Goal: Task Accomplishment & Management: Manage account settings

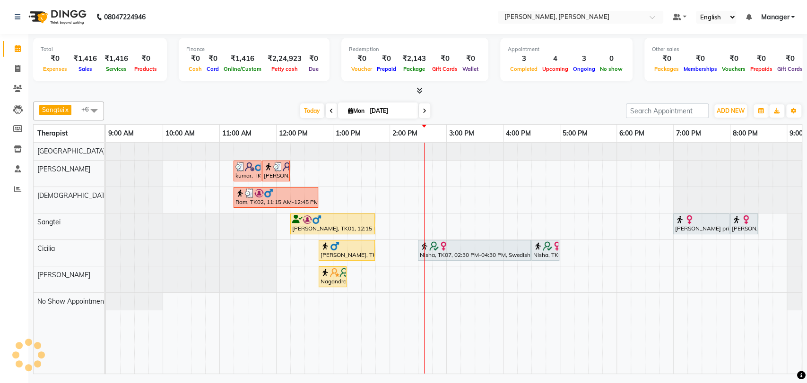
click at [405, 196] on div "kumar, TK03, 11:15 AM-11:45 AM, Foot Reflexology kumar, TK03, 11:45 AM-12:15 PM…" at bounding box center [474, 258] width 737 height 231
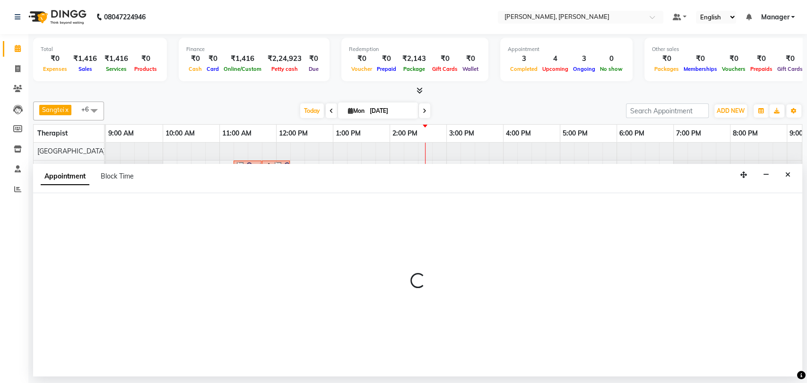
select select "63054"
select select "tentative"
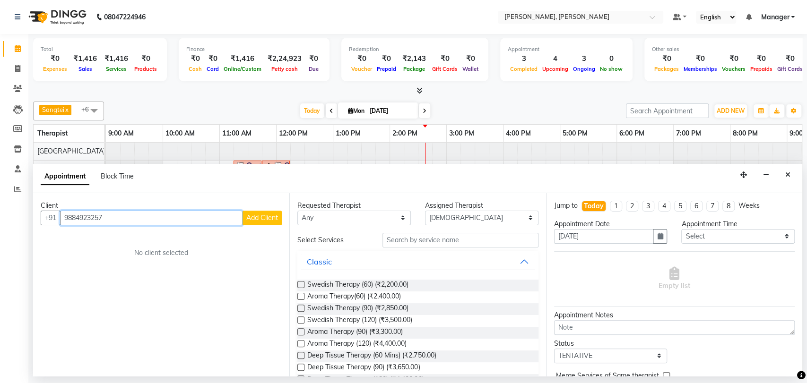
type input "9884923257"
click at [262, 217] on span "Add Client" at bounding box center [262, 218] width 32 height 9
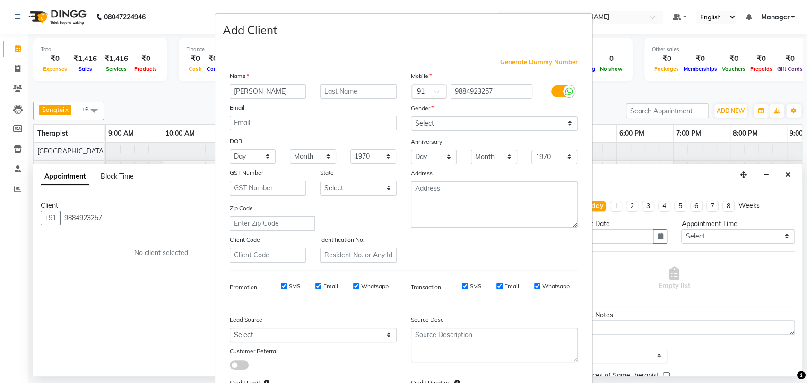
type input "[PERSON_NAME]"
click at [437, 122] on select "Select [DEMOGRAPHIC_DATA] [DEMOGRAPHIC_DATA] Other Prefer Not To Say" at bounding box center [494, 123] width 167 height 15
select select "[DEMOGRAPHIC_DATA]"
click at [411, 116] on select "Select [DEMOGRAPHIC_DATA] [DEMOGRAPHIC_DATA] Other Prefer Not To Say" at bounding box center [494, 123] width 167 height 15
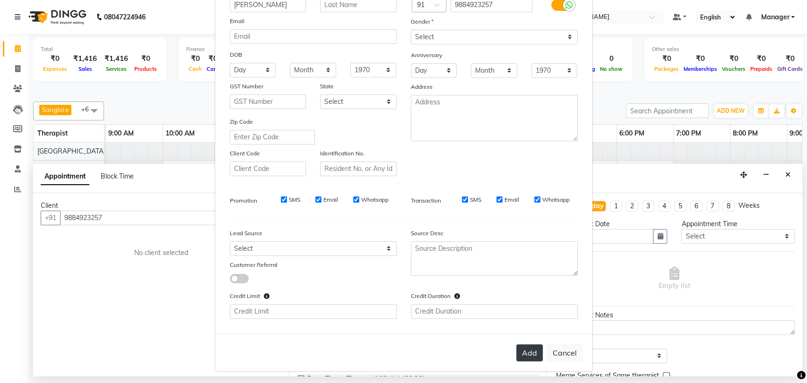
click at [521, 347] on button "Add" at bounding box center [529, 353] width 26 height 17
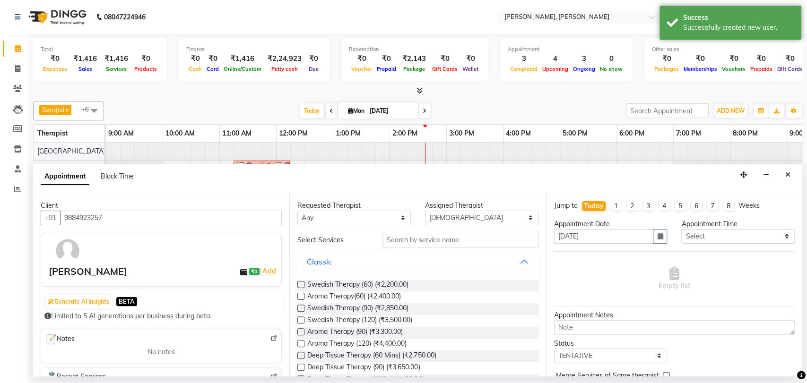
scroll to position [105, 0]
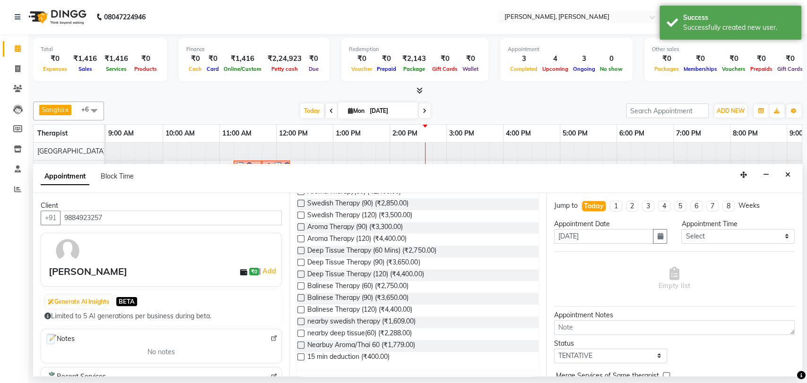
click at [300, 262] on label at bounding box center [300, 262] width 7 height 7
click at [300, 262] on input "checkbox" at bounding box center [300, 263] width 6 height 6
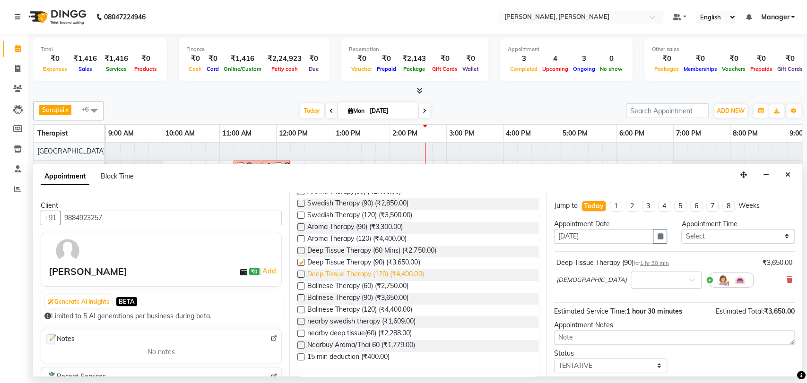
checkbox input "false"
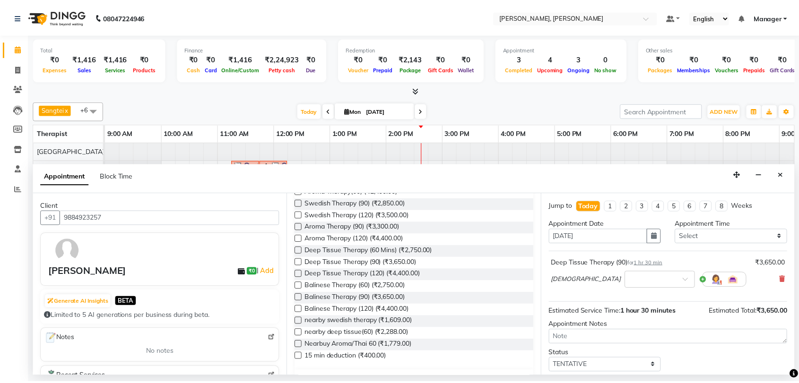
scroll to position [56, 0]
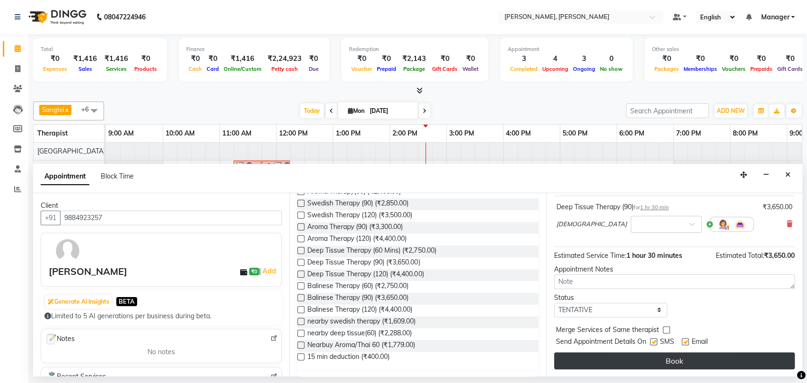
click at [633, 354] on button "Book" at bounding box center [674, 361] width 241 height 17
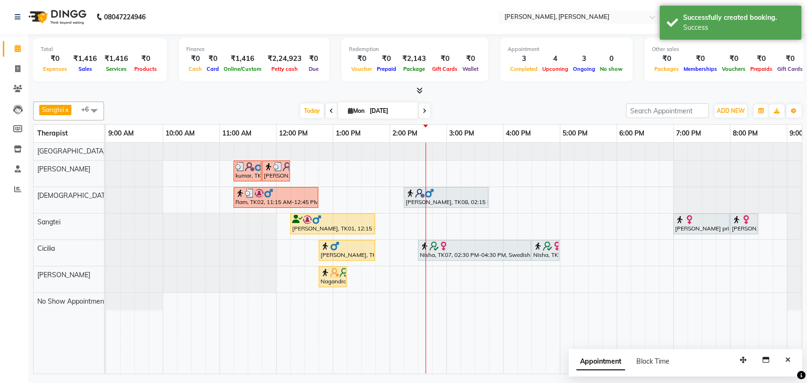
click at [437, 199] on div "[PERSON_NAME], TK08, 02:15 PM-03:45 PM, Deep Tissue Therapy (90)" at bounding box center [446, 198] width 83 height 18
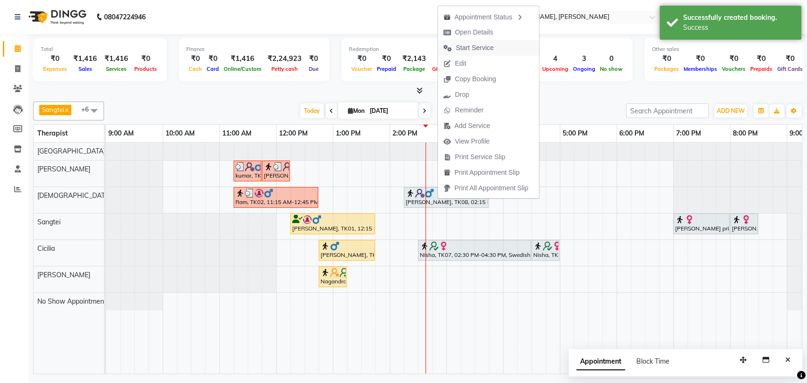
click at [465, 44] on span "Start Service" at bounding box center [475, 48] width 38 height 10
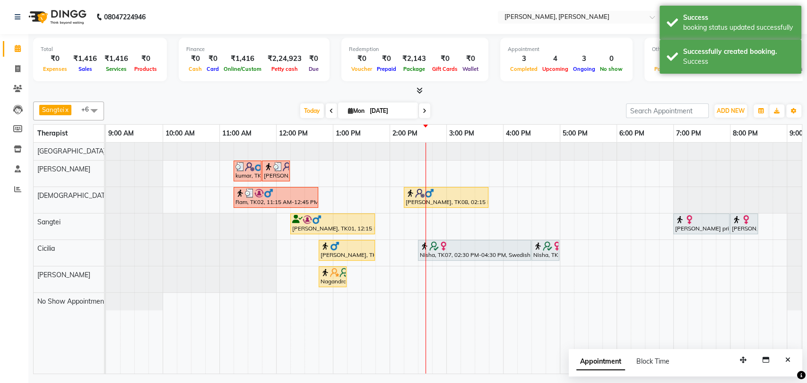
click at [327, 265] on div "kumar, TK03, 11:15 AM-11:45 AM, Foot Reflexology kumar, TK03, 11:45 AM-12:15 PM…" at bounding box center [474, 258] width 737 height 231
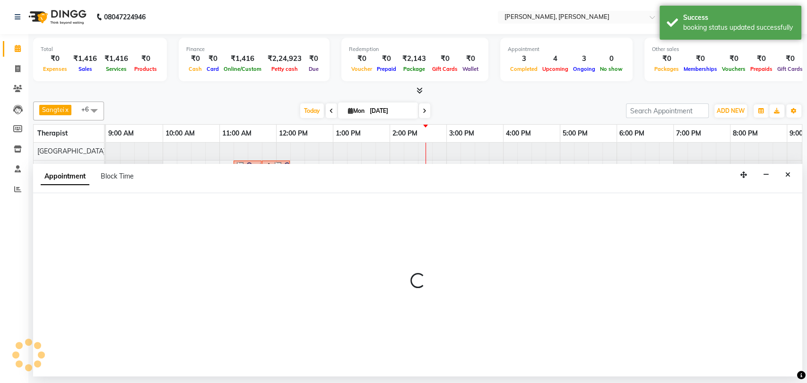
select select "86016"
select select "tentative"
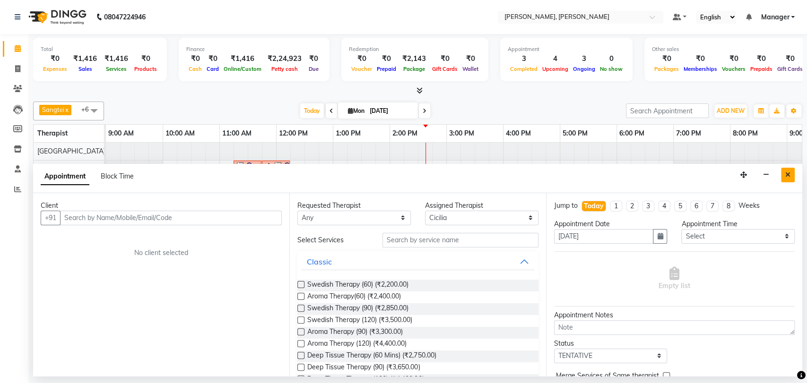
click at [791, 173] on button "Close" at bounding box center [788, 175] width 14 height 15
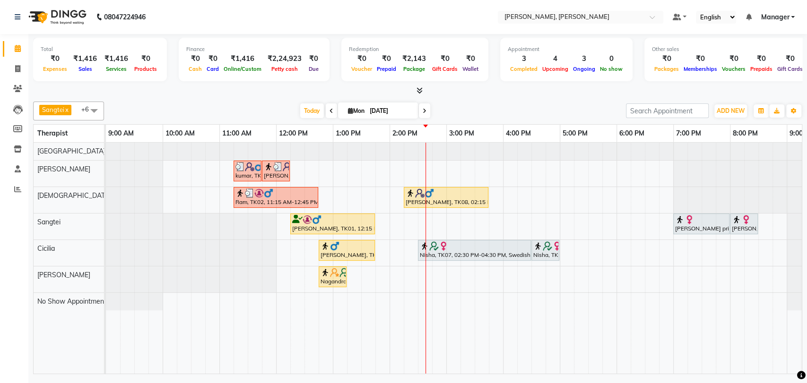
click at [330, 282] on div "Nagandra, TK04, 12:45 PM-01:15 PM, Back Massage" at bounding box center [333, 277] width 26 height 18
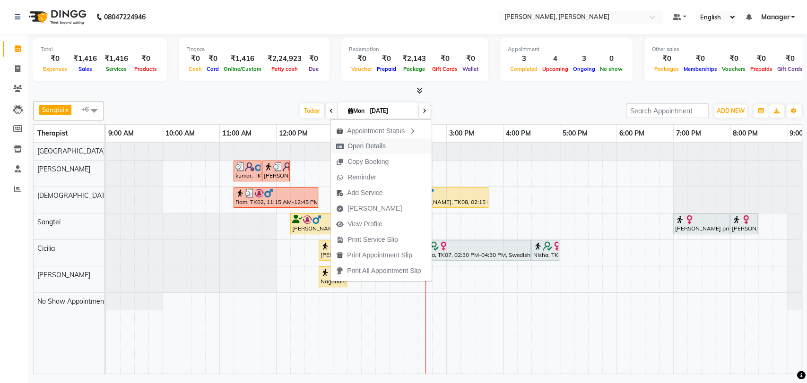
click at [381, 143] on span "Open Details" at bounding box center [366, 146] width 38 height 10
select select "1"
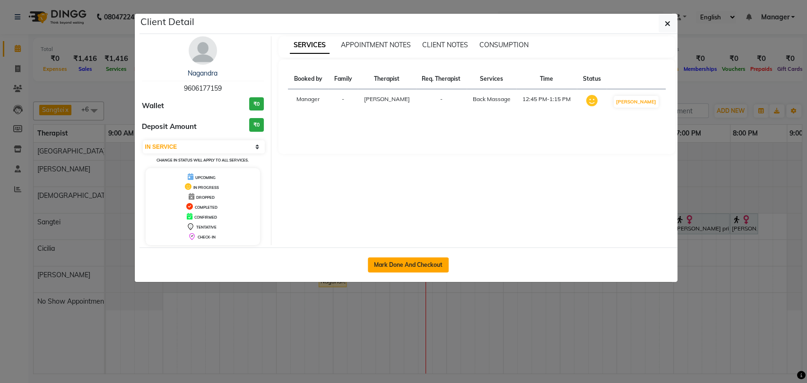
click at [389, 260] on button "Mark Done And Checkout" at bounding box center [408, 265] width 81 height 15
select select "7301"
select select "service"
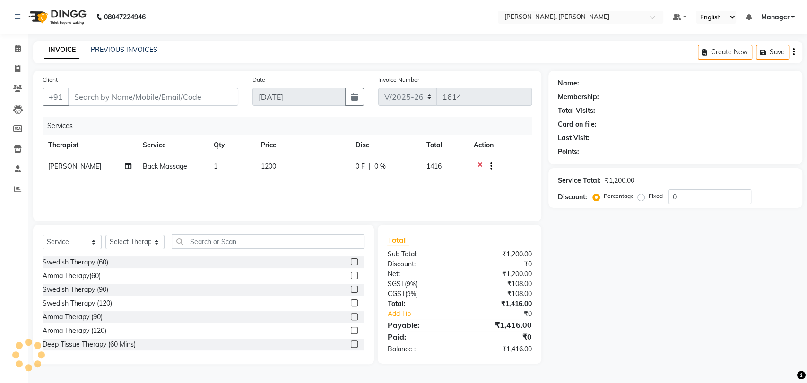
type input "9606177159"
select select "88461"
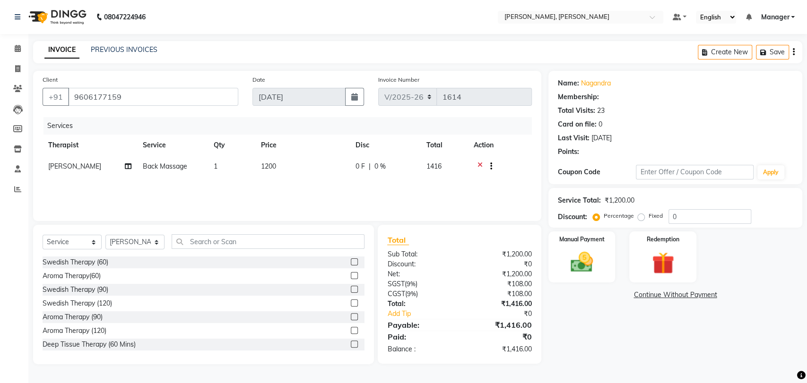
select select "1: Object"
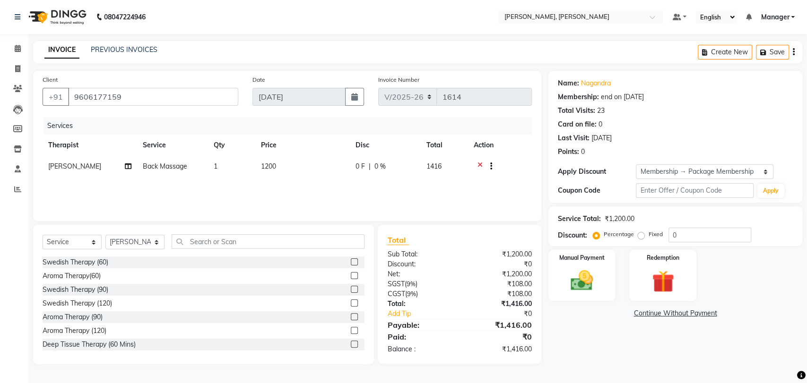
click at [280, 163] on td "1200" at bounding box center [302, 167] width 95 height 23
select select "88461"
click at [283, 164] on td "1200" at bounding box center [302, 167] width 95 height 23
select select "88461"
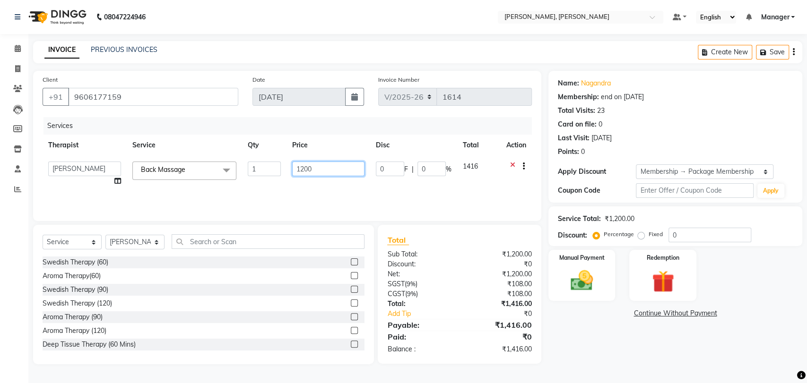
click at [329, 169] on input "1200" at bounding box center [328, 169] width 72 height 15
type input "1"
type input "593"
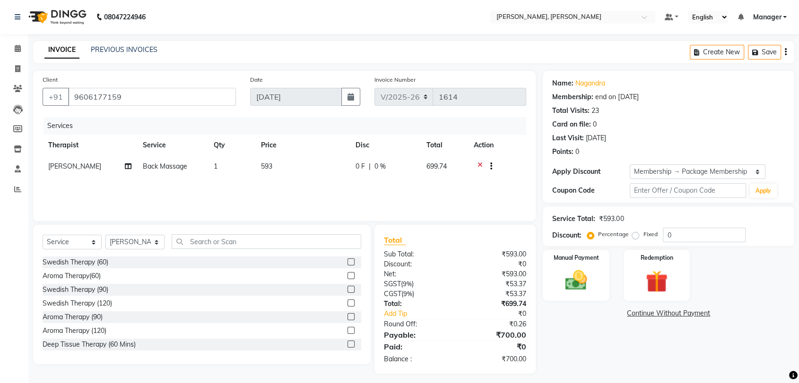
click at [276, 165] on td "593" at bounding box center [302, 167] width 95 height 23
select select "88461"
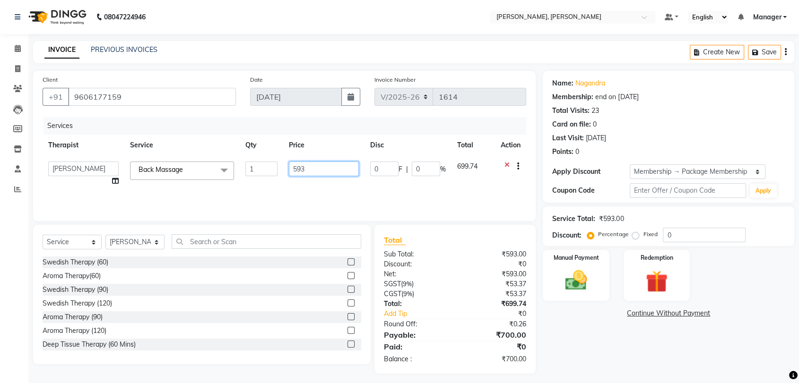
click at [313, 169] on input "593" at bounding box center [324, 169] width 70 height 15
type input "59"
click at [347, 187] on div "Services Therapist Service Qty Price Disc Total Action Admin Area Manager [PERS…" at bounding box center [285, 164] width 484 height 95
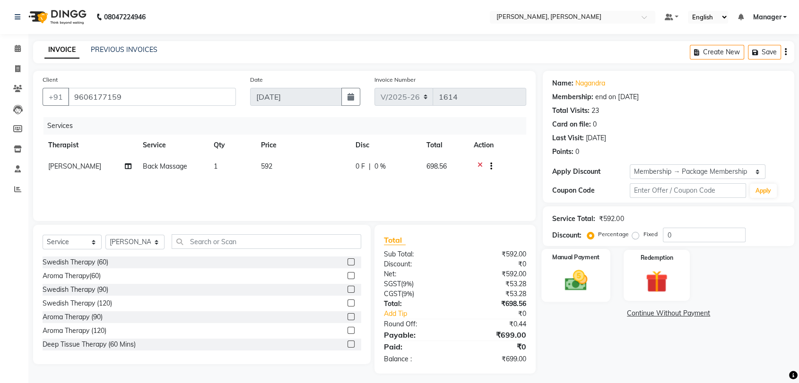
click at [580, 258] on label "Manual Payment" at bounding box center [576, 257] width 47 height 9
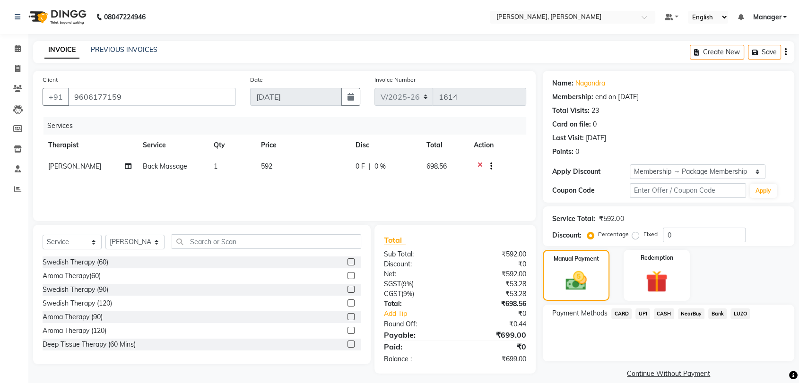
click at [686, 313] on span "NearBuy" at bounding box center [691, 314] width 27 height 11
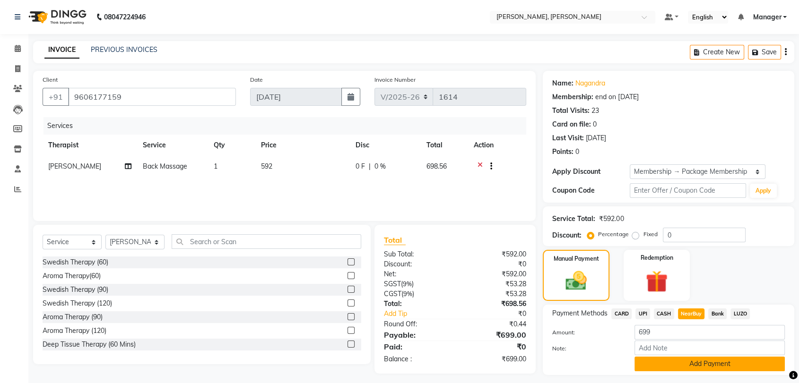
click at [703, 360] on button "Add Payment" at bounding box center [709, 364] width 150 height 15
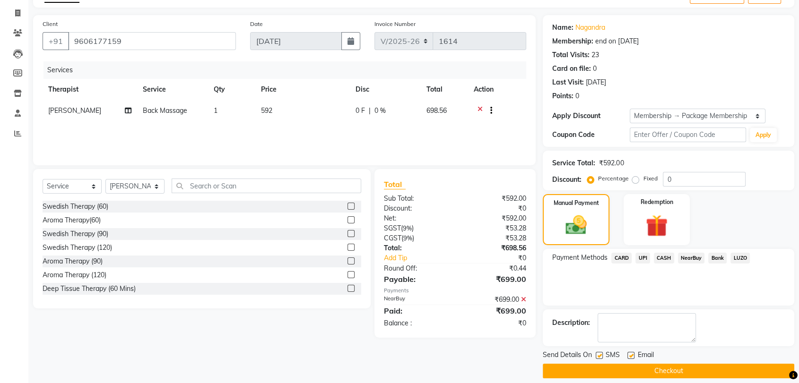
scroll to position [64, 0]
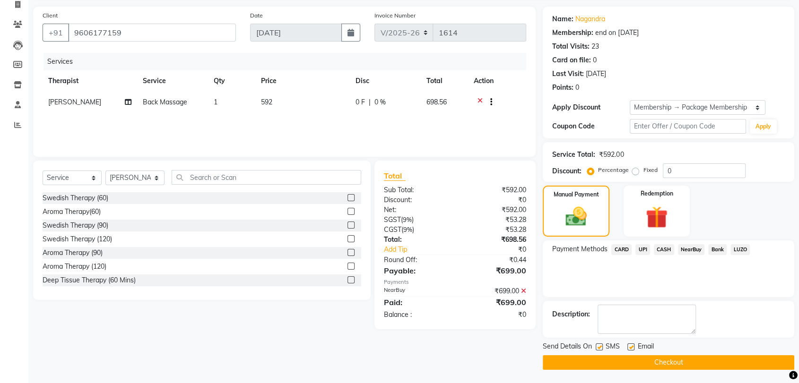
click at [643, 359] on button "Checkout" at bounding box center [668, 362] width 251 height 15
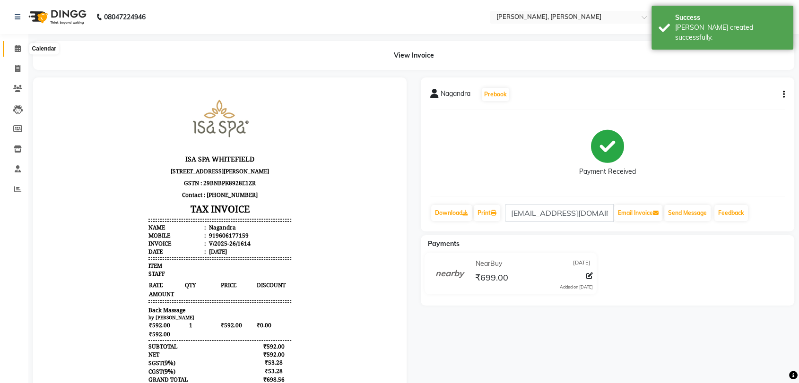
click at [16, 46] on icon at bounding box center [18, 48] width 6 height 7
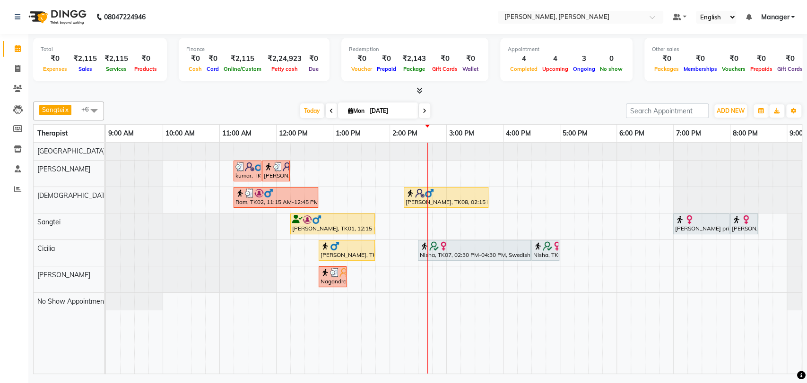
click at [467, 242] on div at bounding box center [474, 246] width 109 height 9
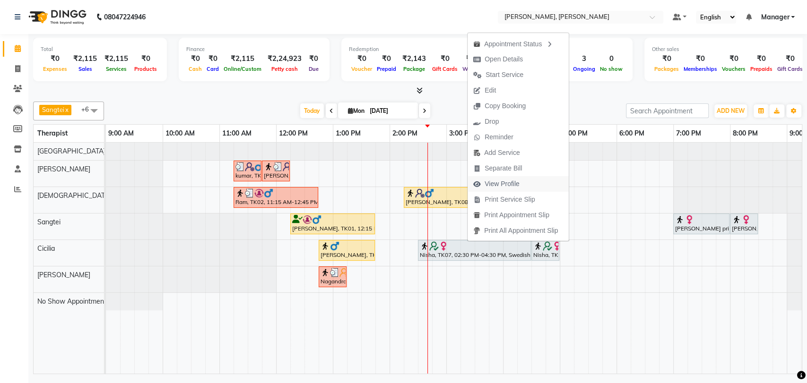
click at [503, 185] on span "View Profile" at bounding box center [502, 184] width 35 height 10
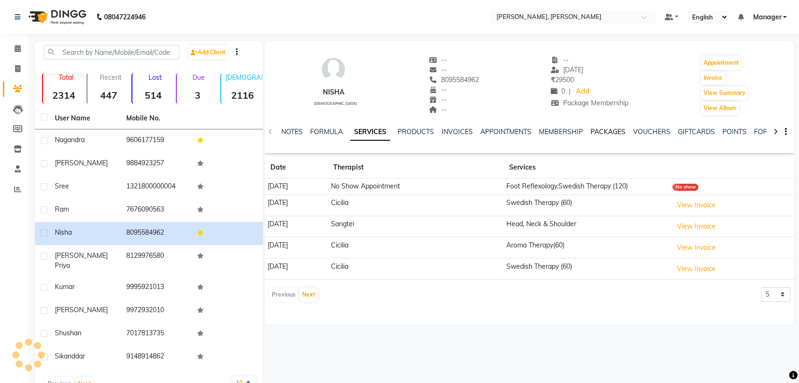
click at [607, 131] on link "PACKAGES" at bounding box center [607, 132] width 35 height 9
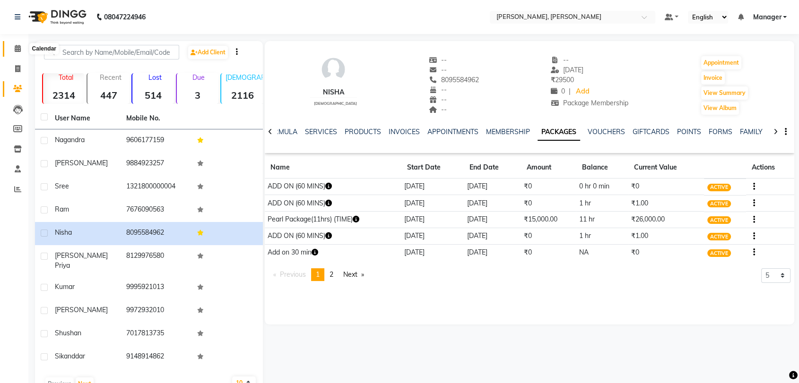
click at [18, 51] on icon at bounding box center [18, 48] width 6 height 7
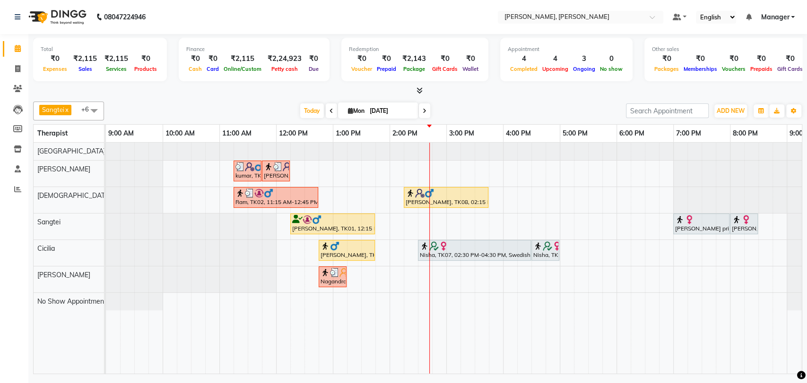
click at [469, 249] on div at bounding box center [474, 246] width 109 height 9
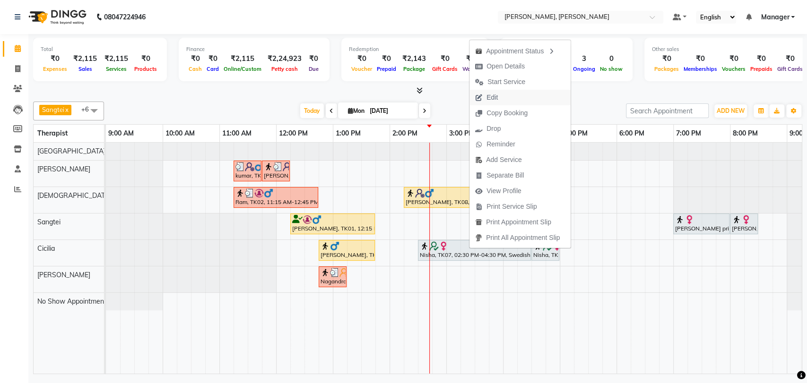
click at [496, 95] on span "Edit" at bounding box center [491, 98] width 11 height 10
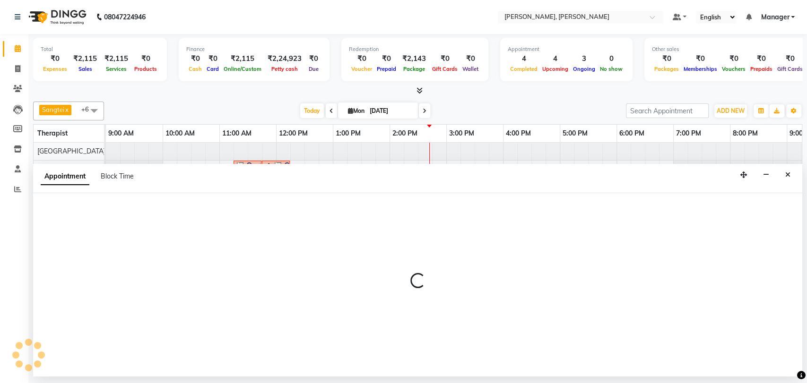
select select "tentative"
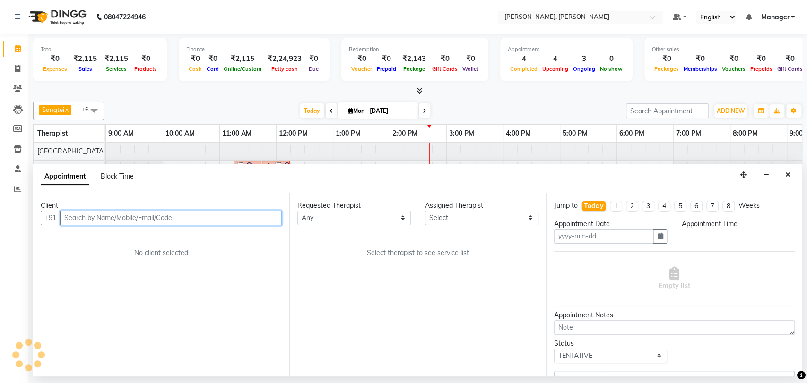
type input "[DATE]"
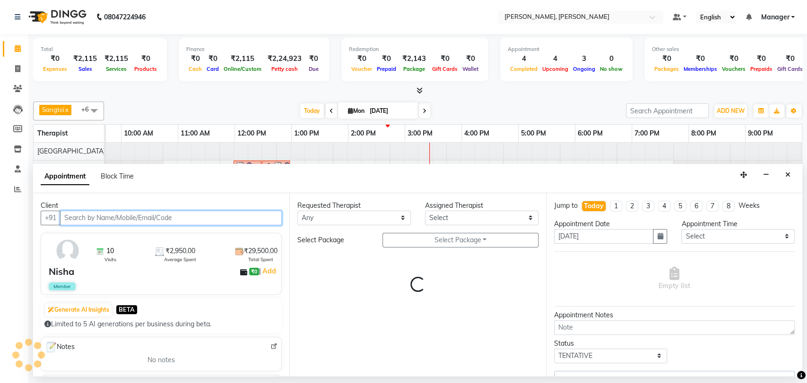
scroll to position [0, 42]
select select "86016"
select select "3744"
select select "3670"
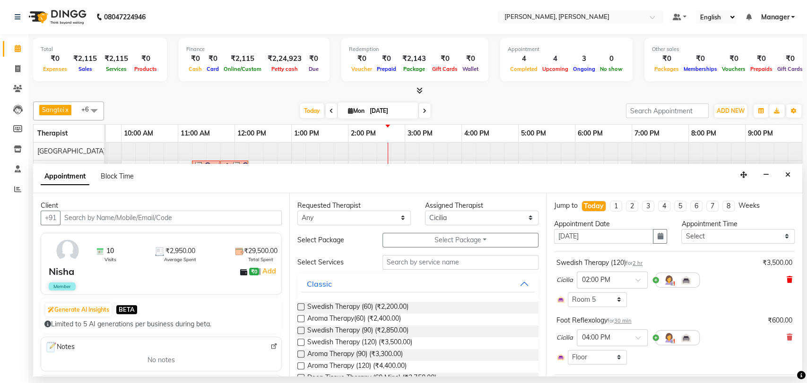
click at [787, 279] on icon at bounding box center [790, 280] width 6 height 7
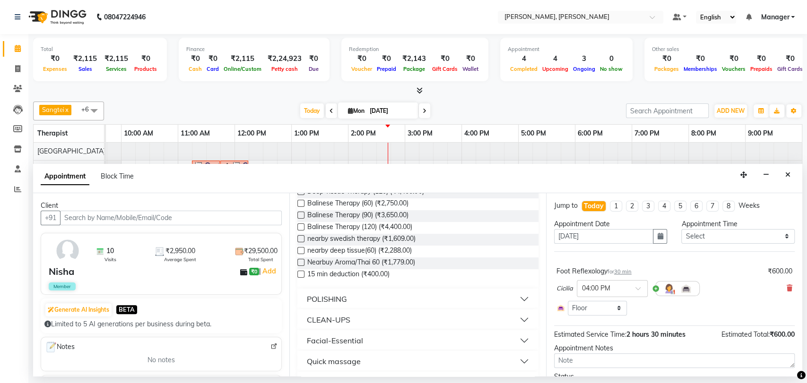
scroll to position [105, 0]
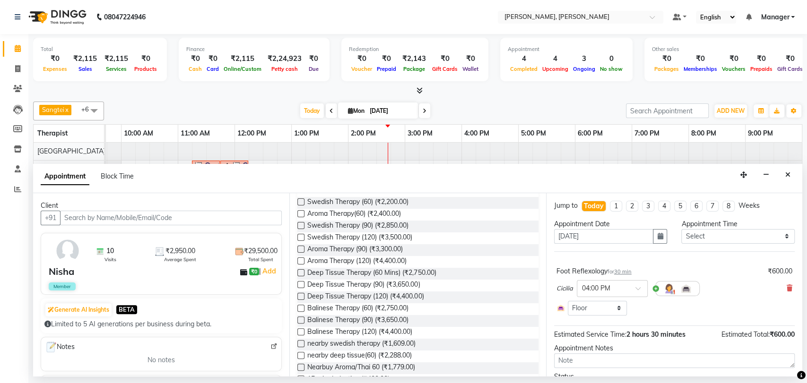
click at [302, 333] on label at bounding box center [300, 332] width 7 height 7
click at [302, 333] on input "checkbox" at bounding box center [300, 333] width 6 height 6
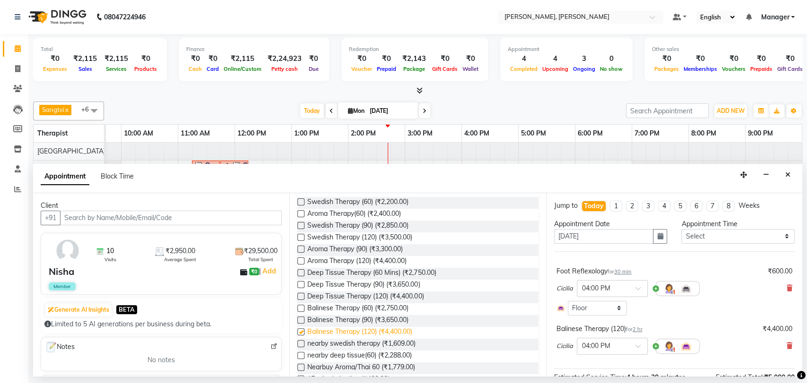
checkbox input "false"
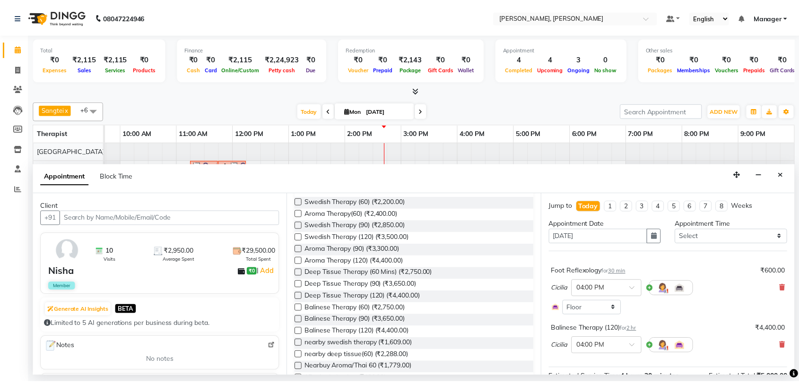
scroll to position [95, 0]
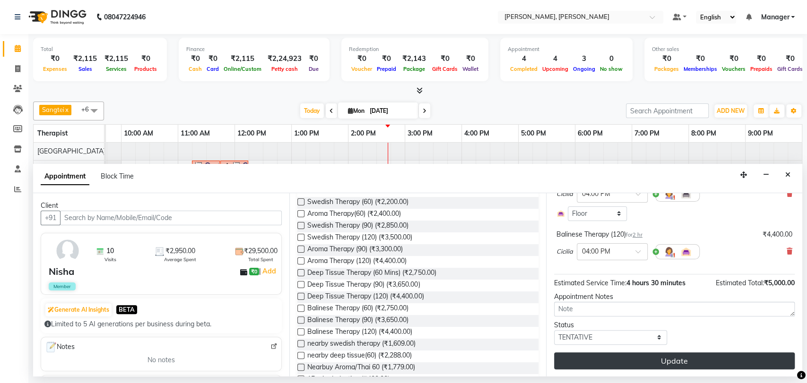
click at [662, 359] on button "Update" at bounding box center [674, 361] width 241 height 17
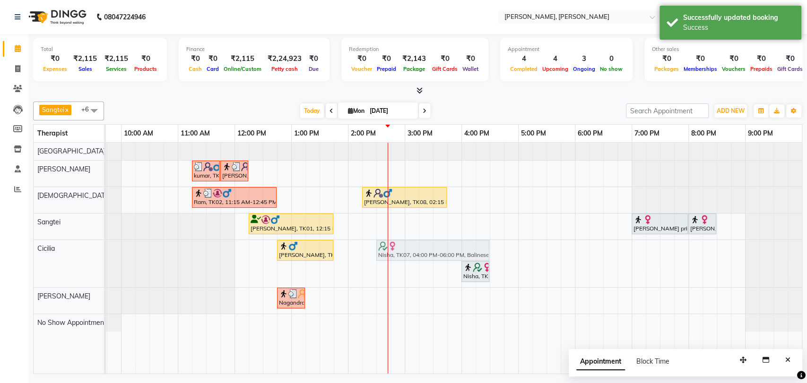
drag, startPoint x: 484, startPoint y: 247, endPoint x: 405, endPoint y: 248, distance: 79.0
click at [64, 248] on div "[PERSON_NAME], TK05, 12:45 PM-01:45 PM, Swedish Therapy (60) [GEOGRAPHIC_DATA],…" at bounding box center [64, 263] width 0 height 47
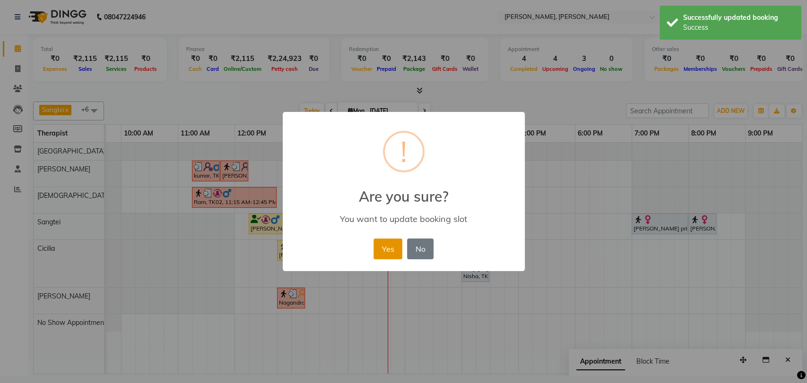
click at [399, 248] on button "Yes" at bounding box center [387, 249] width 29 height 21
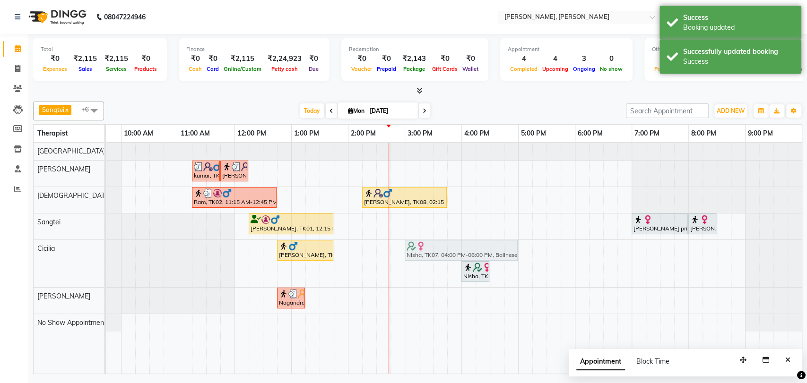
drag, startPoint x: 410, startPoint y: 248, endPoint x: 441, endPoint y: 248, distance: 31.2
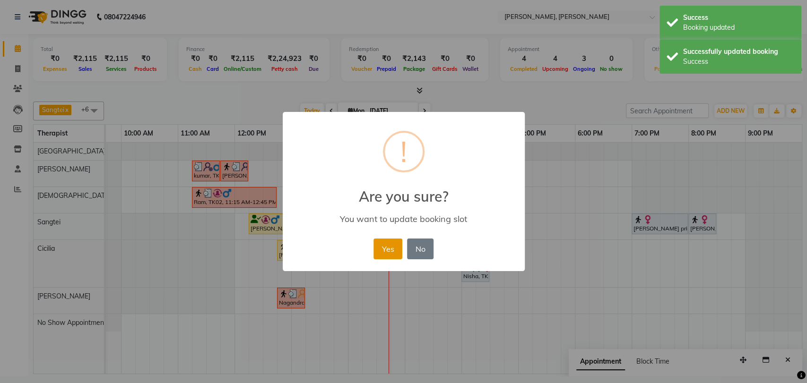
click at [381, 250] on button "Yes" at bounding box center [387, 249] width 29 height 21
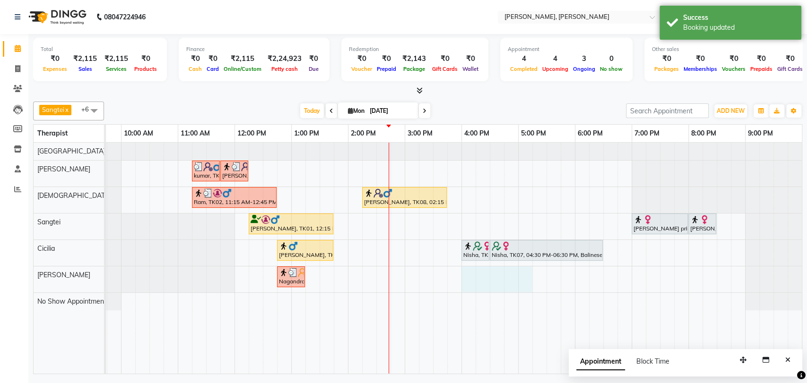
drag, startPoint x: 482, startPoint y: 269, endPoint x: 522, endPoint y: 269, distance: 39.7
click at [522, 269] on div "kumar, TK03, 11:15 AM-11:45 AM, Foot Reflexology kumar, TK03, 11:45 AM-12:15 PM…" at bounding box center [432, 258] width 737 height 231
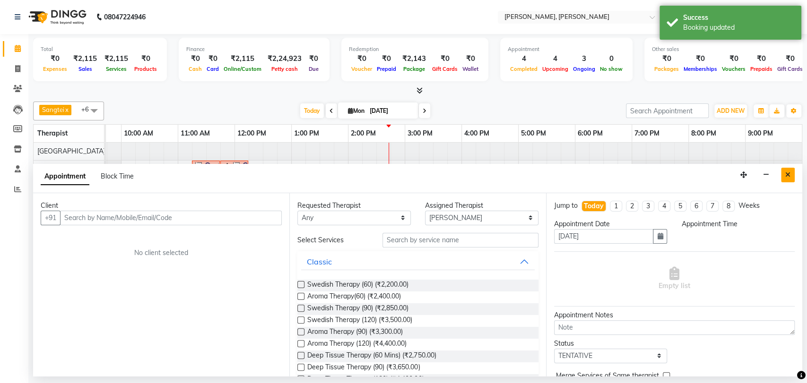
click at [789, 173] on icon "Close" at bounding box center [787, 175] width 5 height 7
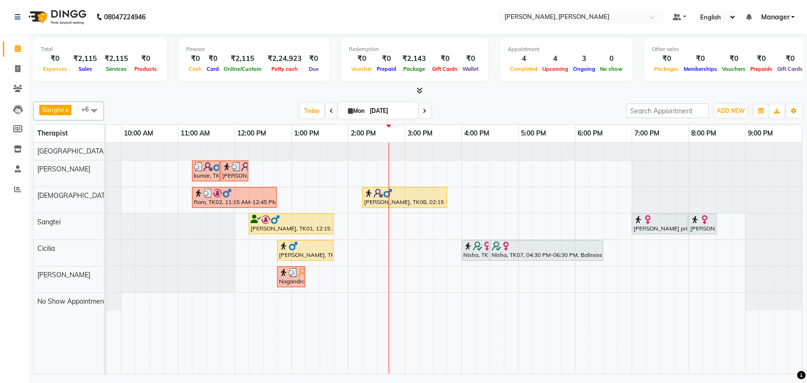
click at [555, 99] on div "Sangtei x No Show Appointment x Ziri Lalnunziri x [DEMOGRAPHIC_DATA] x [PERSON_…" at bounding box center [417, 236] width 769 height 277
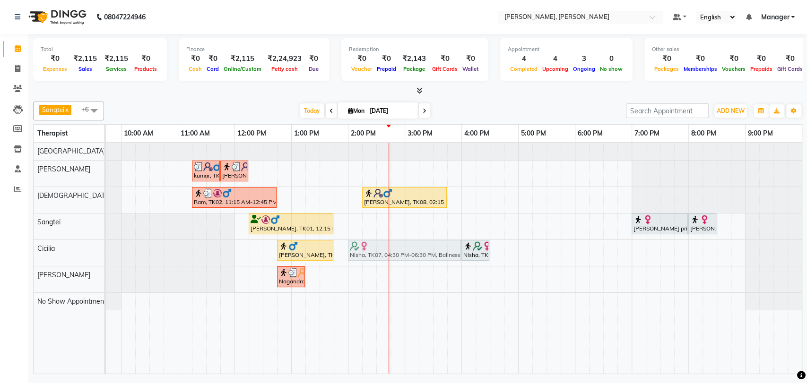
drag, startPoint x: 514, startPoint y: 247, endPoint x: 371, endPoint y: 243, distance: 143.8
click at [64, 243] on div "[PERSON_NAME], TK05, 12:45 PM-01:45 PM, Swedish Therapy (60) [GEOGRAPHIC_DATA],…" at bounding box center [64, 253] width 0 height 26
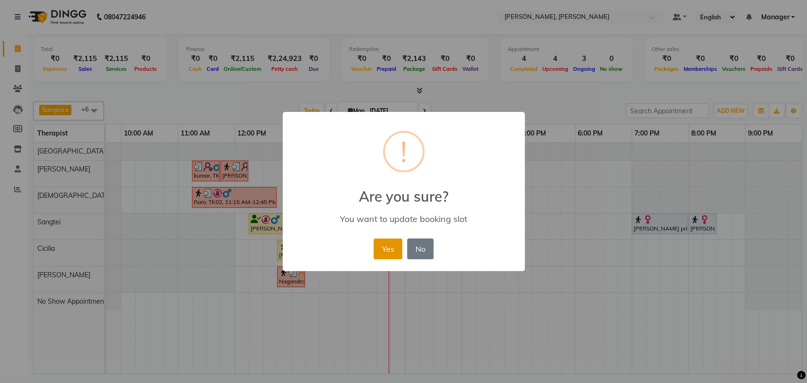
click at [389, 252] on button "Yes" at bounding box center [387, 249] width 29 height 21
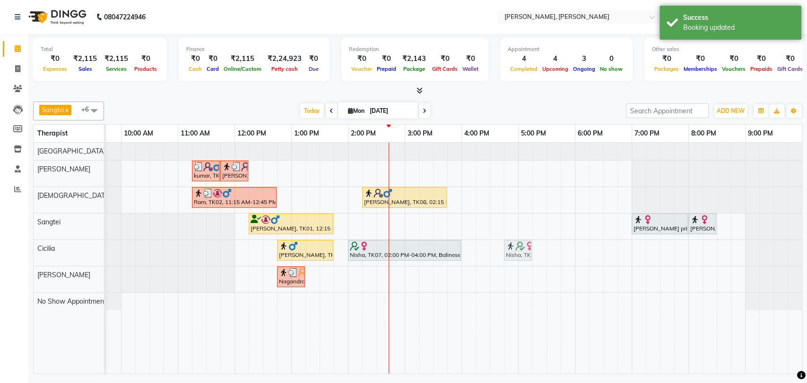
drag, startPoint x: 475, startPoint y: 255, endPoint x: 516, endPoint y: 252, distance: 41.2
click at [64, 252] on div "[PERSON_NAME], TK05, 12:45 PM-01:45 PM, Swedish Therapy (60) [GEOGRAPHIC_DATA],…" at bounding box center [64, 253] width 0 height 26
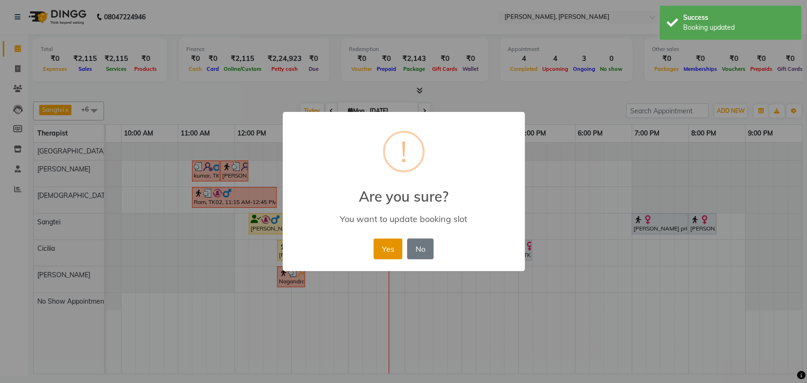
click at [388, 244] on button "Yes" at bounding box center [387, 249] width 29 height 21
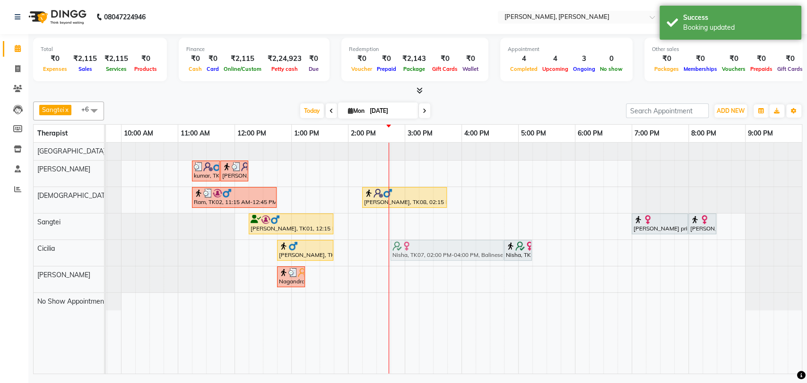
drag, startPoint x: 427, startPoint y: 253, endPoint x: 469, endPoint y: 253, distance: 41.6
click at [64, 253] on div "[PERSON_NAME], TK05, 12:45 PM-01:45 PM, Swedish Therapy (60) [GEOGRAPHIC_DATA],…" at bounding box center [64, 253] width 0 height 26
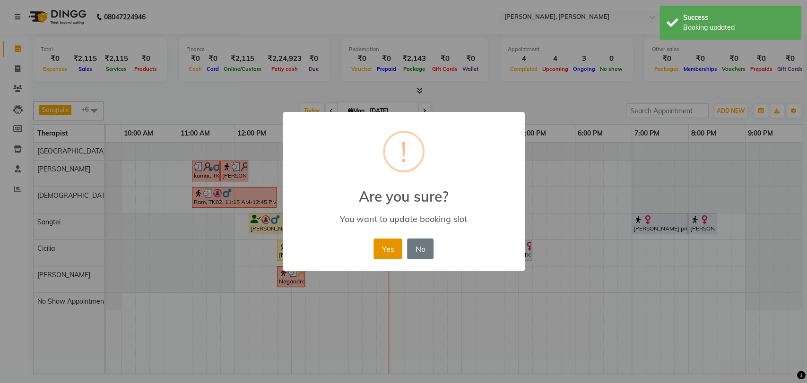
click at [392, 252] on button "Yes" at bounding box center [387, 249] width 29 height 21
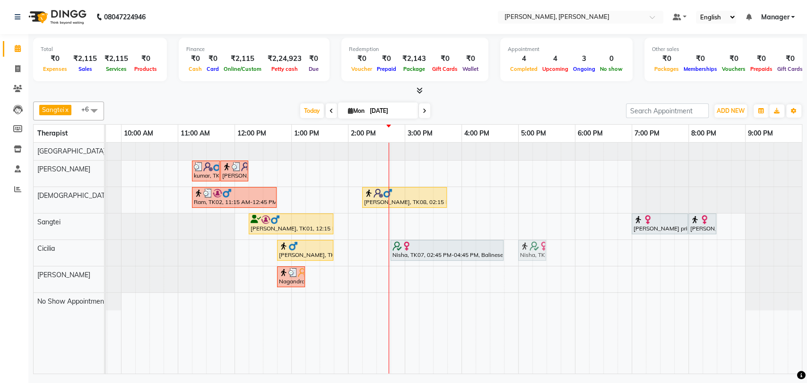
drag, startPoint x: 520, startPoint y: 249, endPoint x: 532, endPoint y: 249, distance: 12.3
click at [64, 249] on div "[PERSON_NAME], TK05, 12:45 PM-01:45 PM, Swedish Therapy (60) [GEOGRAPHIC_DATA],…" at bounding box center [64, 253] width 0 height 26
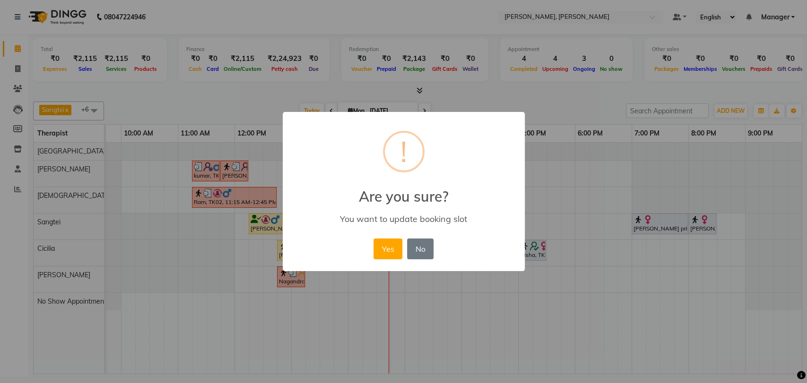
click at [399, 247] on button "Yes" at bounding box center [387, 249] width 29 height 21
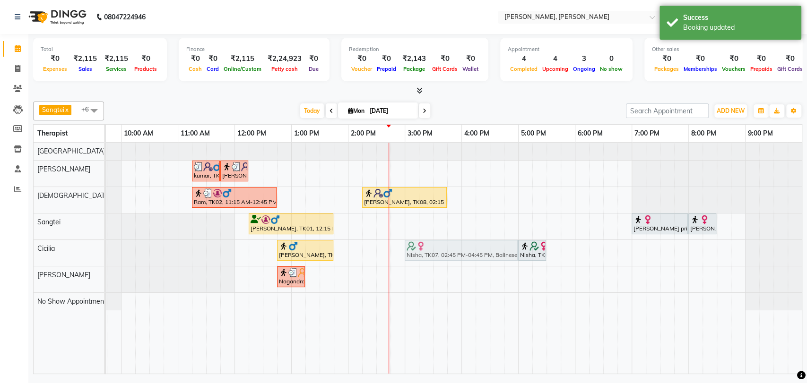
drag, startPoint x: 421, startPoint y: 251, endPoint x: 433, endPoint y: 251, distance: 12.3
click at [64, 251] on div "[PERSON_NAME], TK05, 12:45 PM-01:45 PM, Swedish Therapy (60) [GEOGRAPHIC_DATA],…" at bounding box center [64, 253] width 0 height 26
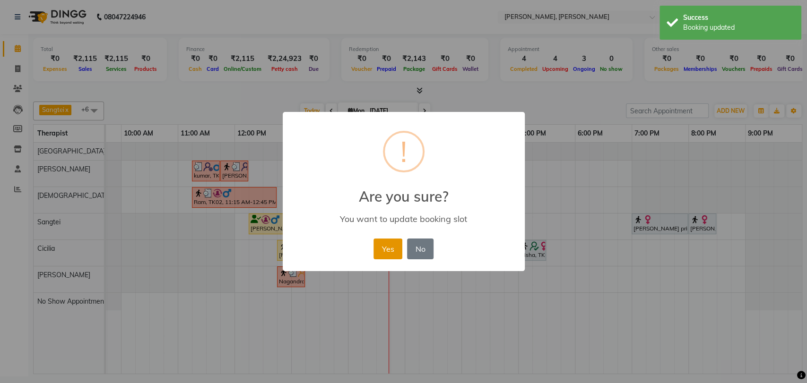
click at [380, 247] on button "Yes" at bounding box center [387, 249] width 29 height 21
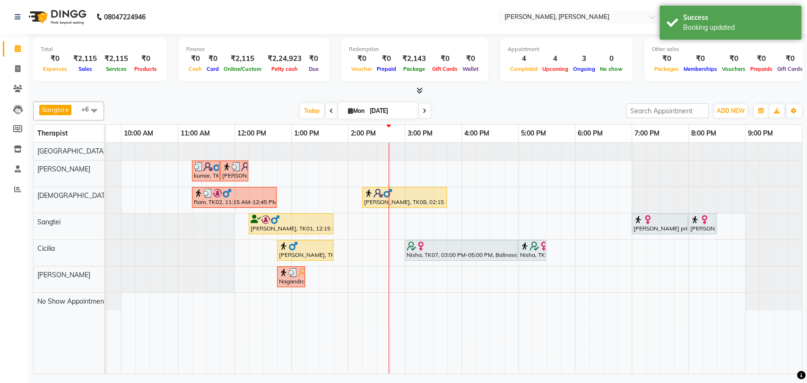
click at [452, 248] on div at bounding box center [461, 246] width 109 height 9
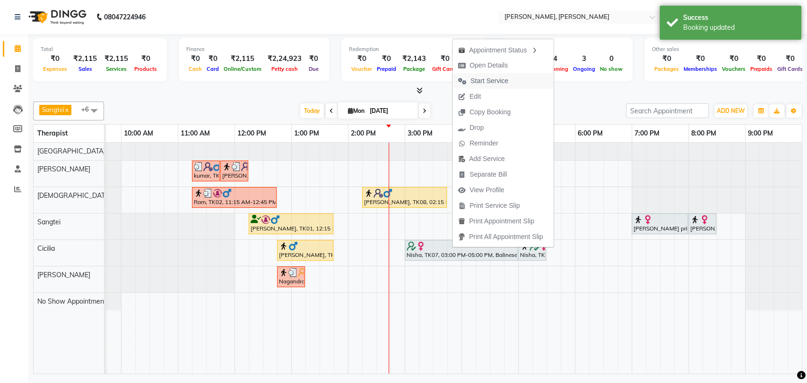
click at [486, 85] on span "Start Service" at bounding box center [489, 81] width 38 height 10
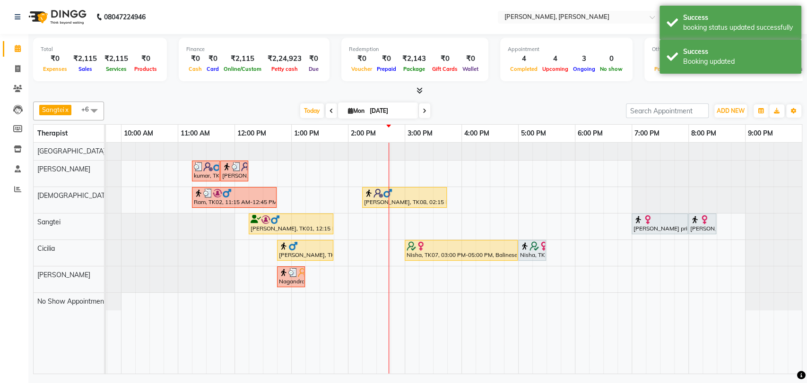
click at [529, 251] on div "Nisha, TK07, 05:00 PM-05:30 PM, Foot Reflexology" at bounding box center [532, 251] width 26 height 18
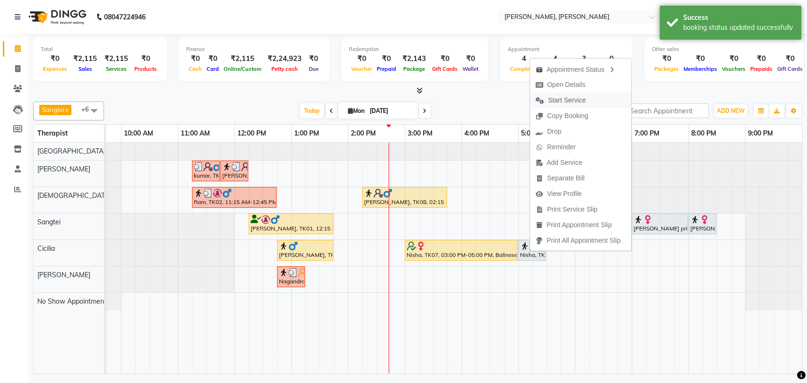
click at [563, 100] on span "Start Service" at bounding box center [567, 100] width 38 height 10
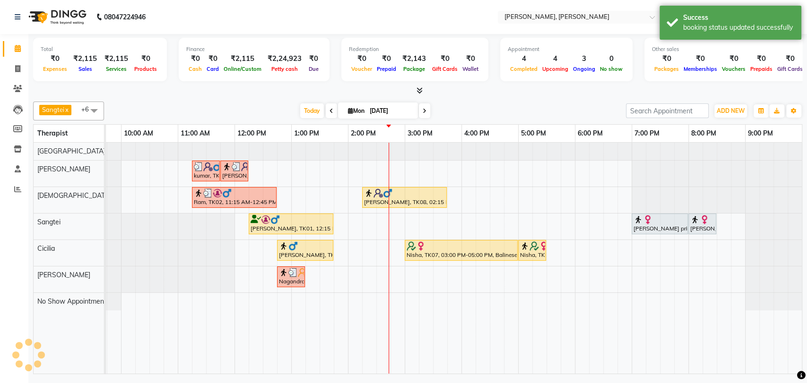
click at [314, 251] on div "[PERSON_NAME], TK05, 12:45 PM-01:45 PM, Swedish Therapy (60)" at bounding box center [305, 251] width 54 height 18
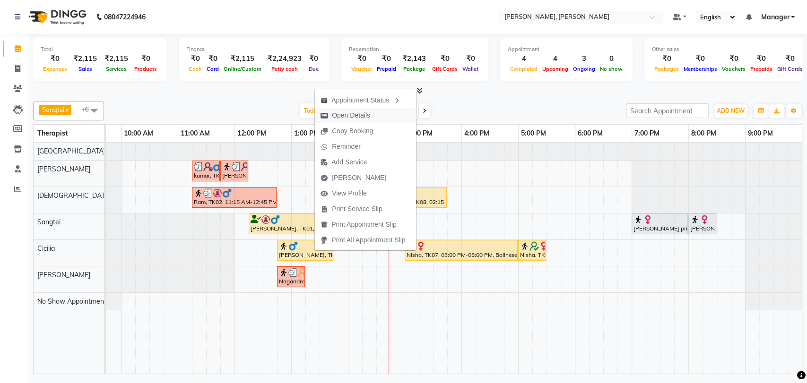
click at [365, 118] on span "Open Details" at bounding box center [351, 116] width 38 height 10
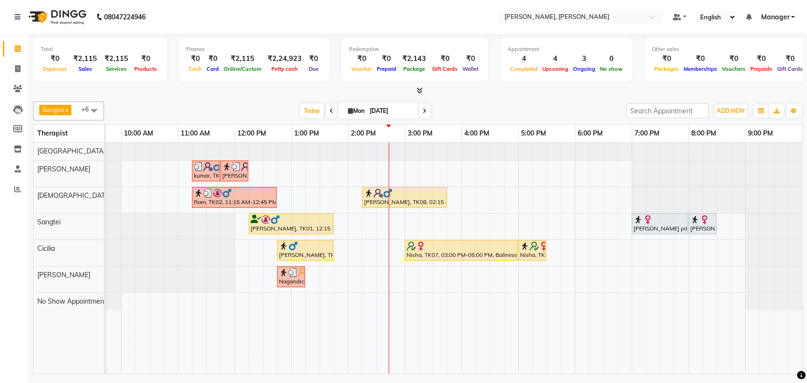
click at [307, 251] on div "[PERSON_NAME], TK05, 12:45 PM-01:45 PM, Swedish Therapy (60)" at bounding box center [305, 251] width 54 height 18
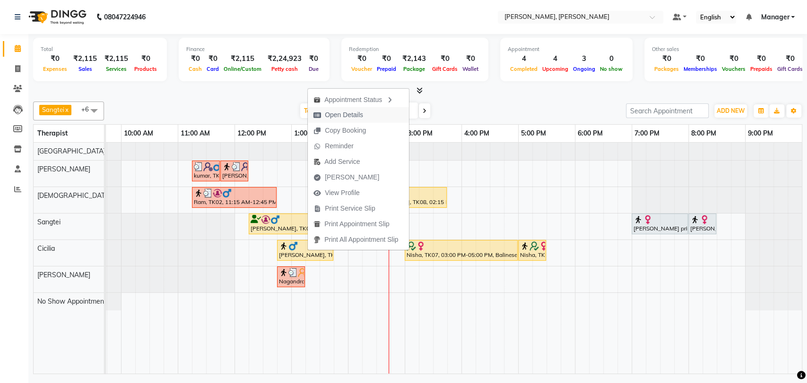
click at [351, 113] on span "Open Details" at bounding box center [344, 115] width 38 height 10
select select "1"
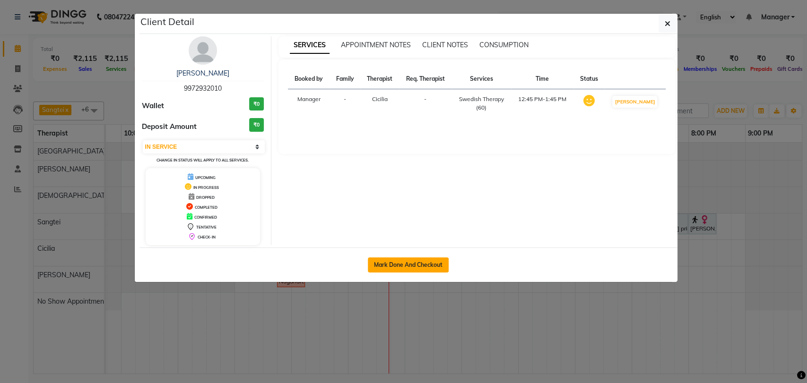
click at [398, 262] on button "Mark Done And Checkout" at bounding box center [408, 265] width 81 height 15
select select "service"
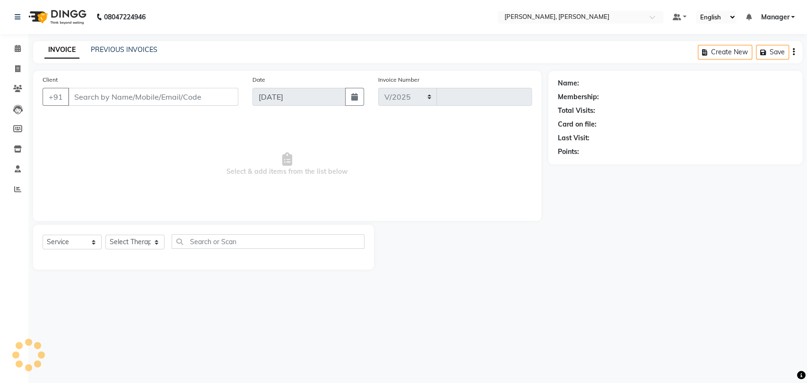
select select "7301"
type input "1615"
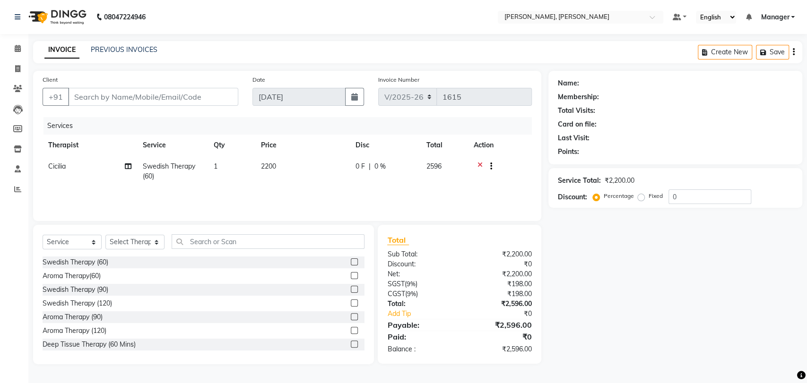
type input "9972932010"
select select "86016"
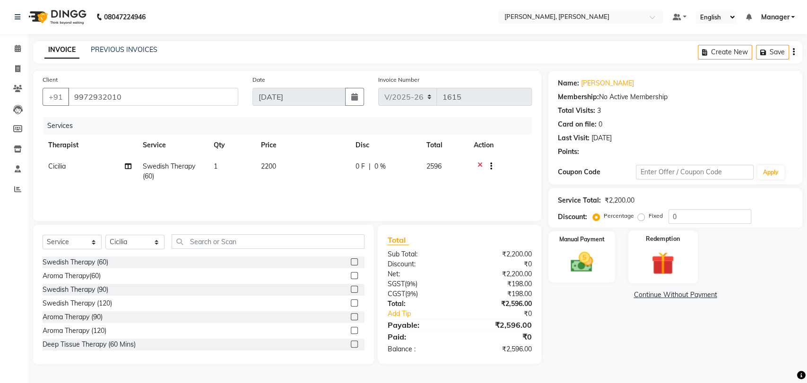
click at [659, 243] on label "Redemption" at bounding box center [663, 238] width 34 height 9
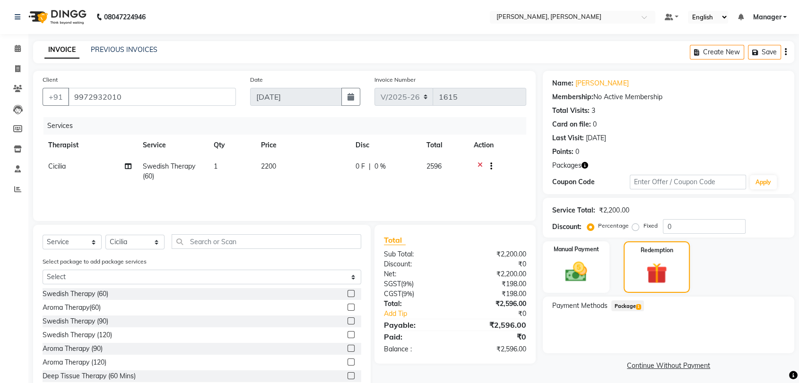
click at [627, 306] on span "Package 1" at bounding box center [627, 306] width 33 height 11
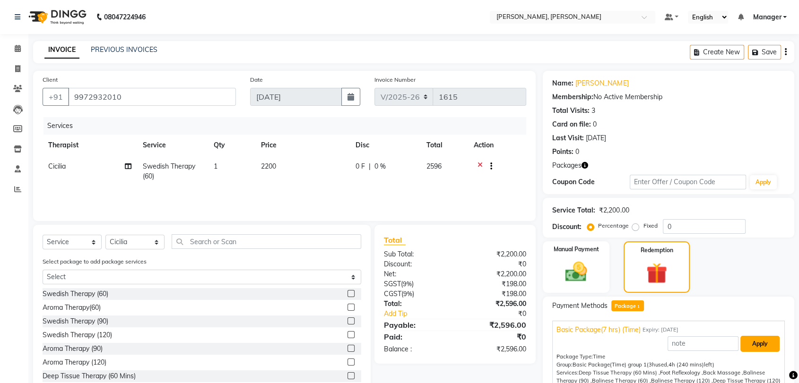
click at [750, 345] on button "Apply" at bounding box center [759, 344] width 39 height 16
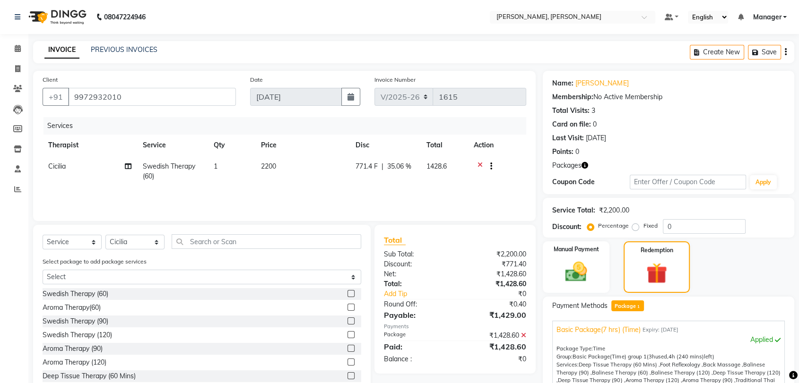
scroll to position [128, 0]
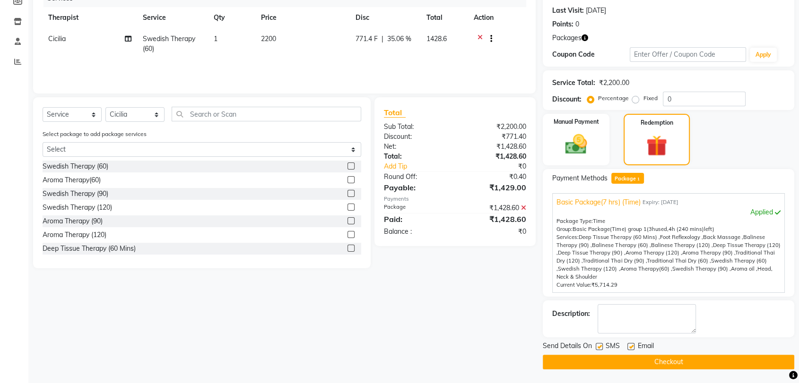
click at [676, 357] on button "Checkout" at bounding box center [668, 362] width 251 height 15
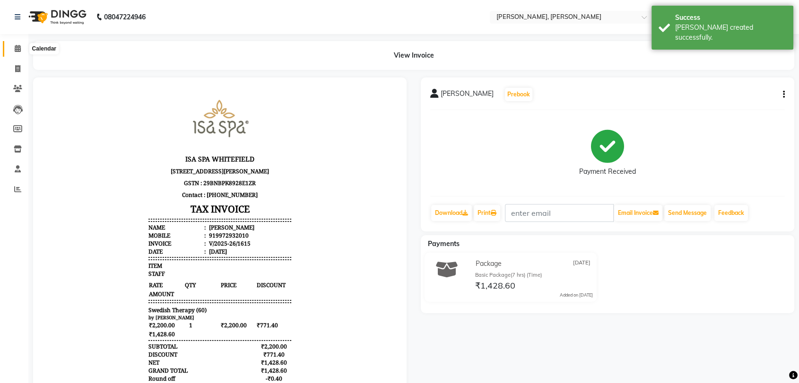
click at [18, 45] on icon at bounding box center [18, 48] width 6 height 7
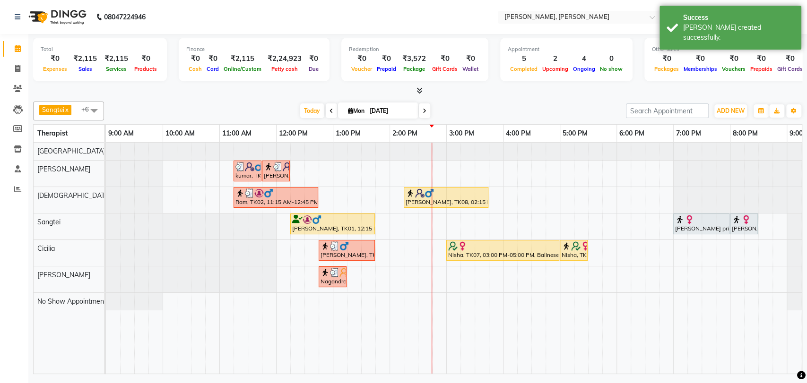
click at [354, 223] on div at bounding box center [332, 219] width 81 height 9
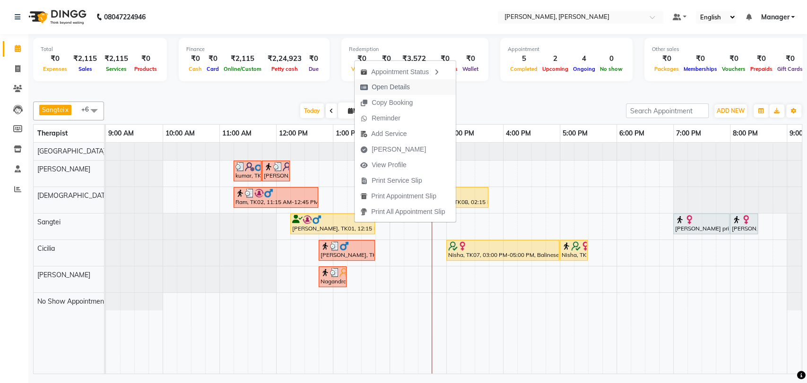
click at [402, 93] on span "Open Details" at bounding box center [385, 87] width 61 height 16
select select "1"
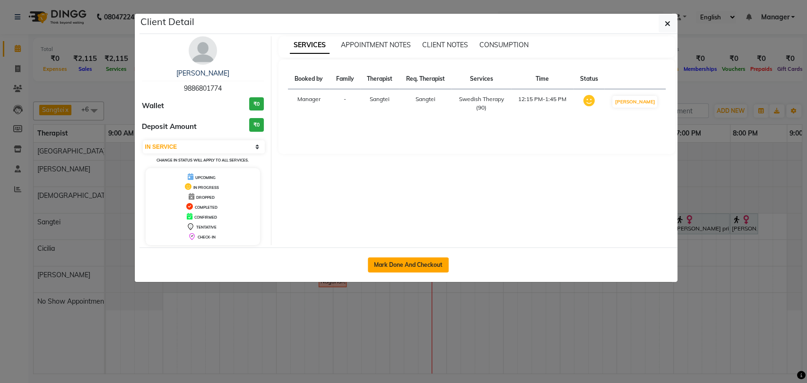
click at [404, 264] on button "Mark Done And Checkout" at bounding box center [408, 265] width 81 height 15
select select "service"
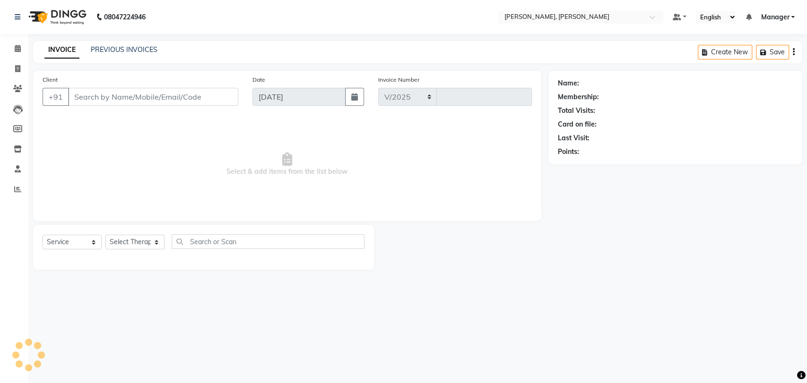
select select "7301"
type input "1616"
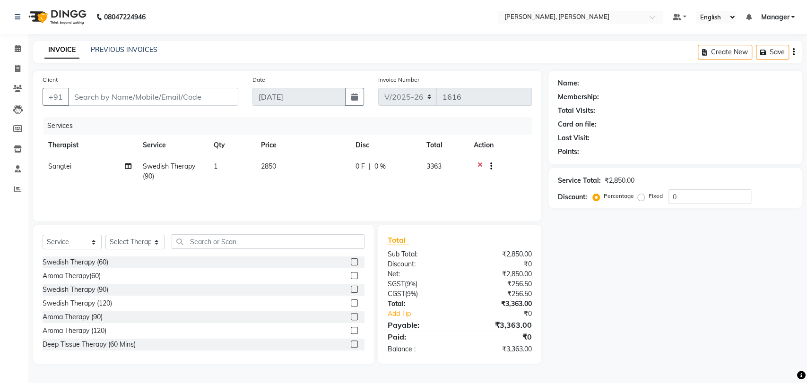
type input "9886801774"
select select "63890"
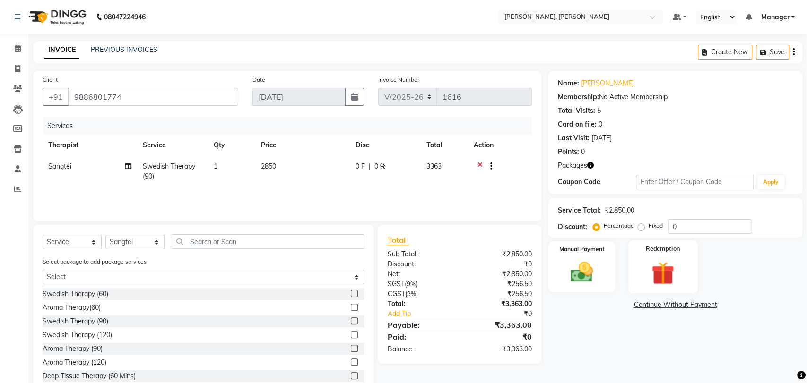
click at [676, 257] on div "Redemption" at bounding box center [663, 267] width 70 height 53
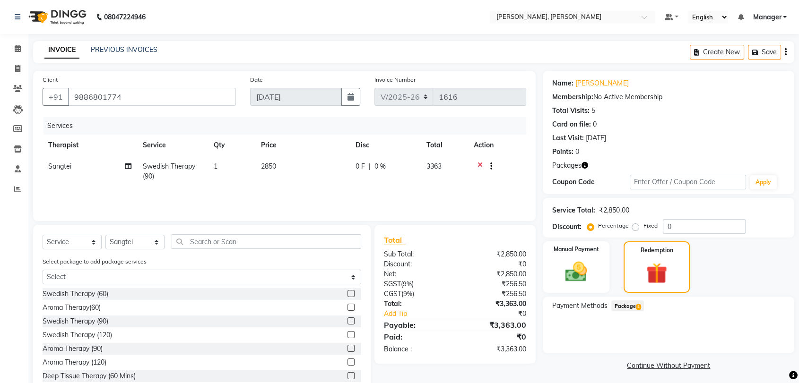
click at [629, 302] on span "Package 4" at bounding box center [627, 306] width 33 height 11
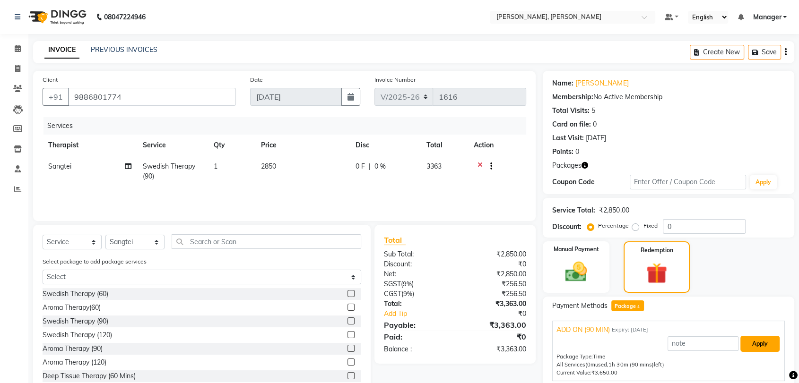
click at [754, 339] on button "Apply" at bounding box center [759, 344] width 39 height 16
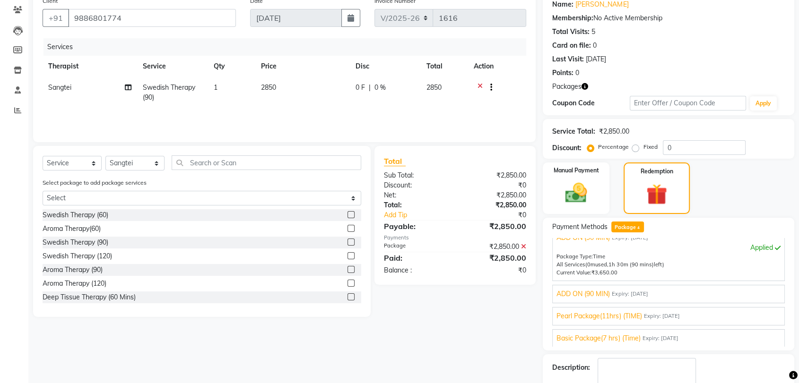
scroll to position [133, 0]
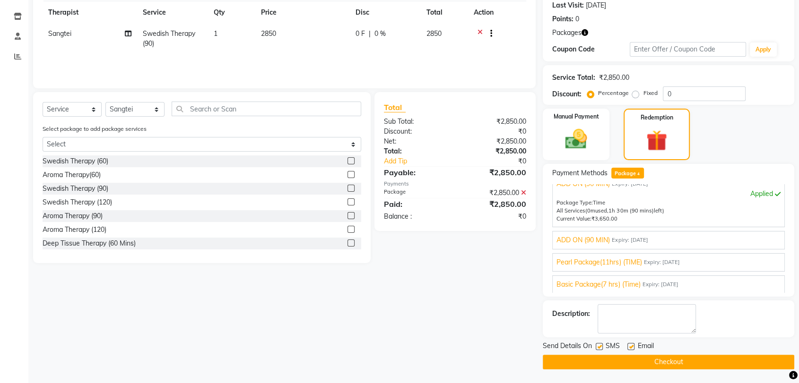
click at [730, 359] on button "Checkout" at bounding box center [668, 362] width 251 height 15
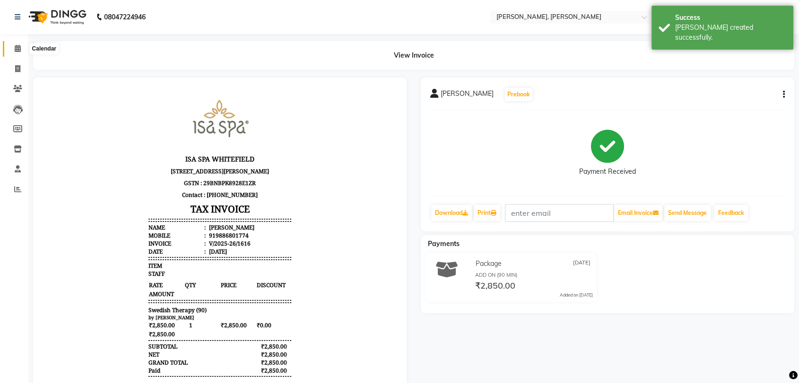
click at [18, 48] on icon at bounding box center [18, 48] width 6 height 7
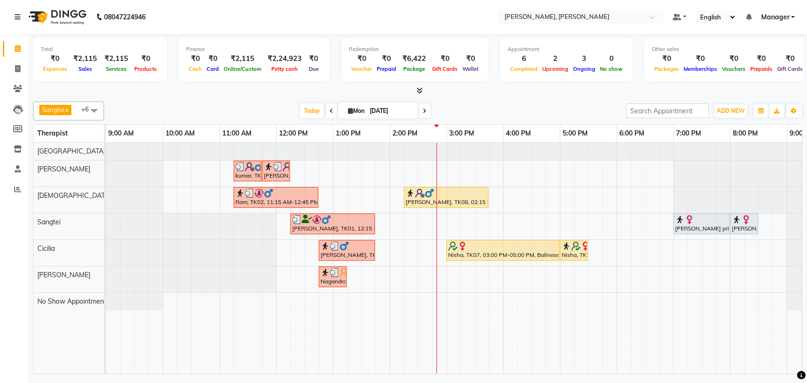
click at [476, 167] on div "kumar, TK03, 11:15 AM-11:45 AM, Foot Reflexology kumar, TK03, 11:45 AM-12:15 PM…" at bounding box center [474, 258] width 737 height 231
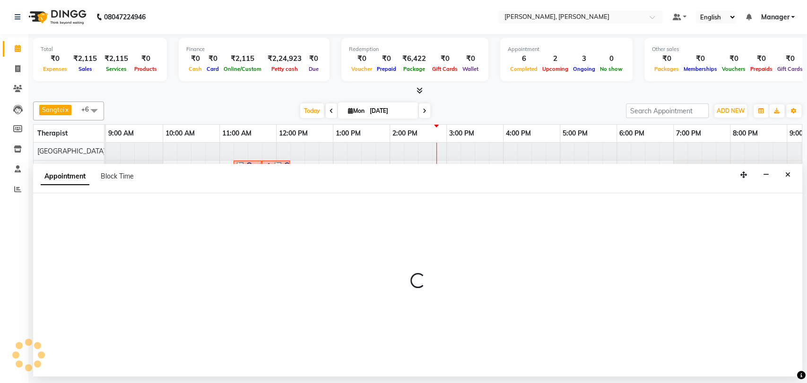
select select "63067"
select select "tentative"
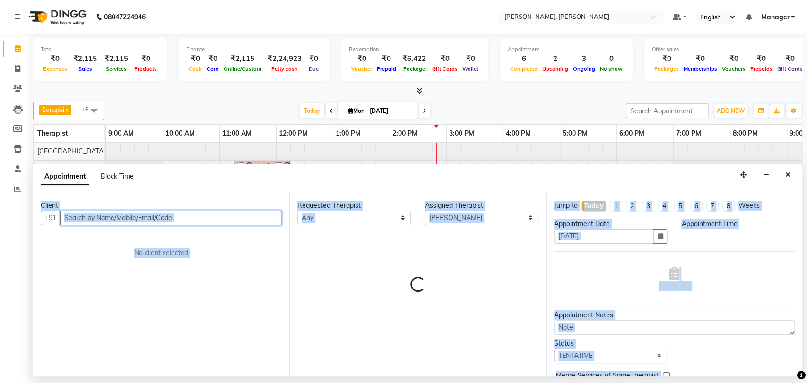
type input "4"
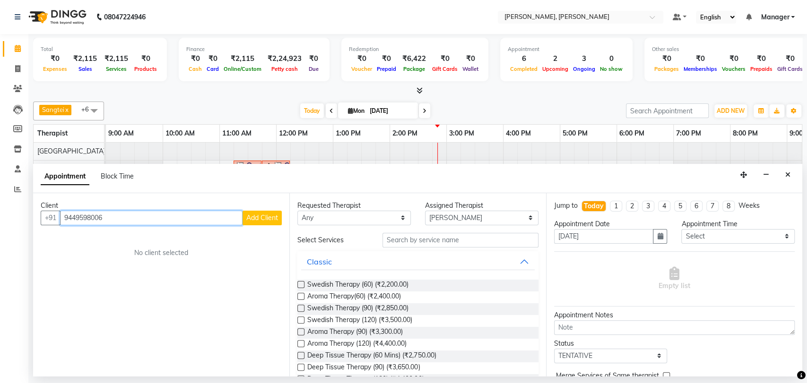
type input "9449598006"
click at [261, 219] on span "Add Client" at bounding box center [262, 218] width 32 height 9
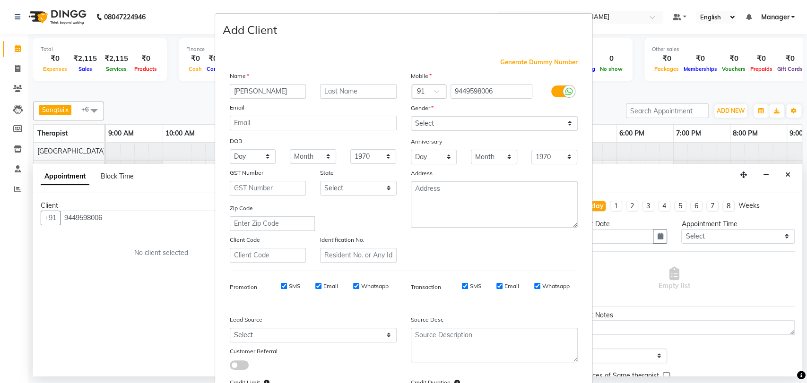
click at [251, 91] on input "[PERSON_NAME]" at bounding box center [268, 91] width 77 height 15
type input "[PERSON_NAME]"
click at [441, 122] on select "Select [DEMOGRAPHIC_DATA] [DEMOGRAPHIC_DATA] Other Prefer Not To Say" at bounding box center [494, 123] width 167 height 15
select select "[DEMOGRAPHIC_DATA]"
click at [411, 116] on select "Select [DEMOGRAPHIC_DATA] [DEMOGRAPHIC_DATA] Other Prefer Not To Say" at bounding box center [494, 123] width 167 height 15
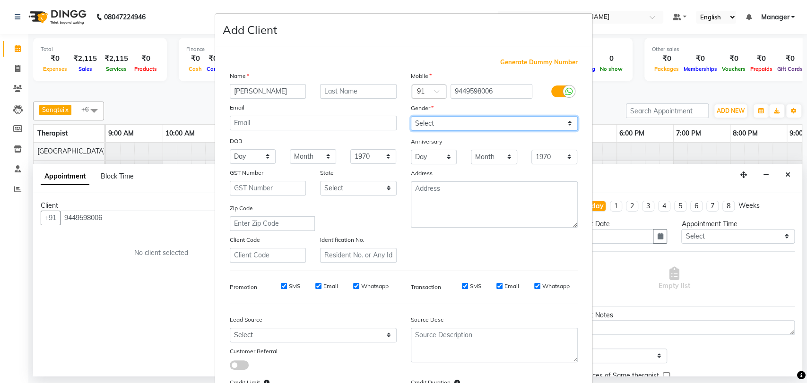
scroll to position [87, 0]
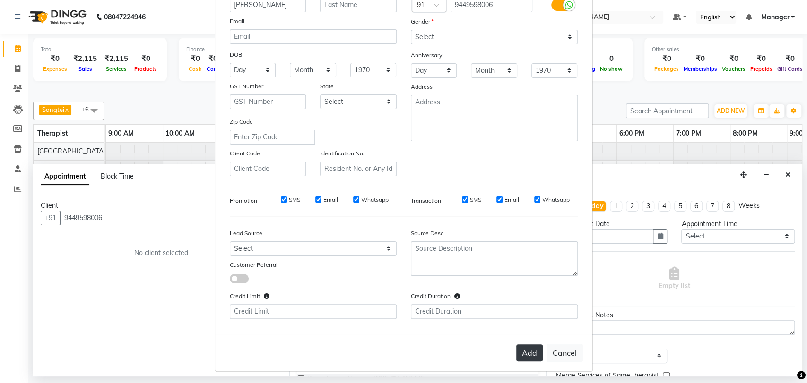
click at [522, 347] on button "Add" at bounding box center [529, 353] width 26 height 17
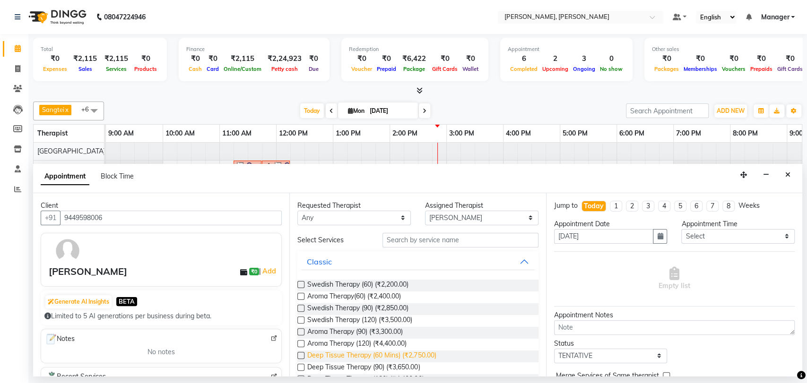
scroll to position [157, 0]
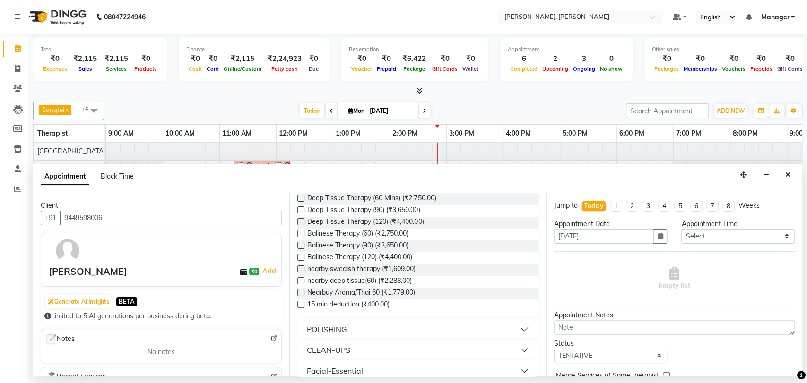
click at [301, 279] on label at bounding box center [300, 280] width 7 height 7
click at [301, 279] on input "checkbox" at bounding box center [300, 282] width 6 height 6
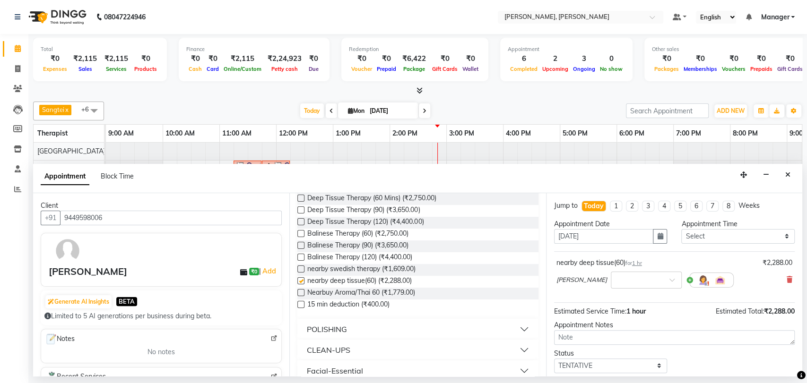
checkbox input "false"
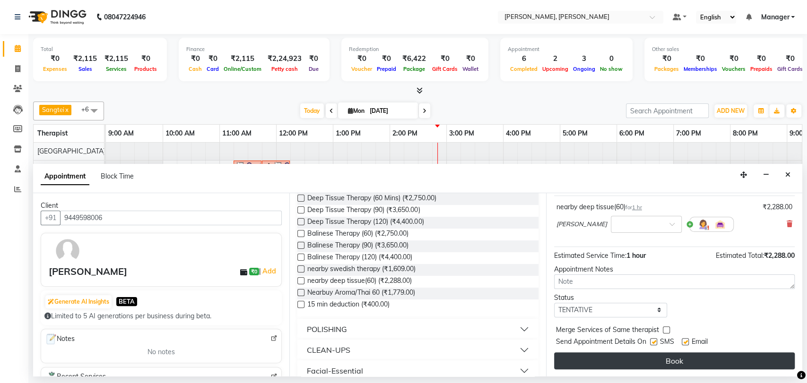
click at [645, 358] on button "Book" at bounding box center [674, 361] width 241 height 17
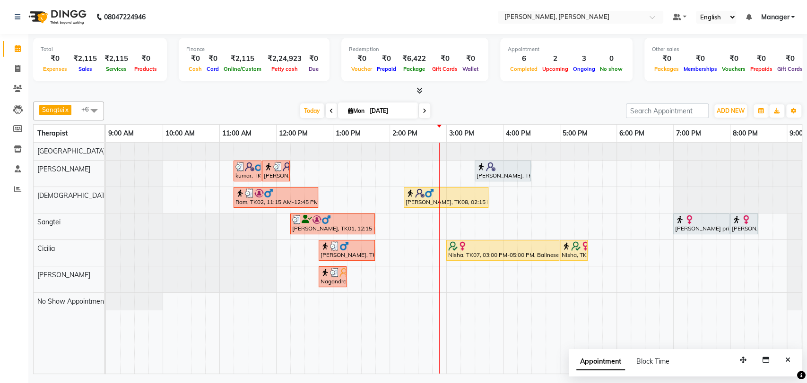
click at [806, 335] on div "Total ₹0 Expenses ₹2,115 Sales ₹2,115 Services ₹0 Products Finance ₹0 Cash ₹0 C…" at bounding box center [417, 205] width 779 height 343
click at [425, 116] on span at bounding box center [424, 111] width 11 height 15
type input "02-09-2025"
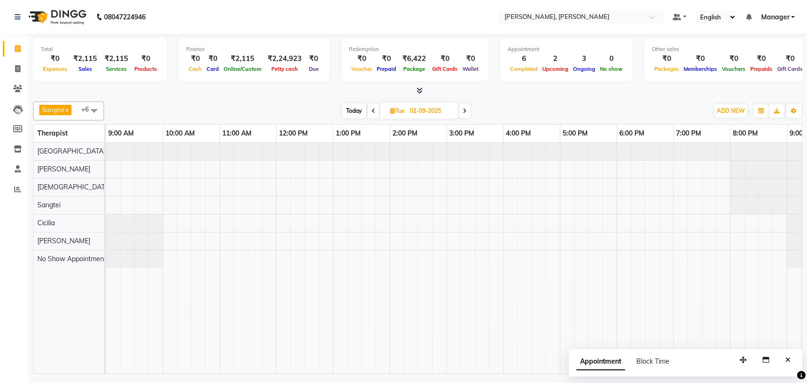
scroll to position [0, 42]
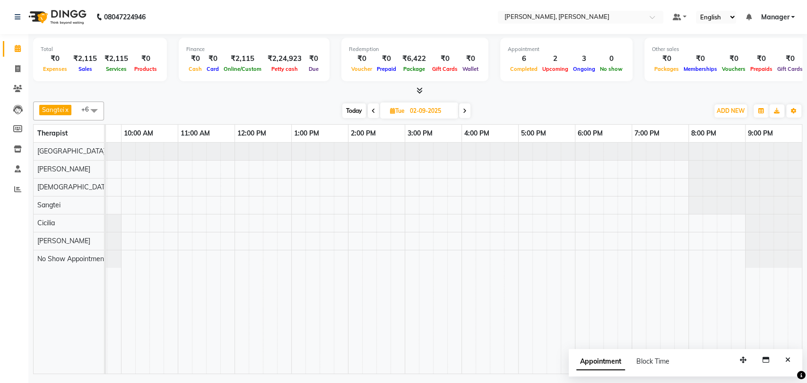
click at [127, 167] on div at bounding box center [432, 258] width 737 height 231
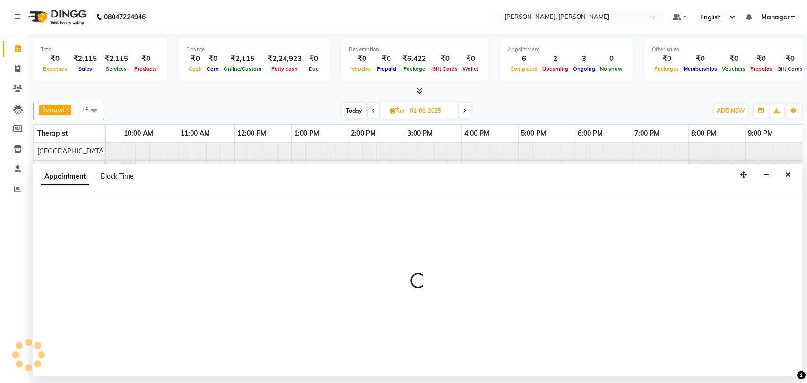
select select "63067"
select select "tentative"
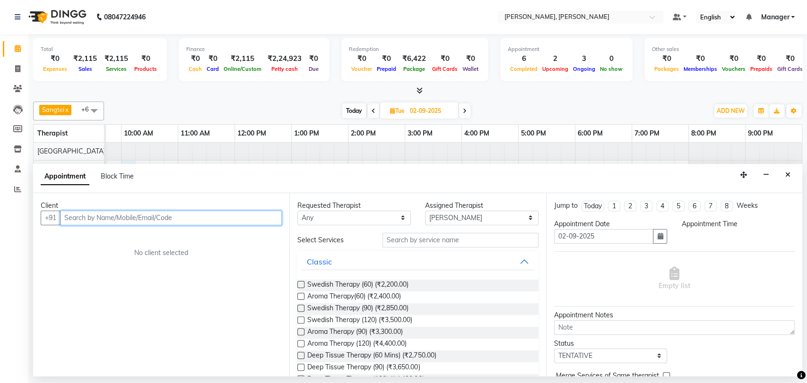
select select "600"
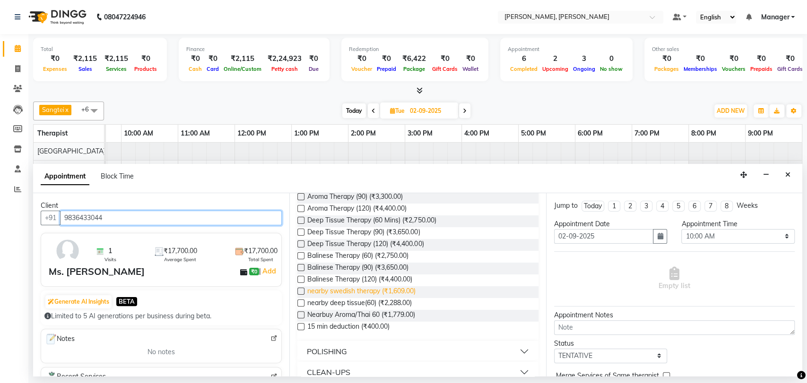
scroll to position [52, 0]
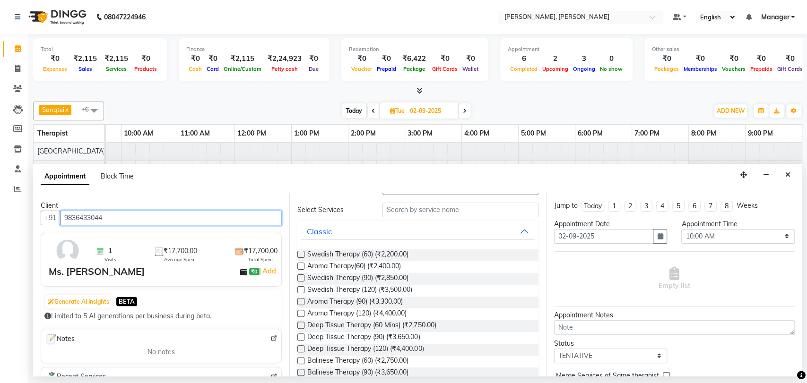
type input "9836433044"
click at [302, 350] on label at bounding box center [300, 349] width 7 height 7
click at [302, 350] on input "checkbox" at bounding box center [300, 350] width 6 height 6
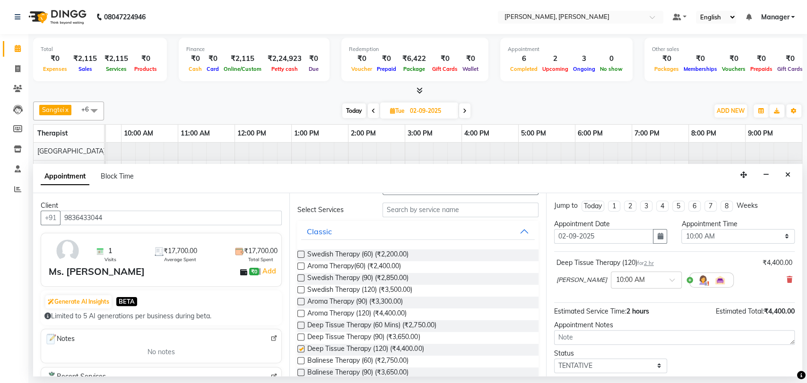
checkbox input "false"
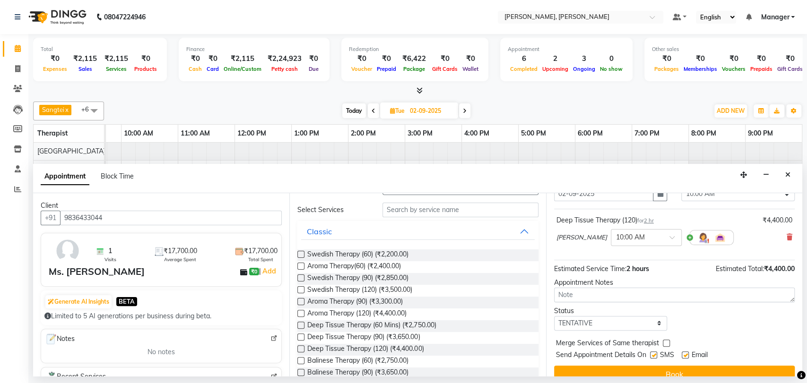
scroll to position [56, 0]
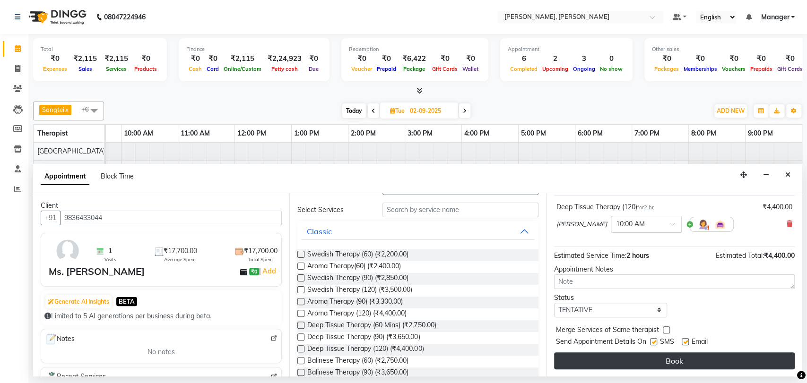
click at [607, 357] on button "Book" at bounding box center [674, 361] width 241 height 17
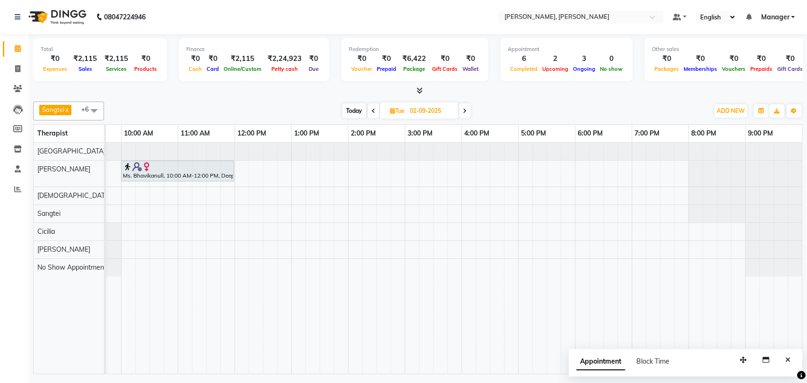
click at [372, 112] on icon at bounding box center [374, 111] width 4 height 6
type input "[DATE]"
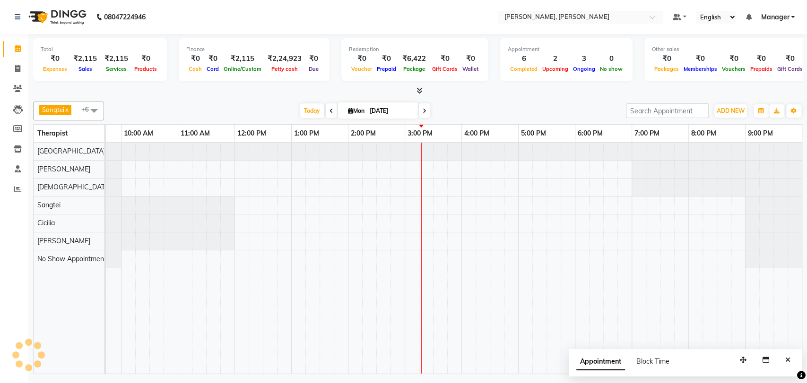
scroll to position [0, 42]
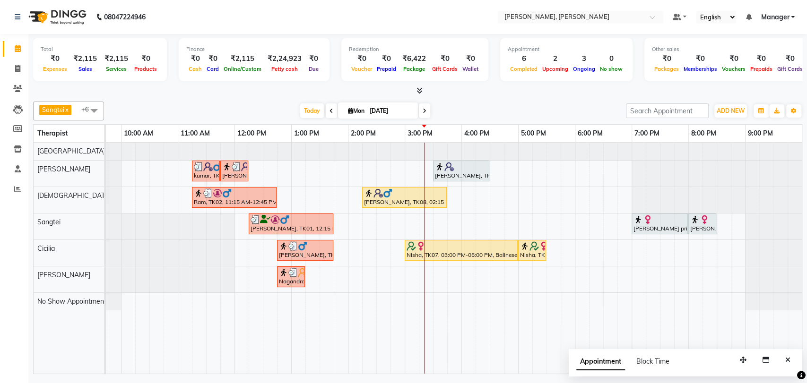
click at [675, 221] on div at bounding box center [659, 219] width 52 height 9
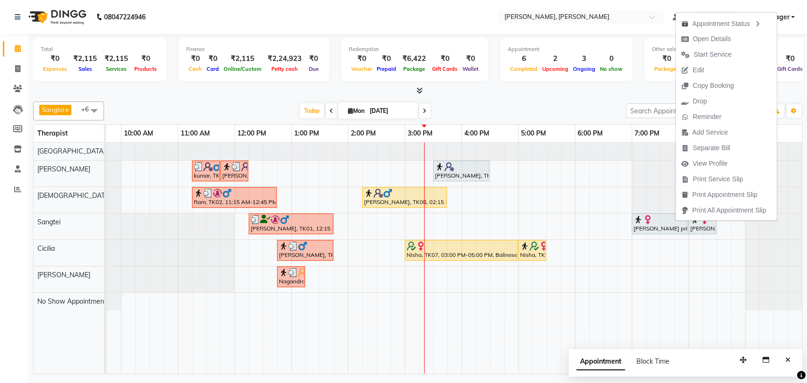
click at [675, 221] on div at bounding box center [659, 219] width 52 height 9
click at [432, 246] on div at bounding box center [461, 246] width 109 height 9
click at [434, 247] on div at bounding box center [461, 246] width 109 height 9
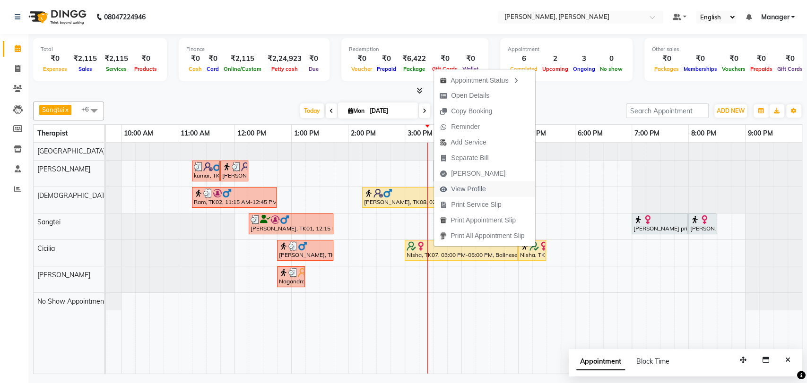
click at [481, 184] on span "View Profile" at bounding box center [468, 189] width 35 height 10
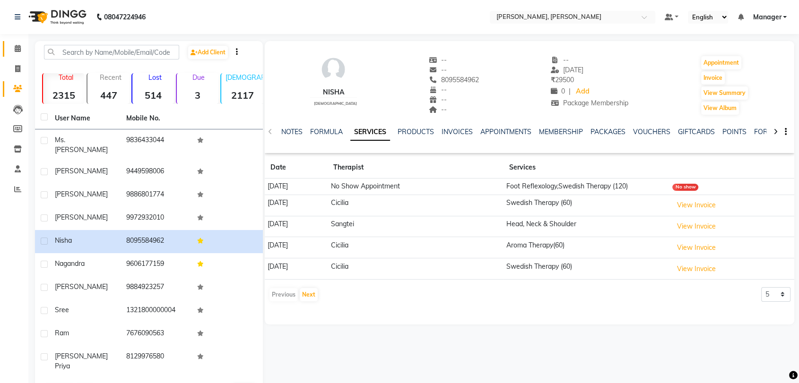
click at [5, 50] on link "Calendar" at bounding box center [14, 49] width 23 height 16
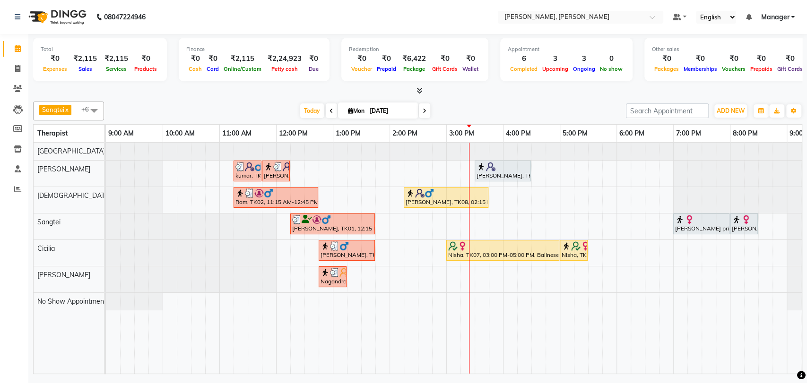
click at [421, 114] on span at bounding box center [424, 111] width 11 height 15
type input "02-09-2025"
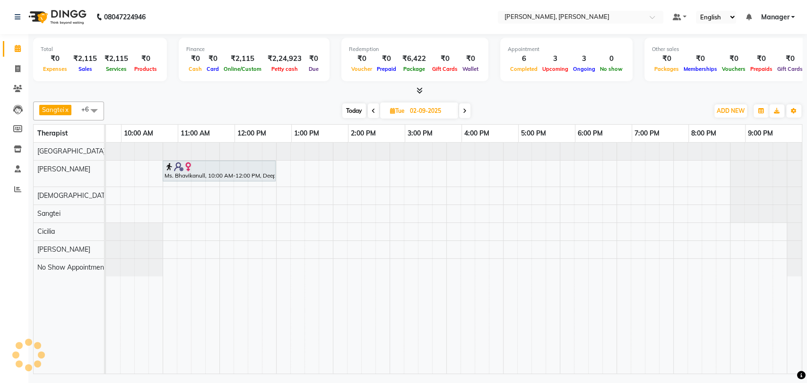
scroll to position [0, 42]
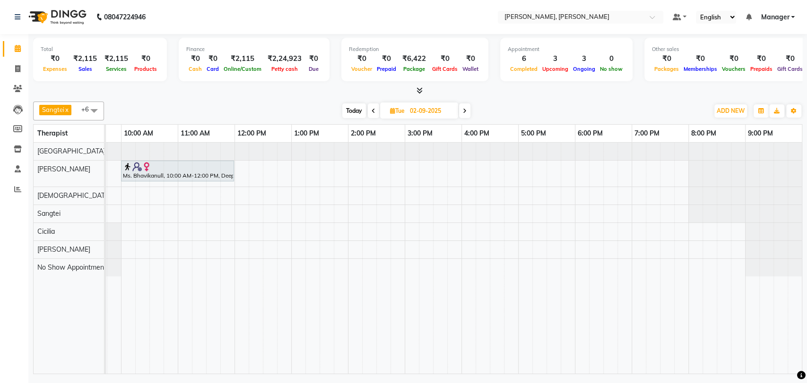
click at [228, 169] on div at bounding box center [177, 166] width 109 height 9
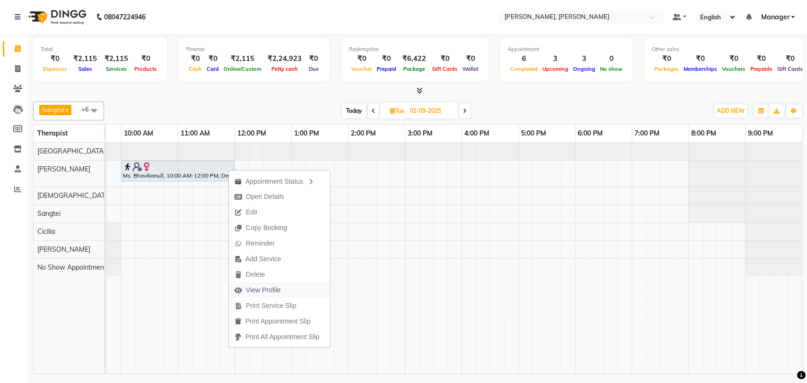
click at [258, 290] on span "View Profile" at bounding box center [263, 291] width 35 height 10
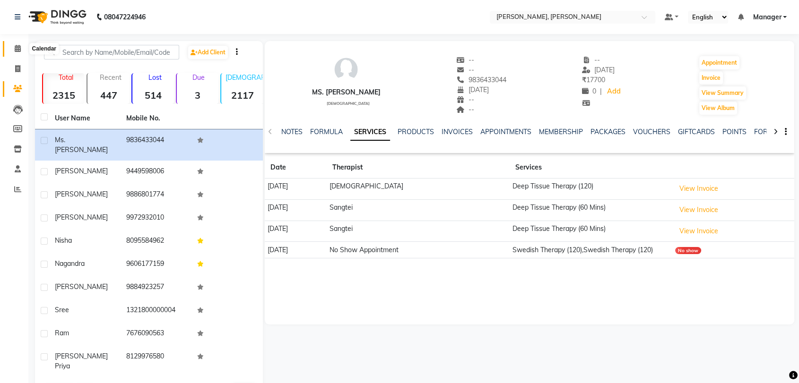
click at [16, 48] on icon at bounding box center [18, 48] width 6 height 7
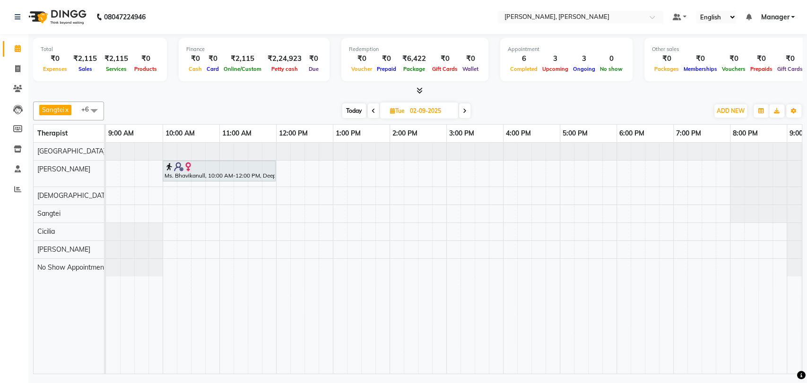
click at [372, 113] on icon at bounding box center [374, 111] width 4 height 6
type input "[DATE]"
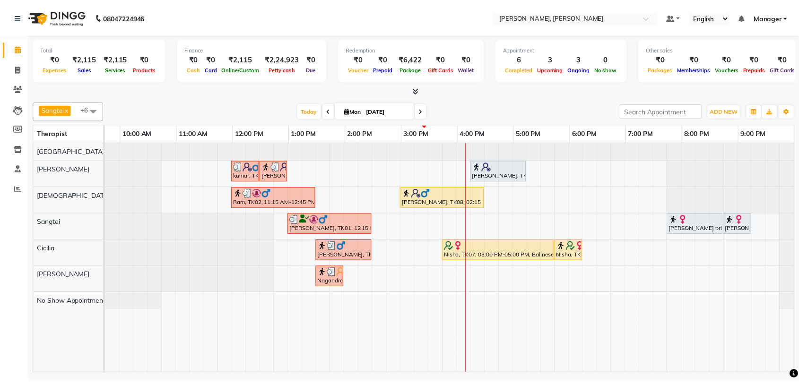
scroll to position [0, 42]
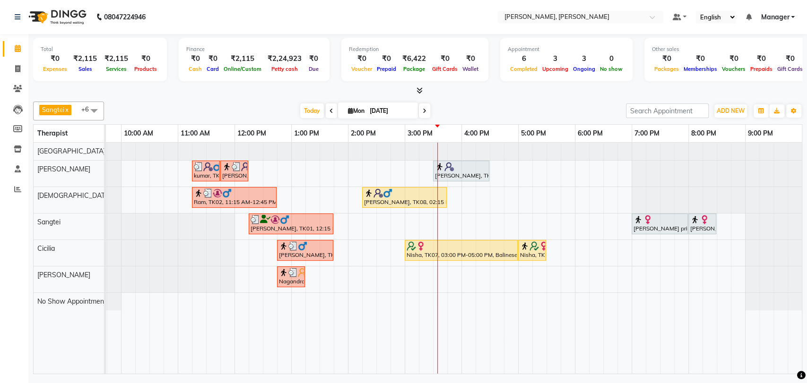
click at [760, 35] on div "Total ₹0 Expenses ₹2,115 Sales ₹2,115 Services ₹0 Products Finance ₹0 Cash ₹0 C…" at bounding box center [417, 65] width 769 height 62
click at [461, 161] on link "[PERSON_NAME], TK09, 03:30 PM-04:30 PM, nearby deep tissue(60)" at bounding box center [461, 171] width 56 height 21
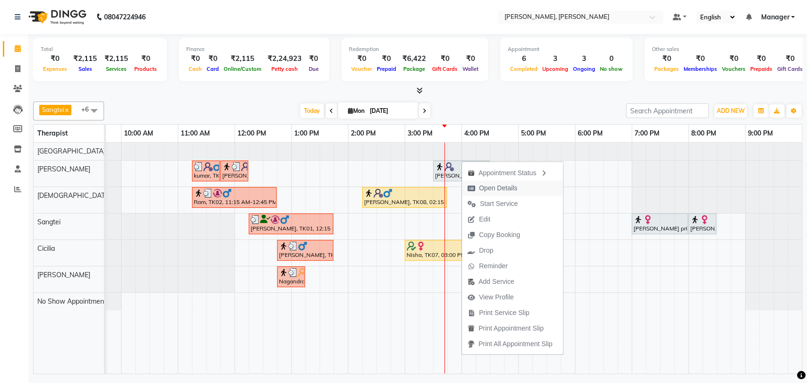
click at [506, 190] on span "Open Details" at bounding box center [498, 188] width 38 height 10
select select "7"
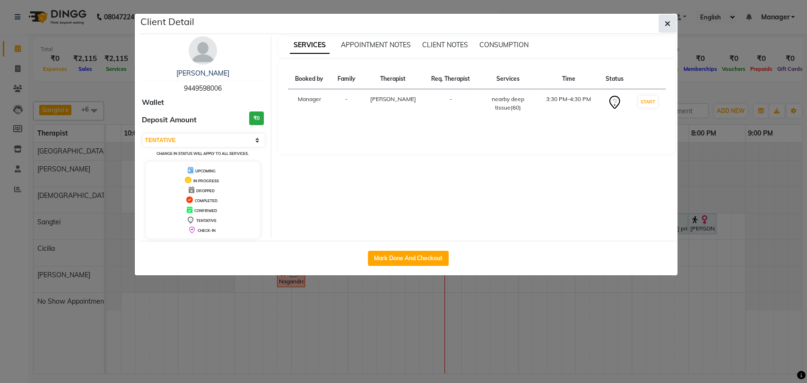
click at [662, 20] on button "button" at bounding box center [668, 24] width 18 height 18
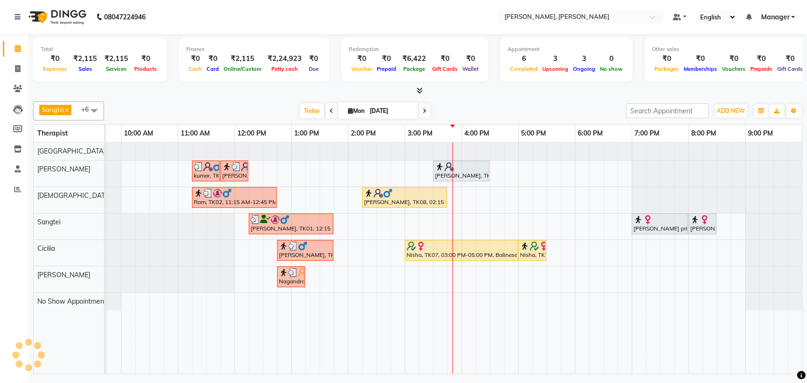
click at [385, 206] on link "[PERSON_NAME], TK08, 02:15 PM-03:45 PM, Deep Tissue Therapy (90)" at bounding box center [404, 197] width 85 height 21
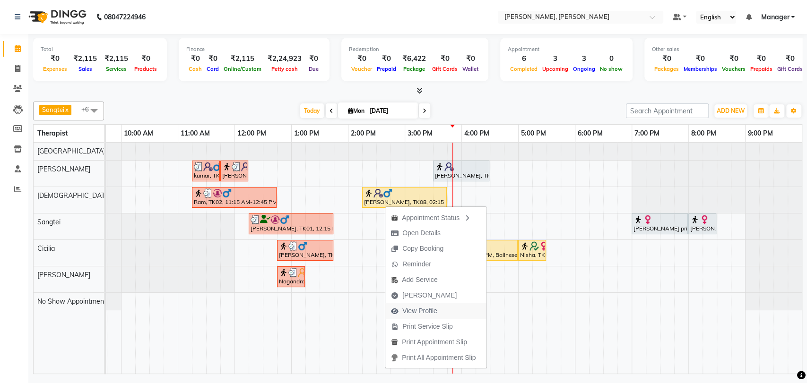
click at [422, 315] on span "View Profile" at bounding box center [419, 311] width 35 height 10
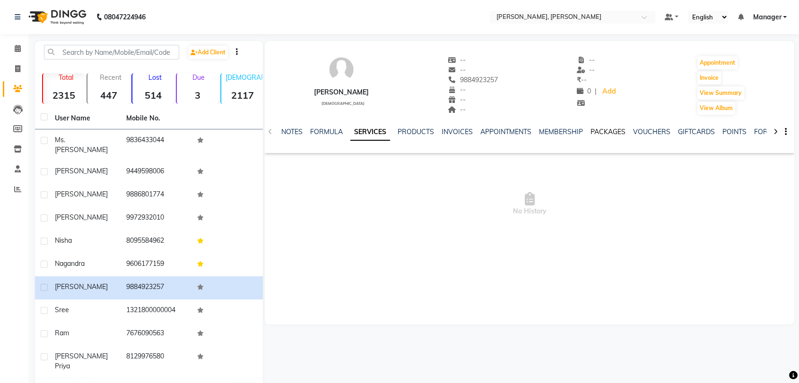
click at [609, 129] on link "PACKAGES" at bounding box center [607, 132] width 35 height 9
click at [17, 46] on icon at bounding box center [18, 48] width 6 height 7
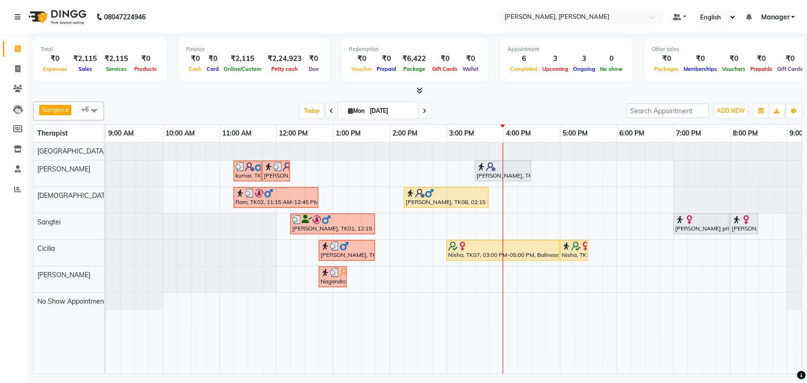
click at [438, 199] on div "[PERSON_NAME], TK08, 02:15 PM-03:45 PM, Deep Tissue Therapy (90)" at bounding box center [446, 198] width 83 height 18
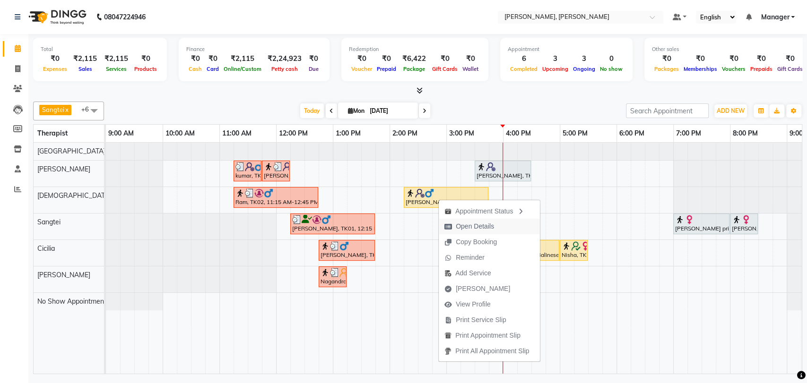
click at [487, 228] on span "Open Details" at bounding box center [475, 227] width 38 height 10
select select "1"
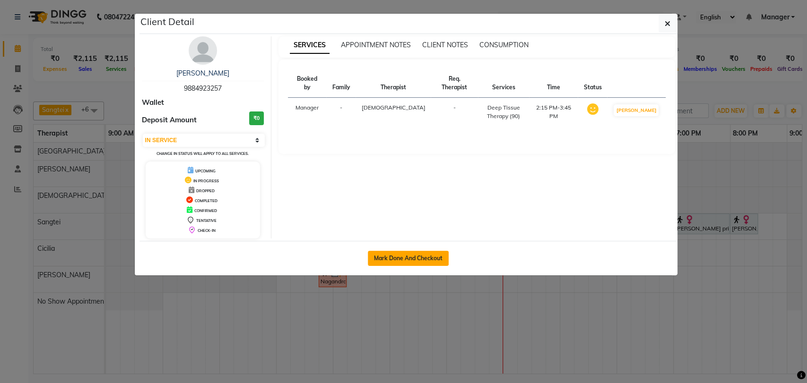
click at [421, 252] on button "Mark Done And Checkout" at bounding box center [408, 258] width 81 height 15
select select "7301"
select select "service"
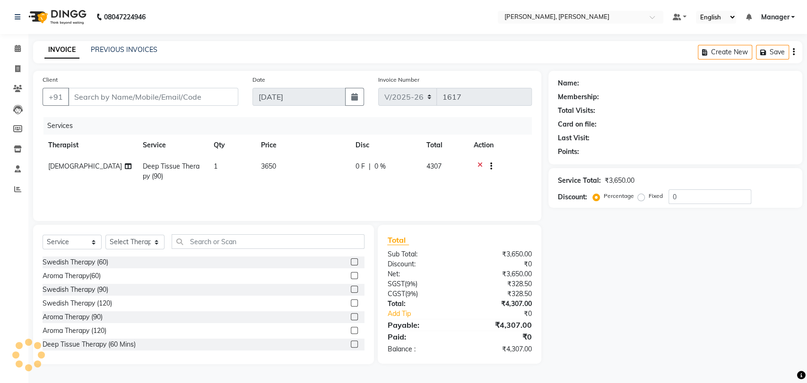
type input "9884923257"
select select "63054"
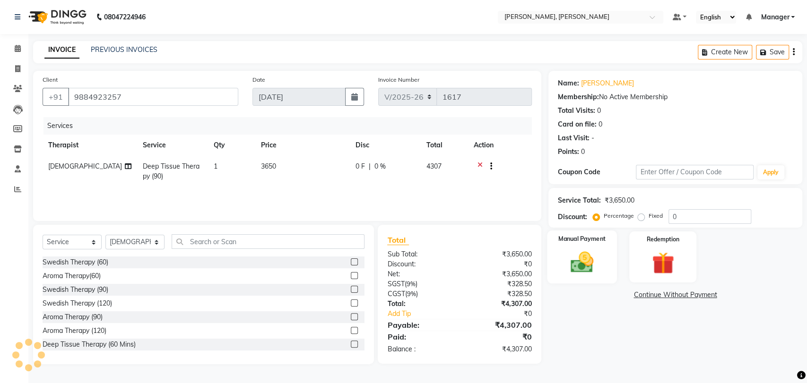
click at [571, 254] on img at bounding box center [581, 262] width 37 height 26
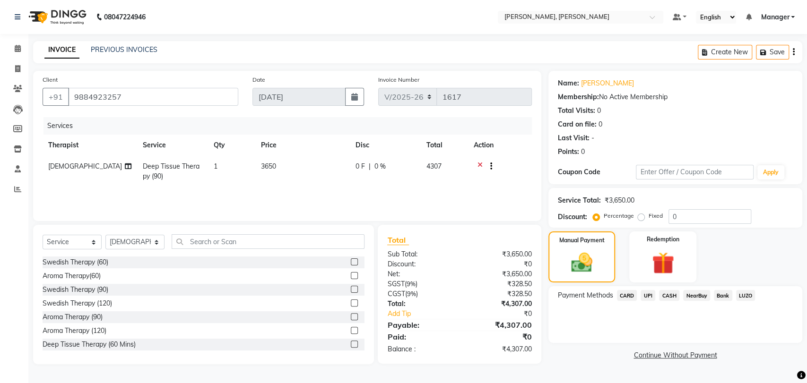
click at [382, 162] on span "0 %" at bounding box center [379, 167] width 11 height 10
select select "63054"
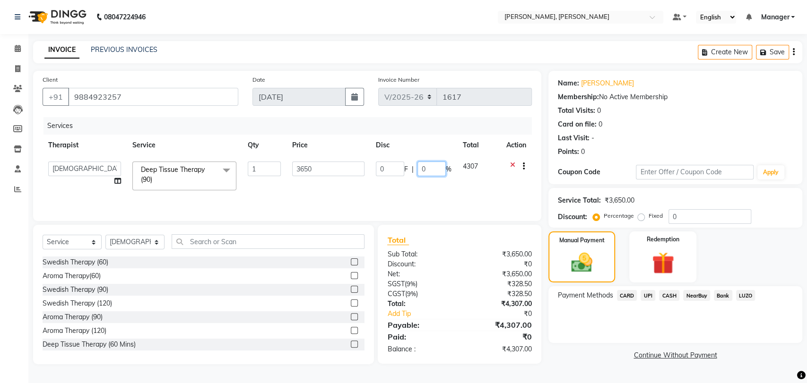
click at [432, 167] on input "0" at bounding box center [431, 169] width 28 height 15
type input "10"
click at [586, 323] on div "Payment Methods CARD UPI CASH NearBuy Bank LUZO" at bounding box center [675, 314] width 254 height 57
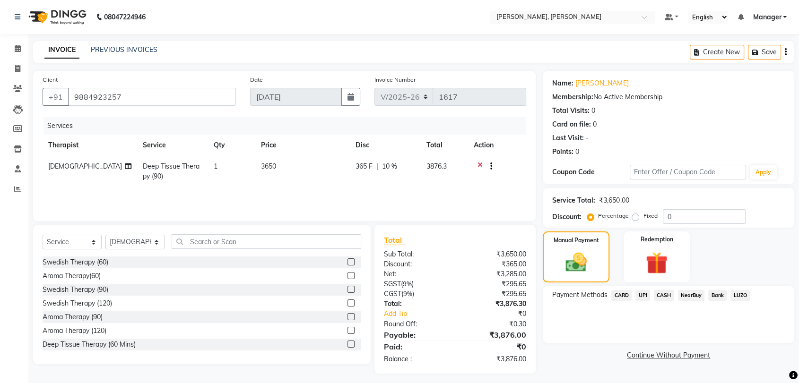
click at [618, 296] on span "CARD" at bounding box center [621, 295] width 20 height 11
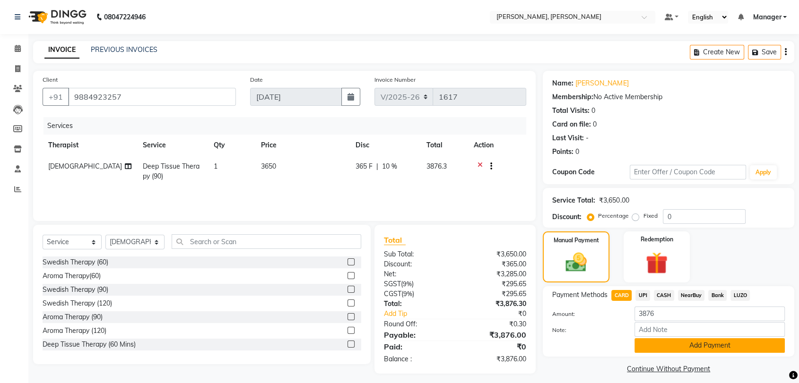
click at [678, 344] on button "Add Payment" at bounding box center [709, 345] width 150 height 15
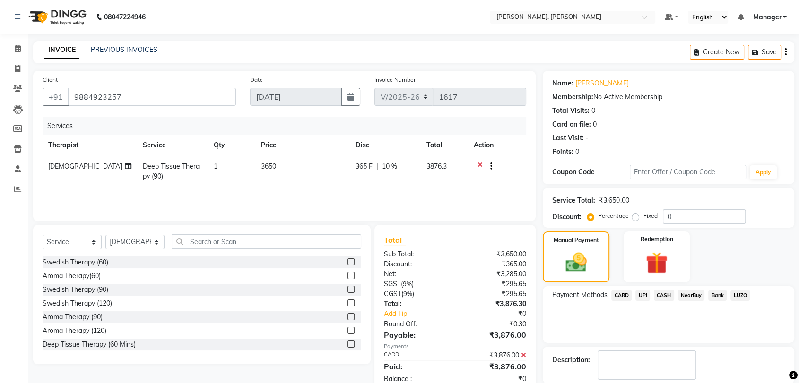
scroll to position [46, 0]
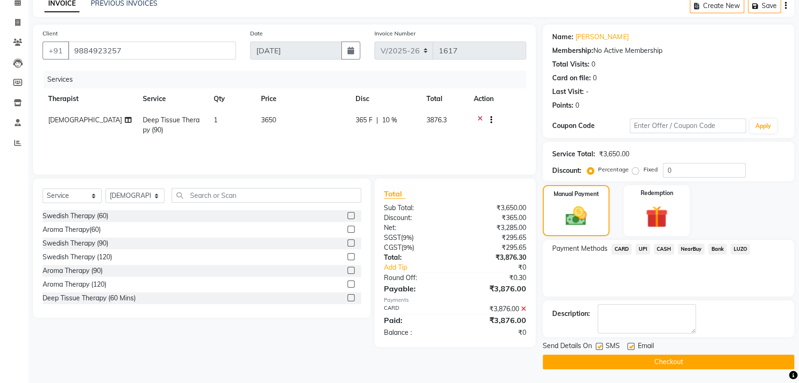
click at [599, 361] on button "Checkout" at bounding box center [668, 362] width 251 height 15
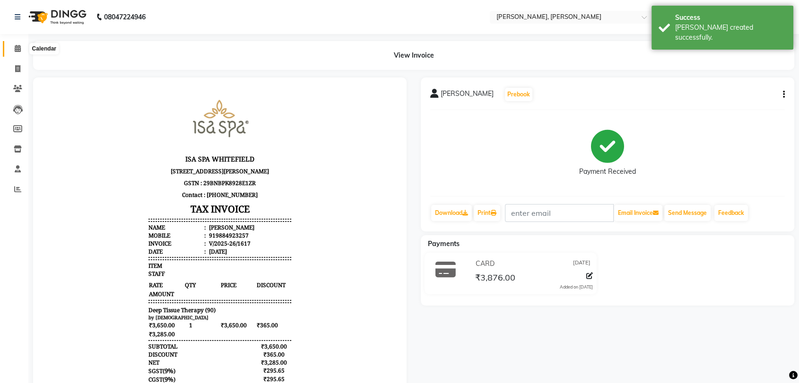
click at [18, 50] on icon at bounding box center [18, 48] width 6 height 7
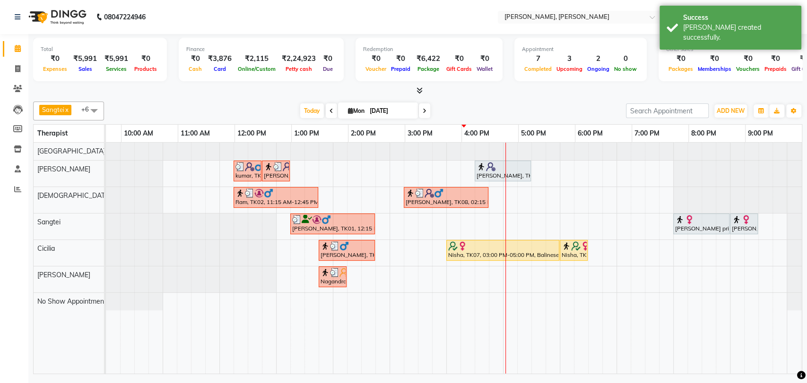
scroll to position [0, 42]
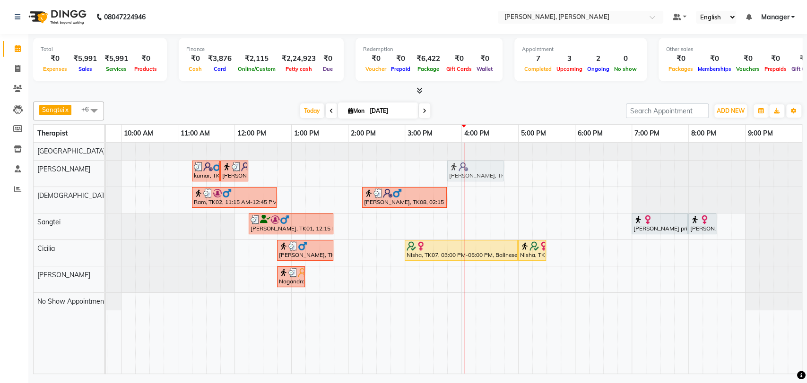
drag, startPoint x: 474, startPoint y: 172, endPoint x: 482, endPoint y: 171, distance: 8.1
click at [64, 171] on div "kumar, TK03, 11:15 AM-11:45 AM, Foot Reflexology kumar, TK03, 11:45 AM-12:15 PM…" at bounding box center [64, 174] width 0 height 26
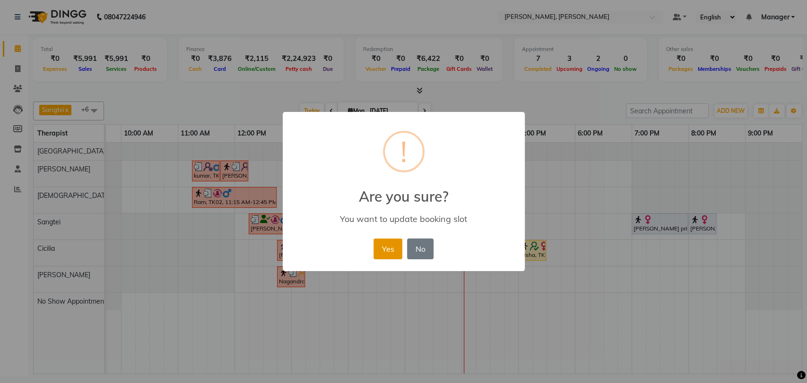
click at [392, 245] on button "Yes" at bounding box center [387, 249] width 29 height 21
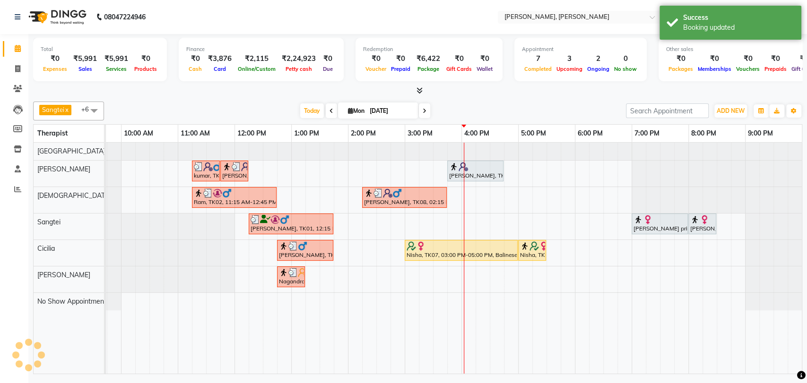
click at [468, 168] on div at bounding box center [475, 166] width 52 height 9
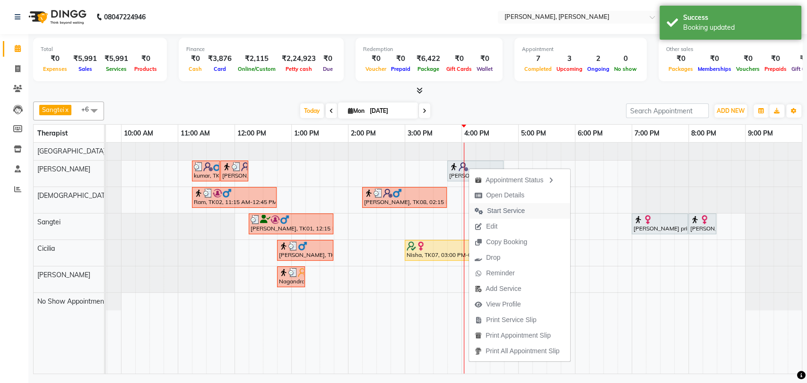
click at [490, 209] on span "Start Service" at bounding box center [506, 211] width 38 height 10
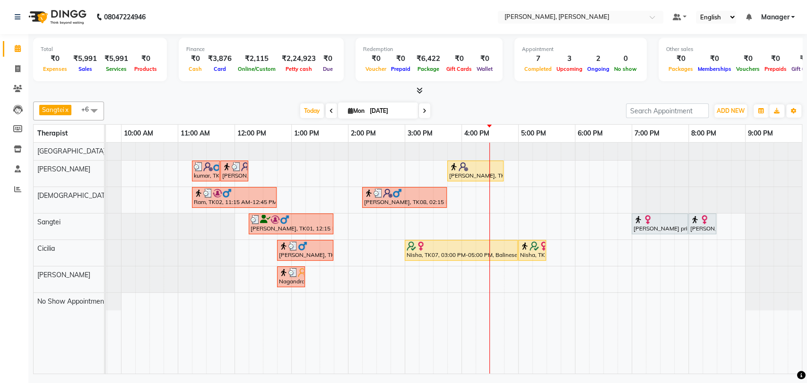
click at [652, 220] on div at bounding box center [659, 219] width 52 height 9
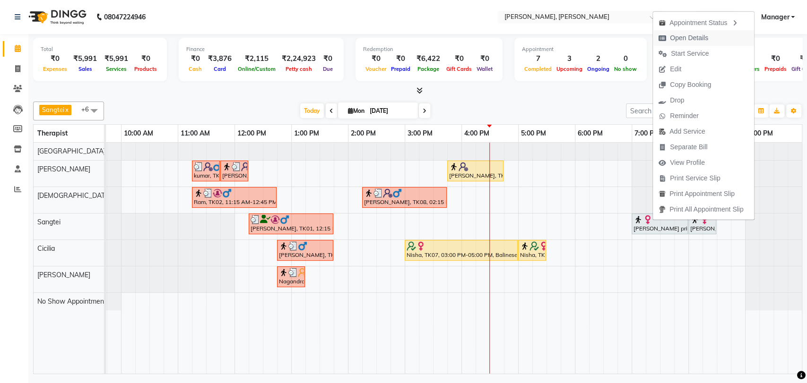
click at [700, 40] on span "Open Details" at bounding box center [689, 38] width 38 height 10
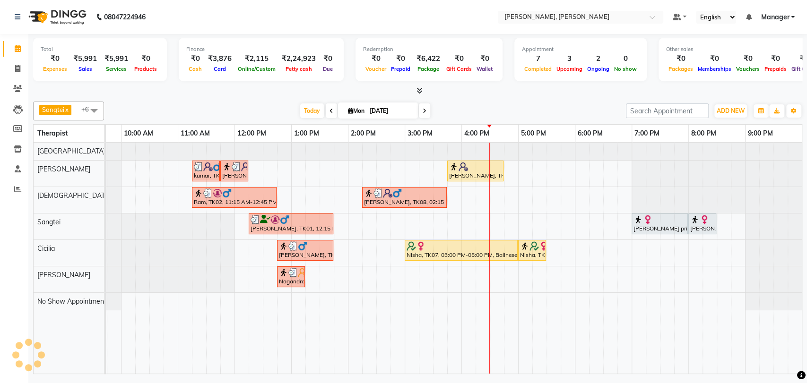
click at [685, 219] on div at bounding box center [659, 219] width 52 height 9
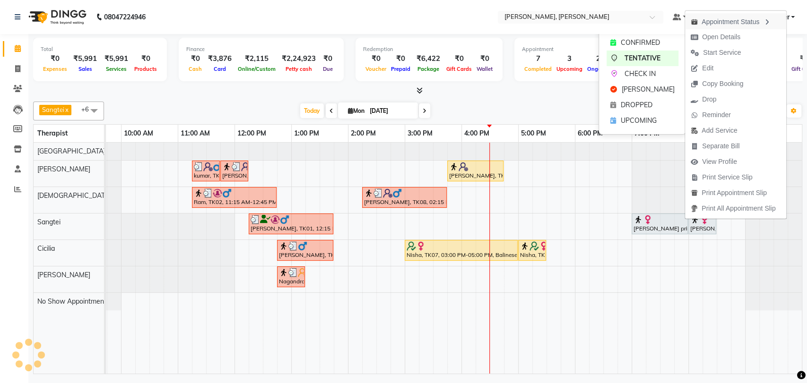
click at [720, 26] on div "Appointment Status" at bounding box center [735, 21] width 101 height 16
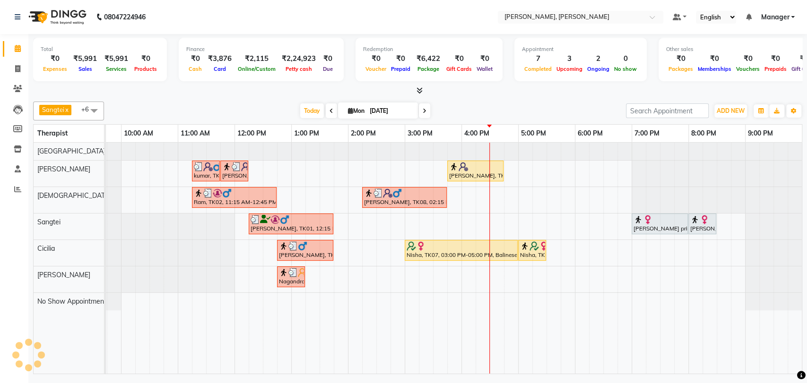
click at [676, 216] on div at bounding box center [659, 219] width 52 height 9
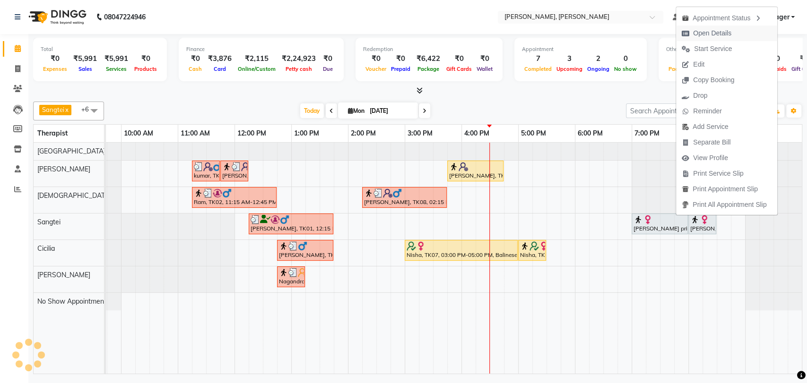
click at [719, 26] on span "Open Details" at bounding box center [706, 34] width 61 height 16
select select "7"
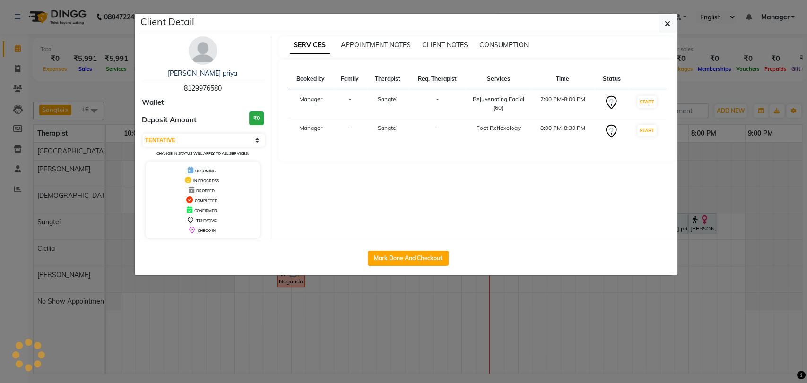
drag, startPoint x: 719, startPoint y: 26, endPoint x: 700, endPoint y: 111, distance: 86.1
click at [716, 49] on ngb-modal-window "Client Detail [PERSON_NAME] priya 8129976580 Wallet Deposit Amount ₹0 Select IN…" at bounding box center [403, 191] width 807 height 383
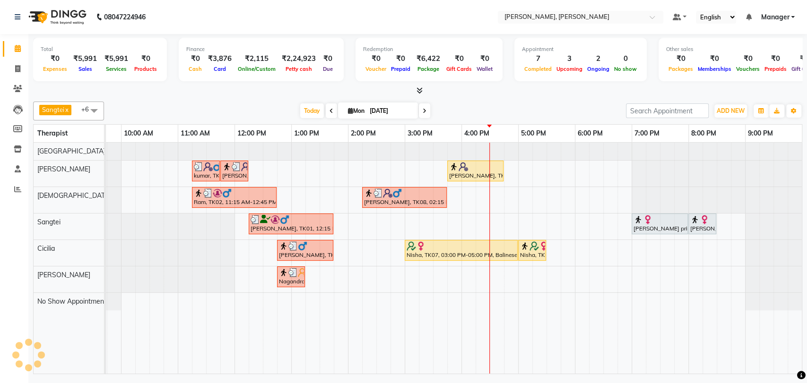
click at [662, 224] on div "[PERSON_NAME] priya, TK06, 07:00 PM-08:00 PM, Rejuvenating Facial (60)" at bounding box center [660, 224] width 54 height 18
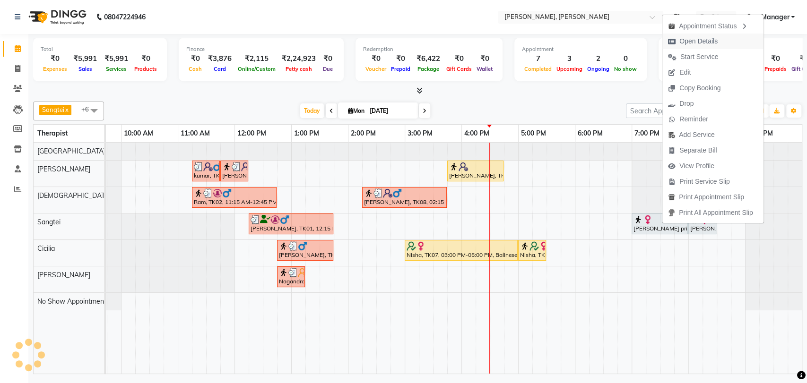
click at [707, 44] on span "Open Details" at bounding box center [698, 41] width 38 height 10
select select "7"
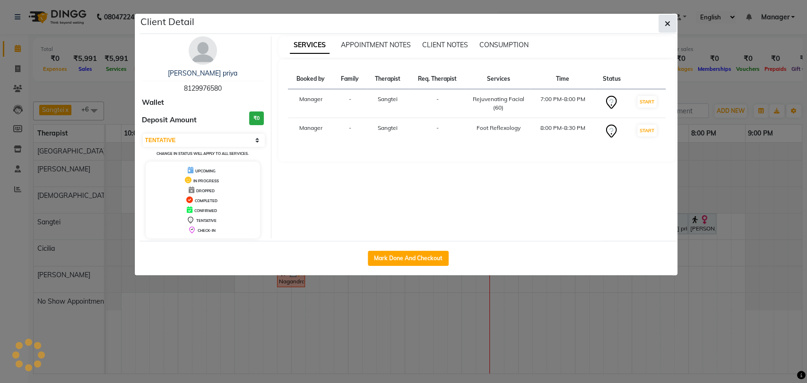
click at [667, 21] on icon "button" at bounding box center [668, 24] width 6 height 8
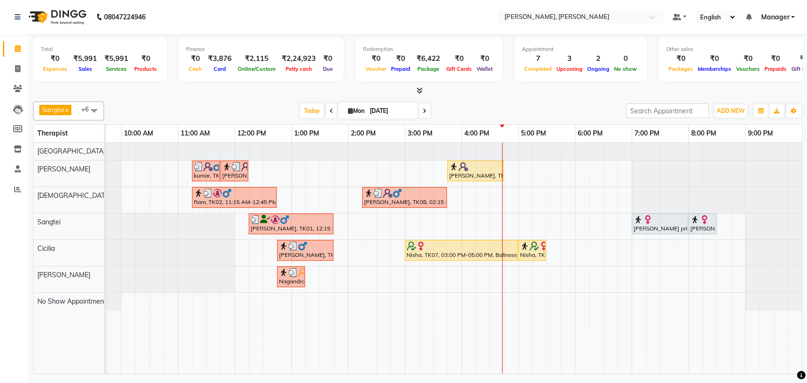
click at [518, 245] on link "Nisha, TK07, 05:00 PM-05:30 PM, Foot Reflexology" at bounding box center [532, 250] width 28 height 21
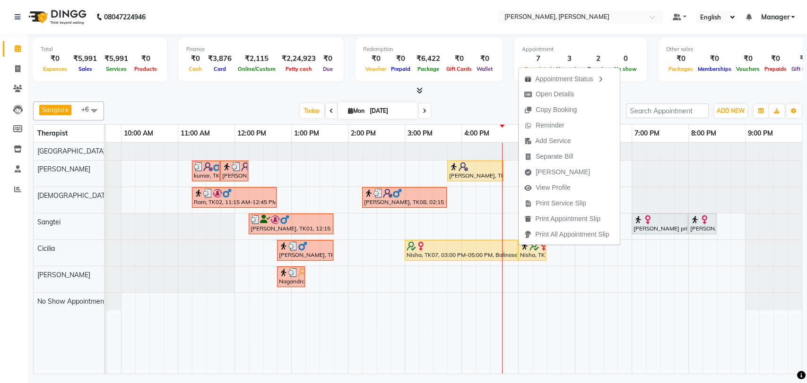
click at [684, 292] on div "kumar, TK03, 11:15 AM-11:45 AM, Foot Reflexology kumar, TK03, 11:45 AM-12:15 PM…" at bounding box center [432, 258] width 737 height 231
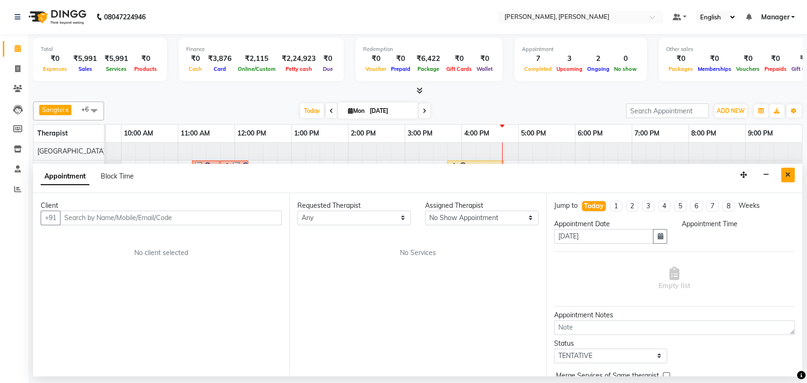
click at [790, 177] on button "Close" at bounding box center [788, 175] width 14 height 15
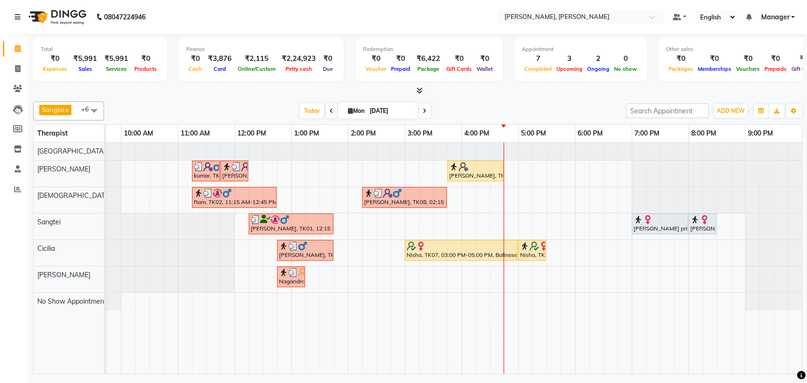
click at [518, 219] on div "kumar, TK03, 11:15 AM-11:45 AM, Foot Reflexology kumar, TK03, 11:45 AM-12:15 PM…" at bounding box center [432, 258] width 737 height 231
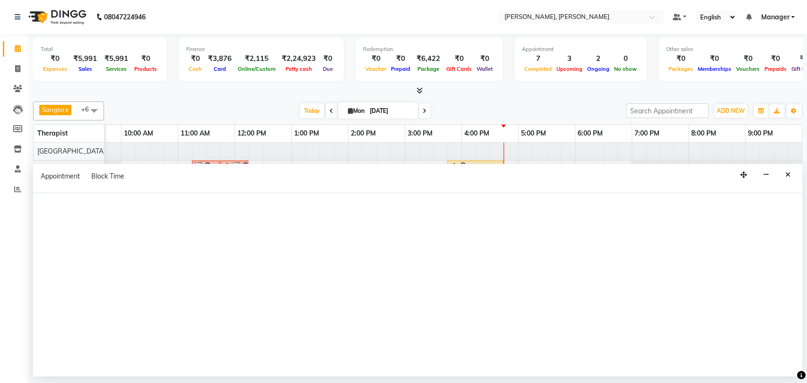
select select "63890"
select select "tentative"
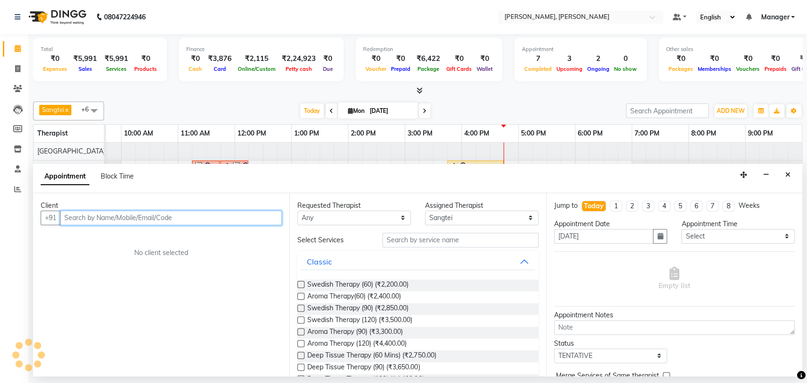
click at [100, 219] on input "text" at bounding box center [171, 218] width 222 height 15
click at [85, 218] on input "829664655" at bounding box center [151, 218] width 182 height 15
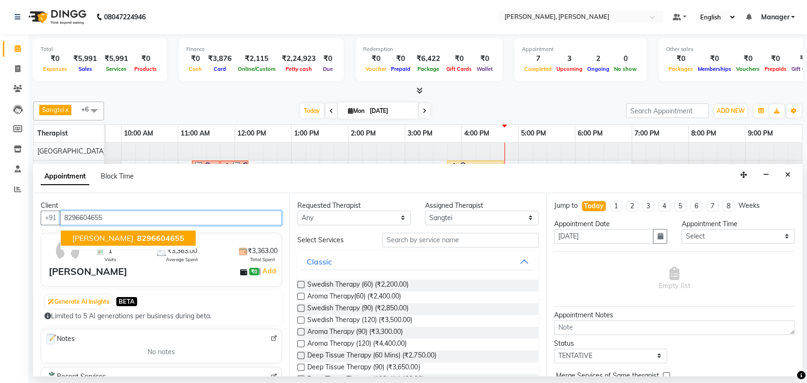
click at [138, 239] on span "8296604655" at bounding box center [160, 238] width 47 height 9
type input "8296604655"
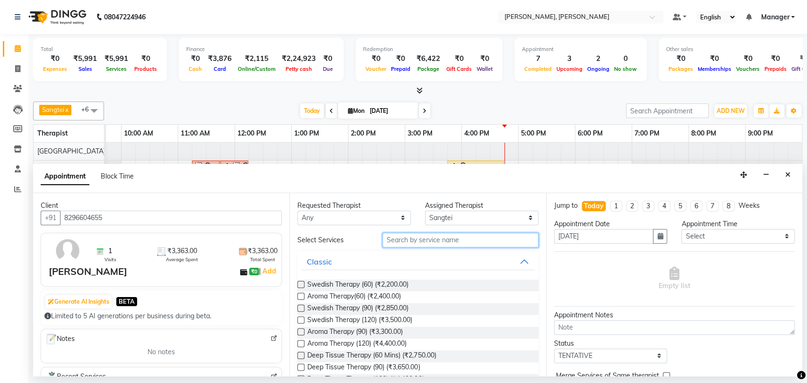
click at [441, 239] on input "text" at bounding box center [460, 240] width 156 height 15
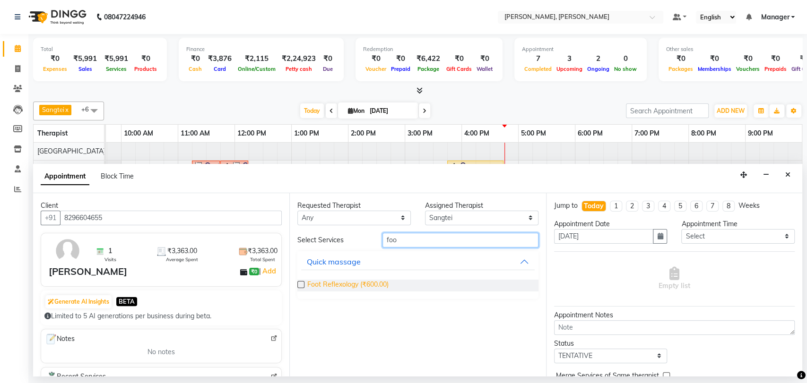
type input "foo"
click at [374, 285] on span "Foot Reflexology (₹600.00)" at bounding box center [347, 286] width 81 height 12
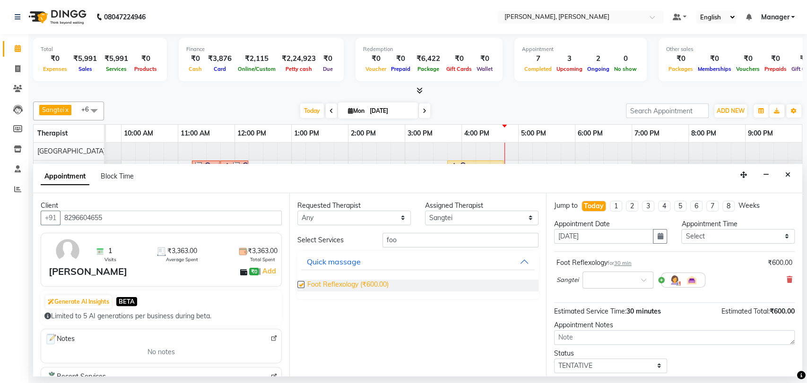
checkbox input "false"
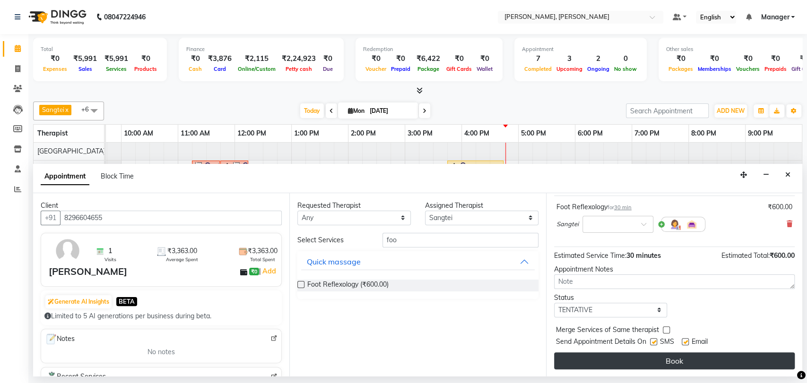
click at [707, 355] on button "Book" at bounding box center [674, 361] width 241 height 17
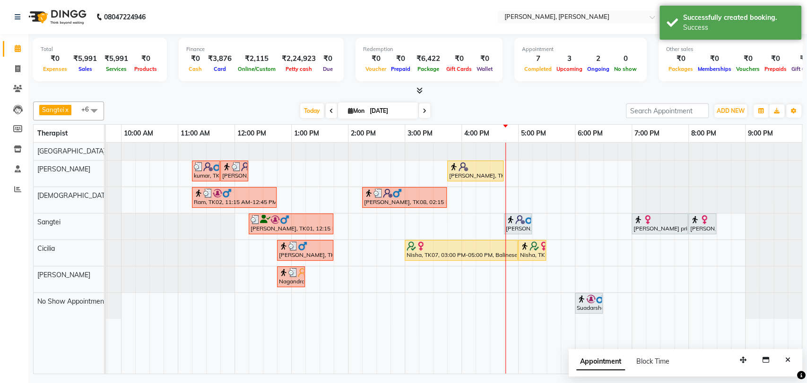
click at [520, 220] on img at bounding box center [519, 219] width 9 height 9
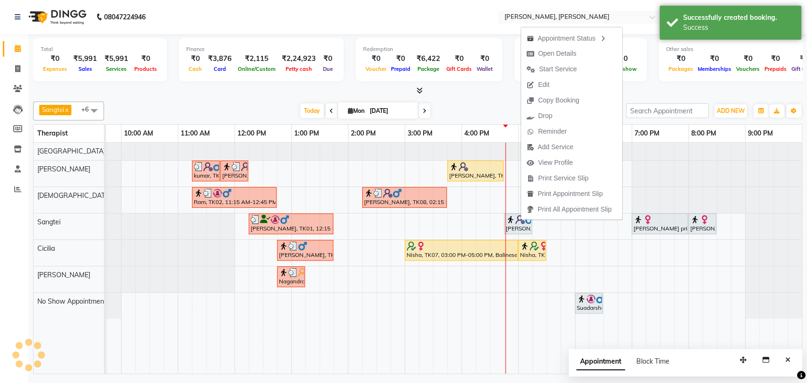
click at [520, 220] on img at bounding box center [519, 219] width 9 height 9
click at [552, 162] on span "View Profile" at bounding box center [555, 163] width 35 height 10
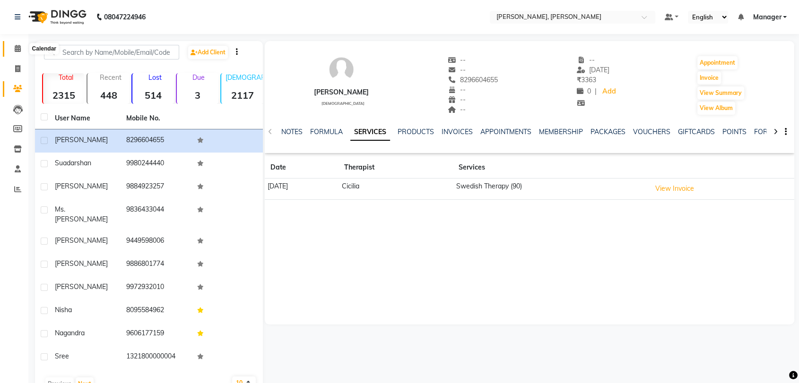
click at [16, 50] on icon at bounding box center [18, 48] width 6 height 7
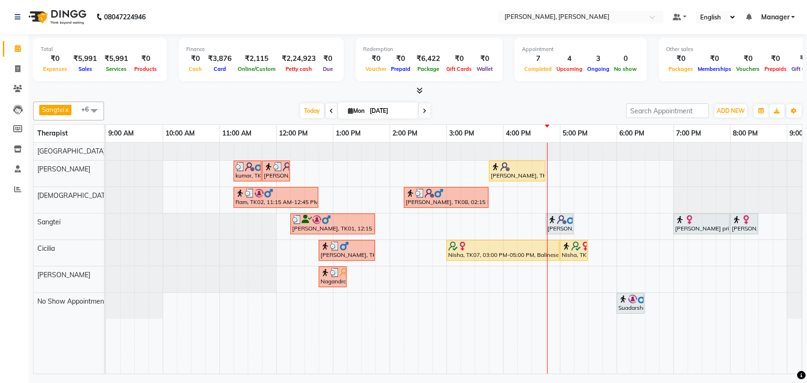
click at [553, 222] on img at bounding box center [551, 219] width 9 height 9
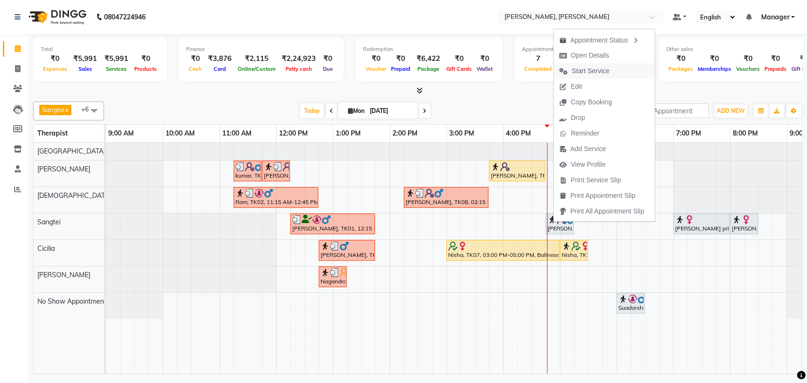
click at [597, 66] on span "Start Service" at bounding box center [591, 71] width 38 height 10
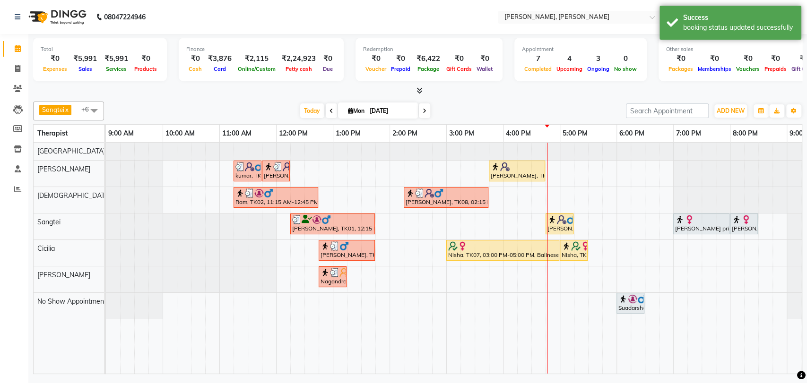
click at [567, 228] on div "[PERSON_NAME], TK11, 04:45 PM-05:15 PM, Foot Reflexology" at bounding box center [559, 224] width 26 height 18
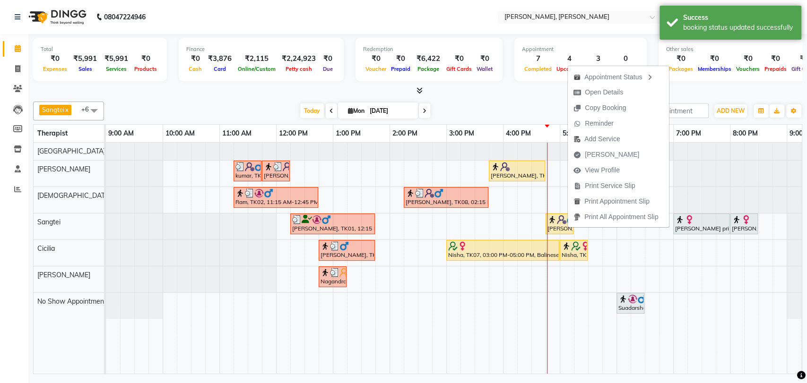
click at [457, 298] on div "kumar, TK03, 11:15 AM-11:45 AM, Foot Reflexology kumar, TK03, 11:45 AM-12:15 PM…" at bounding box center [474, 258] width 737 height 231
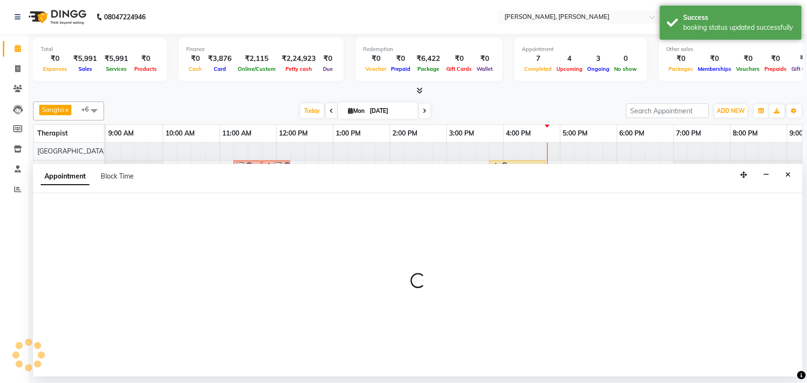
select select "86059"
select select "tentative"
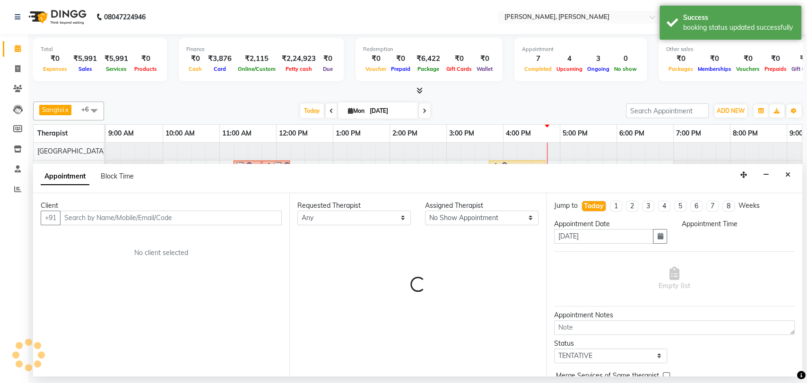
select select "900"
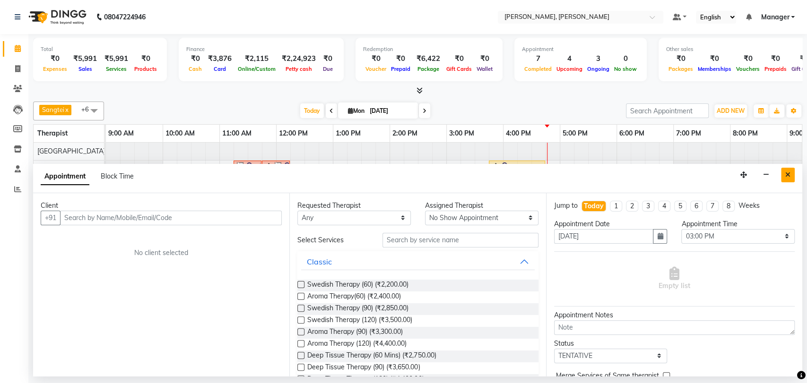
click at [788, 173] on icon "Close" at bounding box center [787, 175] width 5 height 7
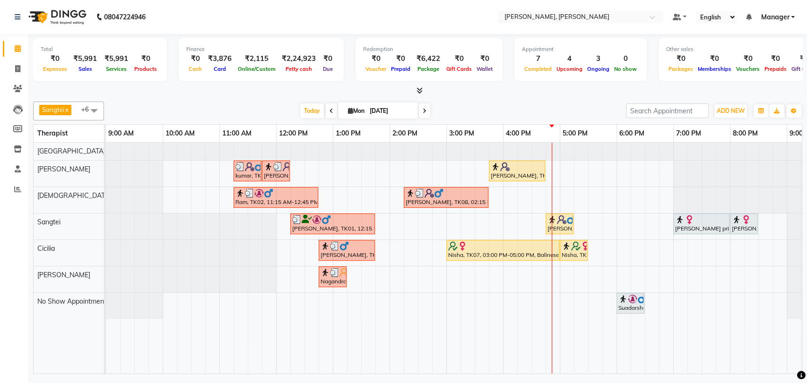
click at [788, 173] on div at bounding box center [758, 174] width 170 height 26
click at [106, 219] on div "[PERSON_NAME], TK01, 12:15 PM-01:45 PM, Swedish Therapy (90) [PERSON_NAME], TK1…" at bounding box center [106, 227] width 0 height 26
click at [563, 221] on img at bounding box center [561, 219] width 9 height 9
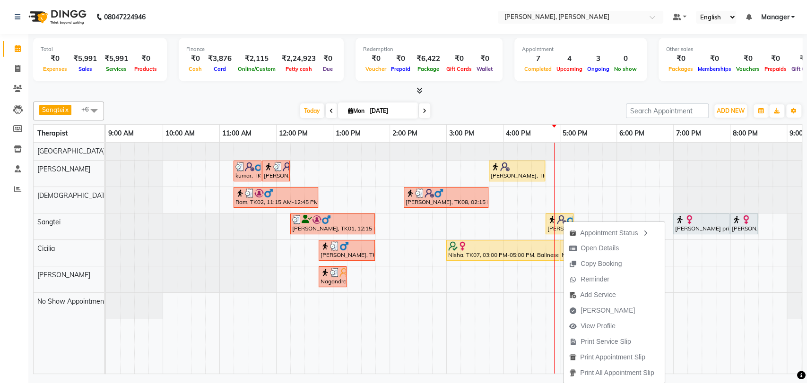
click at [590, 196] on div "kumar, TK03, 11:15 AM-11:45 AM, Foot Reflexology kumar, TK03, 11:45 AM-12:15 PM…" at bounding box center [474, 258] width 737 height 231
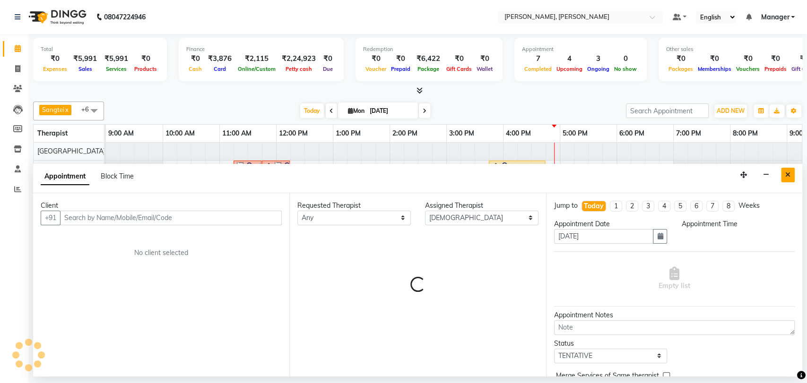
click at [783, 173] on button "Close" at bounding box center [788, 175] width 14 height 15
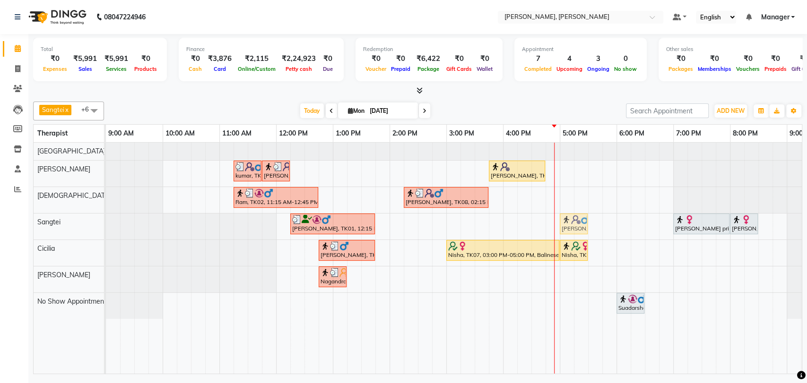
drag, startPoint x: 559, startPoint y: 223, endPoint x: 579, endPoint y: 237, distance: 24.3
click at [106, 233] on div "[PERSON_NAME], TK01, 12:15 PM-01:45 PM, Swedish Therapy (90) [PERSON_NAME], TK1…" at bounding box center [106, 227] width 0 height 26
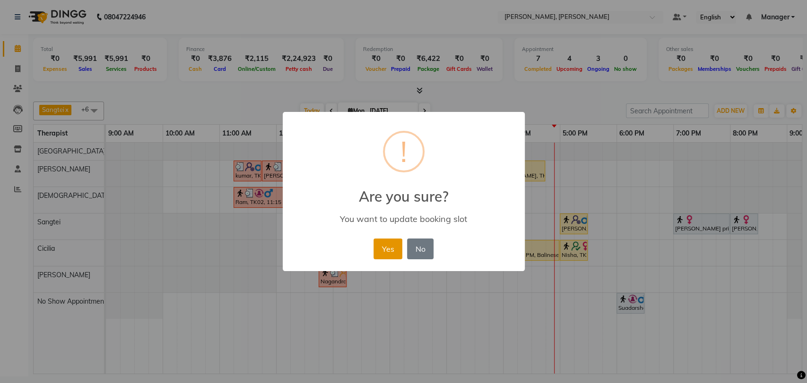
click at [389, 243] on button "Yes" at bounding box center [387, 249] width 29 height 21
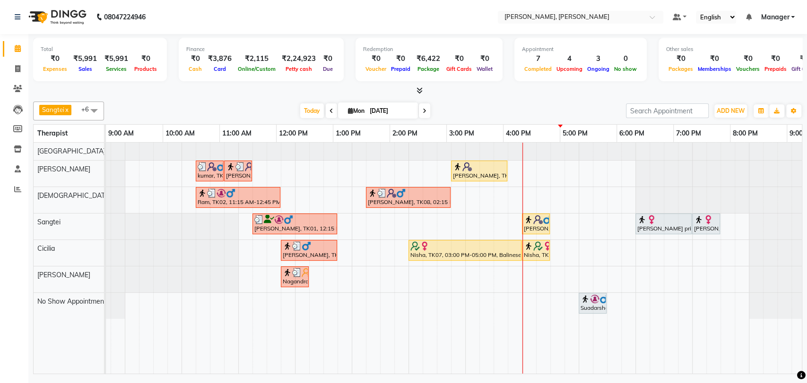
scroll to position [0, 38]
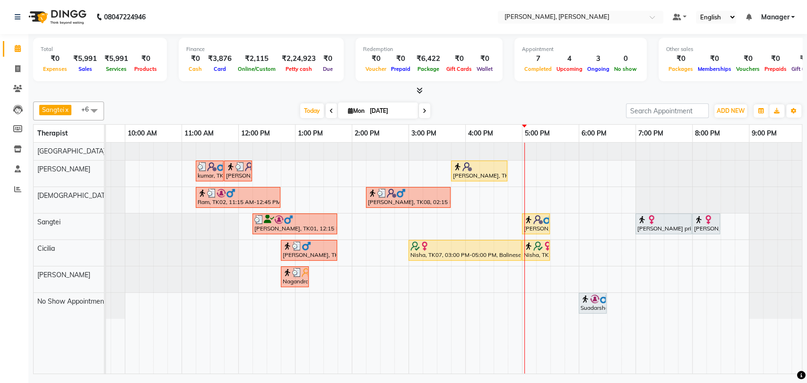
click at [386, 246] on div "kumar, TK03, 11:15 AM-11:45 AM, Foot Reflexology kumar, TK03, 11:45 AM-12:15 PM…" at bounding box center [436, 258] width 737 height 231
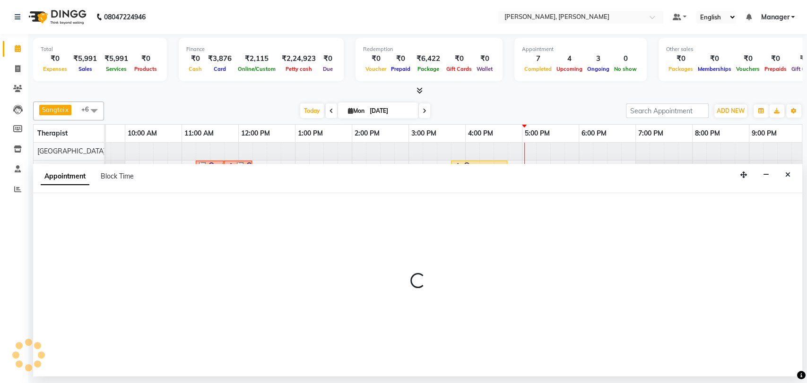
select select "86016"
select select "tentative"
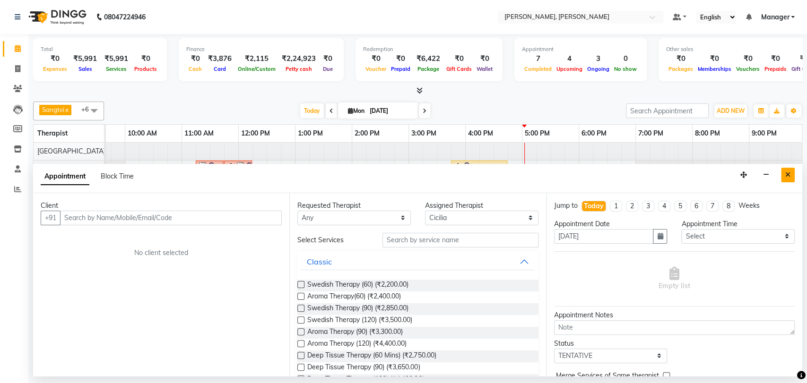
click at [787, 173] on icon "Close" at bounding box center [787, 175] width 5 height 7
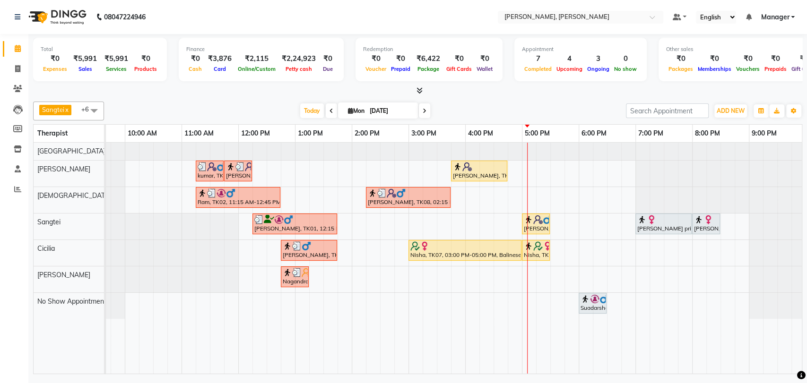
click at [662, 224] on div "[PERSON_NAME] priya, TK06, 07:00 PM-08:00 PM, Rejuvenating Facial (60)" at bounding box center [663, 224] width 54 height 18
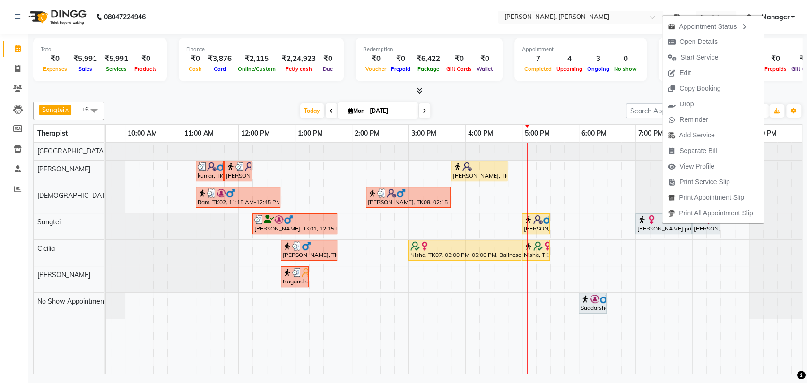
click at [662, 224] on div "[PERSON_NAME] priya, TK06, 07:00 PM-08:00 PM, Rejuvenating Facial (60)" at bounding box center [663, 224] width 54 height 18
click at [720, 39] on span "Open Details" at bounding box center [692, 42] width 61 height 16
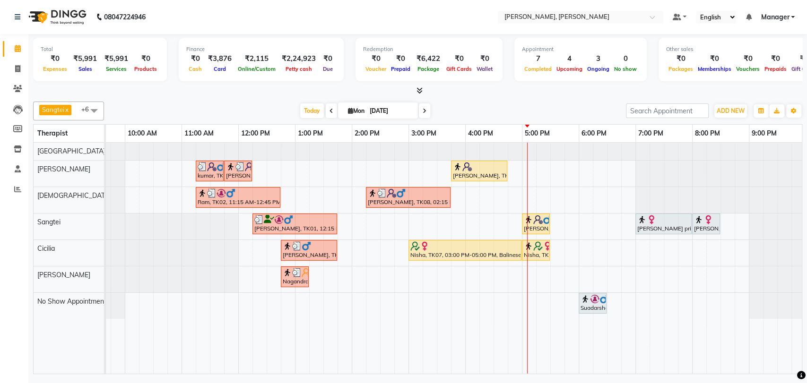
click at [673, 222] on div at bounding box center [663, 219] width 52 height 9
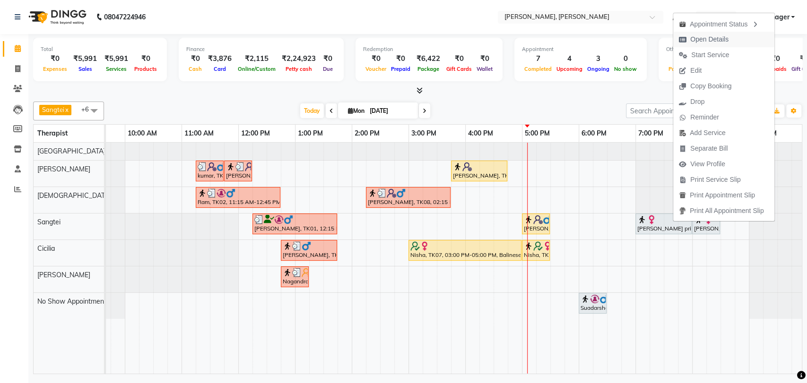
click at [727, 37] on span "Open Details" at bounding box center [709, 40] width 38 height 10
select select "7"
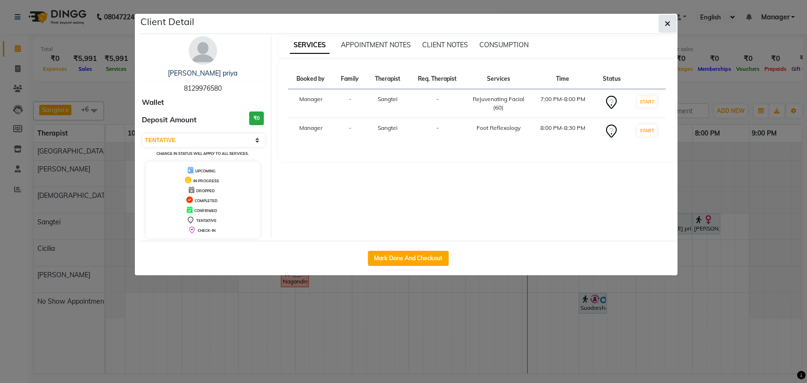
click at [669, 20] on icon "button" at bounding box center [668, 24] width 6 height 8
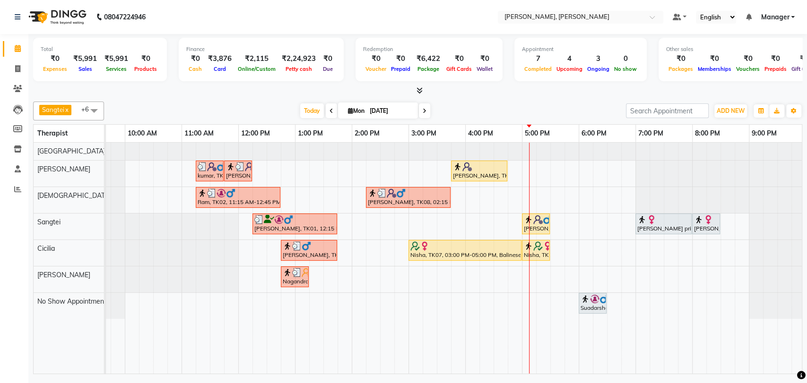
click at [536, 220] on img at bounding box center [537, 219] width 9 height 9
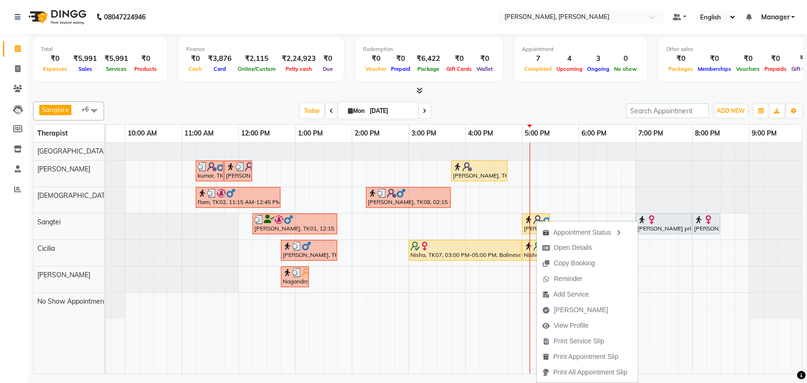
click at [376, 313] on div "kumar, TK03, 11:15 AM-11:45 AM, Foot Reflexology kumar, TK03, 11:45 AM-12:15 PM…" at bounding box center [436, 258] width 737 height 231
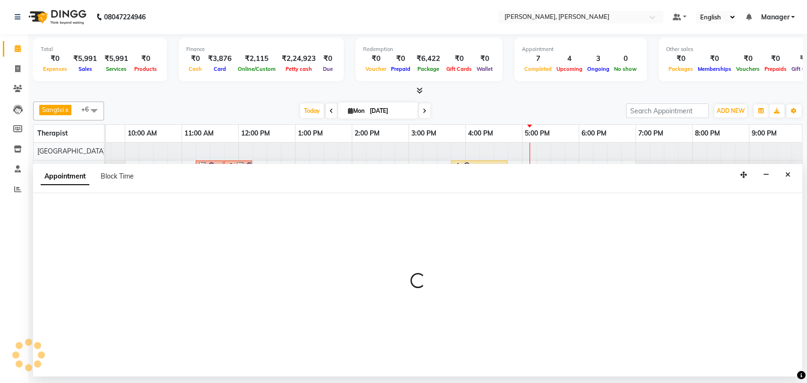
select select "86059"
select select "tentative"
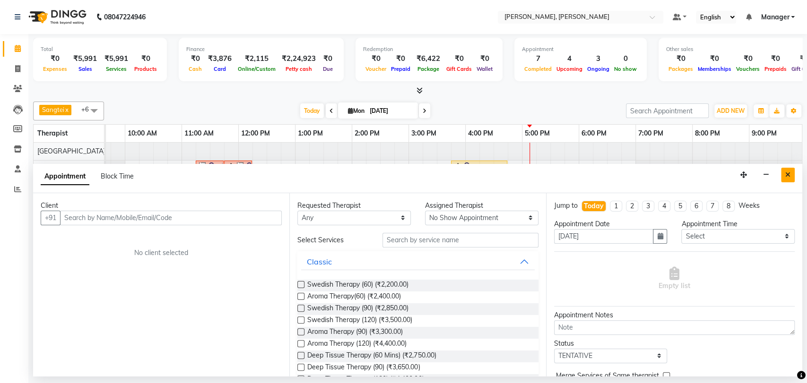
click at [788, 176] on icon "Close" at bounding box center [787, 175] width 5 height 7
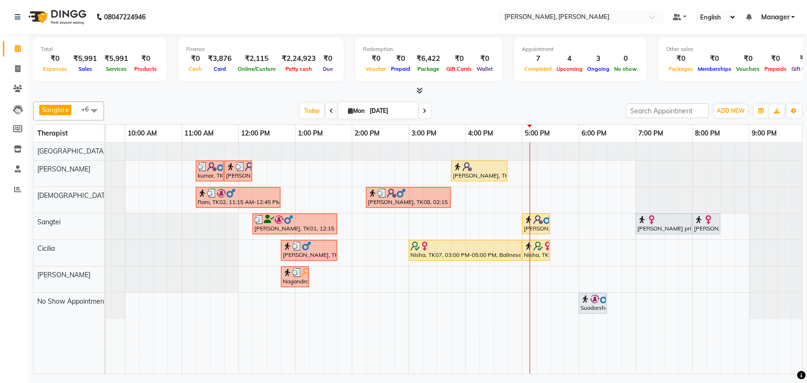
click at [543, 218] on img at bounding box center [547, 219] width 9 height 9
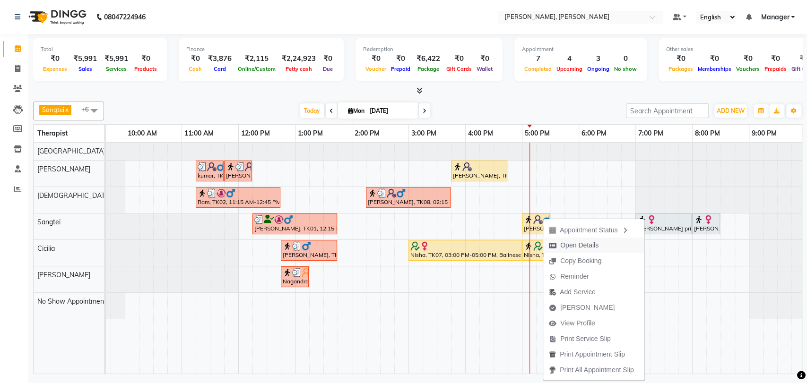
click at [571, 248] on span "Open Details" at bounding box center [579, 246] width 38 height 10
select select "1"
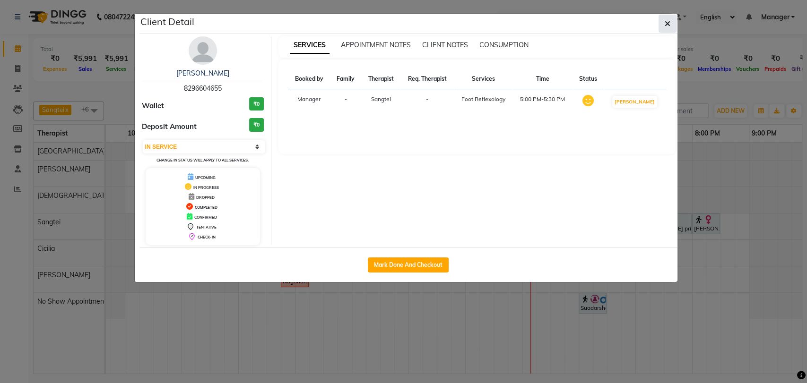
click at [672, 24] on button "button" at bounding box center [668, 24] width 18 height 18
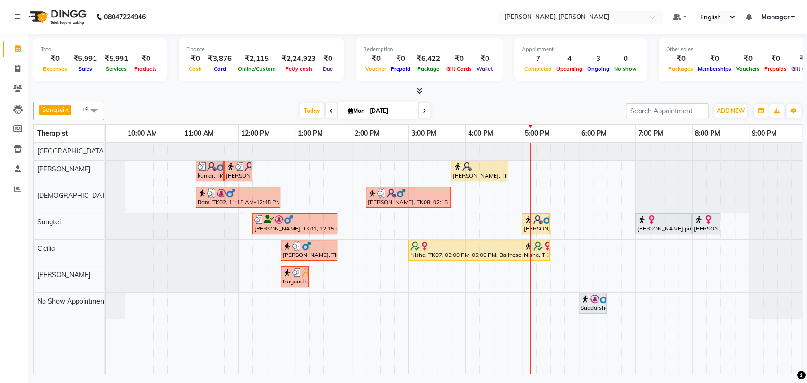
click at [542, 226] on div "[PERSON_NAME], TK11, 05:00 PM-05:30 PM, Foot Reflexology" at bounding box center [536, 224] width 26 height 18
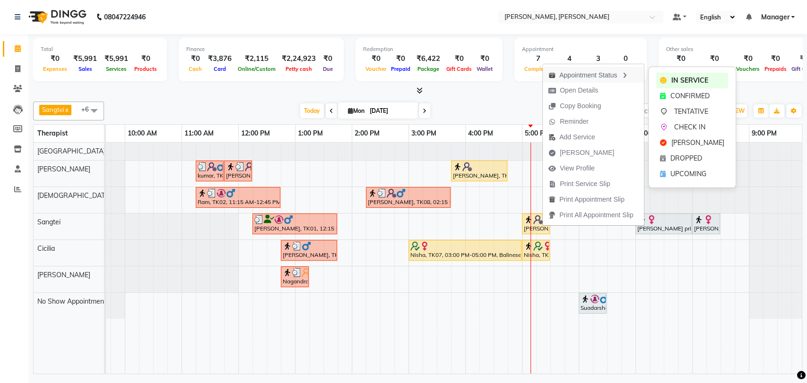
click at [580, 71] on div "Appointment Status" at bounding box center [593, 75] width 101 height 16
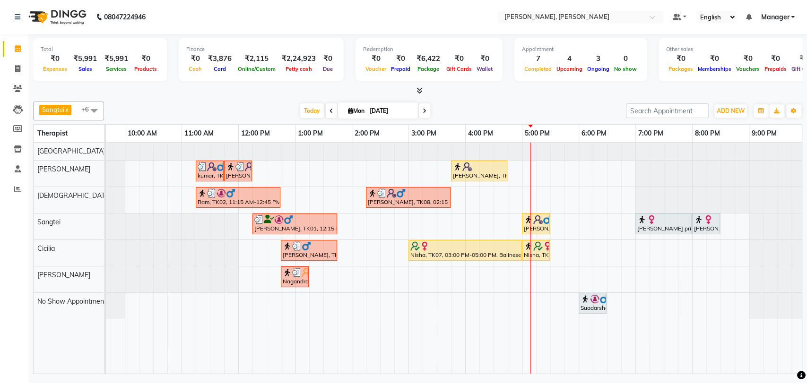
click at [533, 224] on div "[PERSON_NAME], TK11, 05:00 PM-05:30 PM, Foot Reflexology" at bounding box center [536, 224] width 26 height 18
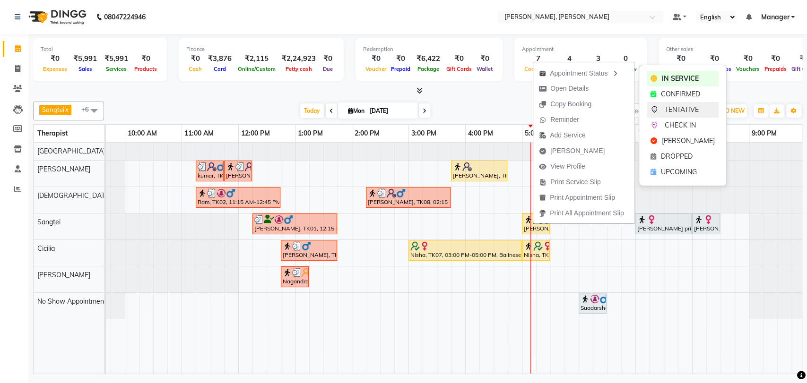
click at [692, 112] on span "TENTATIVE" at bounding box center [682, 110] width 34 height 10
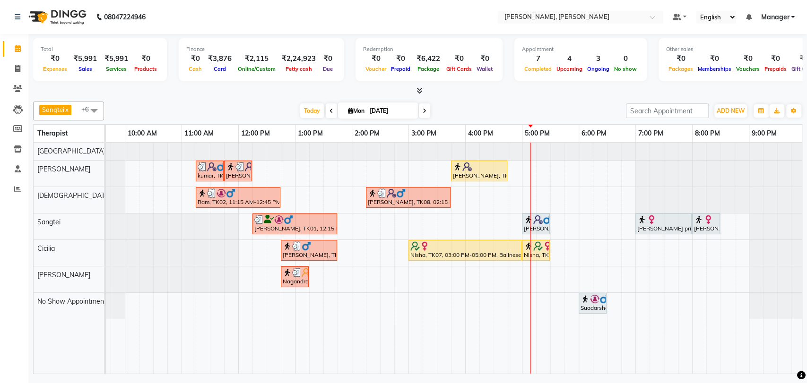
click at [538, 220] on img at bounding box center [537, 219] width 9 height 9
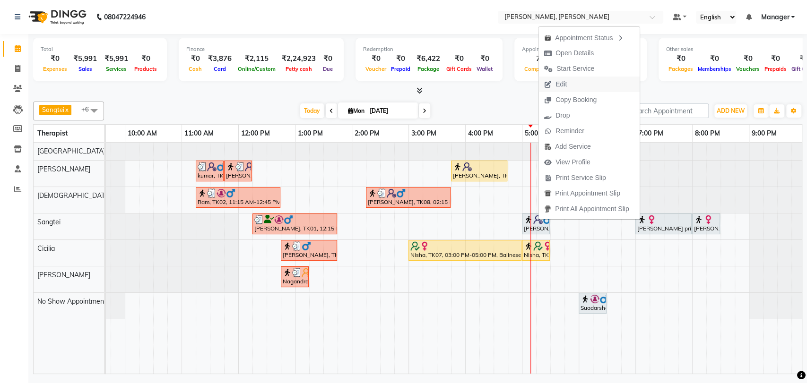
click at [583, 84] on button "Edit" at bounding box center [588, 85] width 101 height 16
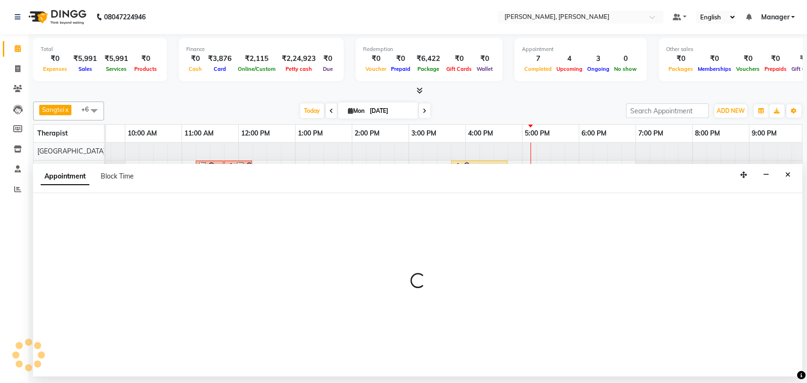
select select "tentative"
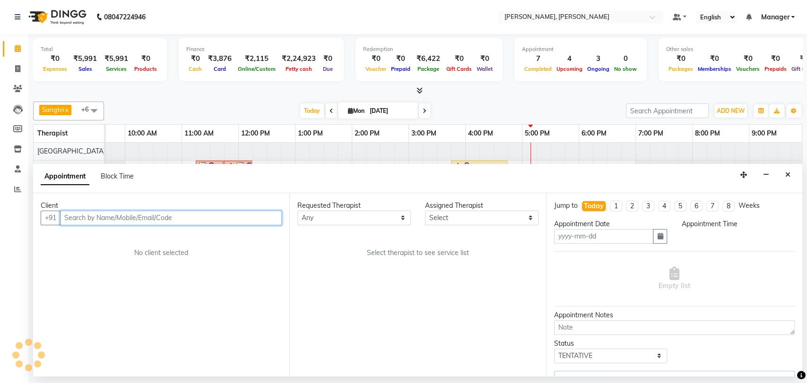
type input "[DATE]"
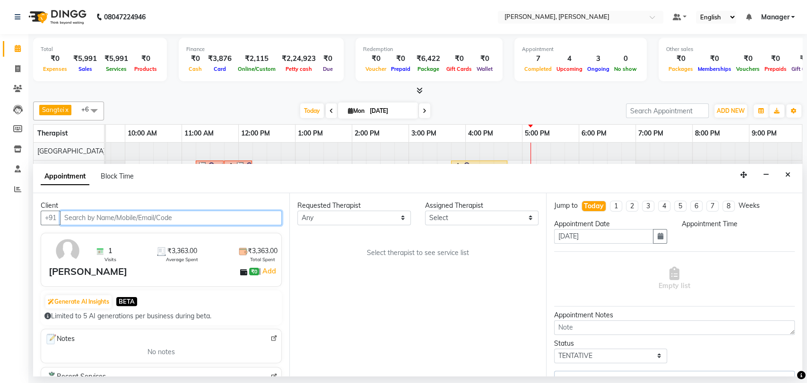
select select "1020"
select select "63890"
select select "3740"
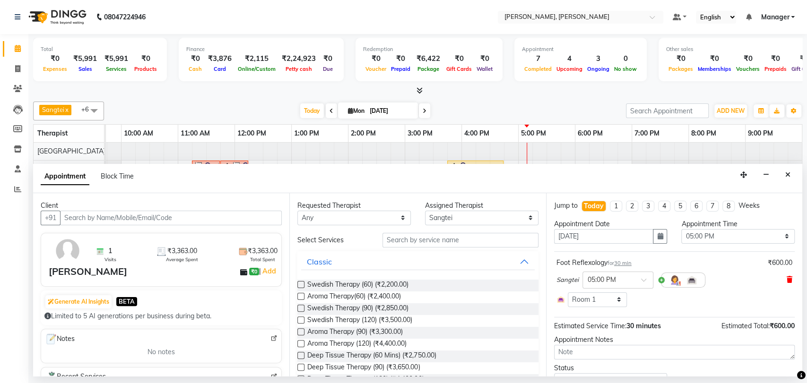
click at [787, 279] on icon at bounding box center [790, 280] width 6 height 7
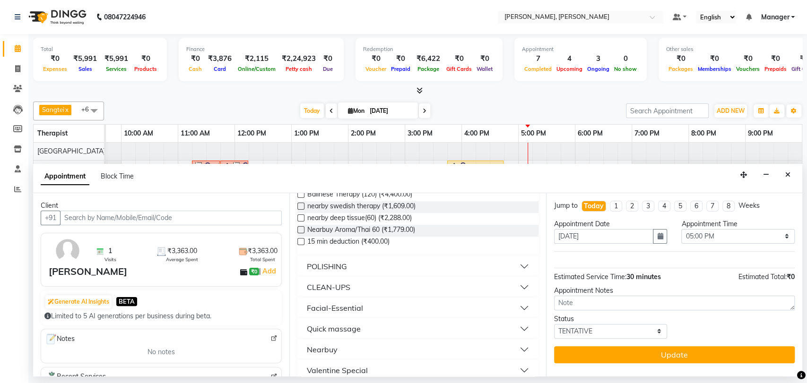
scroll to position [252, 0]
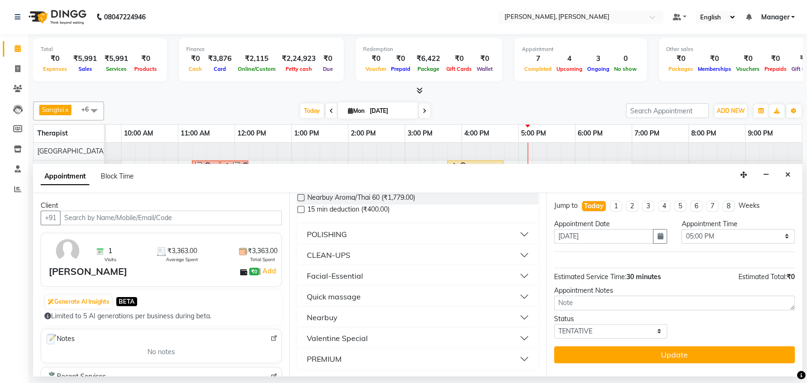
click at [352, 292] on div "Quick massage" at bounding box center [334, 296] width 54 height 11
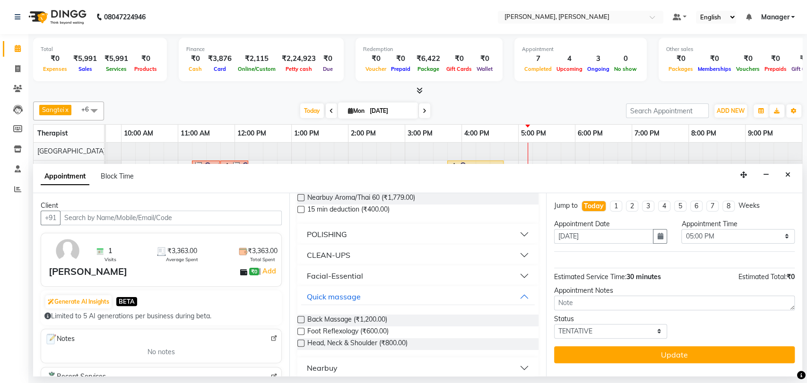
click at [301, 342] on label at bounding box center [300, 343] width 7 height 7
click at [301, 342] on input "checkbox" at bounding box center [300, 344] width 6 height 6
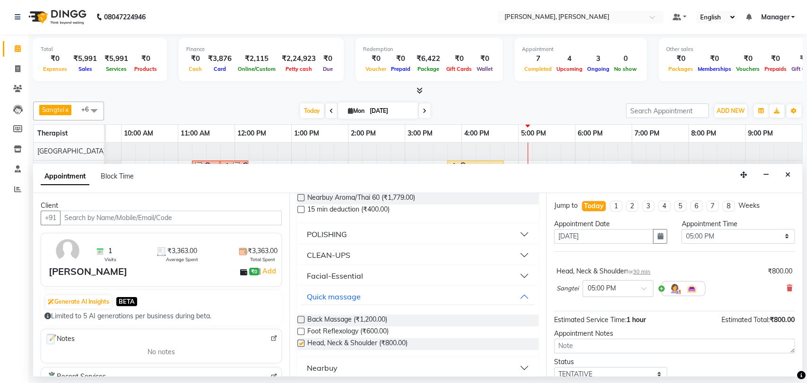
checkbox input "false"
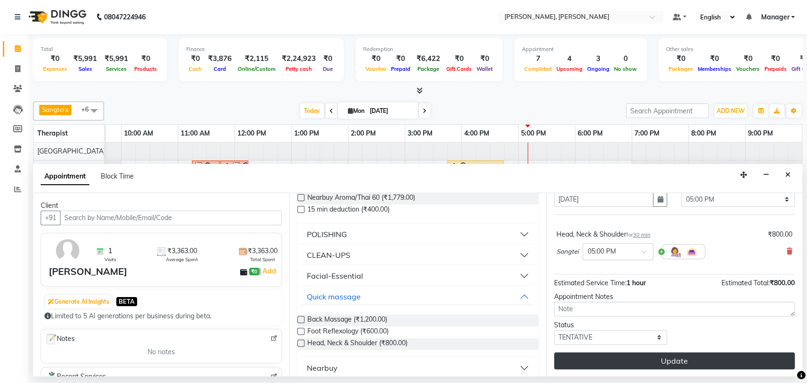
click at [635, 361] on button "Update" at bounding box center [674, 361] width 241 height 17
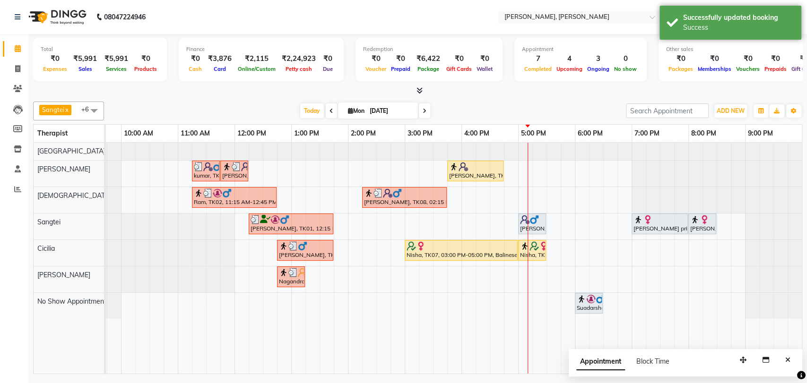
click at [91, 111] on span at bounding box center [94, 111] width 19 height 18
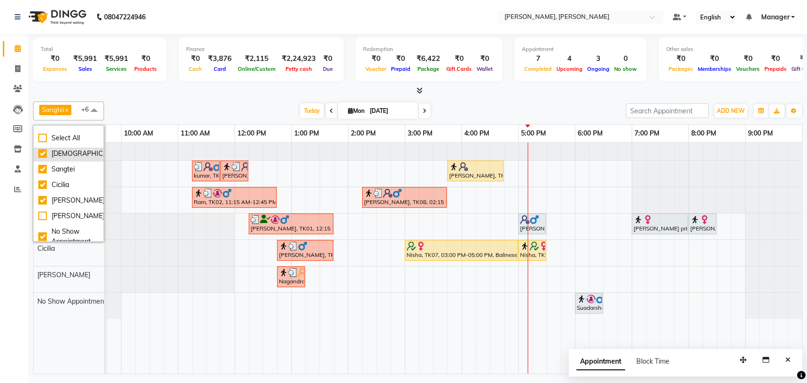
scroll to position [77, 0]
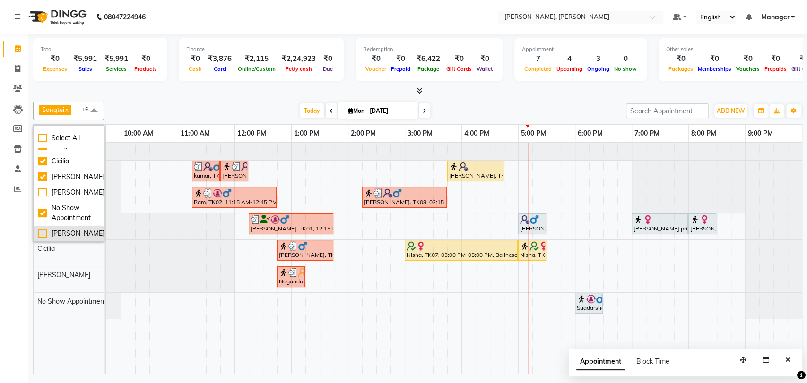
click at [51, 232] on div "[PERSON_NAME]" at bounding box center [68, 234] width 61 height 10
checkbox input "true"
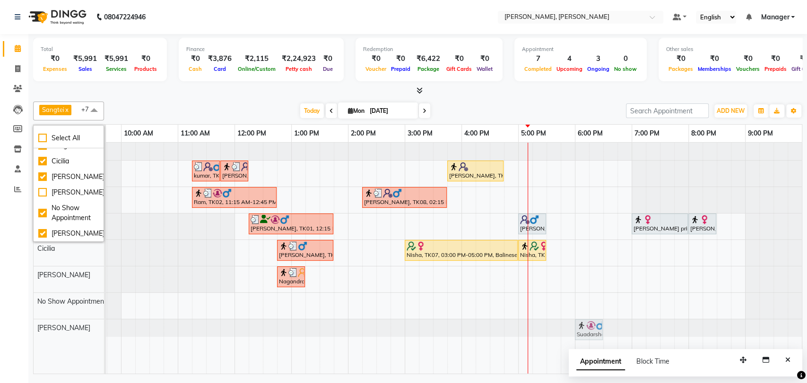
drag, startPoint x: 593, startPoint y: 305, endPoint x: 592, endPoint y: 324, distance: 18.5
click at [592, 324] on tbody "kumar, TK03, 11:15 AM-11:45 AM, Foot Reflexology kumar, TK03, 11:45 AM-12:15 PM…" at bounding box center [432, 240] width 737 height 194
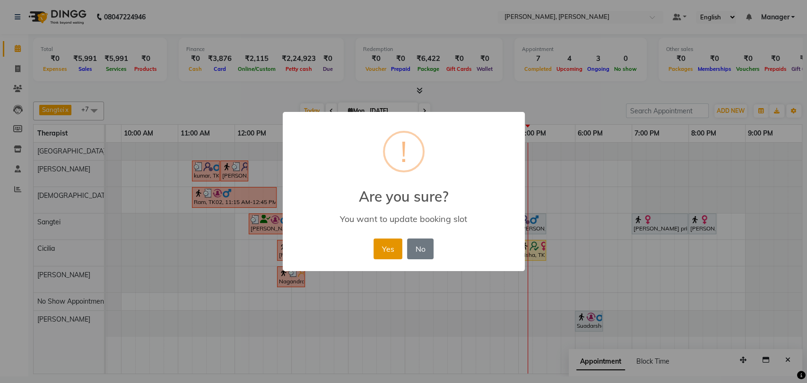
click at [390, 251] on button "Yes" at bounding box center [387, 249] width 29 height 21
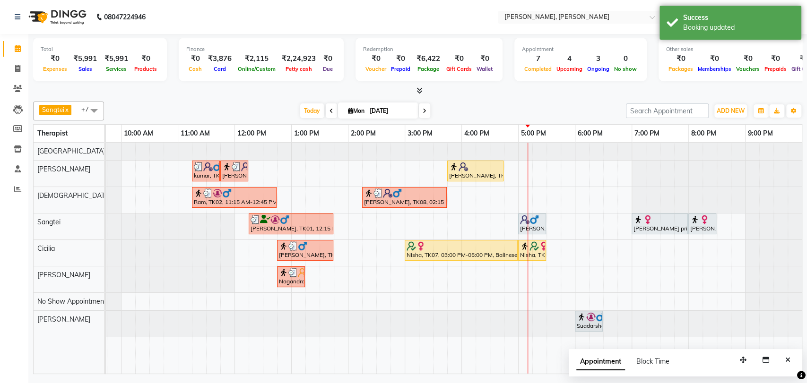
click at [535, 224] on div "[PERSON_NAME], TK11, 05:00 PM-05:30 PM, Head, Neck & Shoulder" at bounding box center [532, 224] width 26 height 18
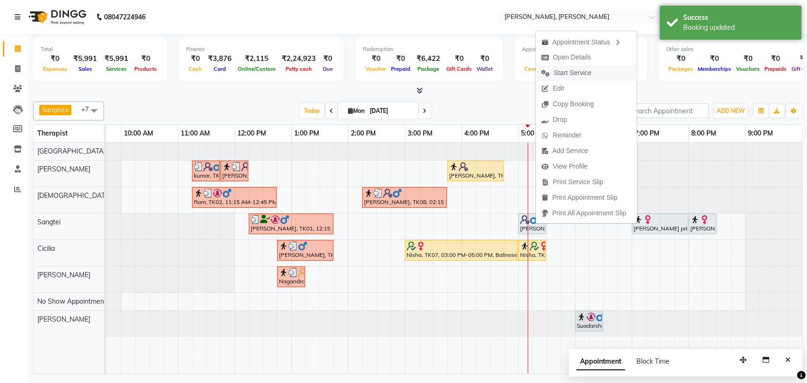
click at [568, 71] on span "Start Service" at bounding box center [573, 73] width 38 height 10
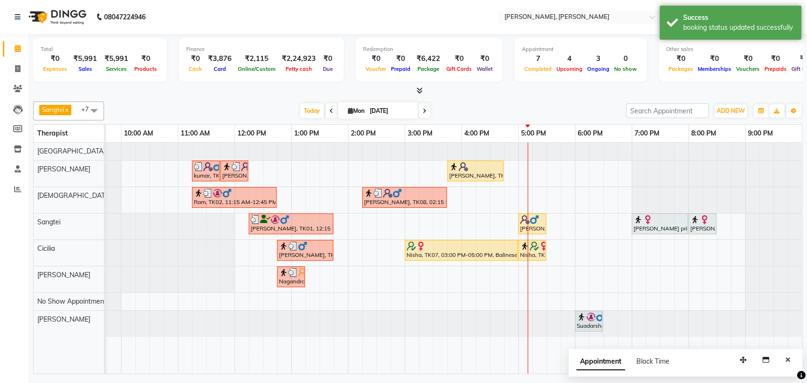
click at [576, 276] on div "kumar, TK03, 11:15 AM-11:45 AM, Foot Reflexology kumar, TK03, 11:45 AM-12:15 PM…" at bounding box center [432, 258] width 737 height 231
select select "88461"
select select "tentative"
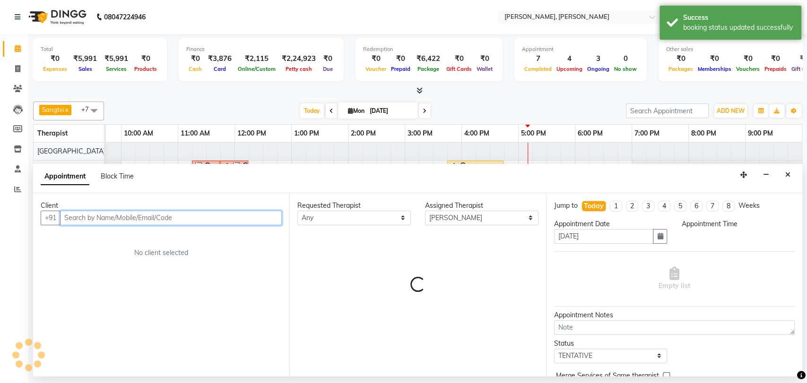
select select "1080"
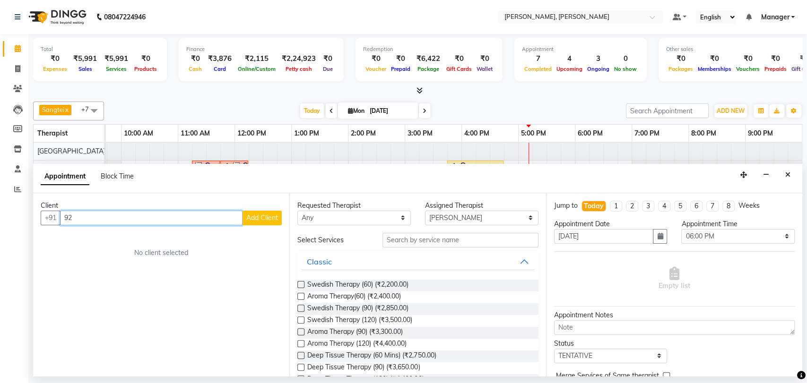
type input "9"
type input "9206413316"
click at [267, 216] on span "Add Client" at bounding box center [262, 218] width 32 height 9
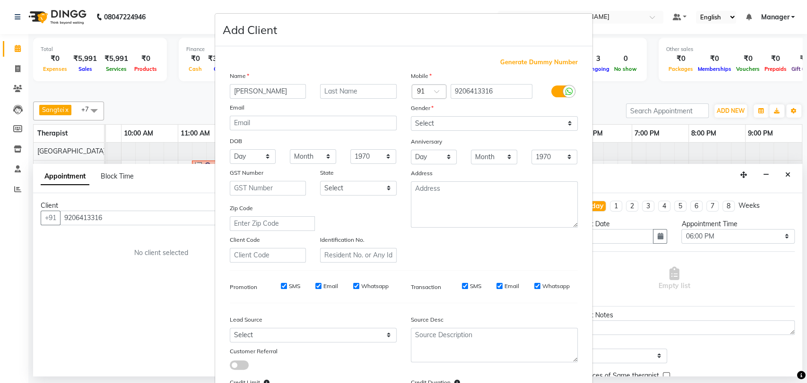
type input "[PERSON_NAME]"
click at [465, 119] on select "Select [DEMOGRAPHIC_DATA] [DEMOGRAPHIC_DATA] Other Prefer Not To Say" at bounding box center [494, 123] width 167 height 15
select select "[DEMOGRAPHIC_DATA]"
click at [411, 116] on select "Select [DEMOGRAPHIC_DATA] [DEMOGRAPHIC_DATA] Other Prefer Not To Say" at bounding box center [494, 123] width 167 height 15
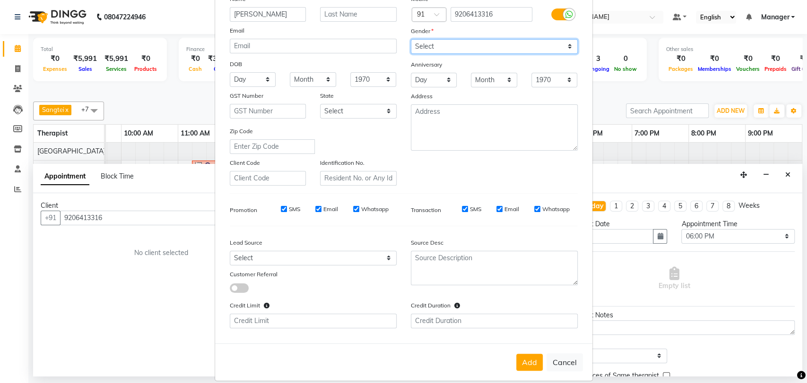
scroll to position [87, 0]
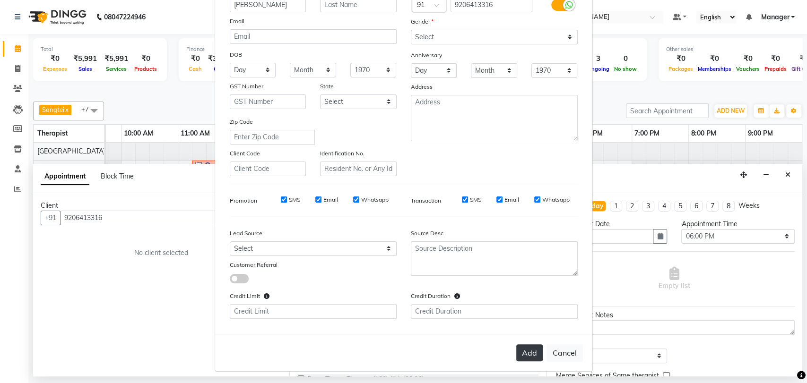
click at [516, 354] on button "Add" at bounding box center [529, 353] width 26 height 17
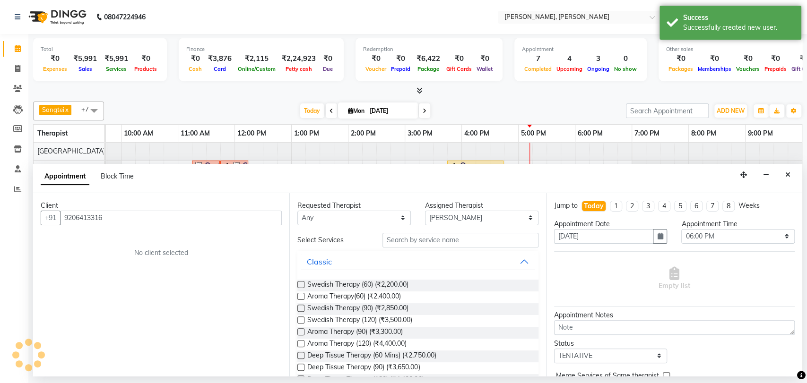
click at [301, 285] on label at bounding box center [300, 284] width 7 height 7
click at [301, 285] on input "checkbox" at bounding box center [300, 286] width 6 height 6
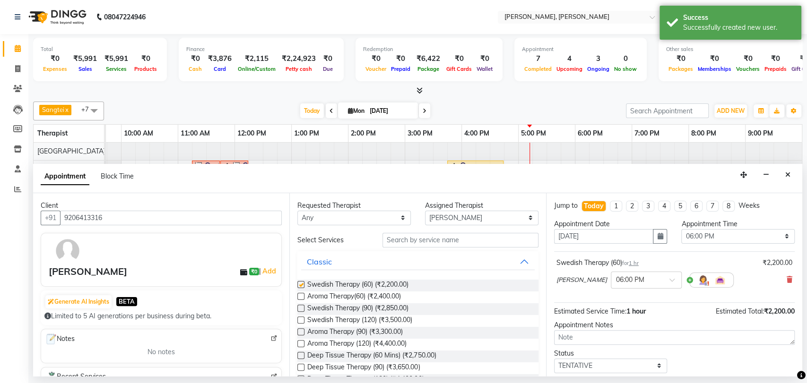
checkbox input "false"
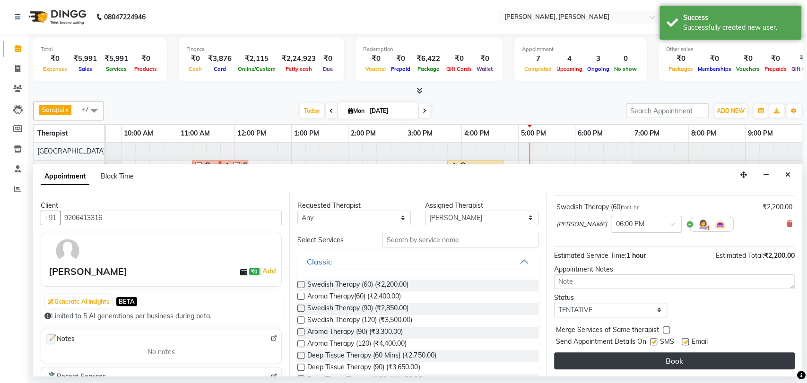
click at [636, 364] on button "Book" at bounding box center [674, 361] width 241 height 17
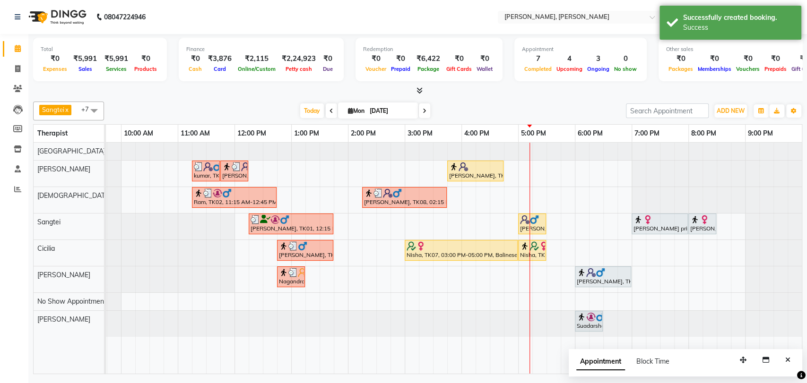
click at [424, 111] on icon at bounding box center [425, 111] width 4 height 6
type input "02-09-2025"
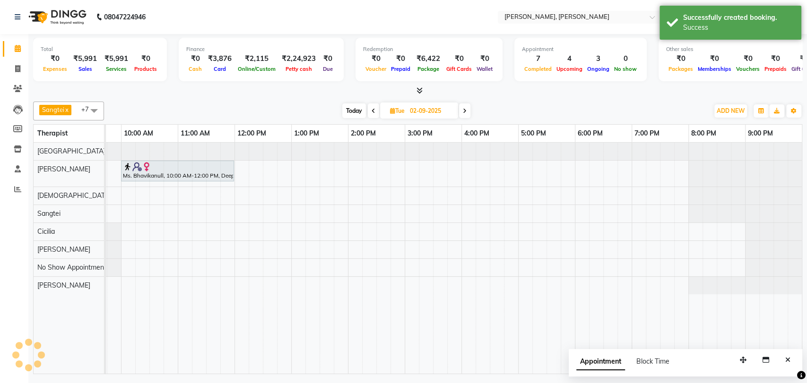
scroll to position [0, 42]
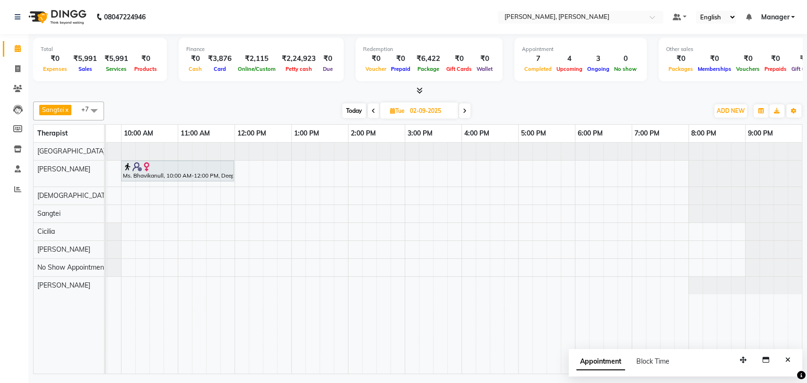
click at [98, 108] on span at bounding box center [94, 111] width 19 height 18
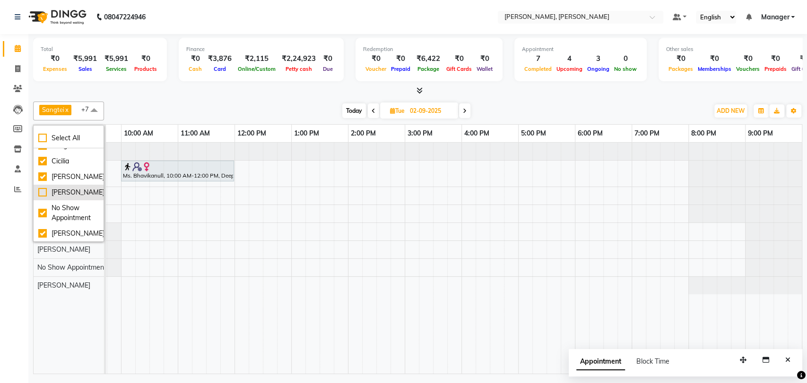
scroll to position [0, 0]
click at [246, 206] on div "Ms. Bhavikanull, 10:00 AM-12:00 PM, Deep Tissue Therapy (120)" at bounding box center [432, 258] width 737 height 231
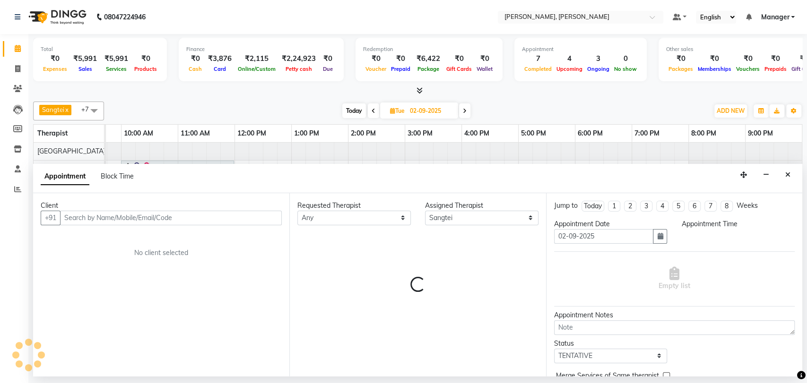
click at [650, 141] on div "7:00 PM" at bounding box center [660, 133] width 56 height 17
click at [789, 174] on icon "Close" at bounding box center [787, 175] width 5 height 7
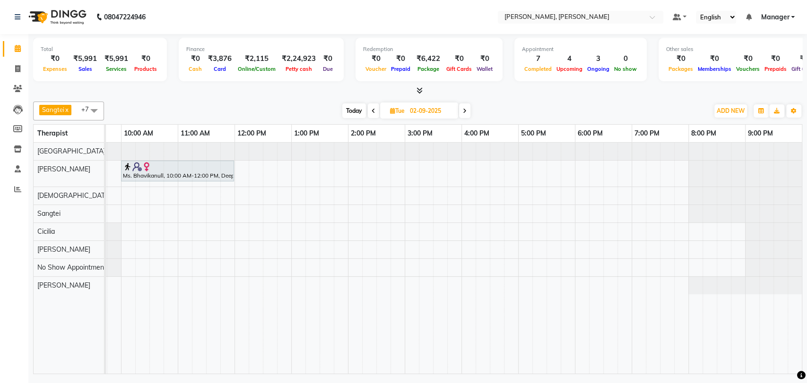
click at [64, 148] on div at bounding box center [64, 151] width 0 height 17
select select "63061"
select select "tentative"
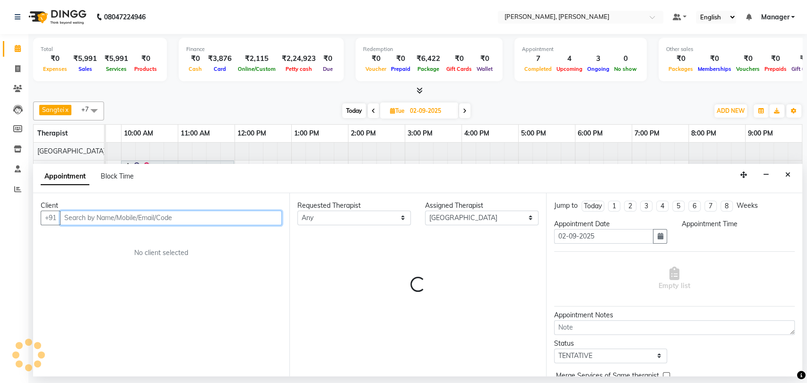
select select "1140"
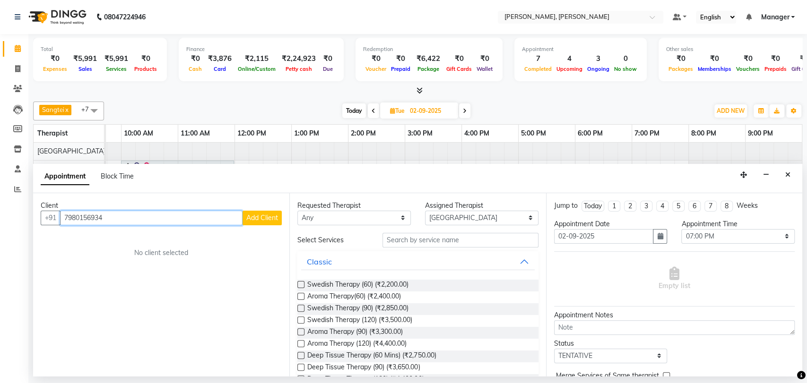
type input "7980156934"
click at [263, 217] on span "Add Client" at bounding box center [262, 218] width 32 height 9
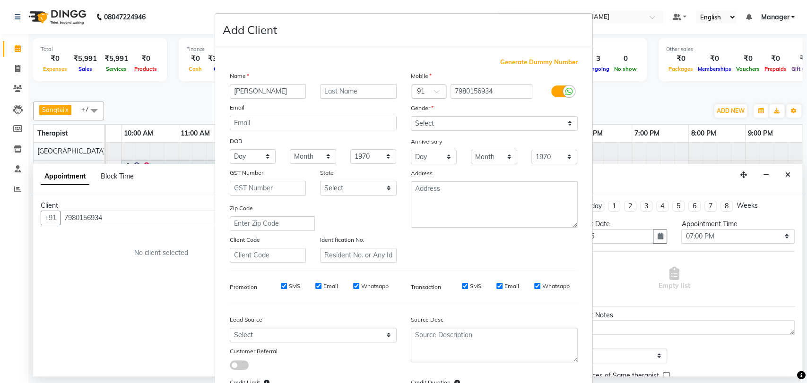
type input "[PERSON_NAME]"
click at [416, 121] on select "Select [DEMOGRAPHIC_DATA] [DEMOGRAPHIC_DATA] Other Prefer Not To Say" at bounding box center [494, 123] width 167 height 15
select select "[DEMOGRAPHIC_DATA]"
click at [411, 116] on select "Select [DEMOGRAPHIC_DATA] [DEMOGRAPHIC_DATA] Other Prefer Not To Say" at bounding box center [494, 123] width 167 height 15
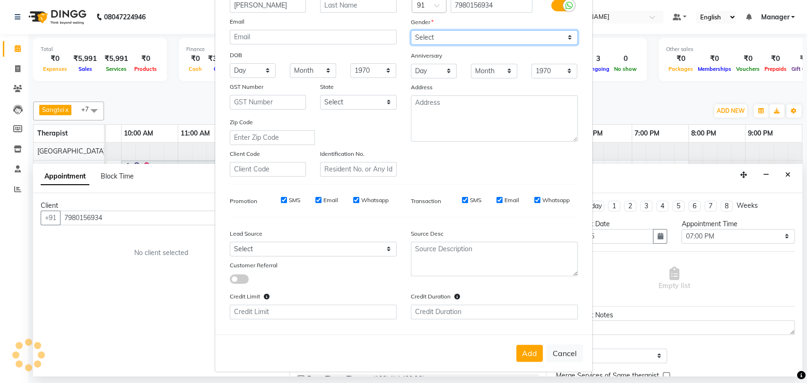
scroll to position [87, 0]
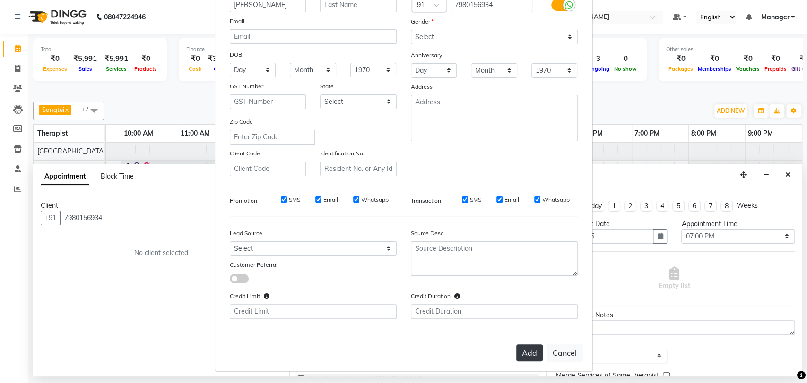
click at [517, 347] on button "Add" at bounding box center [529, 353] width 26 height 17
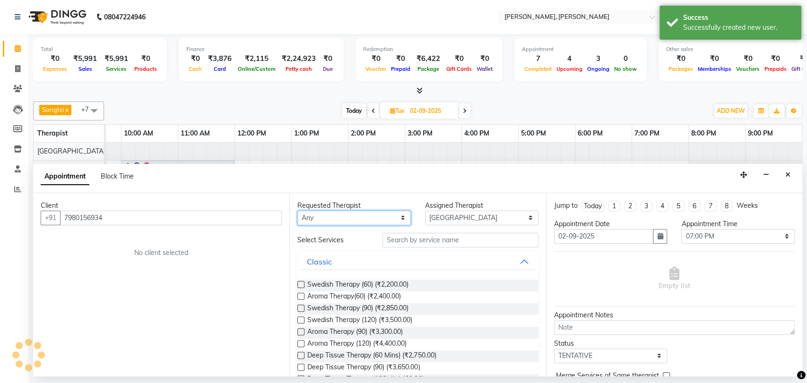
click at [333, 218] on select "Any Cicilia [PERSON_NAME] [DEMOGRAPHIC_DATA] No Show Appointment [PERSON_NAME] …" at bounding box center [353, 218] width 113 height 15
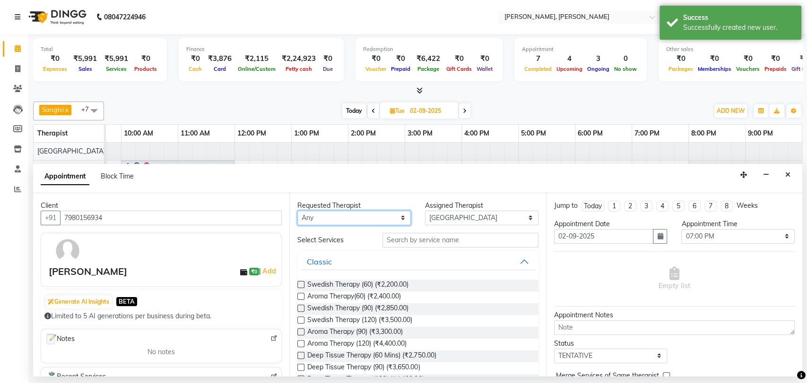
select select "63061"
click at [297, 211] on select "Any Cicilia [PERSON_NAME] [DEMOGRAPHIC_DATA] No Show Appointment [PERSON_NAME] …" at bounding box center [353, 218] width 113 height 15
click at [302, 285] on label at bounding box center [300, 284] width 7 height 7
click at [302, 285] on input "checkbox" at bounding box center [300, 286] width 6 height 6
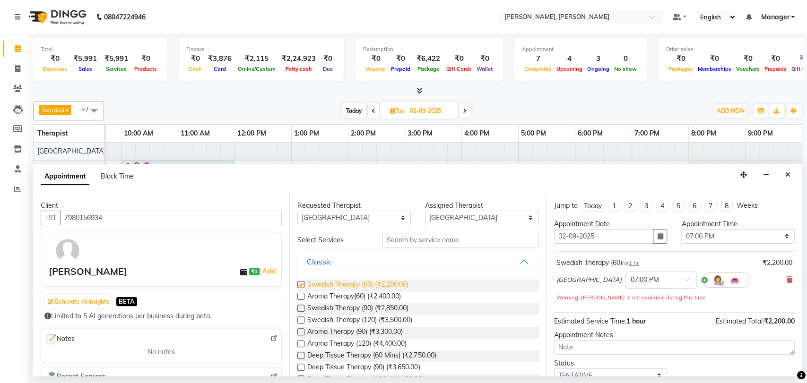
checkbox input "false"
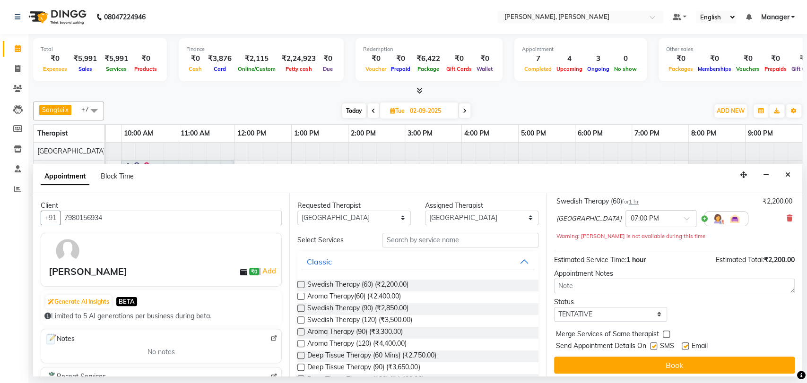
scroll to position [65, 0]
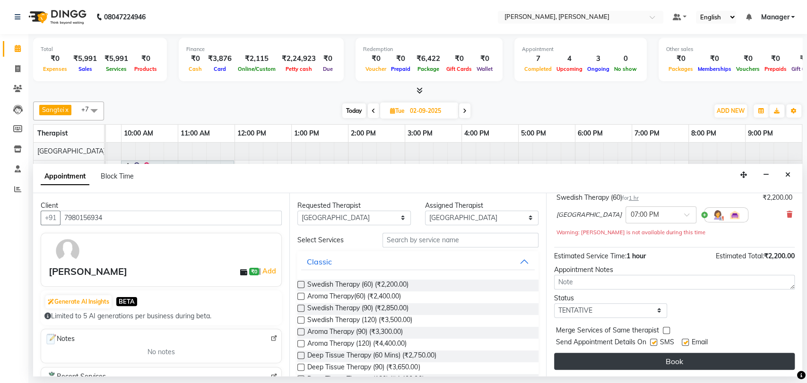
click at [603, 355] on button "Book" at bounding box center [674, 361] width 241 height 17
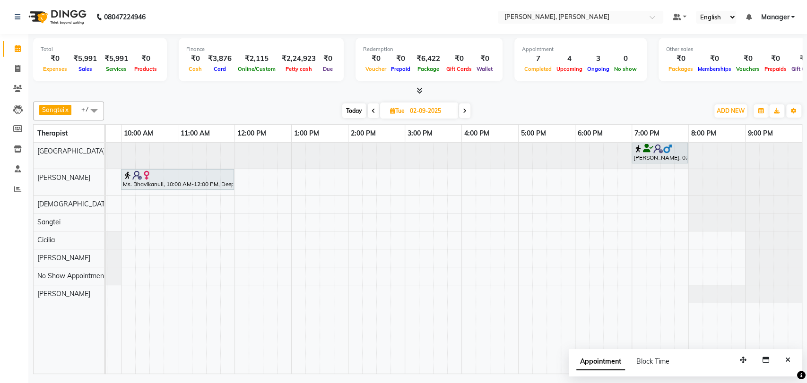
click at [374, 112] on icon at bounding box center [374, 111] width 4 height 6
type input "[DATE]"
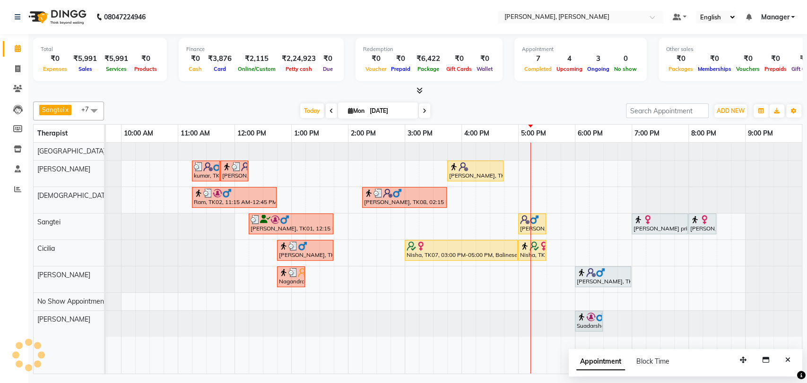
scroll to position [0, 42]
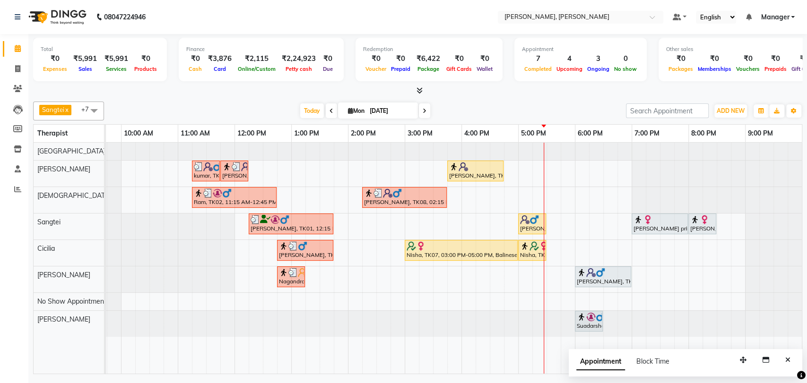
click at [459, 166] on img at bounding box center [463, 166] width 9 height 9
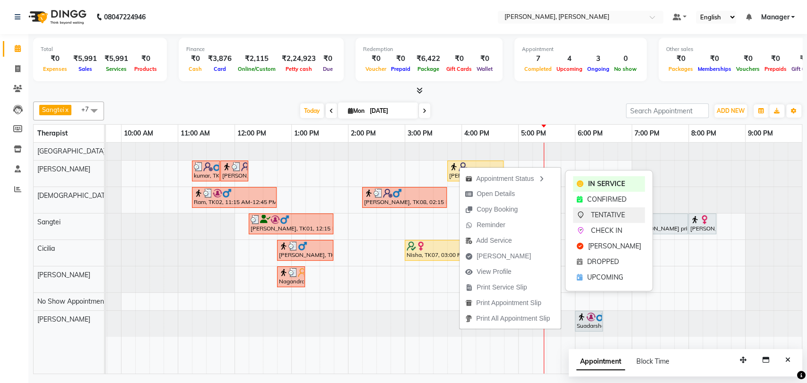
click at [609, 213] on span "TENTATIVE" at bounding box center [608, 215] width 34 height 10
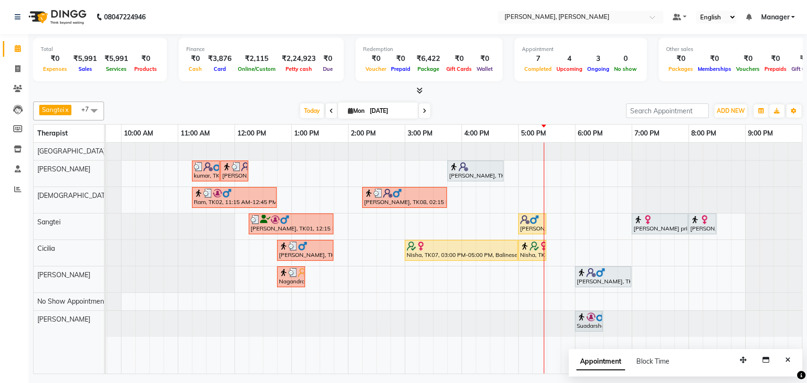
click at [479, 172] on div "[PERSON_NAME], TK09, 03:45 PM-04:45 PM, nearby deep tissue(60)" at bounding box center [475, 171] width 54 height 18
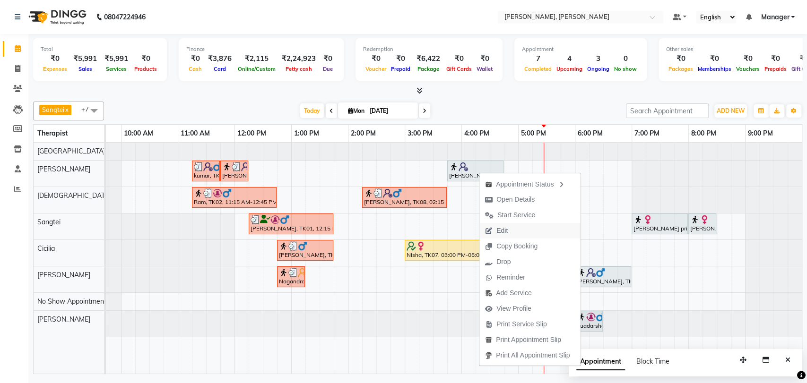
click at [501, 233] on span "Edit" at bounding box center [501, 231] width 11 height 10
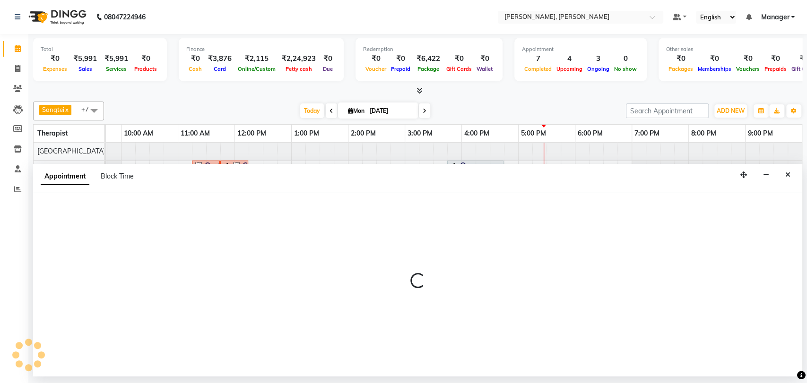
select select "tentative"
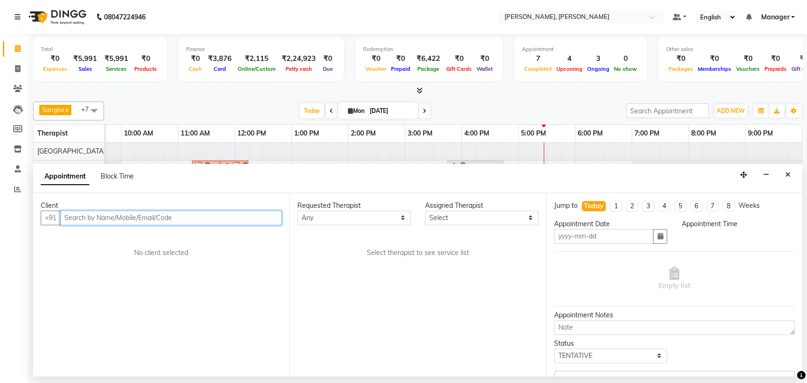
type input "[DATE]"
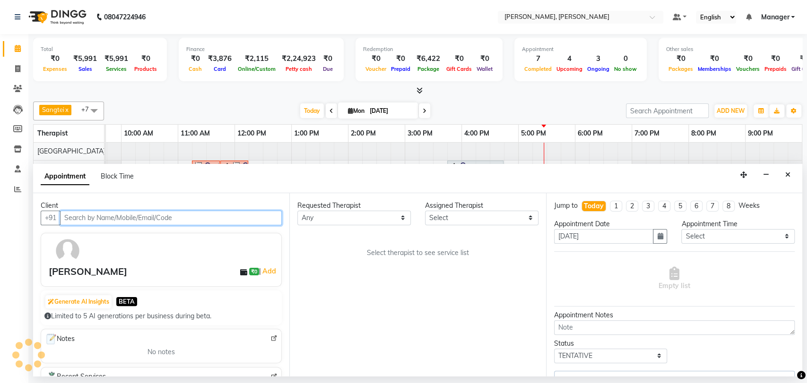
select select "63067"
select select "3743"
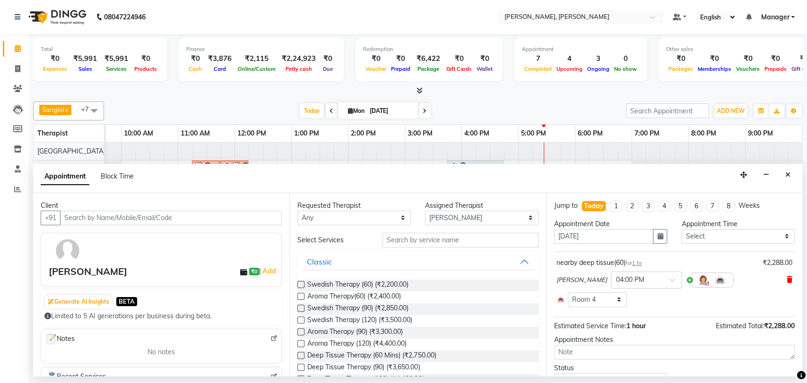
click at [787, 278] on icon at bounding box center [790, 280] width 6 height 7
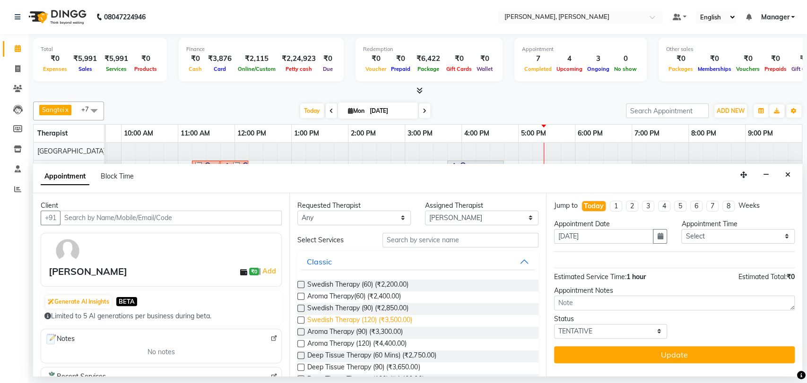
scroll to position [157, 0]
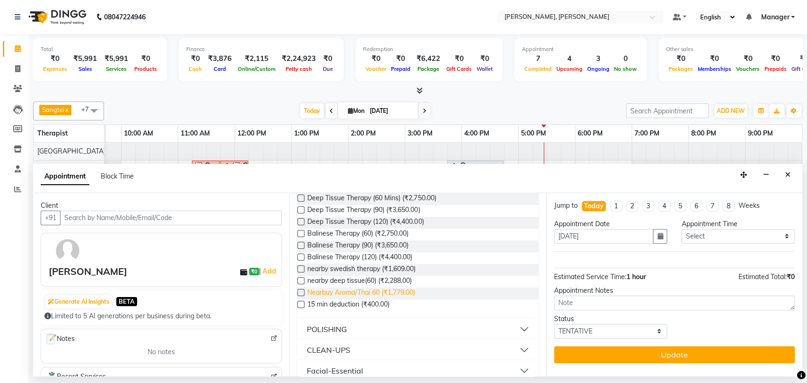
click at [324, 289] on span "Nearbuy Aroma/Thai 60 (₹1,779.00)" at bounding box center [361, 294] width 108 height 12
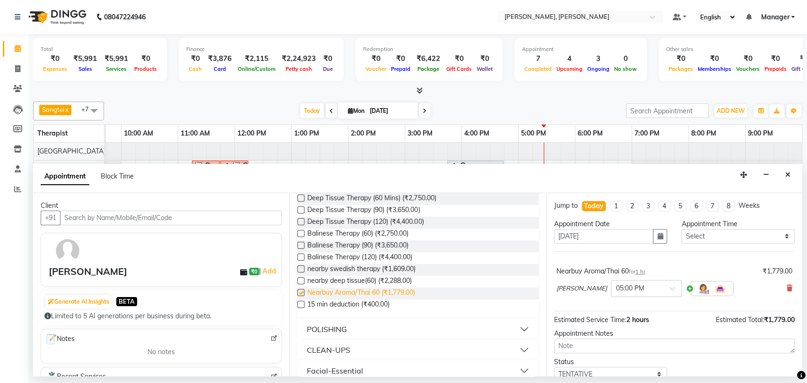
checkbox input "false"
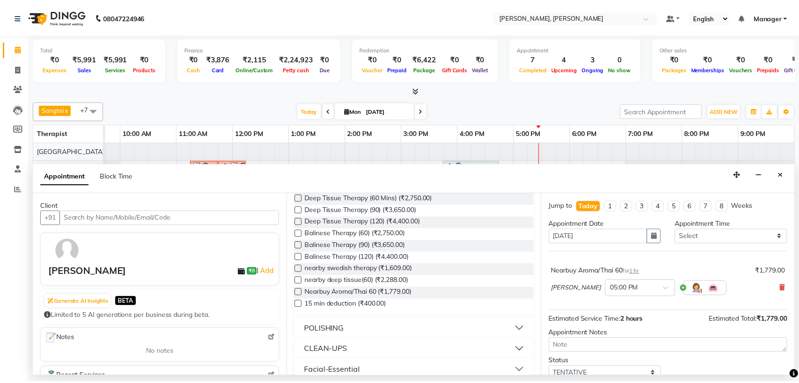
scroll to position [37, 0]
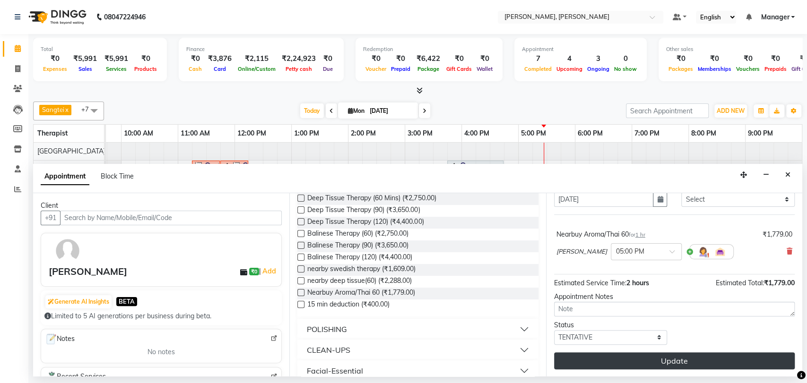
click at [614, 355] on button "Update" at bounding box center [674, 361] width 241 height 17
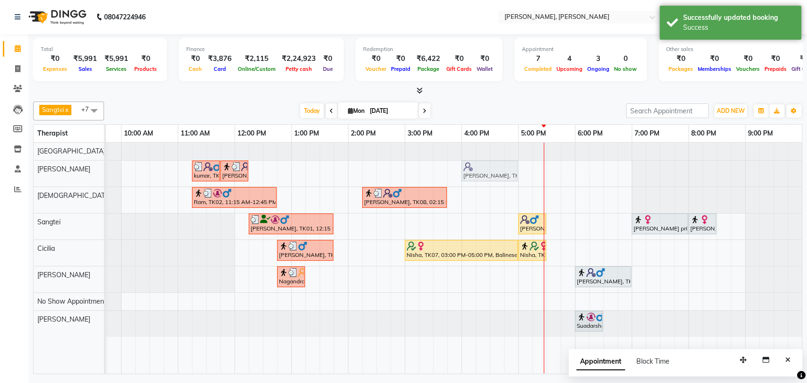
drag, startPoint x: 525, startPoint y: 168, endPoint x: 475, endPoint y: 171, distance: 50.2
click at [64, 171] on div "kumar, TK03, 11:15 AM-11:45 AM, Foot Reflexology kumar, TK03, 11:45 AM-12:15 PM…" at bounding box center [64, 174] width 0 height 26
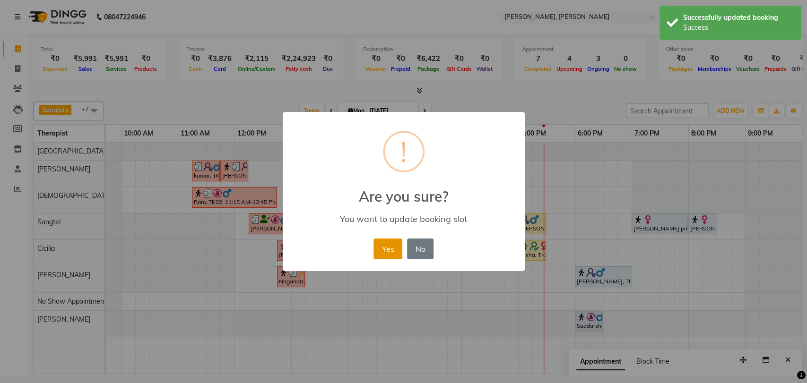
click at [393, 246] on button "Yes" at bounding box center [387, 249] width 29 height 21
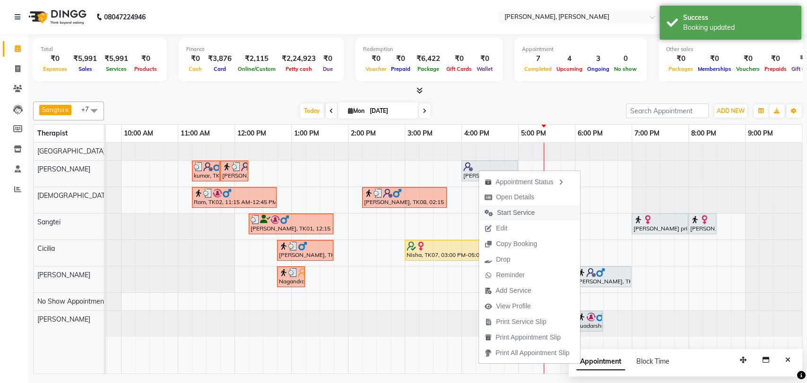
click at [508, 208] on span "Start Service" at bounding box center [516, 213] width 38 height 10
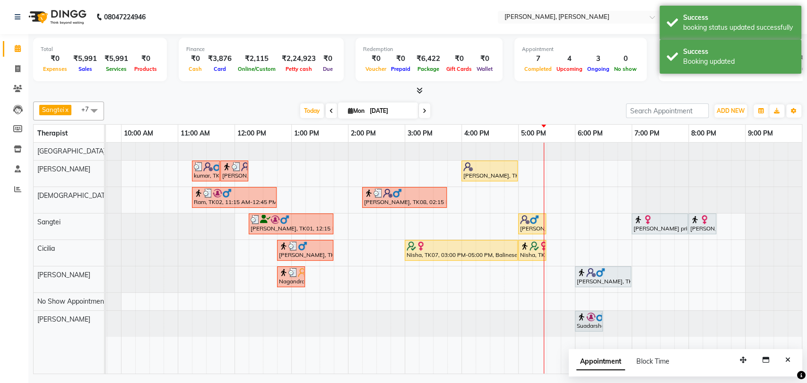
click at [477, 171] on div "[PERSON_NAME], TK09, 04:00 PM-05:00 PM, Nearbuy Aroma/Thai 60" at bounding box center [489, 171] width 54 height 18
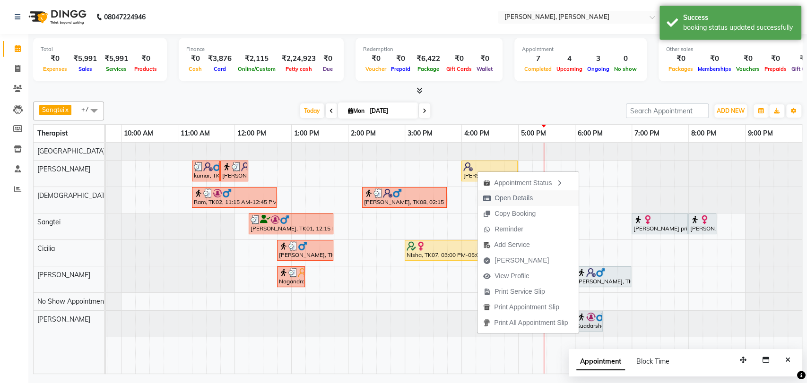
click at [510, 197] on span "Open Details" at bounding box center [513, 198] width 38 height 10
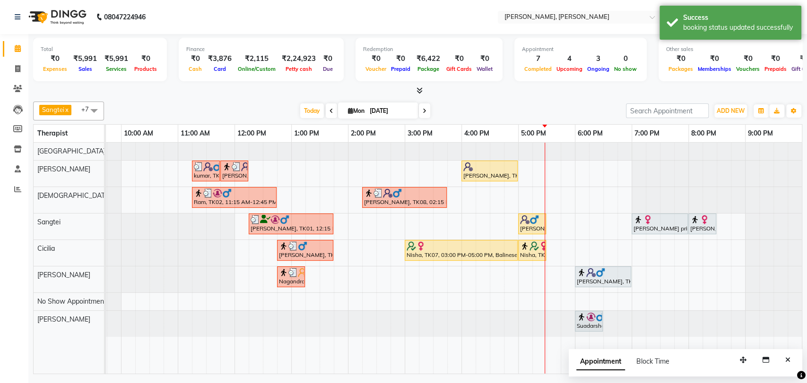
click at [480, 167] on div at bounding box center [489, 166] width 52 height 9
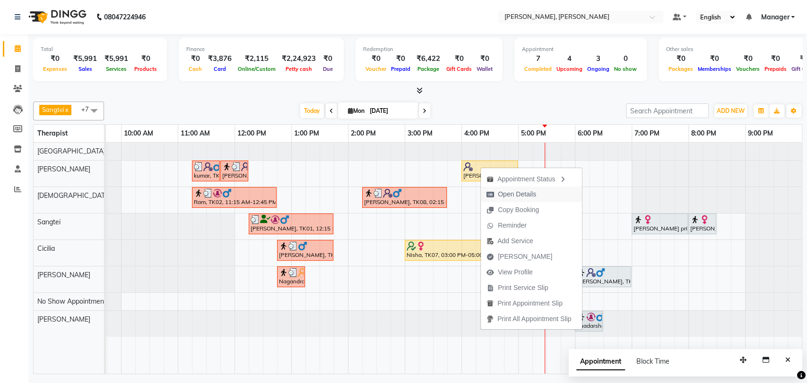
click at [518, 197] on span "Open Details" at bounding box center [517, 195] width 38 height 10
select select "1"
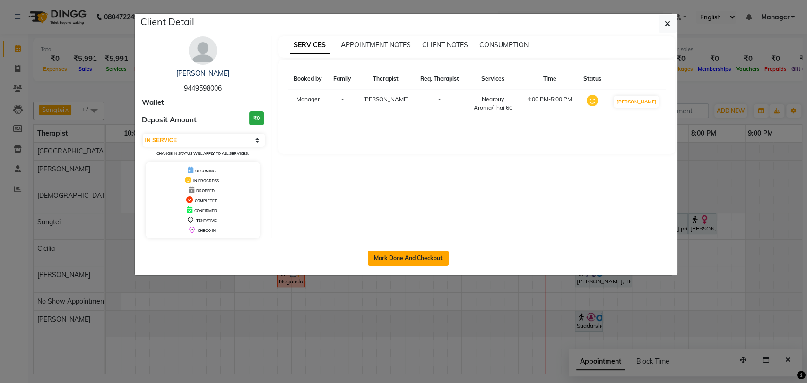
click at [424, 252] on button "Mark Done And Checkout" at bounding box center [408, 258] width 81 height 15
select select "service"
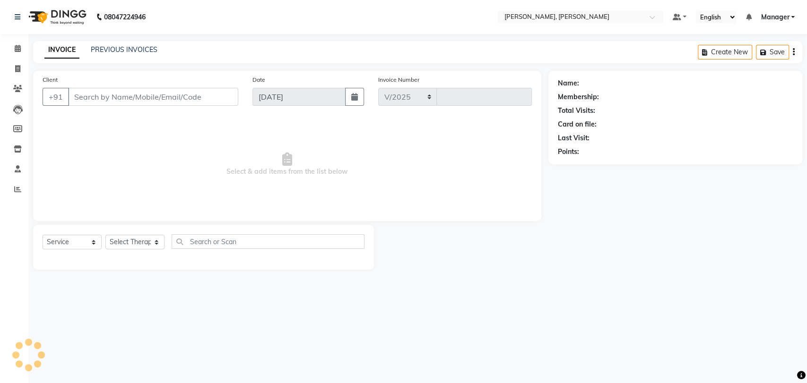
select select "7301"
type input "1618"
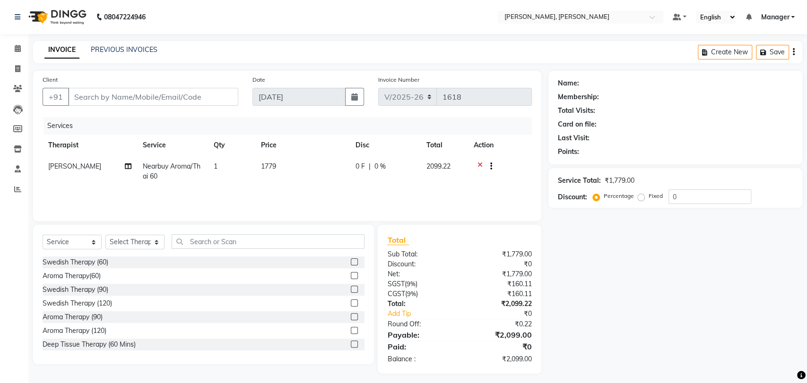
type input "9449598006"
select select "63067"
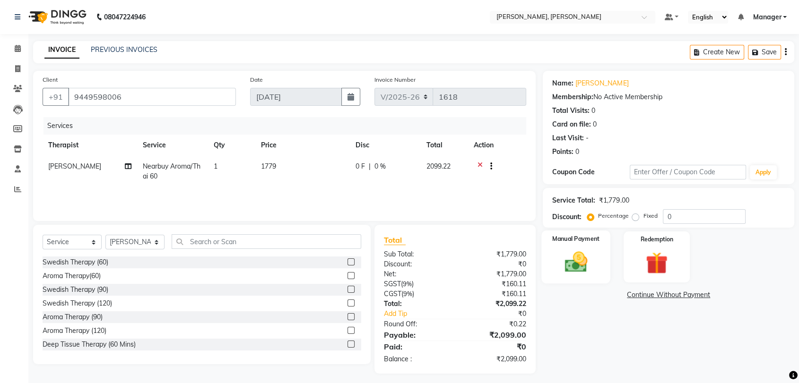
click at [548, 251] on div "Manual Payment" at bounding box center [576, 257] width 69 height 53
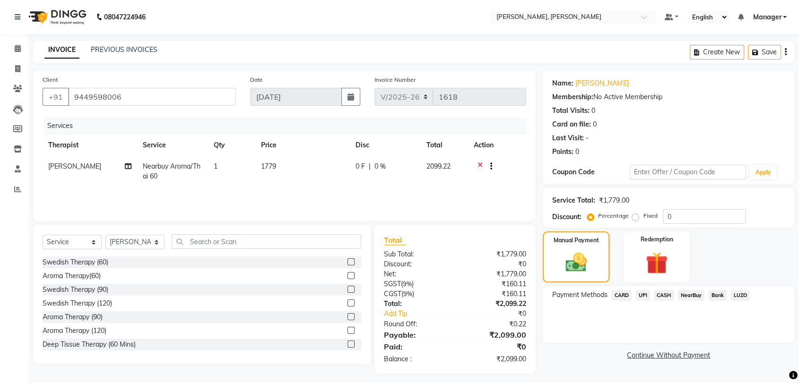
click at [694, 298] on span "NearBuy" at bounding box center [691, 295] width 27 height 11
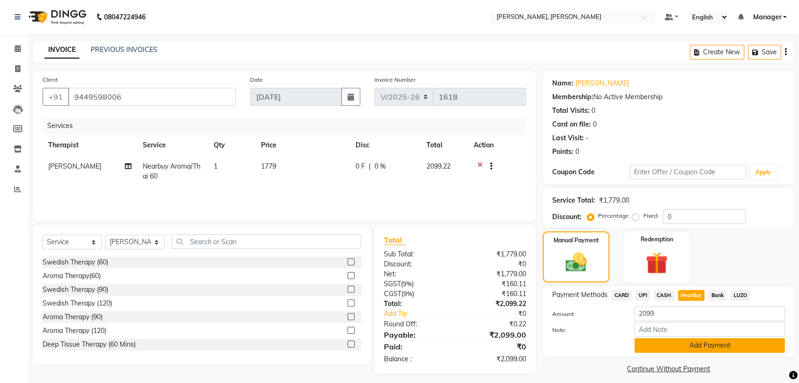
click at [685, 344] on button "Add Payment" at bounding box center [709, 345] width 150 height 15
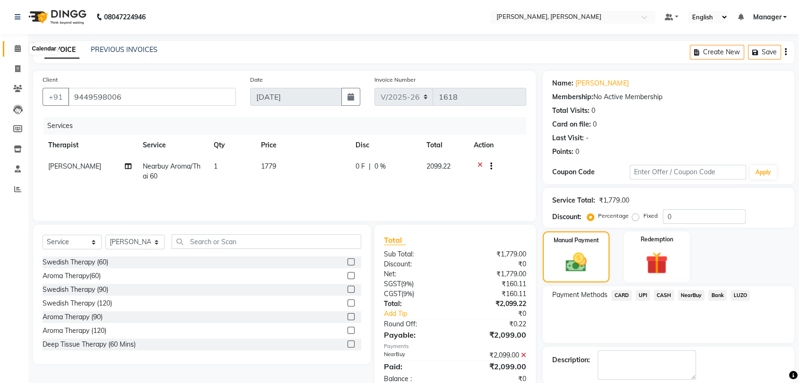
click at [13, 45] on span at bounding box center [17, 48] width 17 height 11
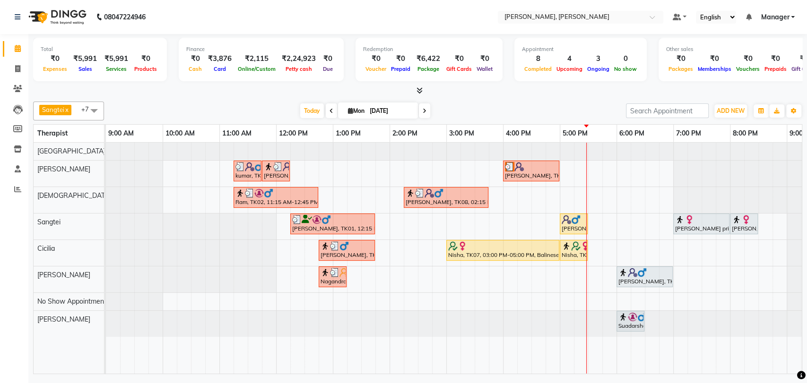
click at [538, 166] on div at bounding box center [531, 166] width 52 height 9
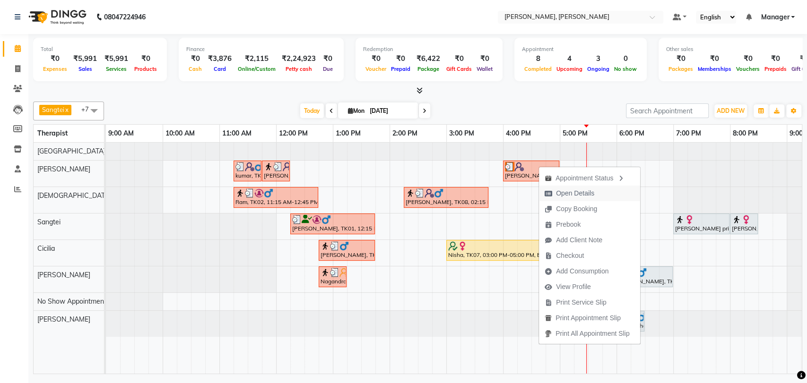
click at [590, 198] on span "Open Details" at bounding box center [575, 194] width 38 height 10
select select "3"
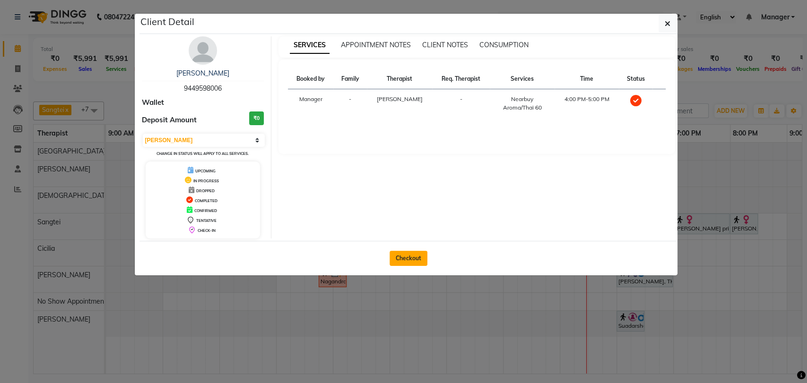
click at [402, 254] on button "Checkout" at bounding box center [409, 258] width 38 height 15
select select "service"
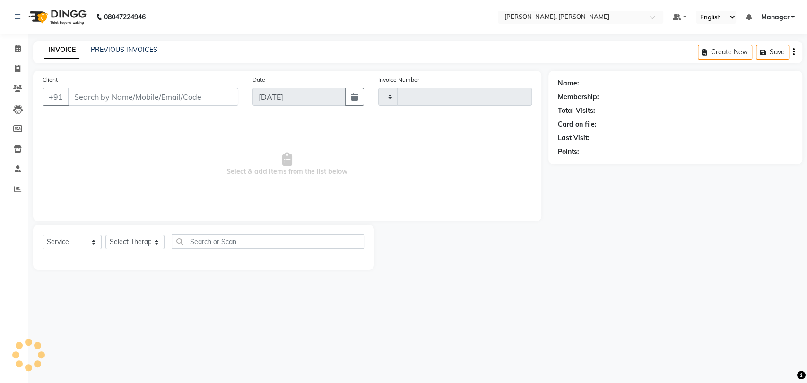
type input "1618"
select select "7301"
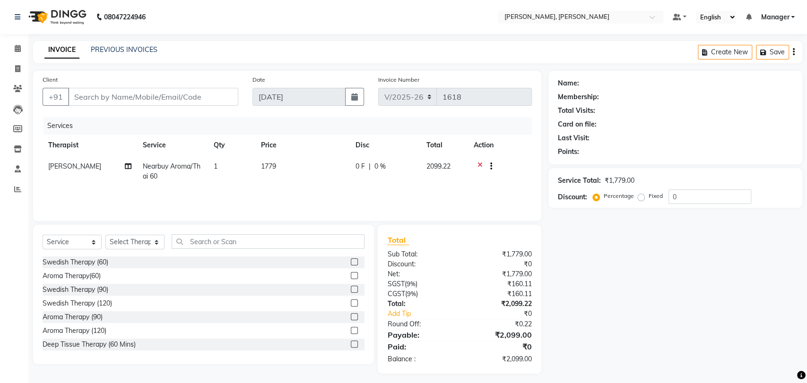
type input "9449598006"
select select "63067"
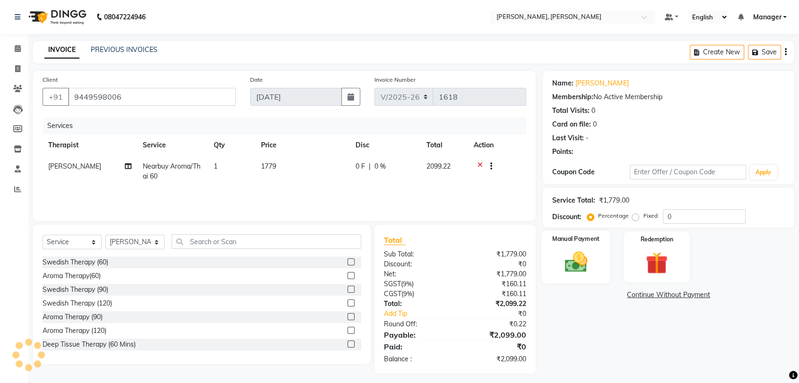
click at [575, 255] on img at bounding box center [575, 262] width 37 height 26
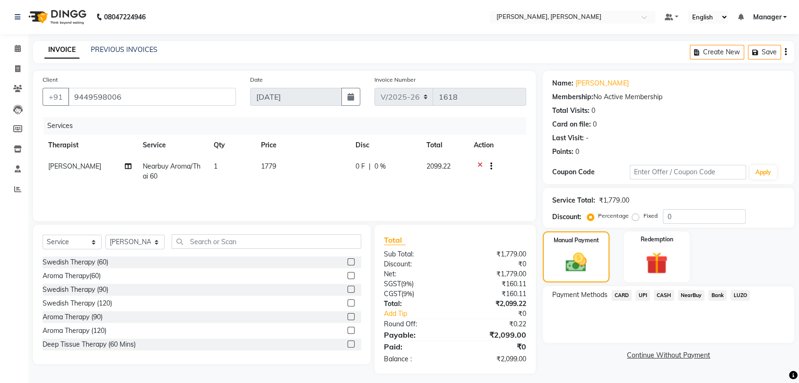
click at [685, 295] on span "NearBuy" at bounding box center [691, 295] width 27 height 11
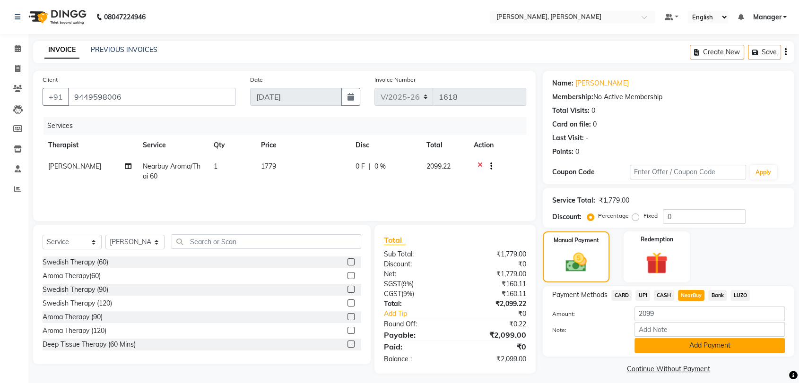
scroll to position [7, 0]
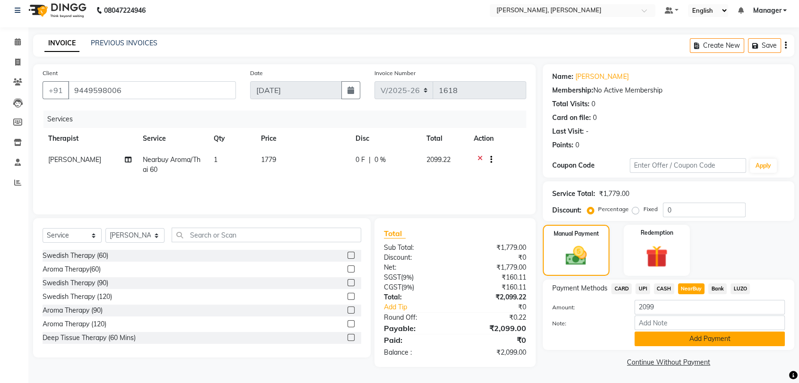
click at [686, 338] on button "Add Payment" at bounding box center [709, 339] width 150 height 15
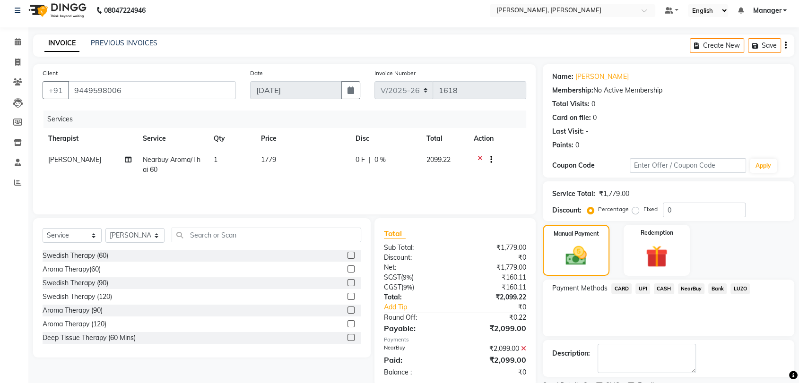
scroll to position [46, 0]
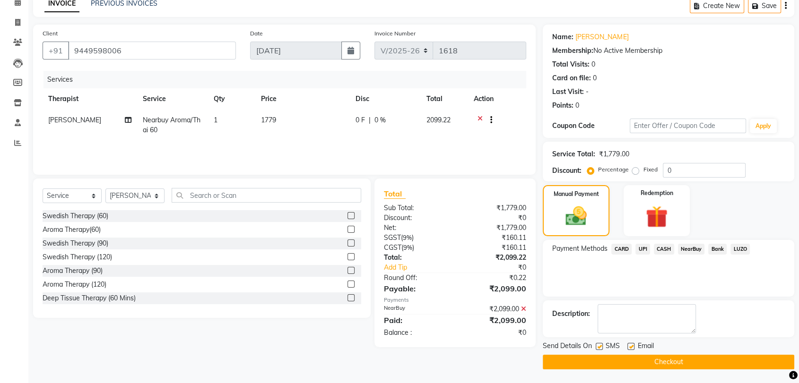
click at [676, 361] on button "Checkout" at bounding box center [668, 362] width 251 height 15
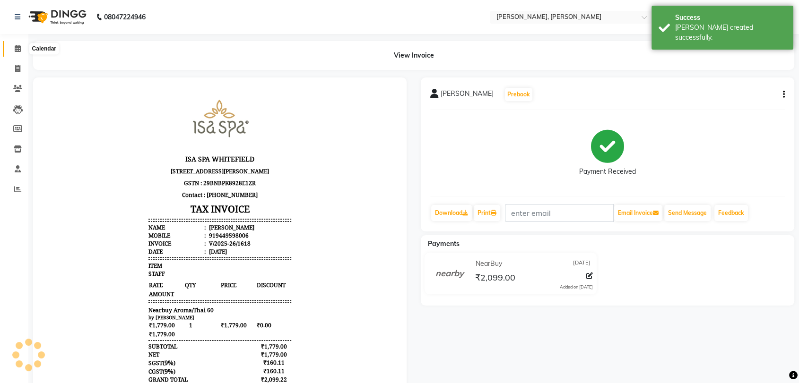
click at [15, 51] on icon at bounding box center [18, 48] width 6 height 7
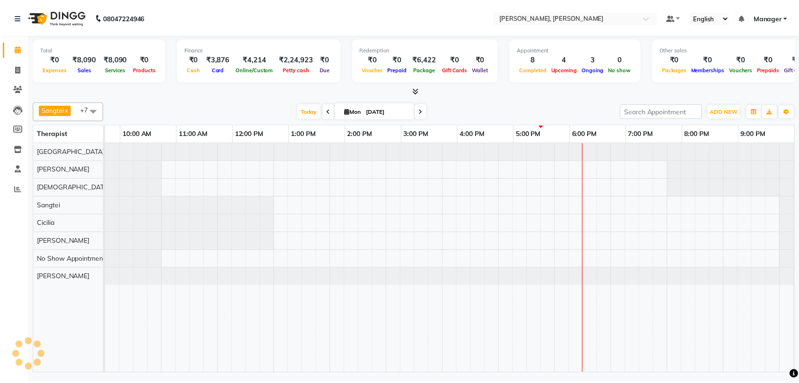
scroll to position [0, 42]
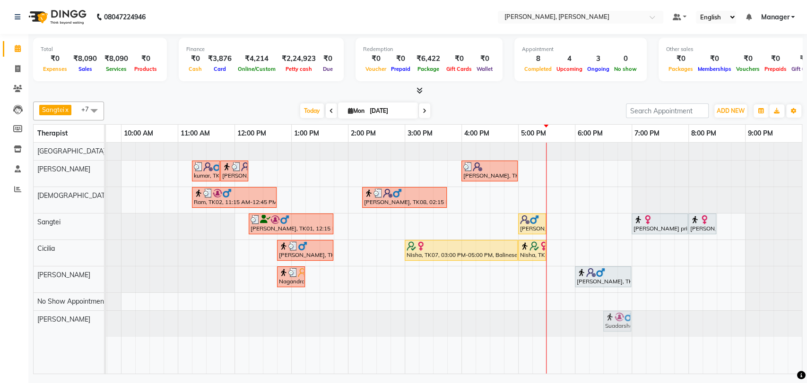
drag, startPoint x: 582, startPoint y: 321, endPoint x: 615, endPoint y: 319, distance: 32.2
click at [64, 319] on div "Suadarshan, TK10, 06:00 PM-06:30 PM, Back Massage Suadarshan, TK10, 06:00 PM-06…" at bounding box center [64, 324] width 0 height 26
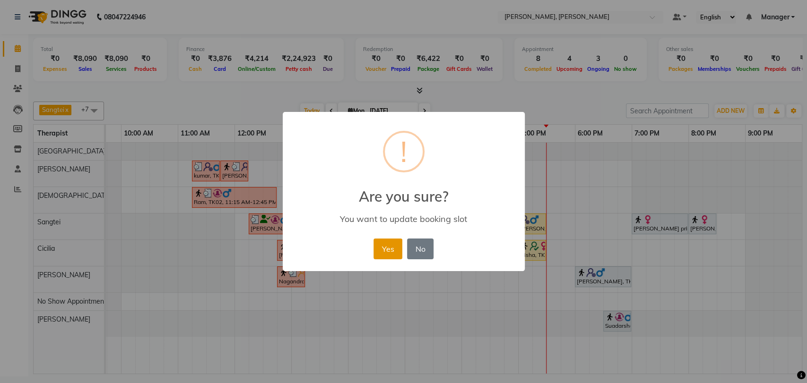
click at [394, 251] on button "Yes" at bounding box center [387, 249] width 29 height 21
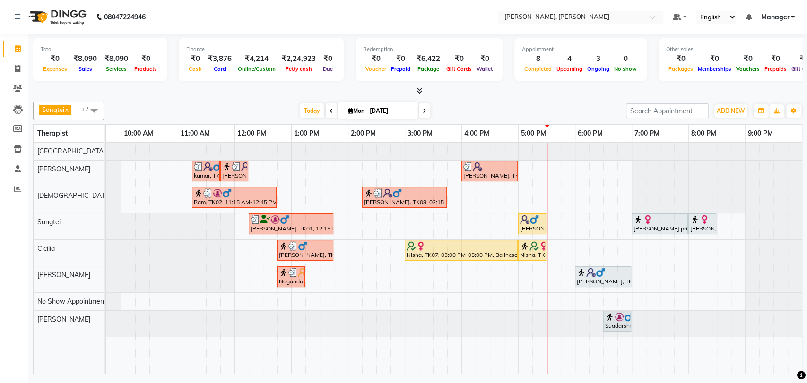
click at [394, 251] on div "kumar, TK03, 11:15 AM-11:45 AM, Foot Reflexology kumar, TK03, 11:45 AM-12:15 PM…" at bounding box center [432, 258] width 737 height 231
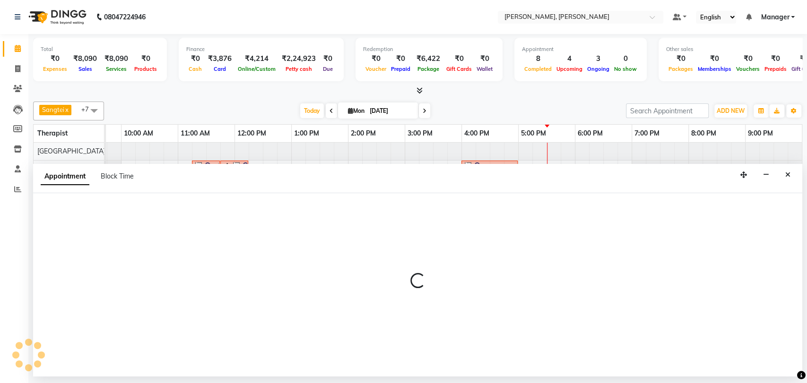
select select "86016"
select select "tentative"
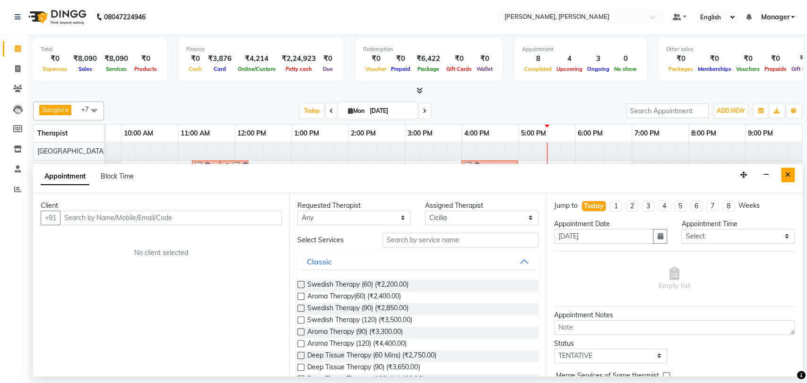
click at [789, 178] on button "Close" at bounding box center [788, 175] width 14 height 15
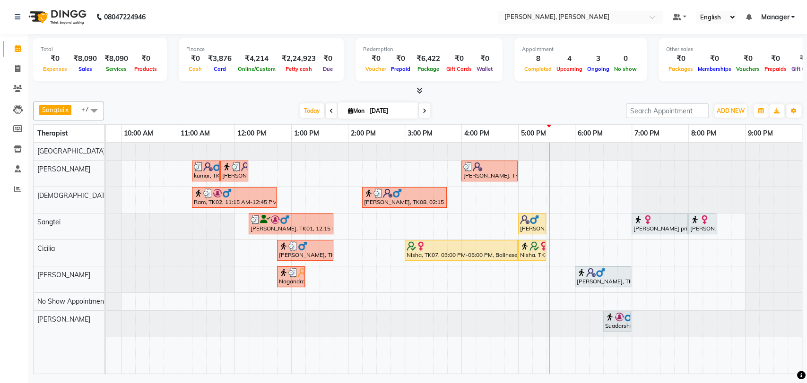
click at [530, 217] on img at bounding box center [533, 219] width 9 height 9
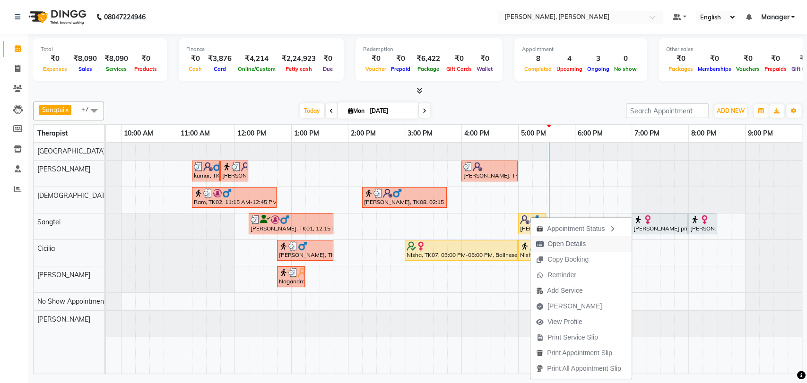
click at [563, 243] on span "Open Details" at bounding box center [566, 244] width 38 height 10
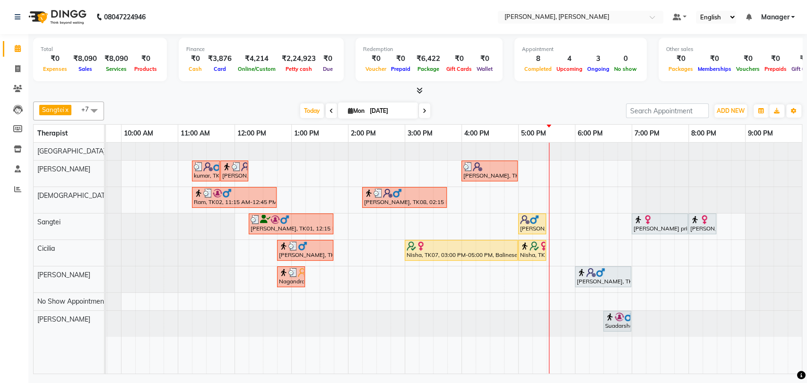
click at [523, 228] on div "[PERSON_NAME], TK11, 05:00 PM-05:30 PM, Head, Neck & Shoulder" at bounding box center [532, 224] width 26 height 18
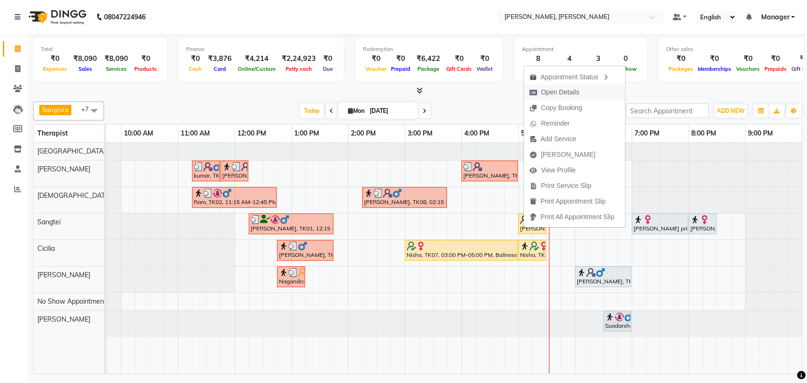
click at [561, 95] on span "Open Details" at bounding box center [560, 92] width 38 height 10
select select "1"
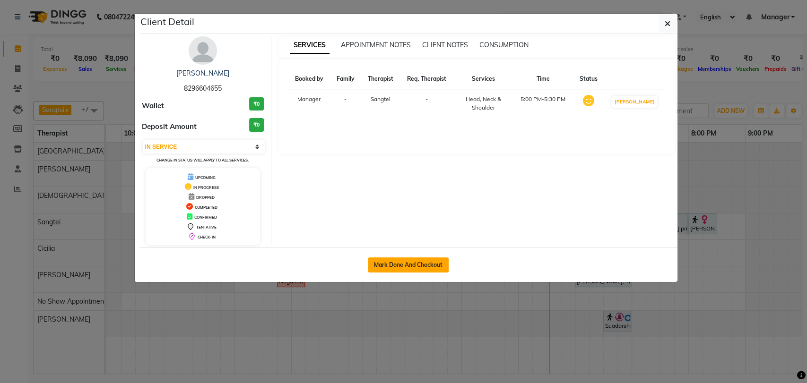
click at [399, 261] on button "Mark Done And Checkout" at bounding box center [408, 265] width 81 height 15
select select "service"
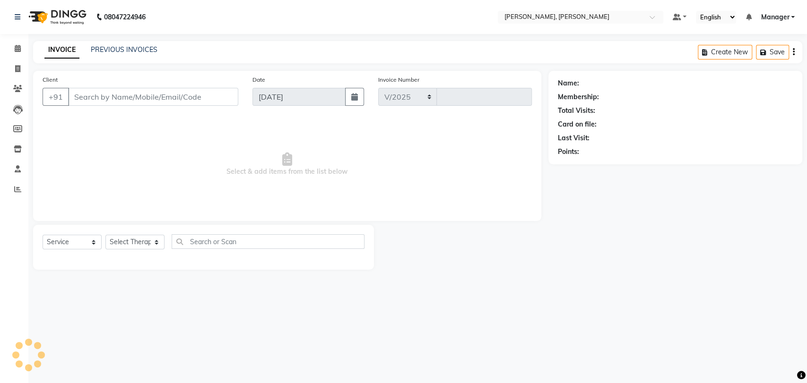
select select "7301"
type input "1619"
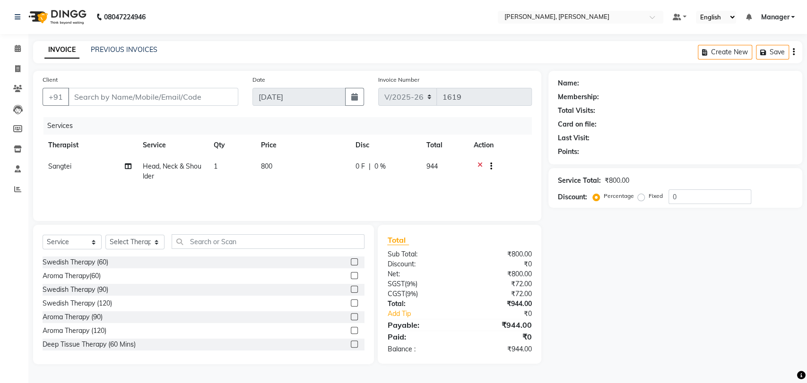
type input "8296604655"
select select "63890"
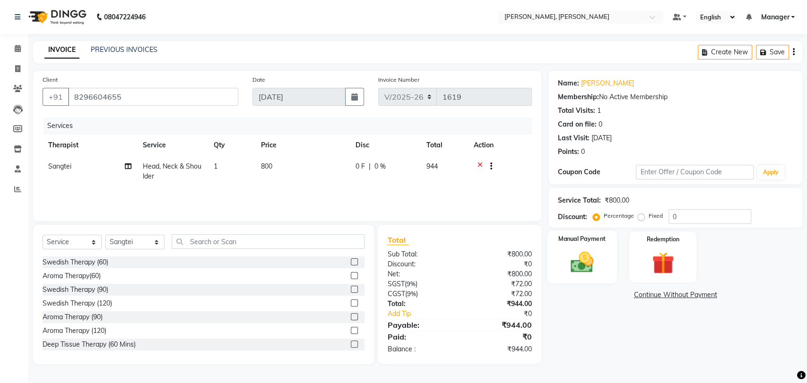
click at [608, 259] on div "Manual Payment" at bounding box center [582, 257] width 70 height 53
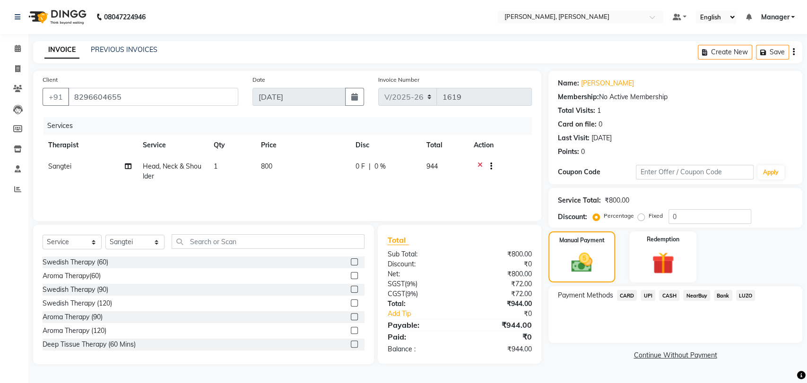
click at [742, 295] on span "LUZO" at bounding box center [745, 295] width 19 height 11
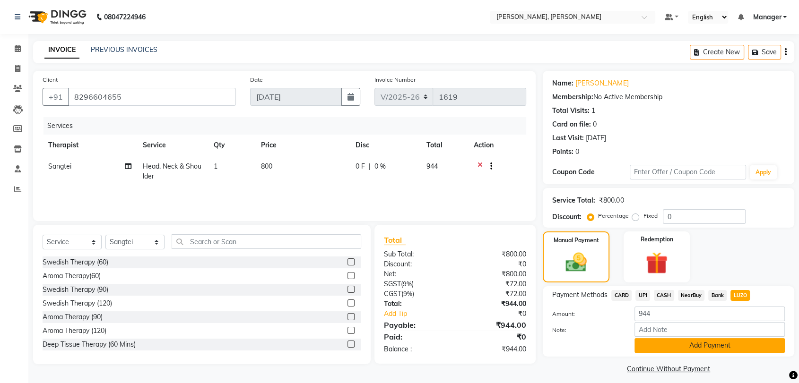
click at [699, 346] on button "Add Payment" at bounding box center [709, 345] width 150 height 15
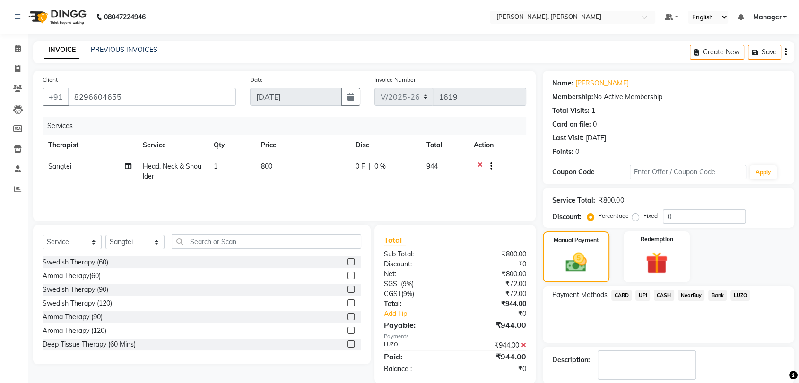
scroll to position [46, 0]
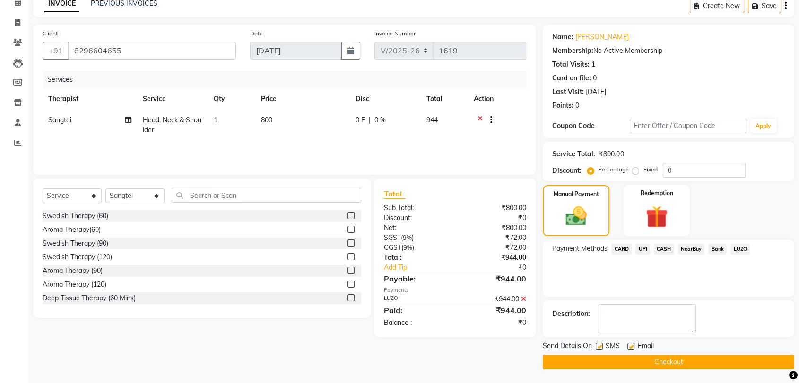
click at [637, 363] on button "Checkout" at bounding box center [668, 362] width 251 height 15
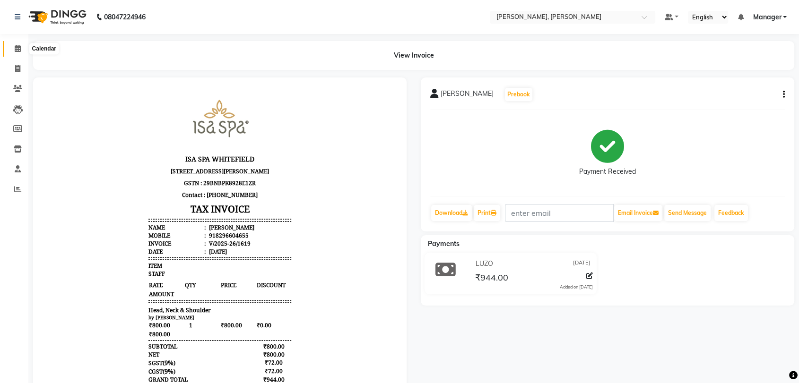
click at [16, 45] on icon at bounding box center [18, 48] width 6 height 7
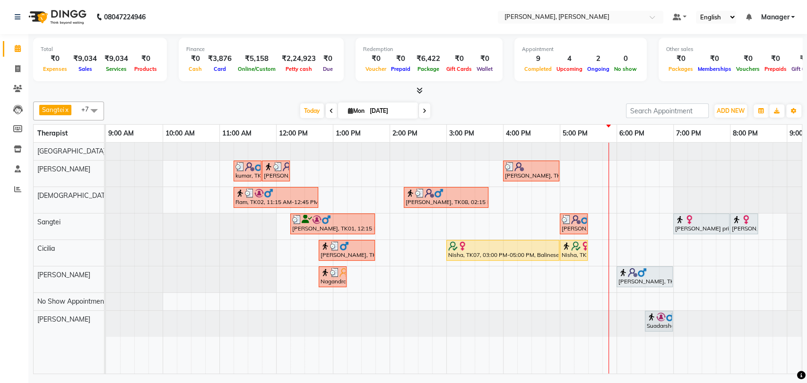
click at [645, 252] on div "kumar, TK03, 11:15 AM-11:45 AM, Foot Reflexology kumar, TK03, 11:45 AM-12:15 PM…" at bounding box center [474, 258] width 737 height 231
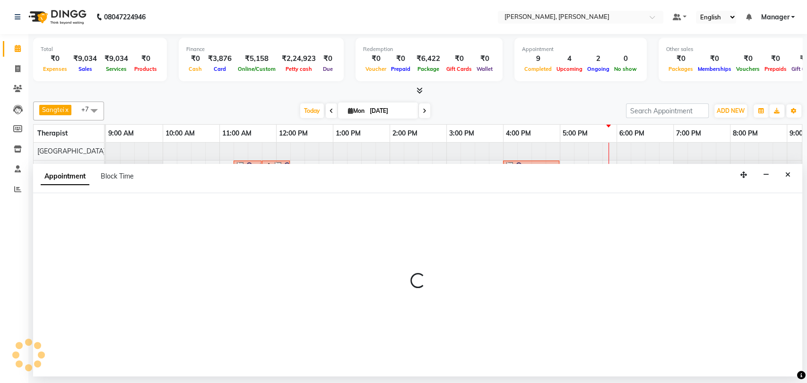
select select "86016"
select select "tentative"
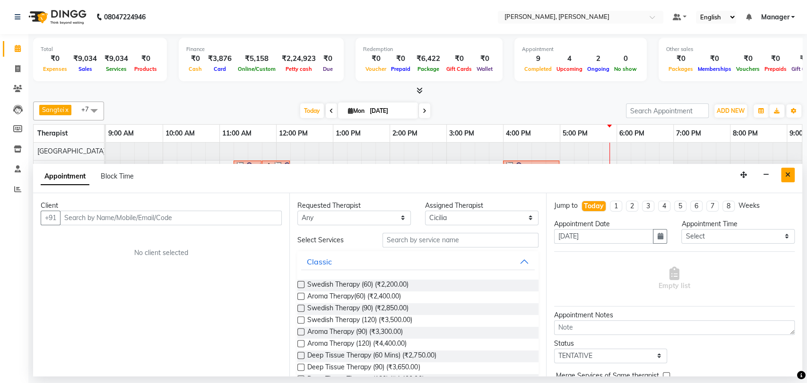
click at [787, 173] on icon "Close" at bounding box center [787, 175] width 5 height 7
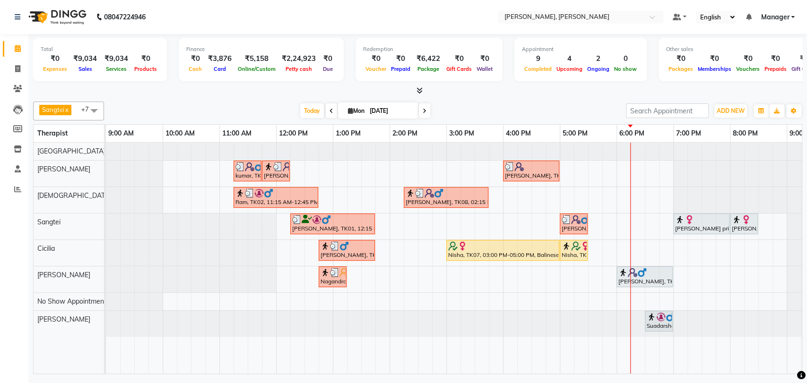
click at [658, 325] on div "Suadarshan, TK10, 06:30 PM-07:00 PM, Back Massage" at bounding box center [659, 321] width 26 height 18
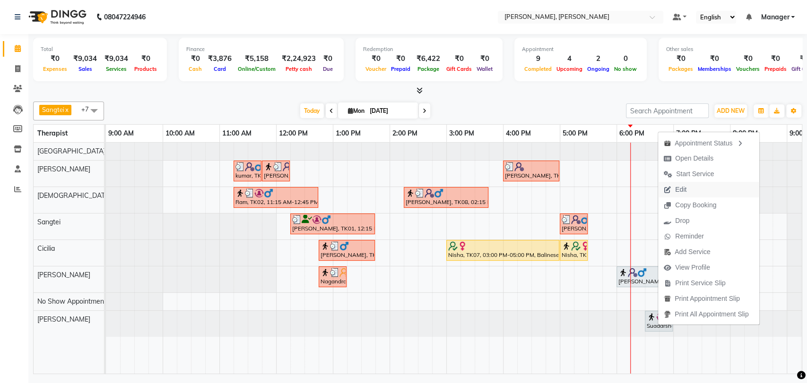
click at [685, 188] on span "Edit" at bounding box center [680, 190] width 11 height 10
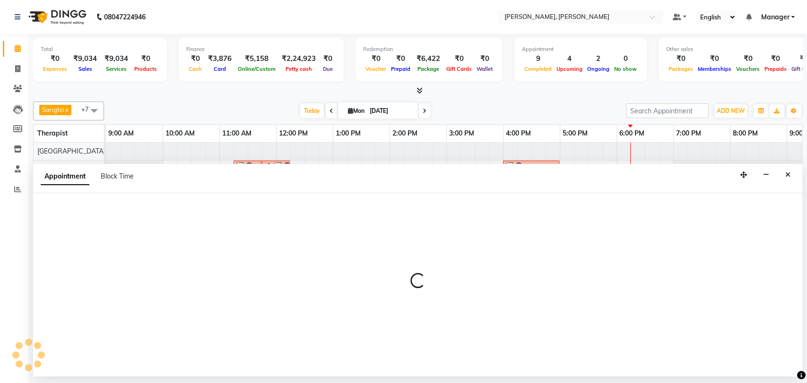
select select "tentative"
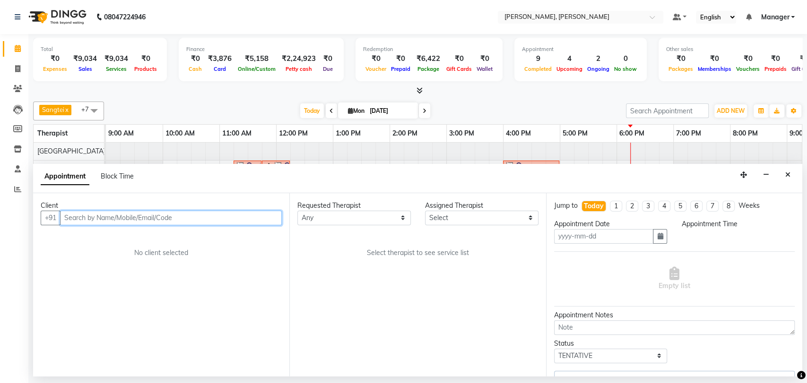
type input "[DATE]"
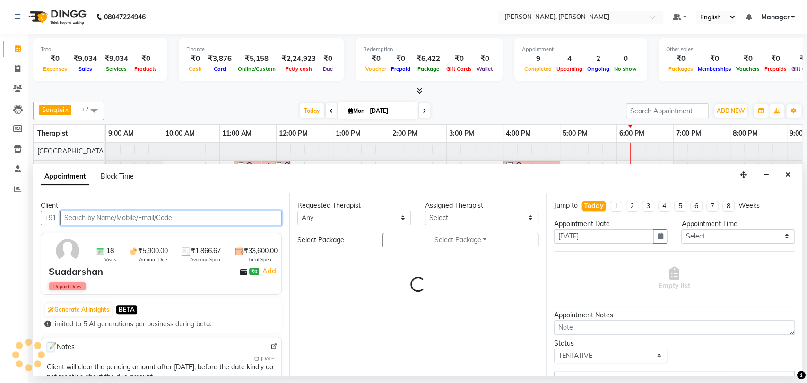
select select "63258"
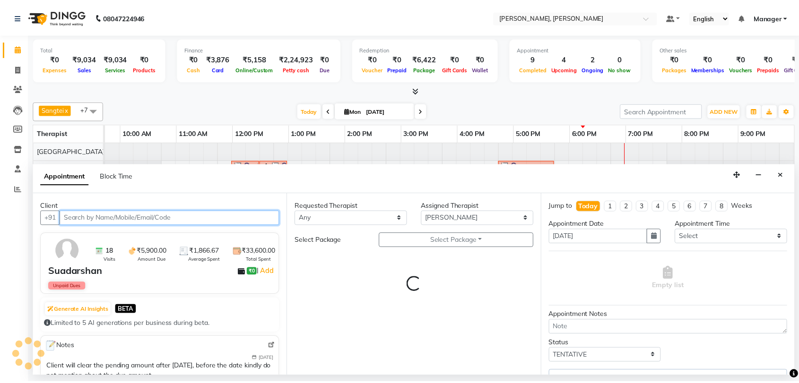
scroll to position [0, 42]
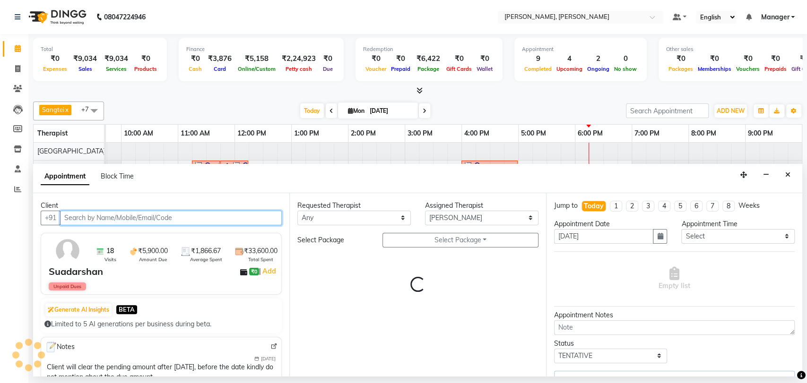
select select "3743"
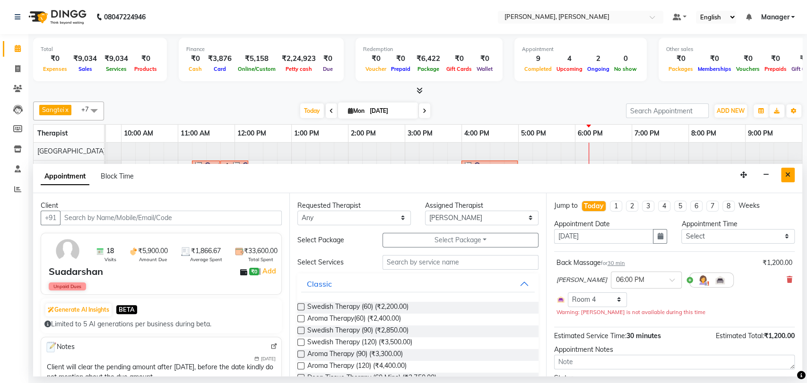
click at [785, 176] on icon "Close" at bounding box center [787, 175] width 5 height 7
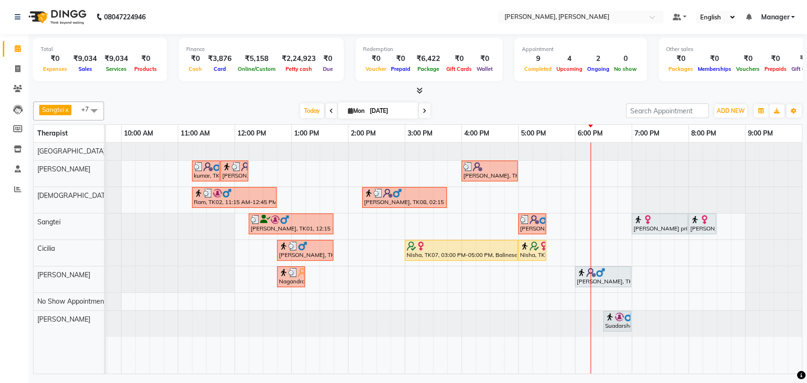
click at [472, 250] on div "Nisha, TK07, 03:00 PM-05:00 PM, Balinese Therapy (120)" at bounding box center [461, 251] width 111 height 18
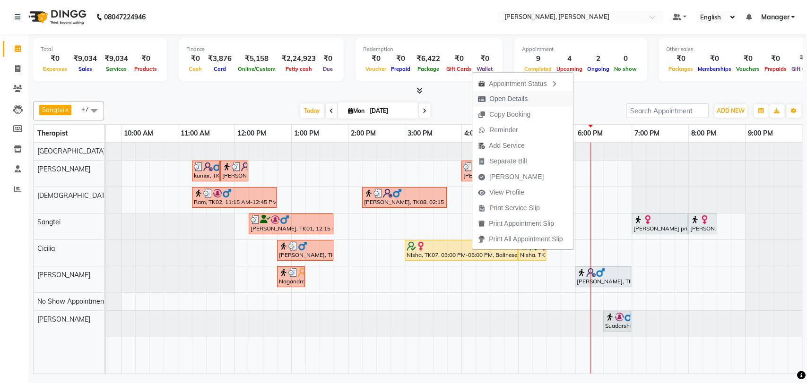
click at [513, 100] on span "Open Details" at bounding box center [508, 99] width 38 height 10
select select "1"
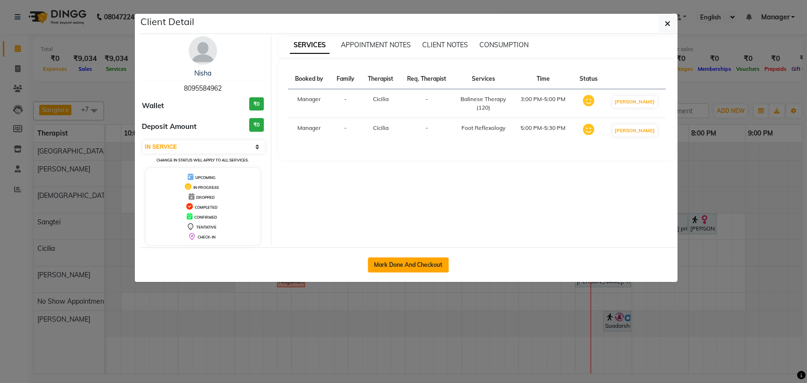
click at [423, 265] on button "Mark Done And Checkout" at bounding box center [408, 265] width 81 height 15
select select "service"
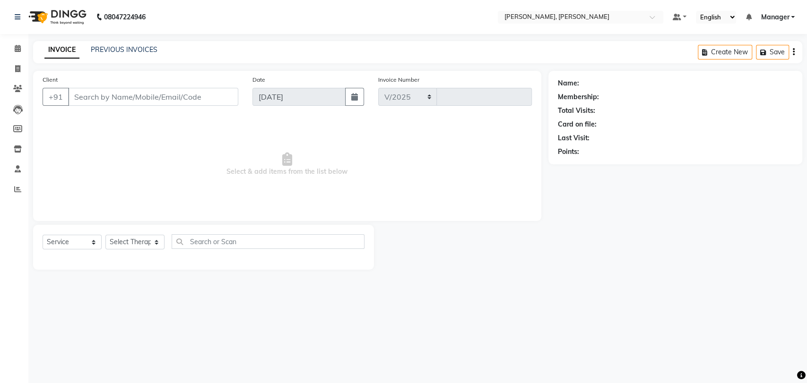
select select "7301"
type input "1620"
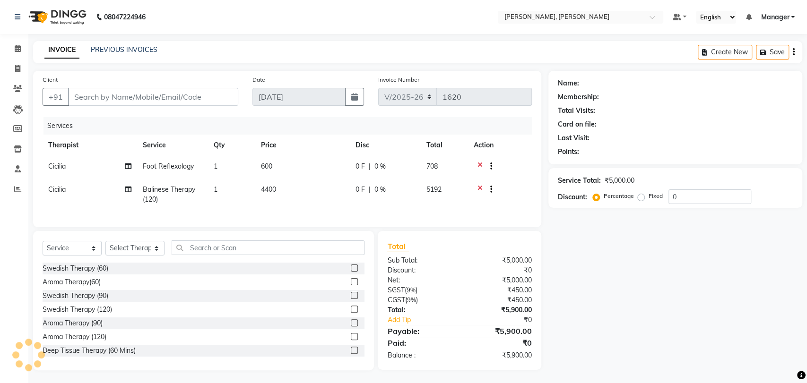
type input "8095584962"
select select "86016"
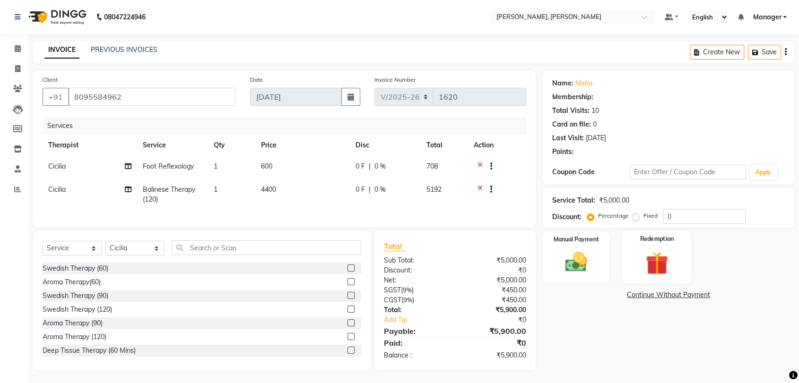
select select "1: Object"
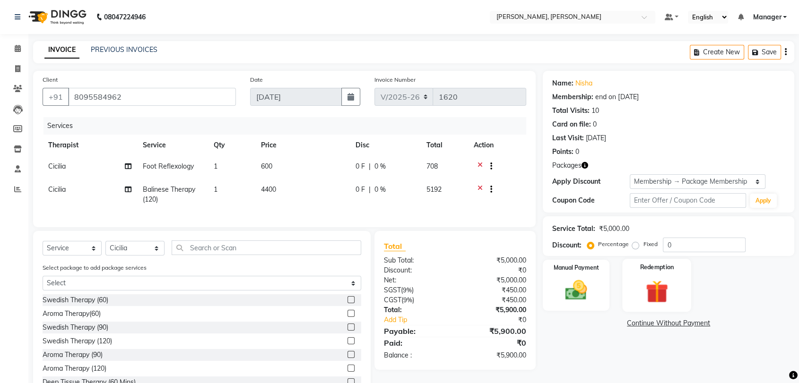
click at [642, 270] on label "Redemption" at bounding box center [657, 267] width 34 height 9
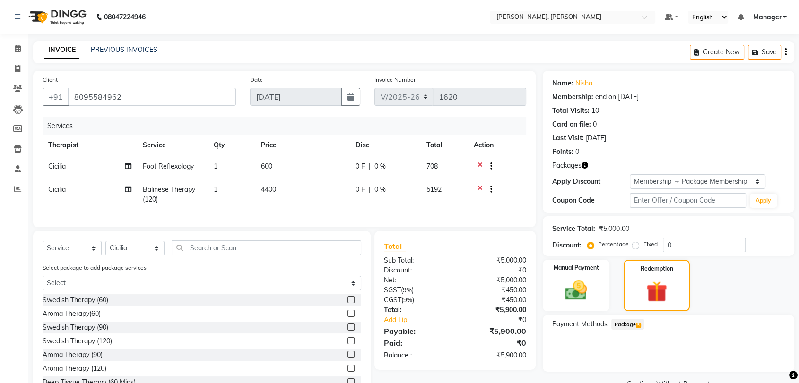
click at [628, 328] on span "Package 5" at bounding box center [627, 324] width 33 height 11
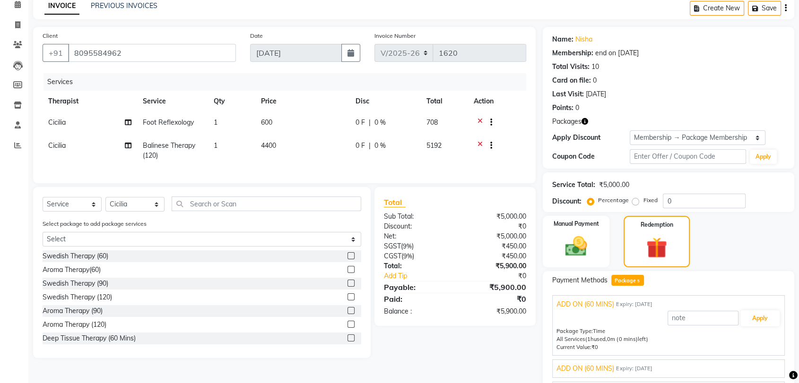
scroll to position [98, 0]
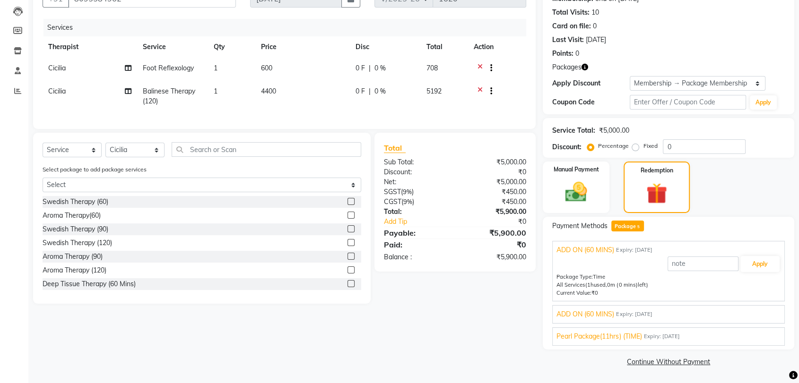
click at [627, 336] on span "Pearl Package(11hrs) (TIME)" at bounding box center [598, 337] width 85 height 10
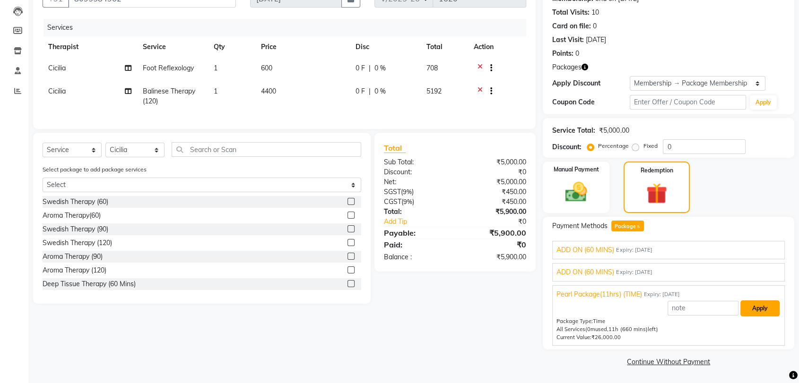
click at [748, 310] on button "Apply" at bounding box center [759, 309] width 39 height 16
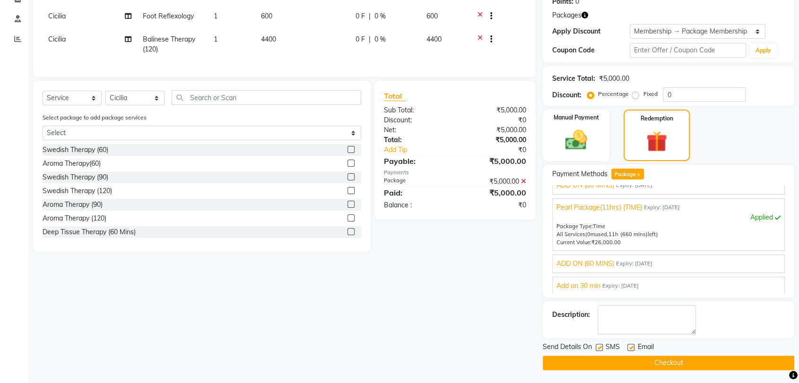
scroll to position [151, 0]
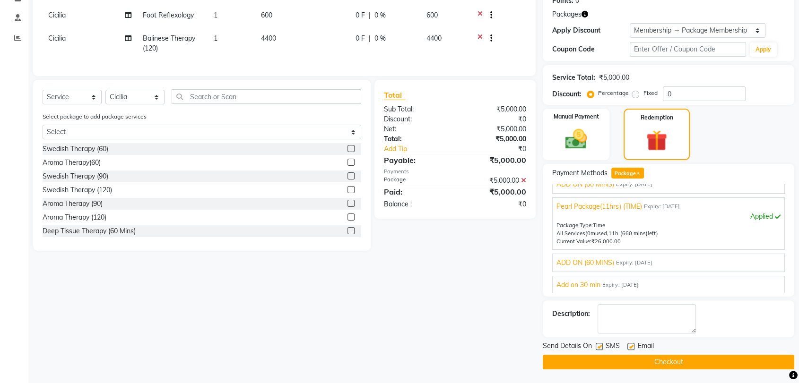
click at [691, 357] on button "Checkout" at bounding box center [668, 362] width 251 height 15
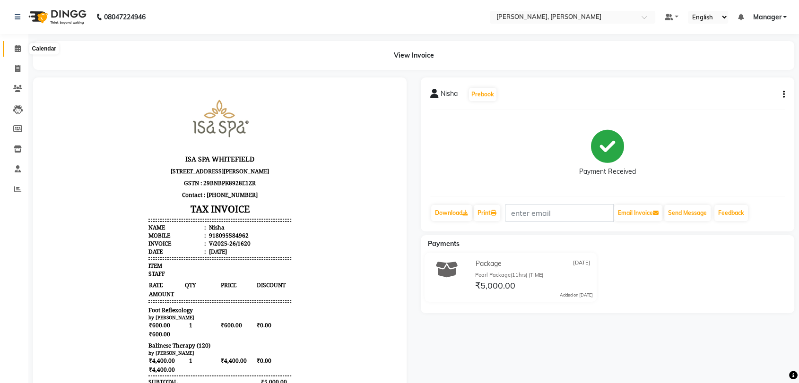
click at [18, 44] on span at bounding box center [17, 48] width 17 height 11
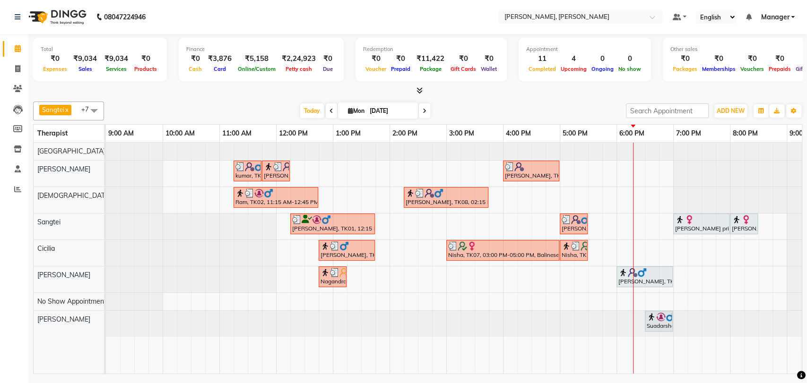
click at [534, 249] on div at bounding box center [502, 246] width 109 height 9
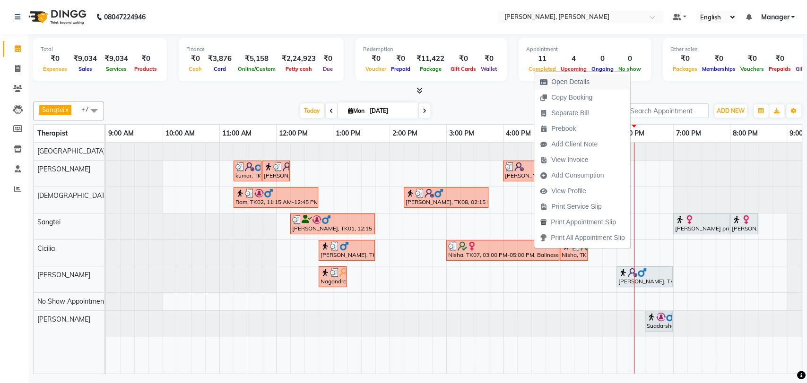
click at [562, 82] on span "Open Details" at bounding box center [570, 82] width 38 height 10
select select "3"
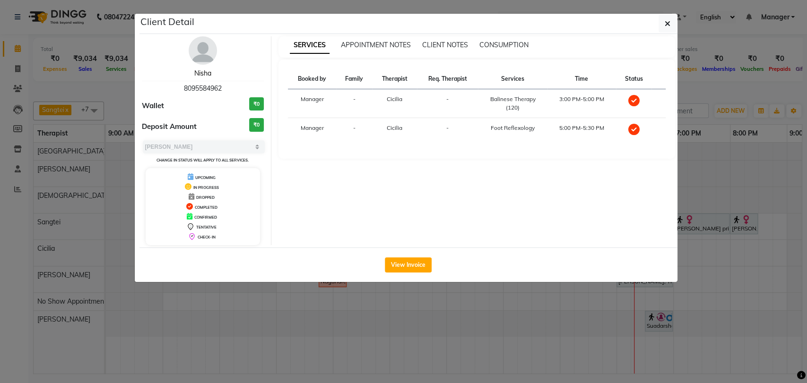
click at [204, 76] on link "Nisha" at bounding box center [202, 73] width 17 height 9
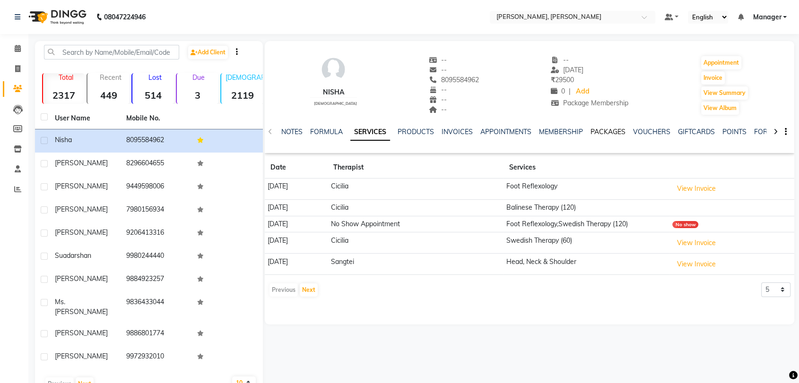
click at [604, 129] on link "PACKAGES" at bounding box center [607, 132] width 35 height 9
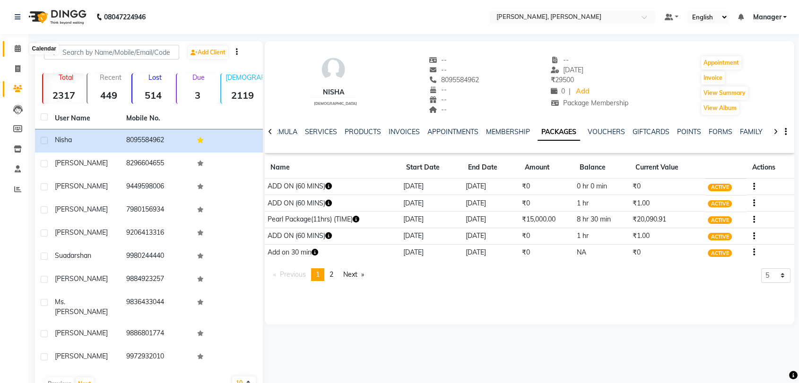
click at [13, 47] on span at bounding box center [17, 48] width 17 height 11
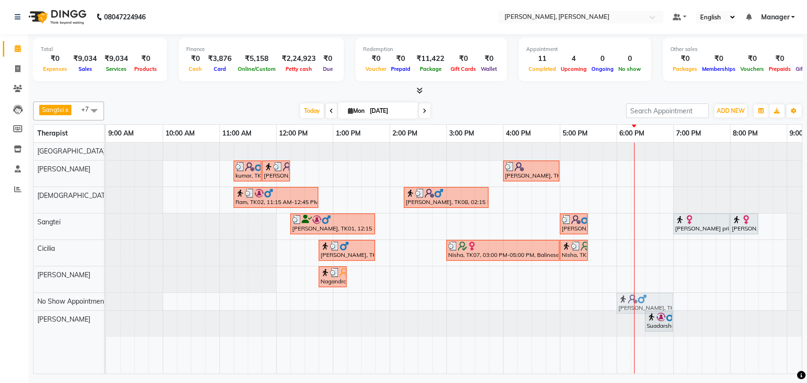
drag, startPoint x: 644, startPoint y: 273, endPoint x: 644, endPoint y: 289, distance: 16.5
click at [644, 293] on tbody "kumar, TK03, 11:15 AM-11:45 AM, Foot Reflexology kumar, TK03, 11:45 AM-12:15 PM…" at bounding box center [474, 240] width 737 height 194
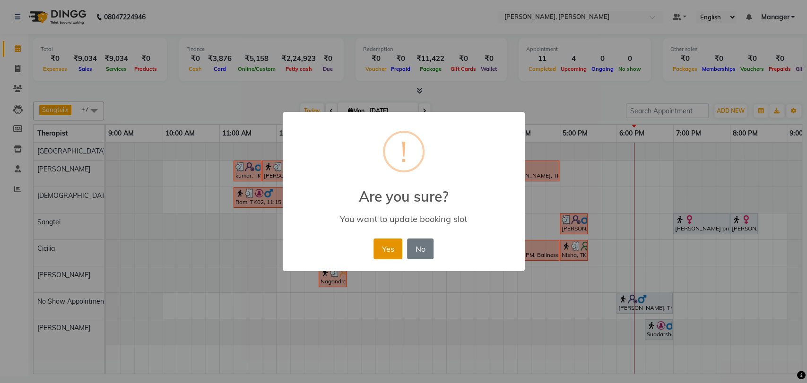
click at [378, 250] on button "Yes" at bounding box center [387, 249] width 29 height 21
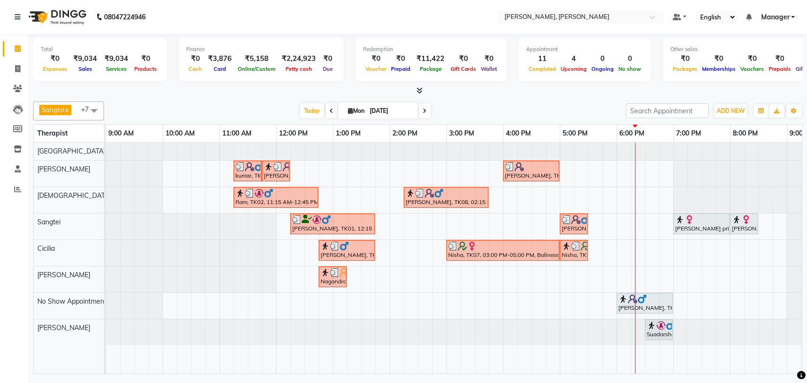
click at [249, 197] on div "Ram, TK02, 11:15 AM-12:45 PM, Deep Tissue Therapy (90)" at bounding box center [275, 198] width 83 height 18
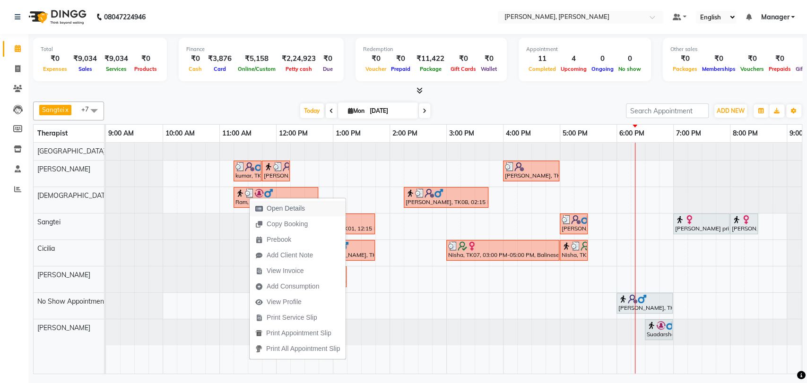
click at [291, 209] on span "Open Details" at bounding box center [286, 209] width 38 height 10
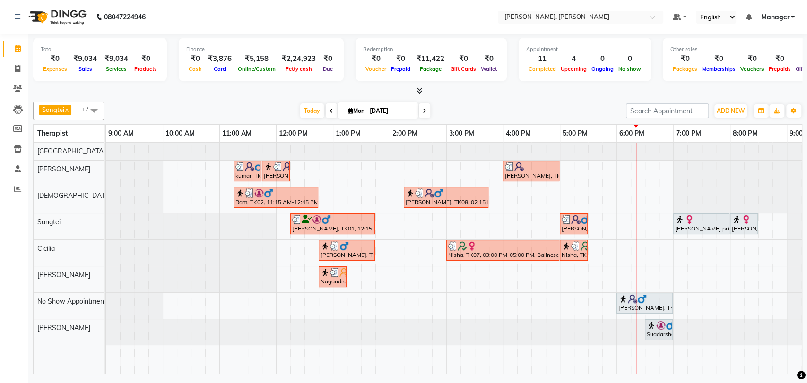
click at [251, 191] on img at bounding box center [249, 193] width 9 height 9
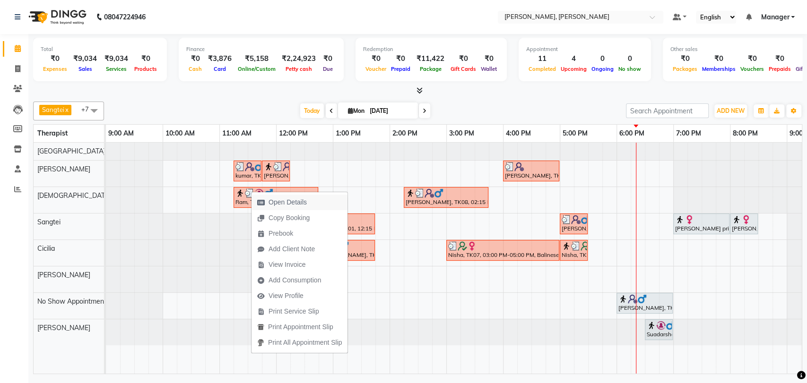
click at [288, 203] on span "Open Details" at bounding box center [288, 203] width 38 height 10
select select "3"
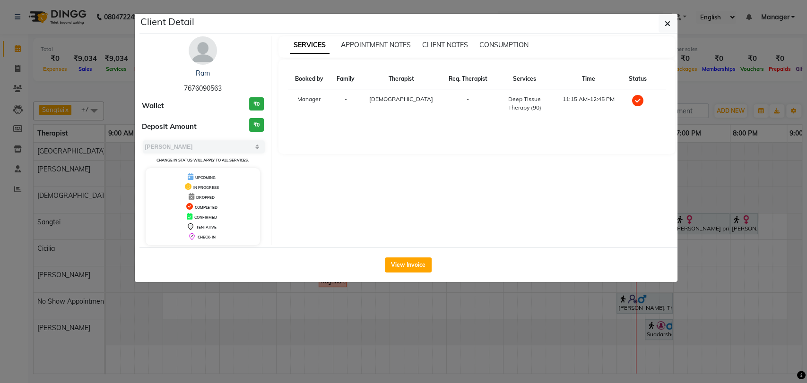
drag, startPoint x: 228, startPoint y: 86, endPoint x: 177, endPoint y: 88, distance: 51.1
click at [177, 88] on div "Ram 7676090563" at bounding box center [203, 81] width 122 height 25
copy span "7676090563"
drag, startPoint x: 215, startPoint y: 71, endPoint x: 160, endPoint y: 71, distance: 55.3
click at [160, 71] on div "Ram" at bounding box center [203, 74] width 122 height 10
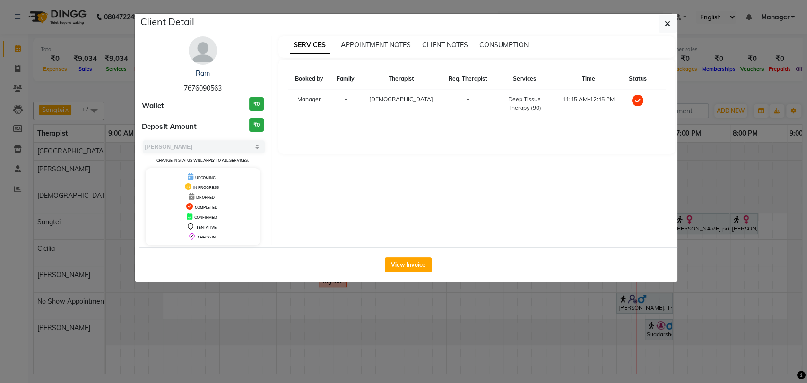
copy link "Ram"
click at [668, 20] on icon "button" at bounding box center [668, 24] width 6 height 8
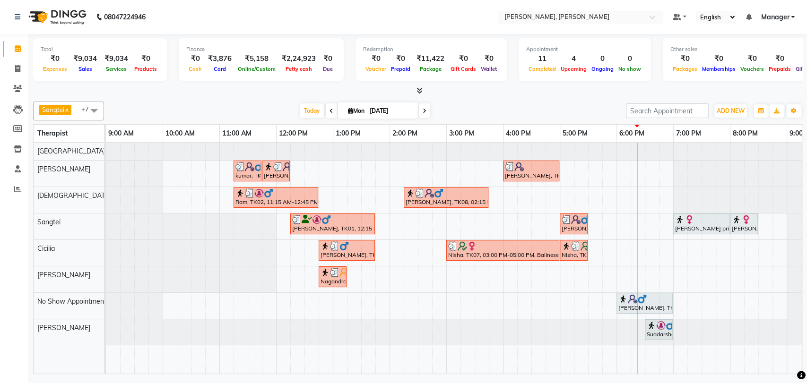
click at [256, 167] on img at bounding box center [258, 166] width 9 height 9
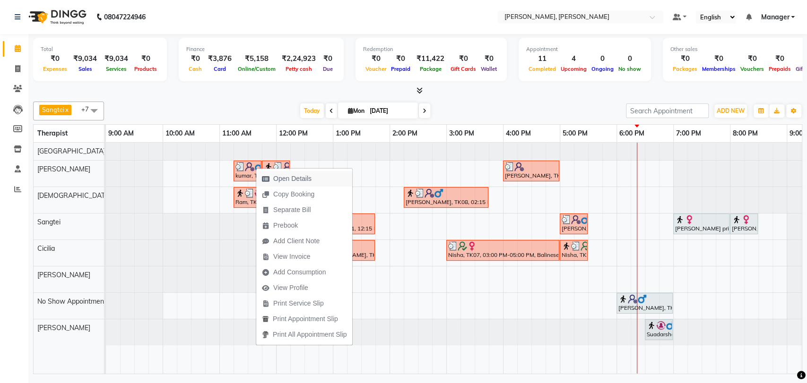
click at [301, 178] on span "Open Details" at bounding box center [292, 179] width 38 height 10
select select "3"
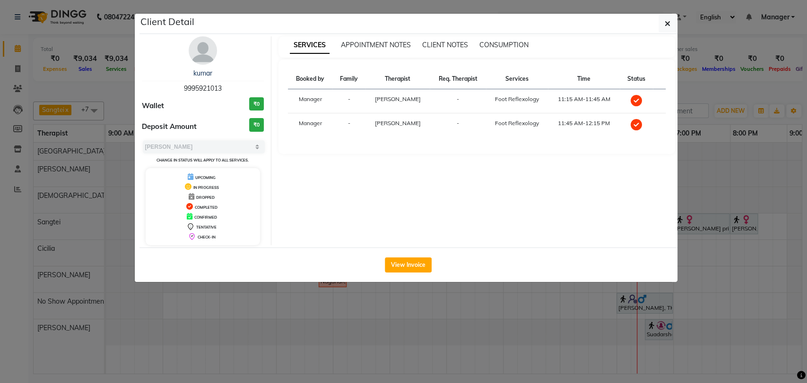
drag, startPoint x: 227, startPoint y: 87, endPoint x: 179, endPoint y: 82, distance: 47.9
click at [182, 82] on div "kumar 9995921013" at bounding box center [203, 81] width 122 height 25
copy span "9995921013"
drag, startPoint x: 220, startPoint y: 71, endPoint x: 164, endPoint y: 68, distance: 55.9
click at [164, 68] on div "kumar 9995921013 Wallet ₹0 Deposit Amount ₹0 Select MARK DONE UPCOMING Change i…" at bounding box center [203, 140] width 137 height 209
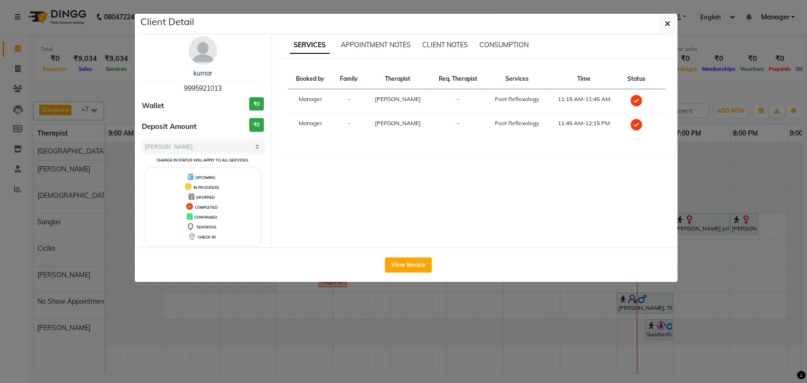
copy link "kumar"
click at [666, 25] on icon "button" at bounding box center [668, 24] width 6 height 8
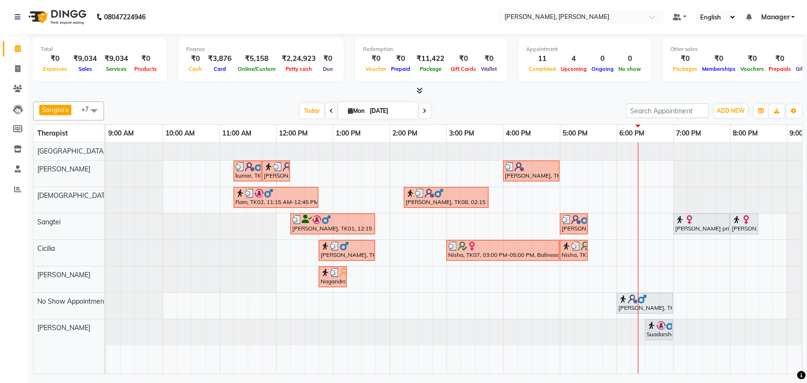
click at [311, 218] on div at bounding box center [332, 219] width 81 height 9
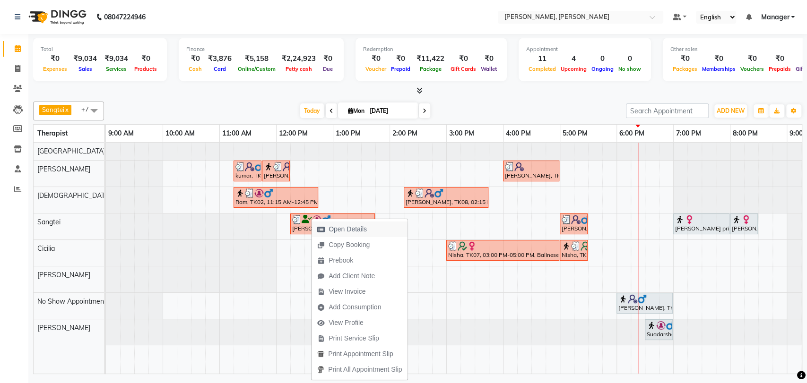
click at [353, 225] on span "Open Details" at bounding box center [348, 230] width 38 height 10
select select "3"
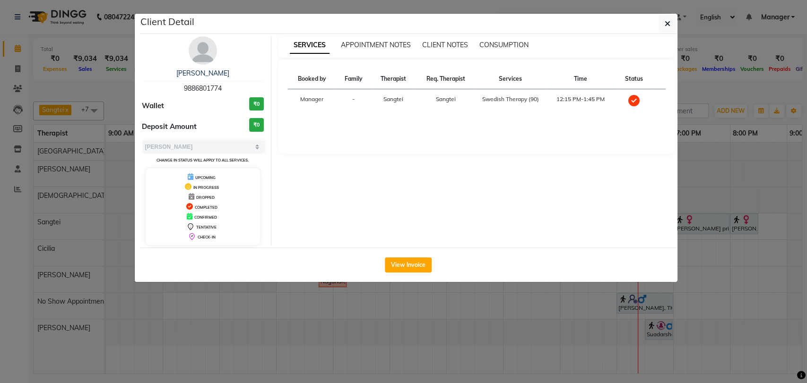
drag, startPoint x: 222, startPoint y: 85, endPoint x: 165, endPoint y: 86, distance: 56.3
click at [165, 86] on div "[PERSON_NAME] 9886801774" at bounding box center [203, 81] width 122 height 25
copy span "9886801774"
drag, startPoint x: 220, startPoint y: 74, endPoint x: 182, endPoint y: 74, distance: 38.3
click at [183, 74] on div "[PERSON_NAME]" at bounding box center [203, 74] width 122 height 10
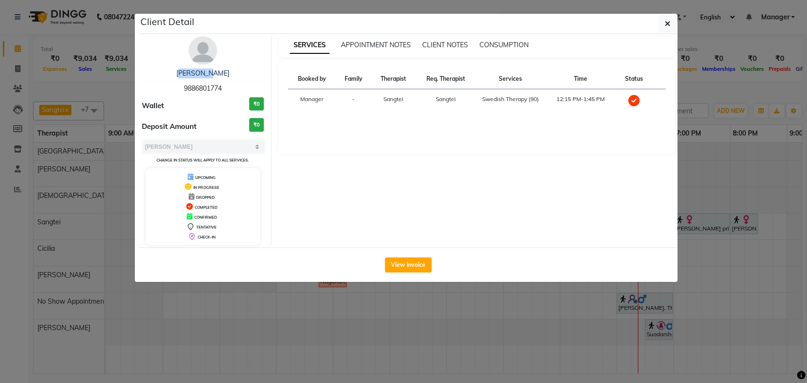
copy link "[PERSON_NAME]"
click at [247, 66] on div "[PERSON_NAME] 9886801774 Wallet ₹0 Deposit Amount ₹0 Select MARK DONE UPCOMING …" at bounding box center [203, 140] width 137 height 209
click at [231, 71] on div "[PERSON_NAME]" at bounding box center [203, 74] width 122 height 10
click at [201, 73] on link "[PERSON_NAME]" at bounding box center [202, 73] width 53 height 9
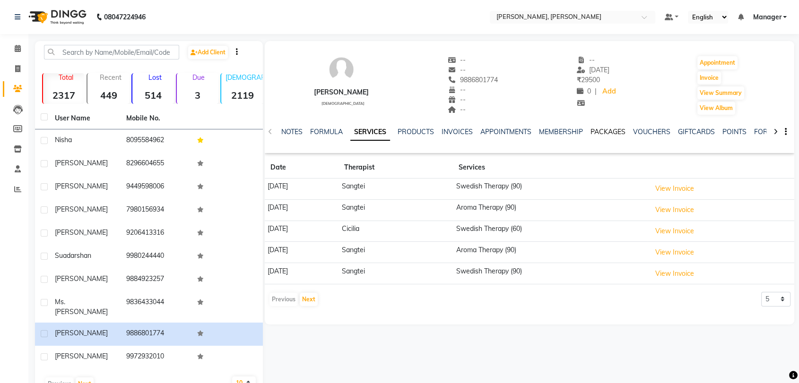
click at [609, 133] on link "PACKAGES" at bounding box center [607, 132] width 35 height 9
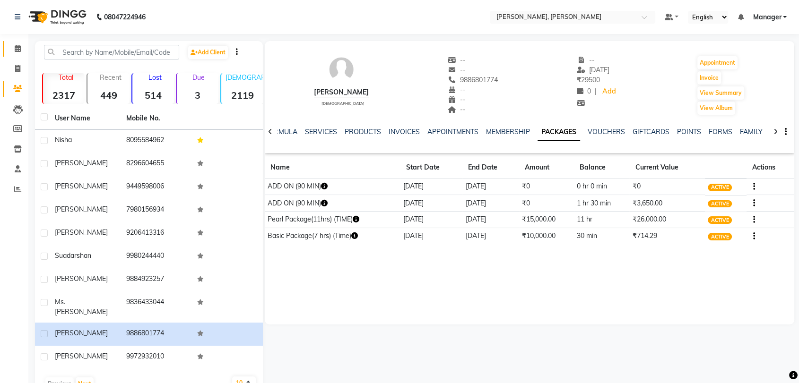
click at [22, 54] on link "Calendar" at bounding box center [14, 49] width 23 height 16
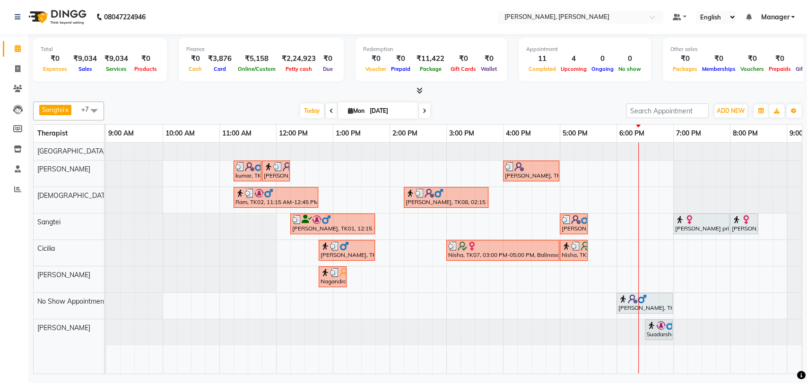
click at [335, 254] on div "[PERSON_NAME], TK05, 12:45 PM-01:45 PM, Swedish Therapy (60)" at bounding box center [347, 251] width 54 height 18
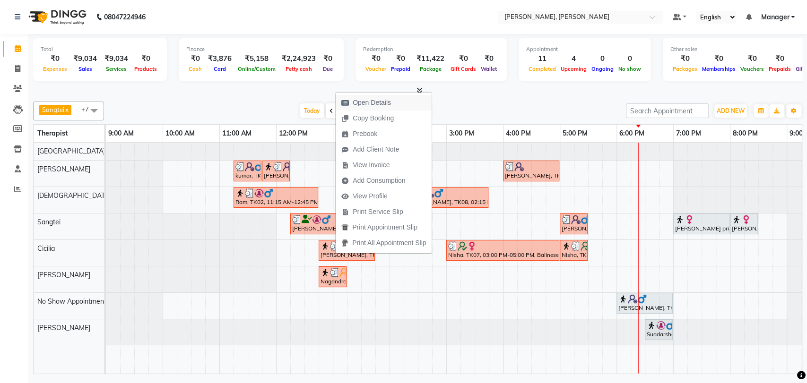
click at [382, 103] on span "Open Details" at bounding box center [372, 103] width 38 height 10
select select "3"
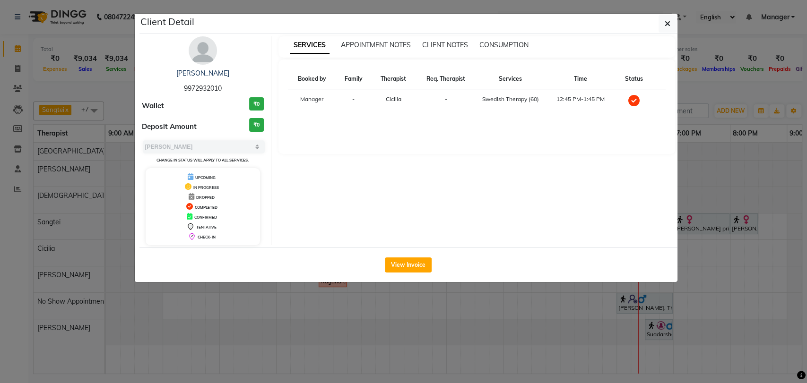
drag, startPoint x: 227, startPoint y: 88, endPoint x: 171, endPoint y: 86, distance: 56.3
click at [171, 86] on div "[PERSON_NAME] 9972932010" at bounding box center [203, 81] width 122 height 25
copy span "9972932010"
drag, startPoint x: 220, startPoint y: 69, endPoint x: 185, endPoint y: 74, distance: 35.3
click at [185, 74] on div "[PERSON_NAME]" at bounding box center [203, 74] width 122 height 10
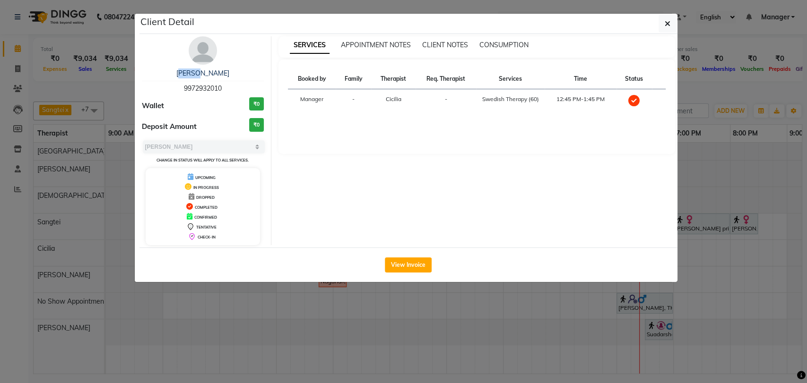
copy link "[PERSON_NAME]"
click at [243, 67] on div "[PERSON_NAME] 9972932010 Wallet ₹0 Deposit Amount ₹0 Select MARK DONE UPCOMING …" at bounding box center [203, 140] width 137 height 209
click at [213, 75] on div "[PERSON_NAME]" at bounding box center [203, 74] width 122 height 10
click at [202, 71] on link "[PERSON_NAME]" at bounding box center [202, 73] width 53 height 9
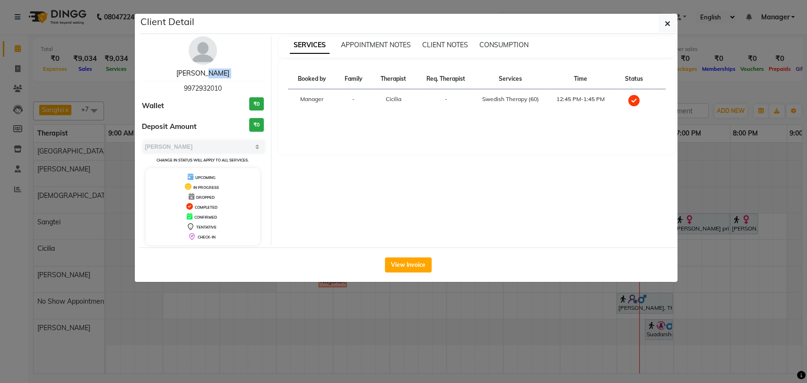
click at [202, 71] on link "[PERSON_NAME]" at bounding box center [202, 73] width 53 height 9
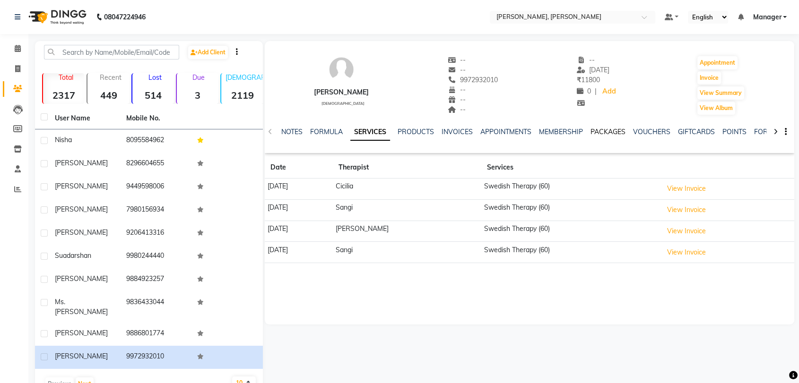
click at [597, 133] on link "PACKAGES" at bounding box center [607, 132] width 35 height 9
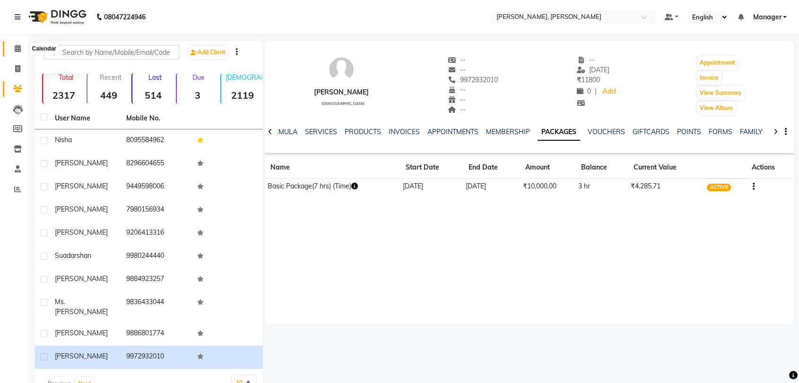
click at [15, 47] on icon at bounding box center [18, 48] width 6 height 7
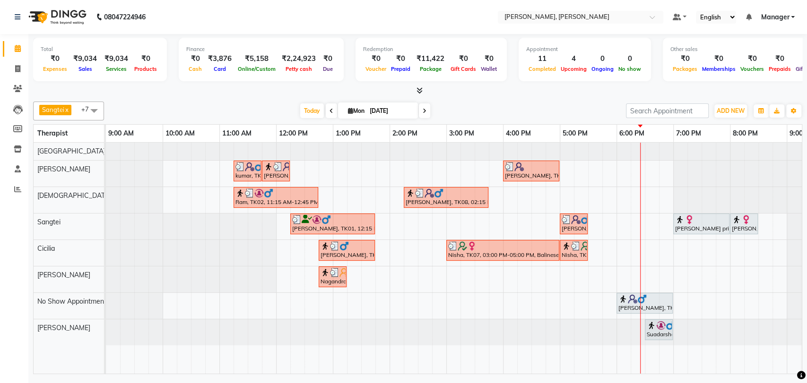
click at [323, 274] on img at bounding box center [325, 272] width 9 height 9
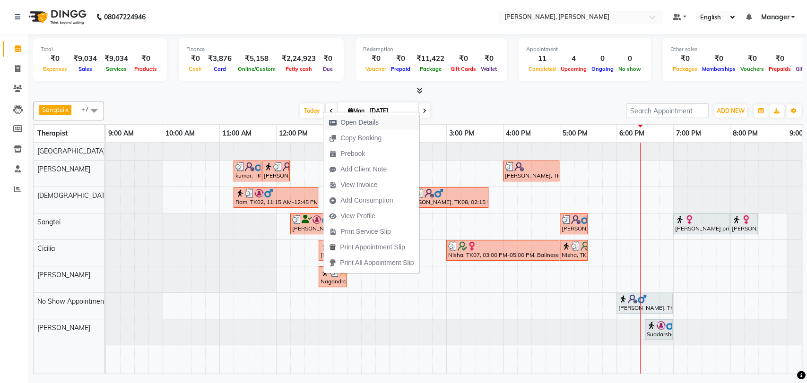
click at [356, 120] on span "Open Details" at bounding box center [359, 123] width 38 height 10
select select "3"
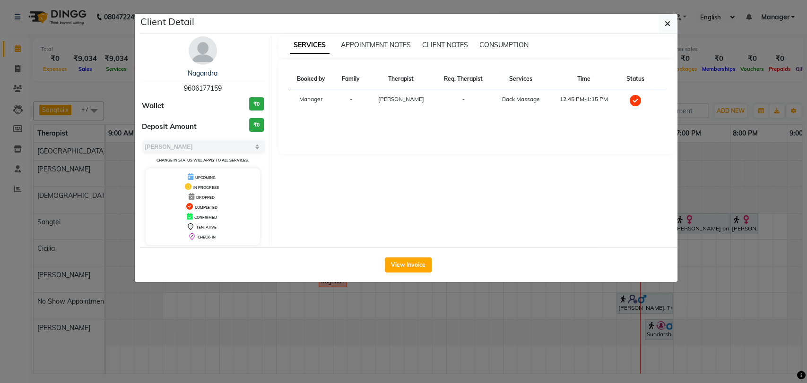
drag, startPoint x: 228, startPoint y: 85, endPoint x: 174, endPoint y: 87, distance: 54.4
click at [174, 87] on div "Nagandra 9606177159" at bounding box center [203, 81] width 122 height 25
copy span "9606177159"
drag, startPoint x: 223, startPoint y: 73, endPoint x: 176, endPoint y: 73, distance: 47.3
click at [176, 73] on div "Nagandra" at bounding box center [203, 74] width 122 height 10
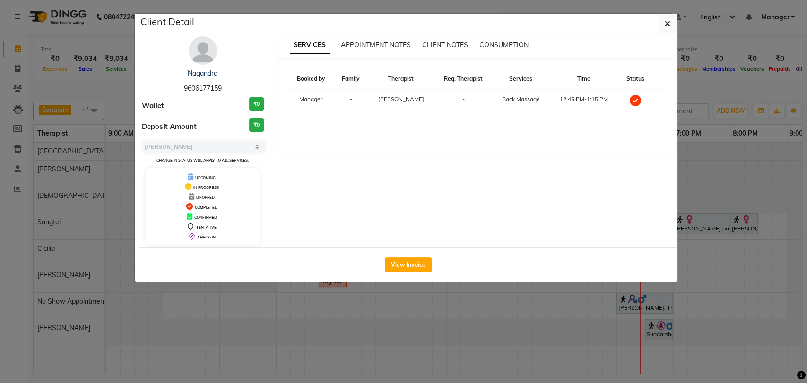
copy link "Nagandra"
click at [661, 24] on button "button" at bounding box center [668, 24] width 18 height 18
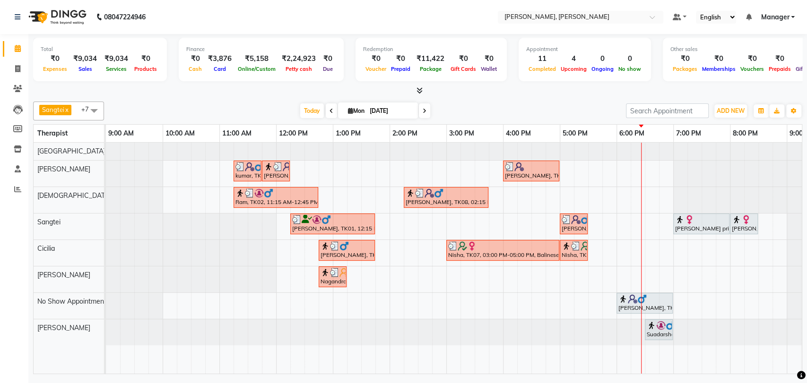
click at [442, 190] on img at bounding box center [438, 193] width 9 height 9
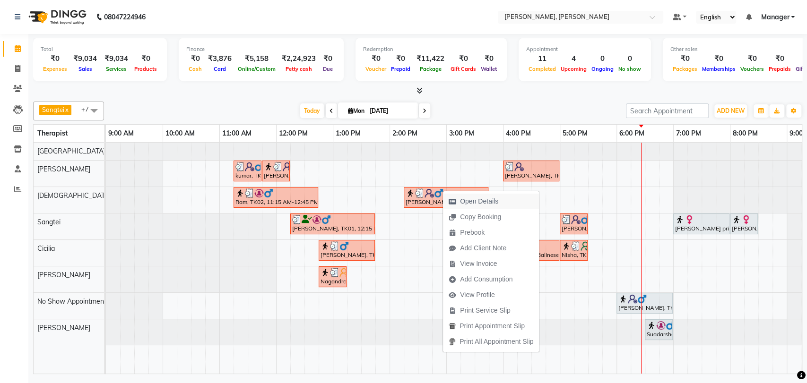
click at [469, 206] on span "Open Details" at bounding box center [479, 202] width 38 height 10
select select "3"
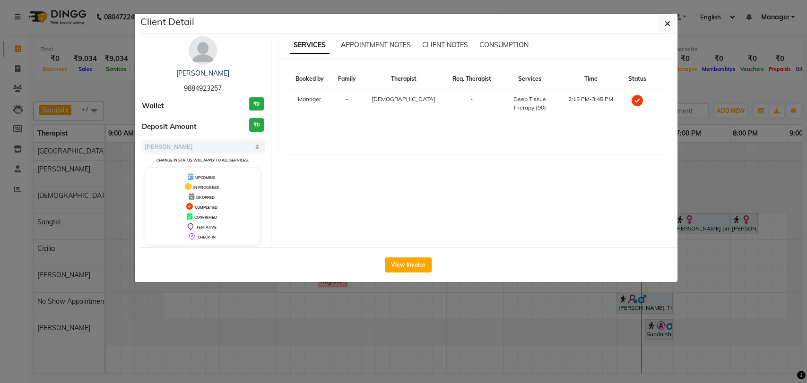
drag, startPoint x: 226, startPoint y: 84, endPoint x: 147, endPoint y: 85, distance: 79.4
click at [147, 85] on div "[PERSON_NAME] 9884923257" at bounding box center [203, 81] width 122 height 25
drag, startPoint x: 218, startPoint y: 72, endPoint x: 173, endPoint y: 72, distance: 44.4
click at [173, 72] on div "[PERSON_NAME]" at bounding box center [203, 74] width 122 height 10
click at [224, 70] on div "[PERSON_NAME]" at bounding box center [203, 74] width 122 height 10
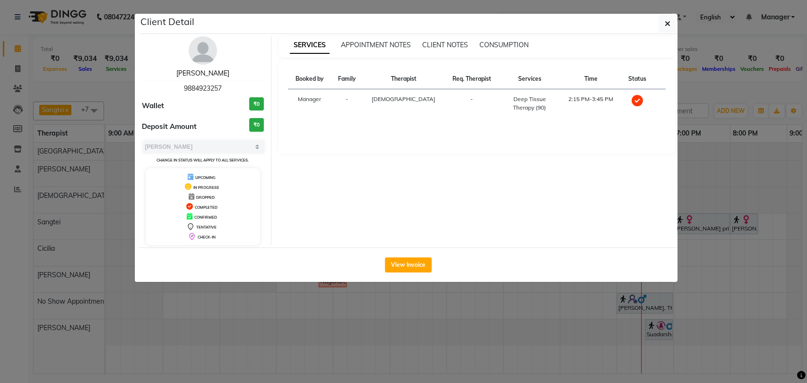
click at [207, 71] on link "[PERSON_NAME]" at bounding box center [202, 73] width 53 height 9
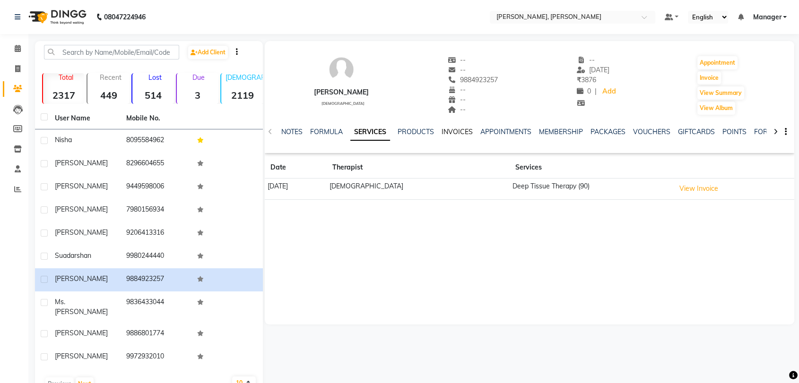
click at [451, 130] on link "INVOICES" at bounding box center [457, 132] width 31 height 9
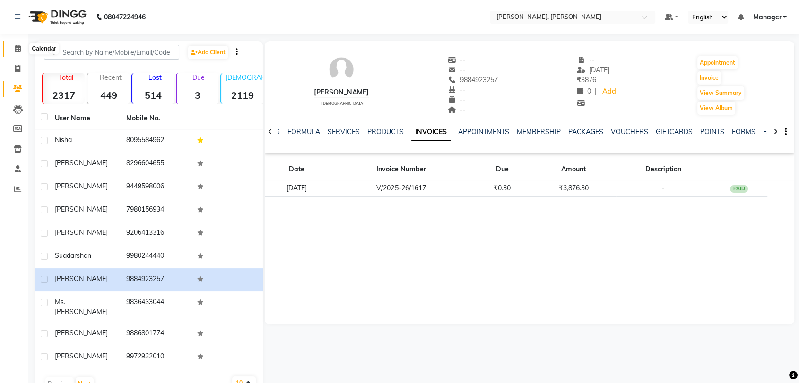
click at [13, 47] on span at bounding box center [17, 48] width 17 height 11
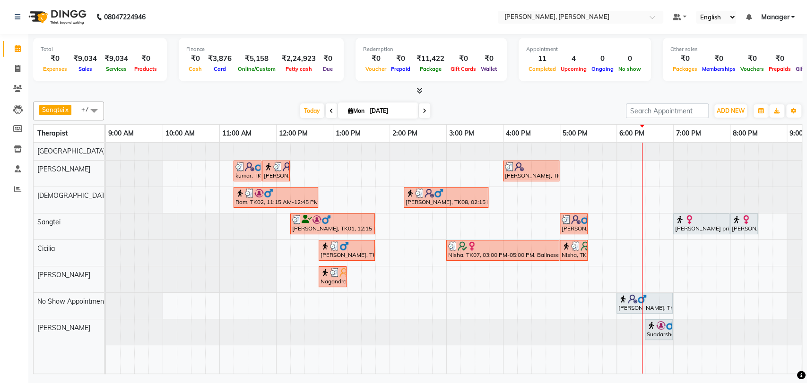
click at [481, 251] on div "Nisha, TK07, 03:00 PM-05:00 PM, Balinese Therapy (120)" at bounding box center [502, 251] width 111 height 18
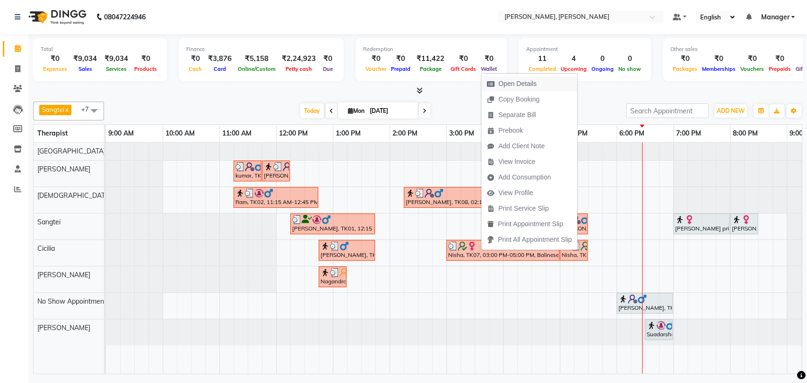
click at [517, 90] on span "Open Details" at bounding box center [511, 84] width 61 height 16
select select "3"
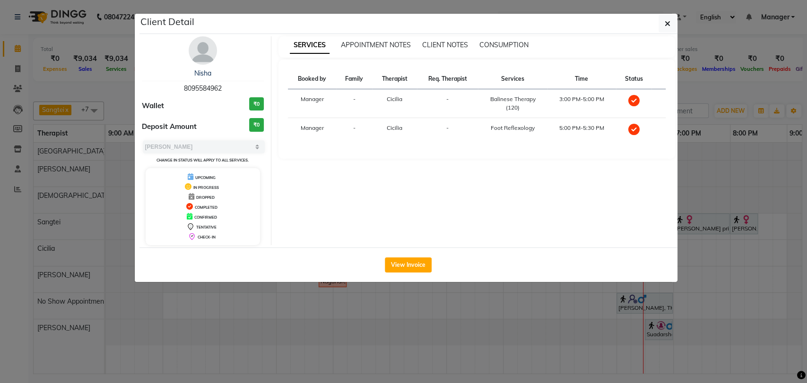
drag, startPoint x: 225, startPoint y: 87, endPoint x: 157, endPoint y: 88, distance: 67.6
click at [157, 88] on div "Nisha 8095584962" at bounding box center [203, 81] width 122 height 25
drag, startPoint x: 212, startPoint y: 72, endPoint x: 188, endPoint y: 73, distance: 23.7
click at [188, 73] on div "Nisha" at bounding box center [203, 74] width 122 height 10
click at [242, 86] on div "Nisha 8095584962" at bounding box center [203, 81] width 122 height 25
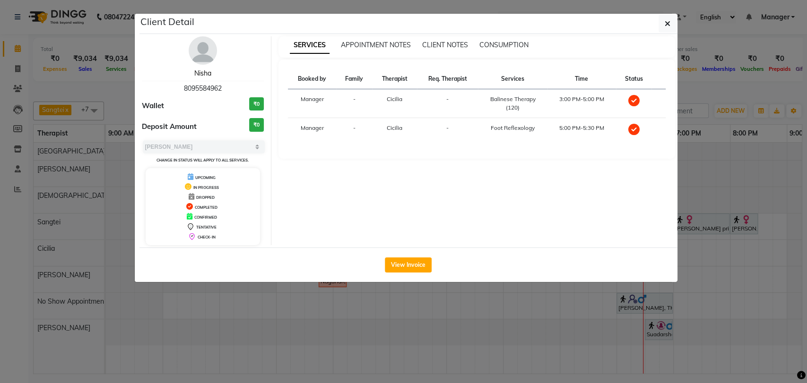
click at [206, 74] on link "Nisha" at bounding box center [202, 73] width 17 height 9
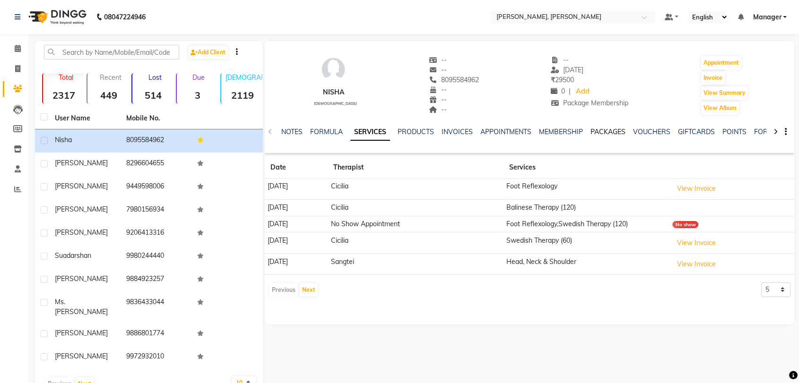
click at [600, 130] on link "PACKAGES" at bounding box center [607, 132] width 35 height 9
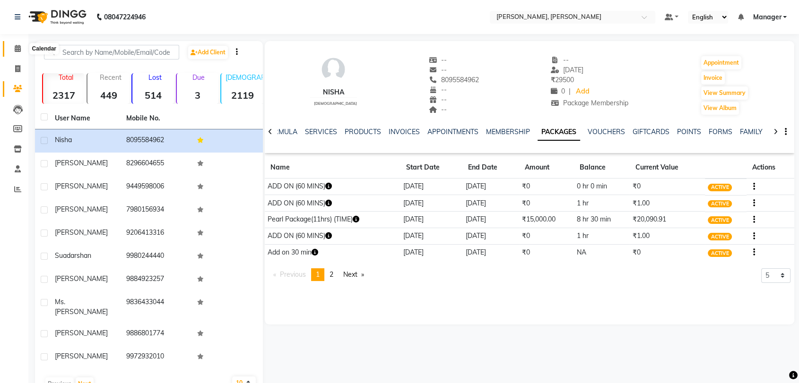
click at [16, 47] on icon at bounding box center [18, 48] width 6 height 7
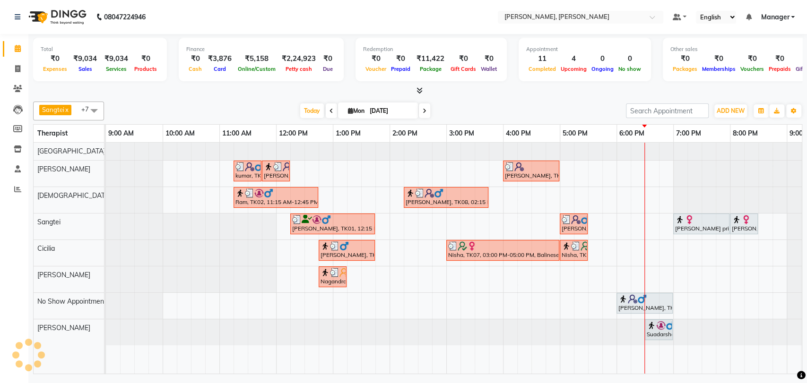
click at [526, 171] on div "[PERSON_NAME], TK09, 04:00 PM-05:00 PM, Nearbuy Aroma/Thai 60" at bounding box center [531, 171] width 54 height 18
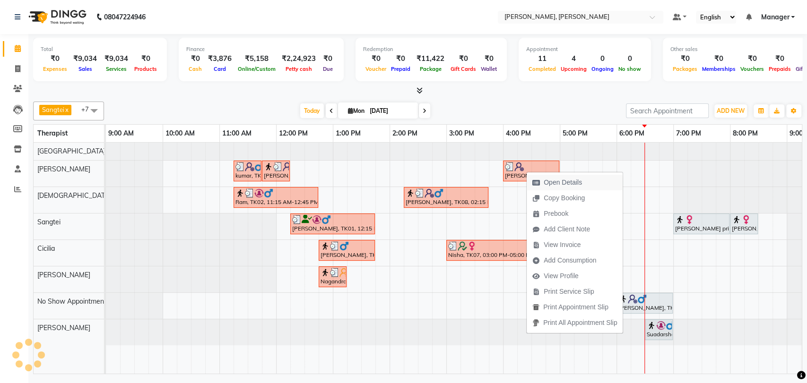
click at [560, 183] on span "Open Details" at bounding box center [563, 183] width 38 height 10
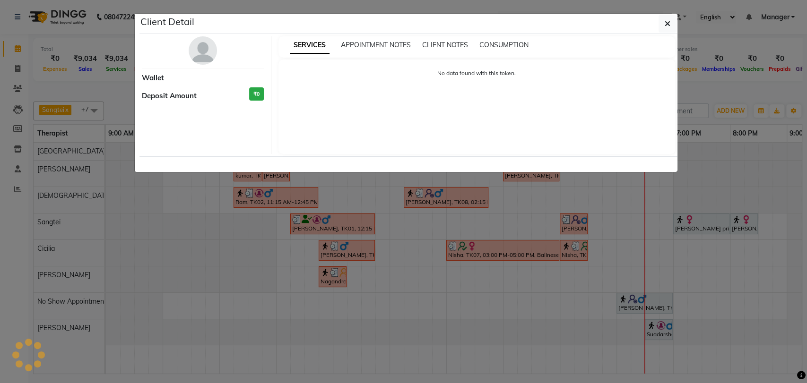
select select "3"
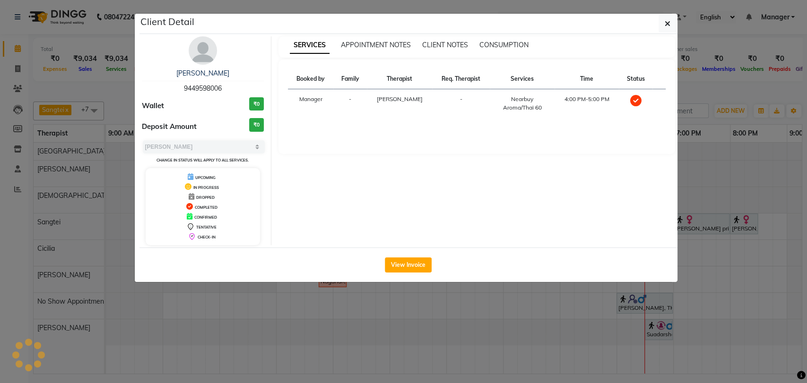
drag, startPoint x: 226, startPoint y: 87, endPoint x: 170, endPoint y: 86, distance: 56.3
click at [170, 86] on div "[PERSON_NAME] 9449598006" at bounding box center [203, 81] width 122 height 25
drag, startPoint x: 227, startPoint y: 77, endPoint x: 168, endPoint y: 74, distance: 59.1
click at [168, 74] on div "[PERSON_NAME]" at bounding box center [203, 74] width 122 height 10
click at [663, 24] on button "button" at bounding box center [668, 24] width 18 height 18
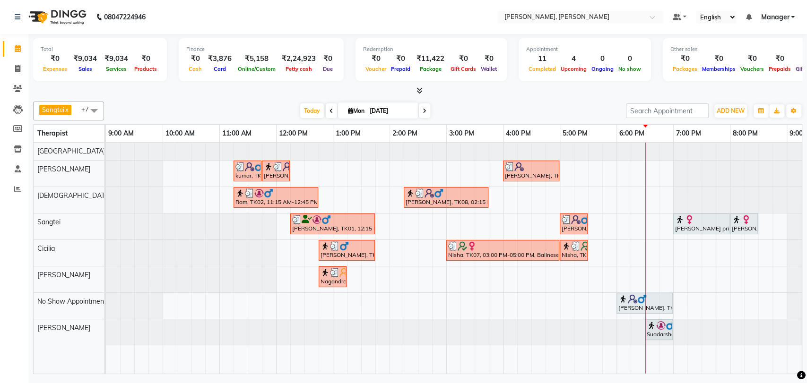
click at [579, 220] on img at bounding box center [575, 219] width 9 height 9
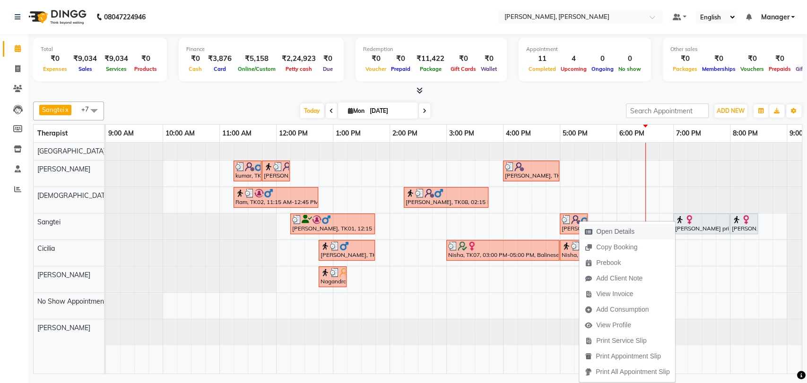
click at [603, 228] on span "Open Details" at bounding box center [615, 232] width 38 height 10
select select "3"
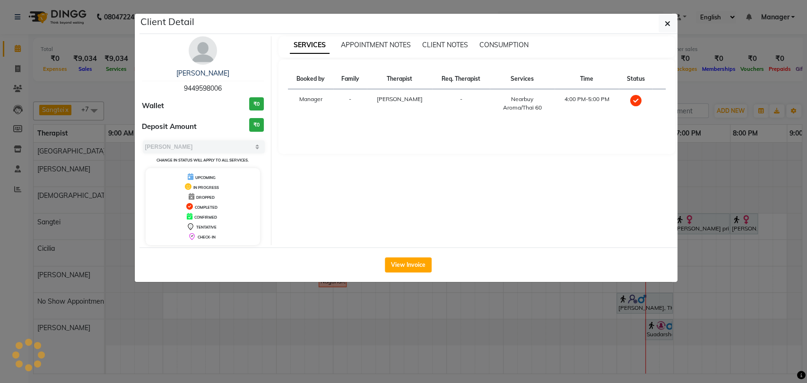
drag, startPoint x: 228, startPoint y: 84, endPoint x: 181, endPoint y: 84, distance: 46.8
click at [181, 84] on div "[PERSON_NAME] 9449598006" at bounding box center [203, 81] width 122 height 25
click at [222, 73] on div "[PERSON_NAME]" at bounding box center [203, 74] width 122 height 10
drag, startPoint x: 222, startPoint y: 73, endPoint x: 182, endPoint y: 69, distance: 40.8
click at [182, 69] on div "[PERSON_NAME]" at bounding box center [203, 74] width 122 height 10
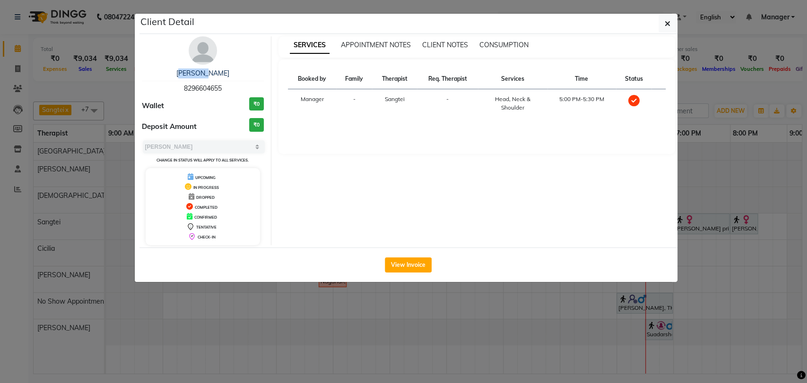
drag, startPoint x: 230, startPoint y: 89, endPoint x: 152, endPoint y: 87, distance: 77.6
click at [152, 87] on div "[PERSON_NAME] 8296604655" at bounding box center [203, 81] width 122 height 25
click at [667, 28] on button "button" at bounding box center [668, 24] width 18 height 18
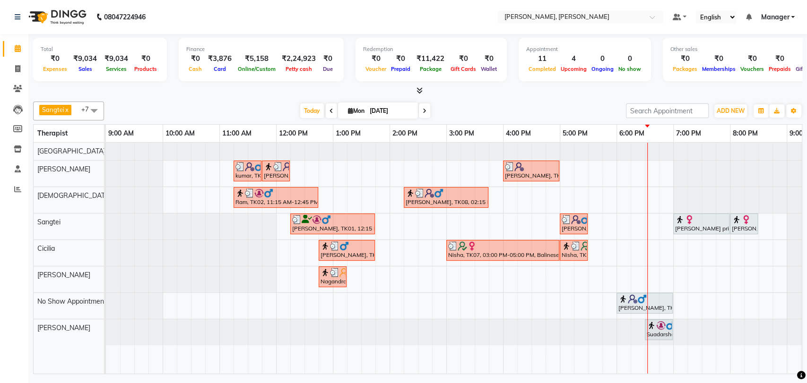
click at [711, 222] on div at bounding box center [701, 219] width 52 height 9
select select "7"
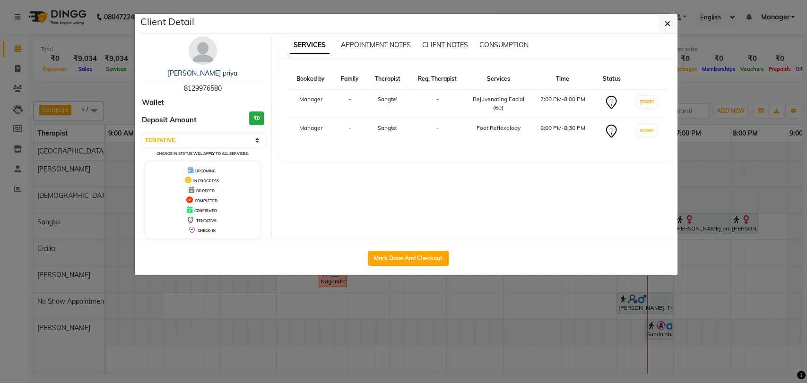
drag, startPoint x: 227, startPoint y: 87, endPoint x: 173, endPoint y: 84, distance: 54.4
click at [173, 84] on div "[PERSON_NAME] priya 8129976580" at bounding box center [203, 81] width 122 height 25
drag, startPoint x: 224, startPoint y: 71, endPoint x: 171, endPoint y: 72, distance: 53.0
click at [171, 72] on div "[PERSON_NAME] priya" at bounding box center [203, 74] width 122 height 10
click at [661, 26] on button "button" at bounding box center [668, 24] width 18 height 18
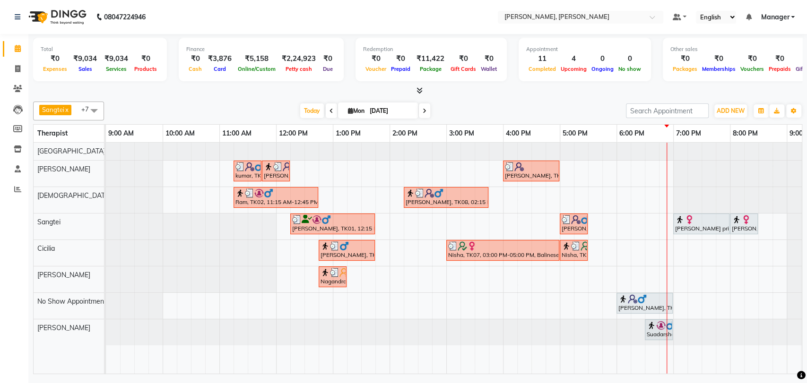
click at [541, 251] on div "Nisha, TK07, 03:00 PM-05:00 PM, Balinese Therapy (120)" at bounding box center [502, 251] width 111 height 18
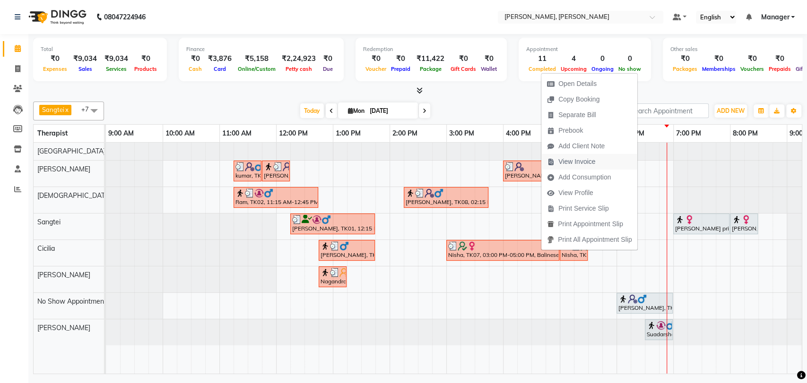
click at [567, 162] on span "View Invoice" at bounding box center [576, 162] width 37 height 10
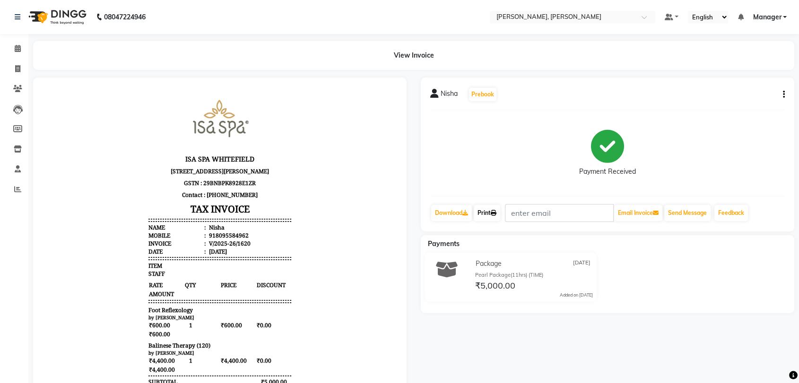
click at [481, 216] on link "Print" at bounding box center [487, 213] width 26 height 16
click at [15, 50] on icon at bounding box center [18, 48] width 6 height 7
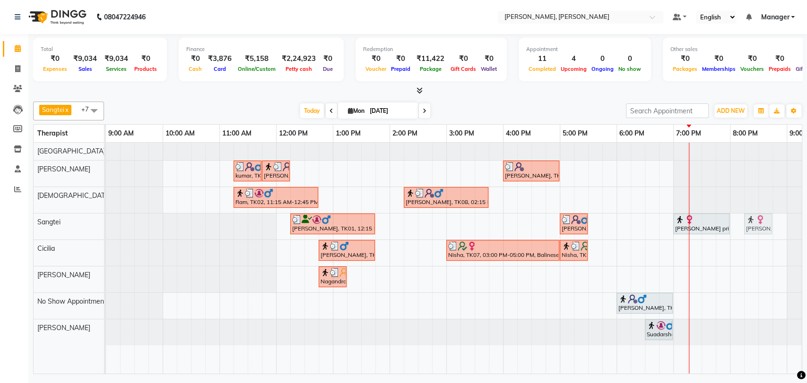
drag, startPoint x: 748, startPoint y: 222, endPoint x: 650, endPoint y: 220, distance: 98.8
click at [106, 220] on div "[PERSON_NAME], TK01, 12:15 PM-01:45 PM, Swedish Therapy (90) [PERSON_NAME], TK1…" at bounding box center [106, 227] width 0 height 26
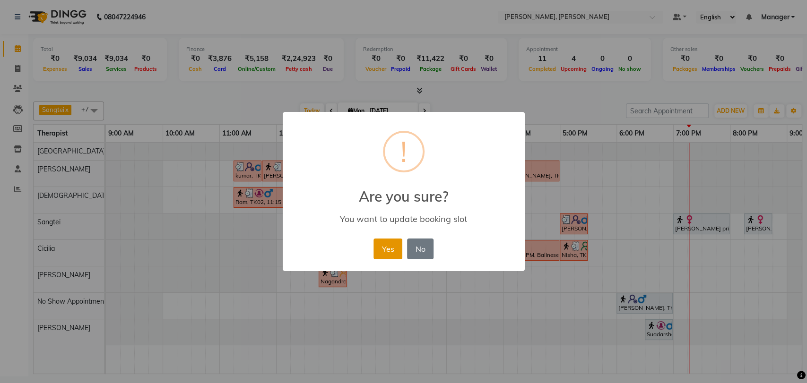
click at [384, 248] on button "Yes" at bounding box center [387, 249] width 29 height 21
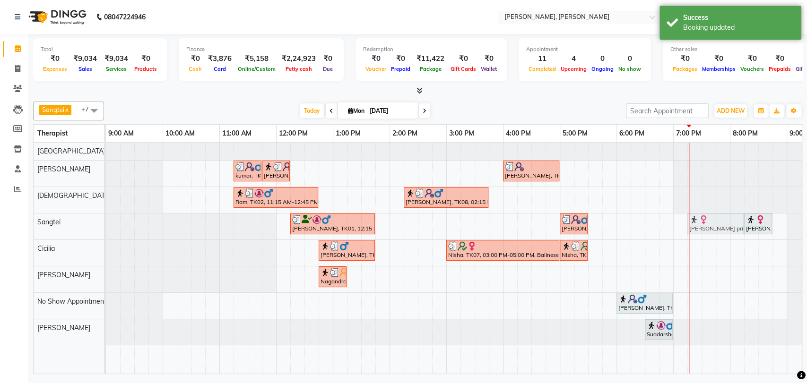
drag, startPoint x: 703, startPoint y: 225, endPoint x: 722, endPoint y: 225, distance: 18.9
click at [106, 225] on div "[PERSON_NAME], TK01, 12:15 PM-01:45 PM, Swedish Therapy (90) [PERSON_NAME], TK1…" at bounding box center [106, 227] width 0 height 26
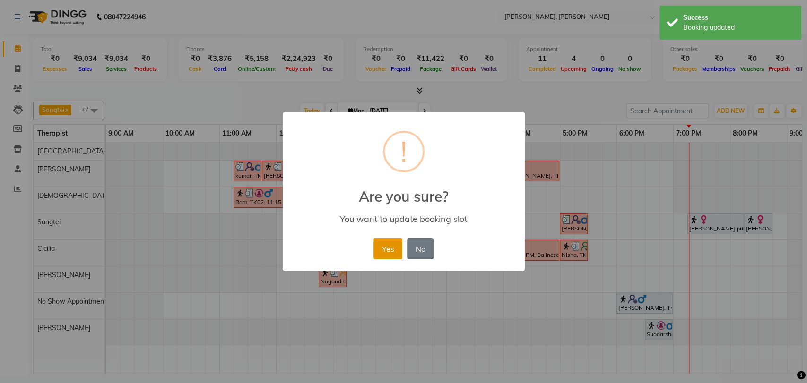
click at [390, 251] on button "Yes" at bounding box center [387, 249] width 29 height 21
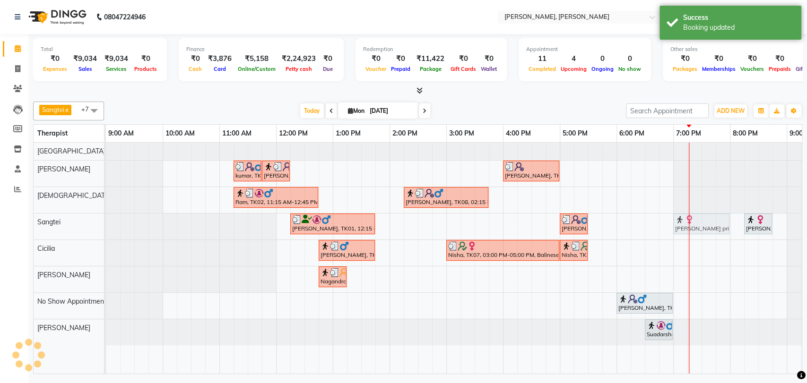
drag, startPoint x: 686, startPoint y: 224, endPoint x: 652, endPoint y: 221, distance: 34.2
click at [106, 225] on div "[PERSON_NAME], TK01, 12:15 PM-01:45 PM, Swedish Therapy (90) [PERSON_NAME], TK1…" at bounding box center [106, 227] width 0 height 26
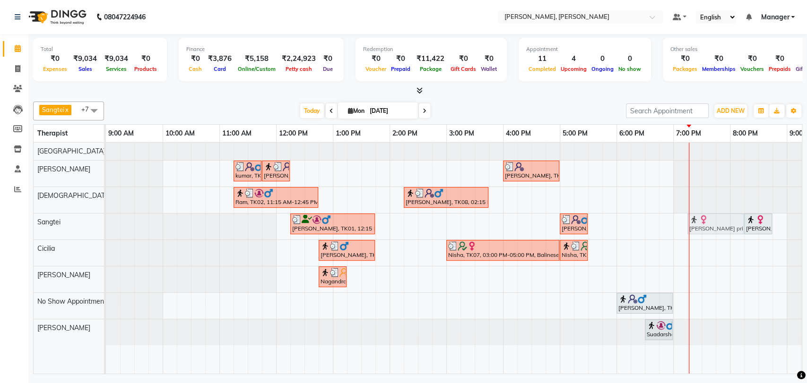
drag, startPoint x: 652, startPoint y: 221, endPoint x: 706, endPoint y: 222, distance: 53.9
click at [106, 222] on div "[PERSON_NAME], TK01, 12:15 PM-01:45 PM, Swedish Therapy (90) [PERSON_NAME], TK1…" at bounding box center [106, 227] width 0 height 26
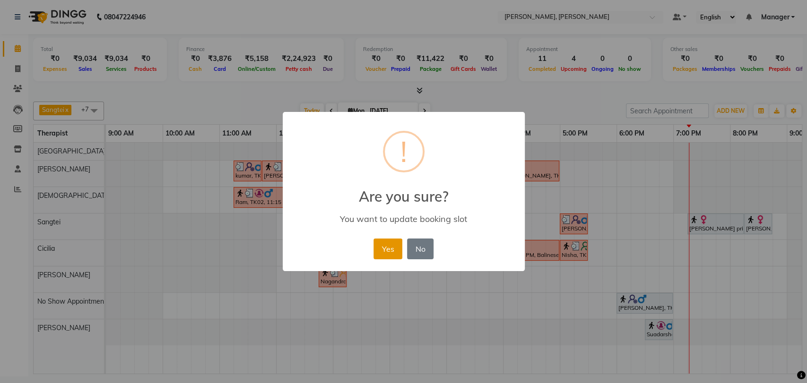
click at [386, 247] on button "Yes" at bounding box center [387, 249] width 29 height 21
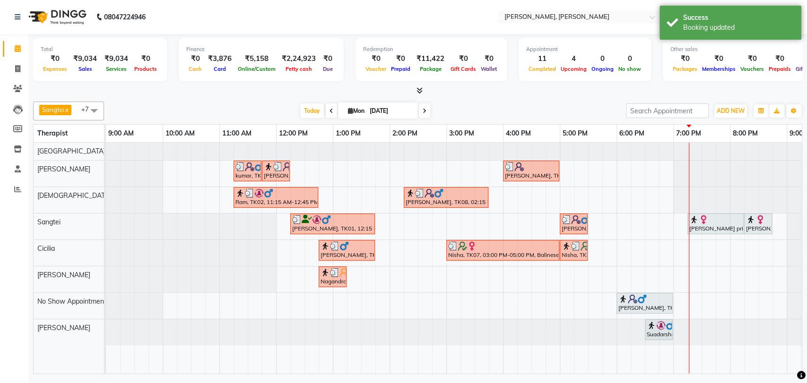
click at [719, 223] on div at bounding box center [715, 219] width 52 height 9
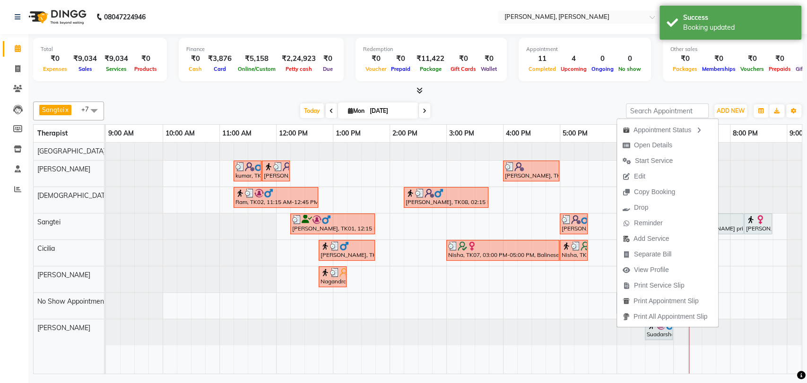
click at [106, 184] on div at bounding box center [106, 174] width 0 height 26
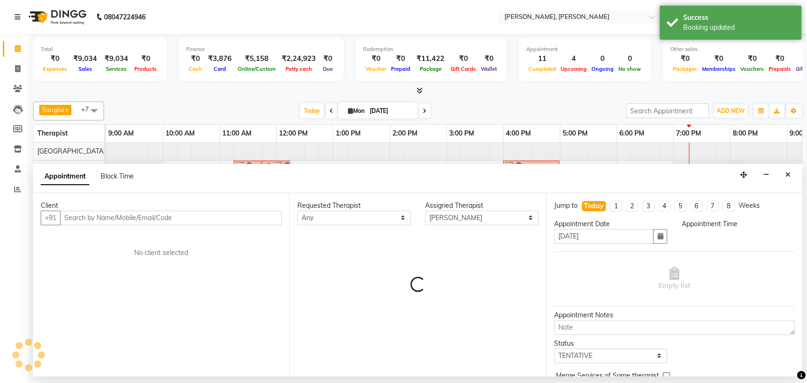
click at [789, 175] on icon "Close" at bounding box center [787, 175] width 5 height 7
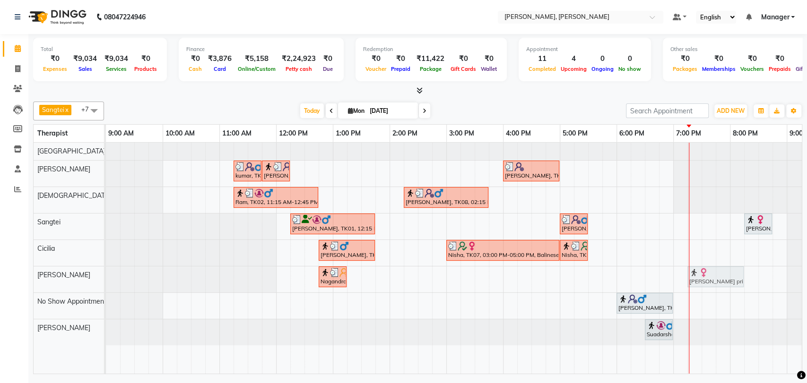
drag, startPoint x: 714, startPoint y: 227, endPoint x: 717, endPoint y: 275, distance: 47.9
click at [717, 275] on tbody "kumar, TK03, 11:15 AM-11:45 AM, Foot Reflexology kumar, TK03, 11:45 AM-12:15 PM…" at bounding box center [474, 244] width 737 height 203
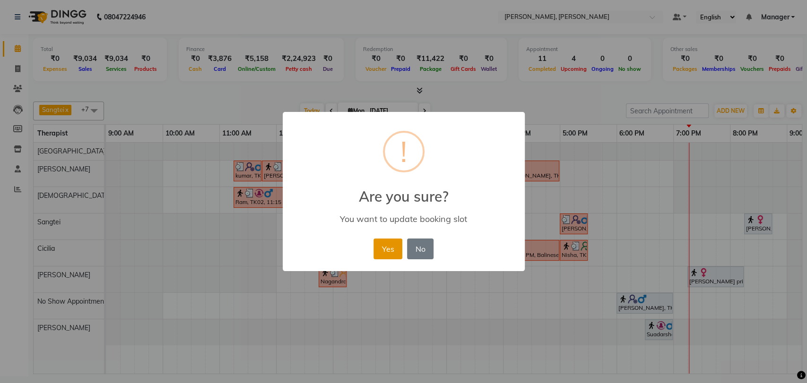
click at [375, 247] on button "Yes" at bounding box center [387, 249] width 29 height 21
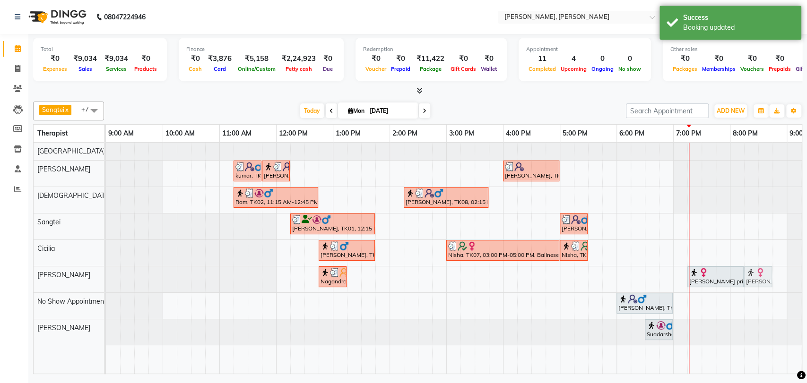
drag, startPoint x: 754, startPoint y: 227, endPoint x: 755, endPoint y: 280, distance: 53.0
click at [755, 280] on tbody "kumar, TK03, 11:15 AM-11:45 AM, Foot Reflexology kumar, TK03, 11:45 AM-12:15 PM…" at bounding box center [474, 244] width 737 height 203
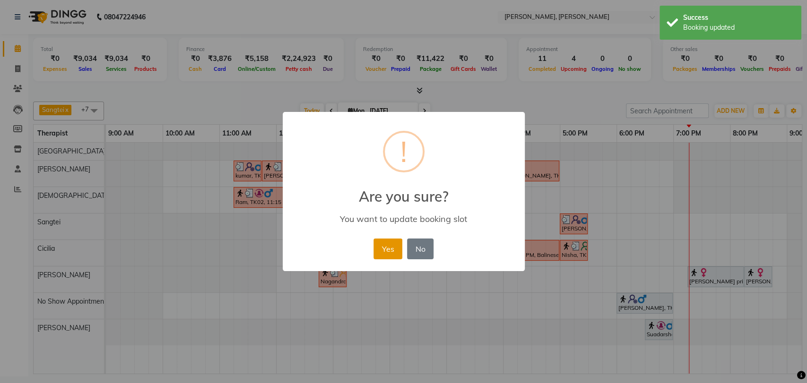
click at [390, 251] on button "Yes" at bounding box center [387, 249] width 29 height 21
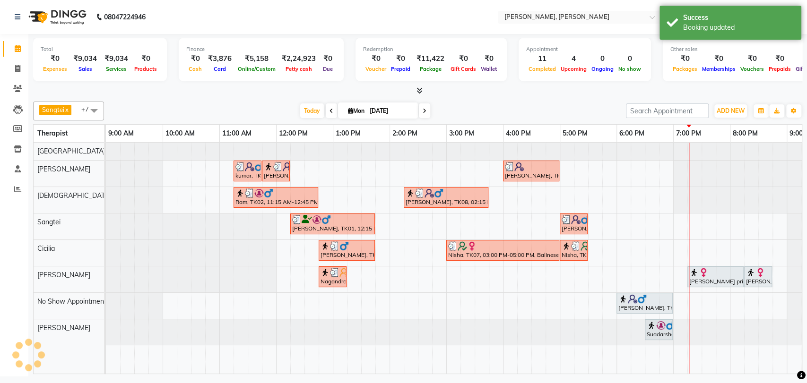
click at [722, 279] on div "[PERSON_NAME] priya, TK06, 07:15 PM-08:15 PM, Rejuvenating Facial (60)" at bounding box center [715, 277] width 54 height 18
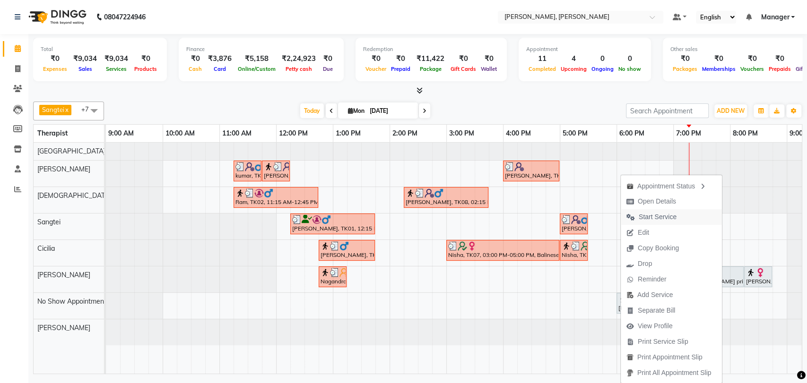
click at [674, 220] on span "Start Service" at bounding box center [651, 217] width 61 height 16
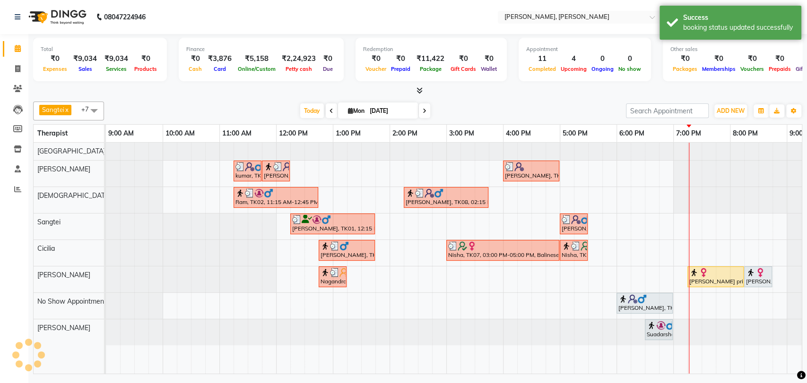
click at [659, 326] on img at bounding box center [660, 325] width 9 height 9
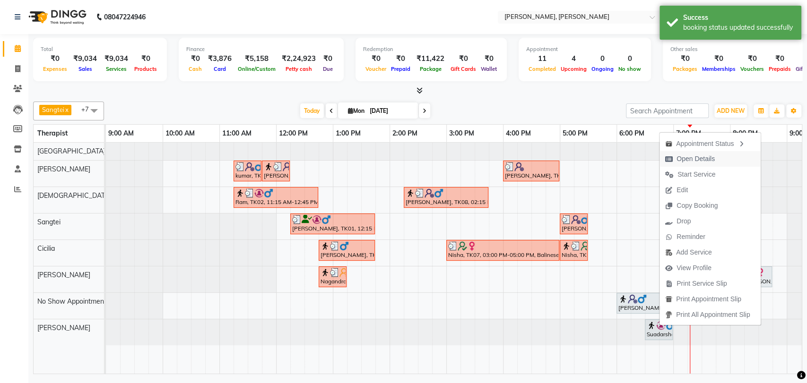
click at [708, 163] on span "Open Details" at bounding box center [695, 159] width 38 height 10
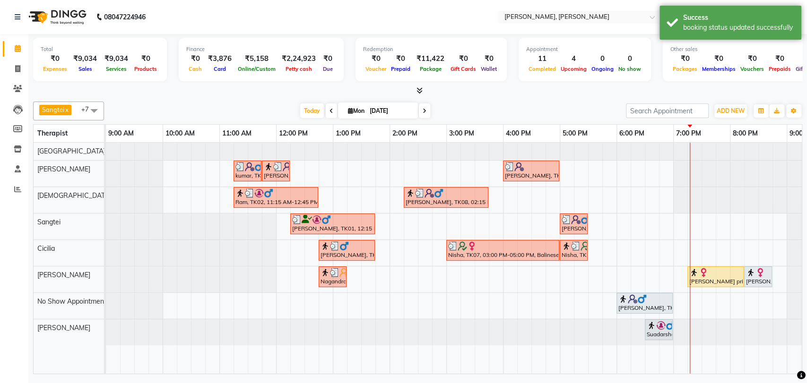
click at [661, 322] on img at bounding box center [660, 325] width 9 height 9
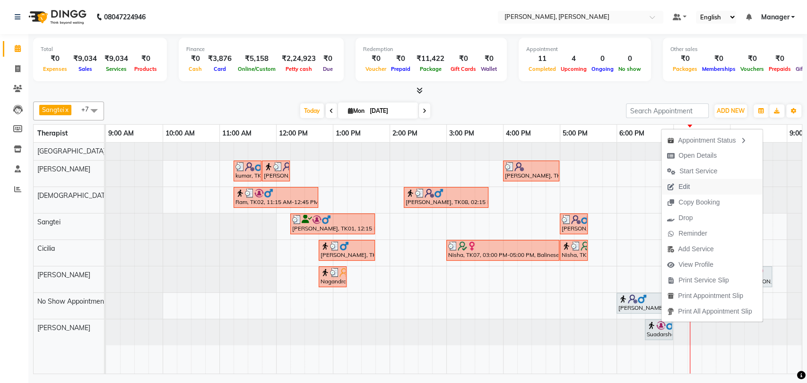
click at [697, 186] on button "Edit" at bounding box center [711, 187] width 101 height 16
select select "tentative"
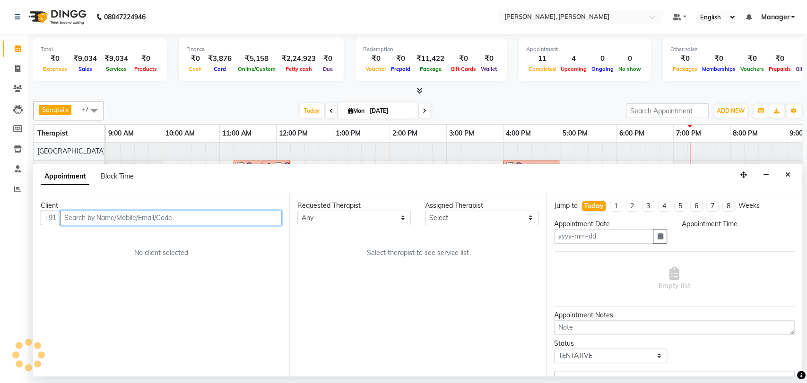
type input "[DATE]"
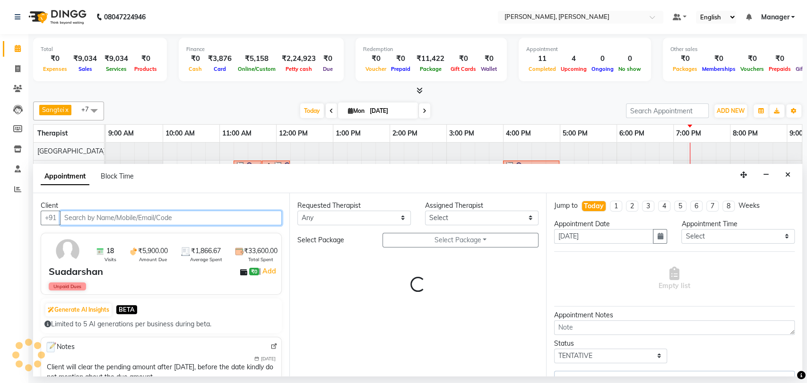
select select "63258"
select select "3743"
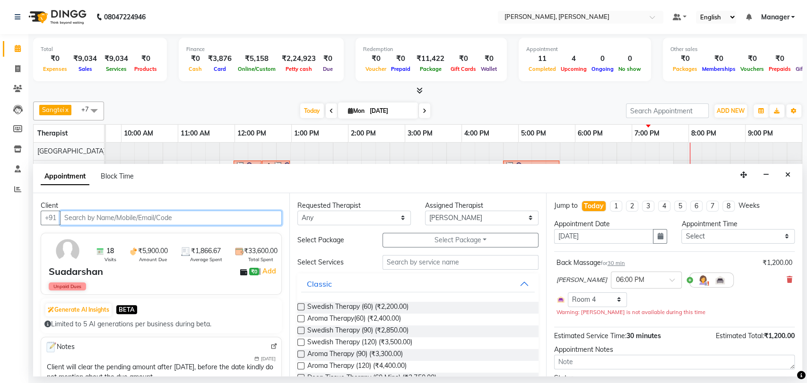
scroll to position [0, 42]
click at [777, 280] on div "[PERSON_NAME] × 06:00 PM" at bounding box center [674, 280] width 236 height 25
click at [787, 278] on icon at bounding box center [790, 280] width 6 height 7
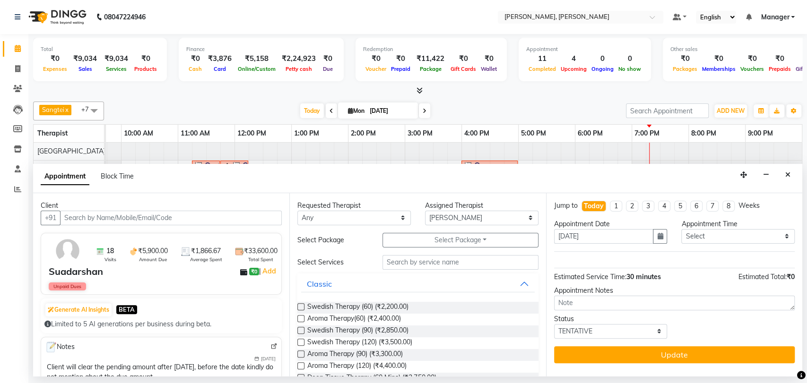
click at [303, 306] on label at bounding box center [300, 306] width 7 height 7
click at [303, 306] on input "checkbox" at bounding box center [300, 308] width 6 height 6
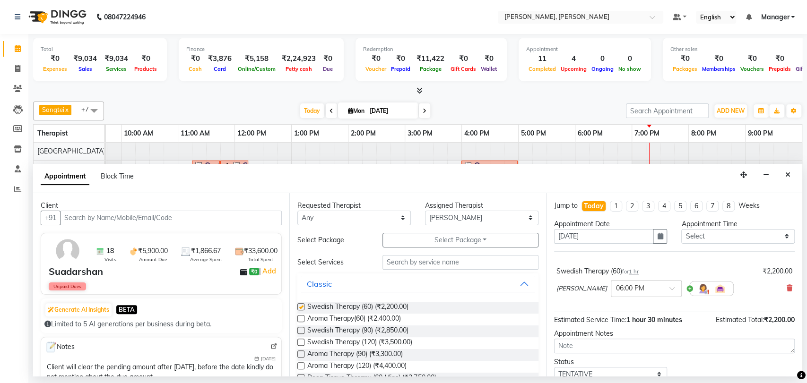
checkbox input "false"
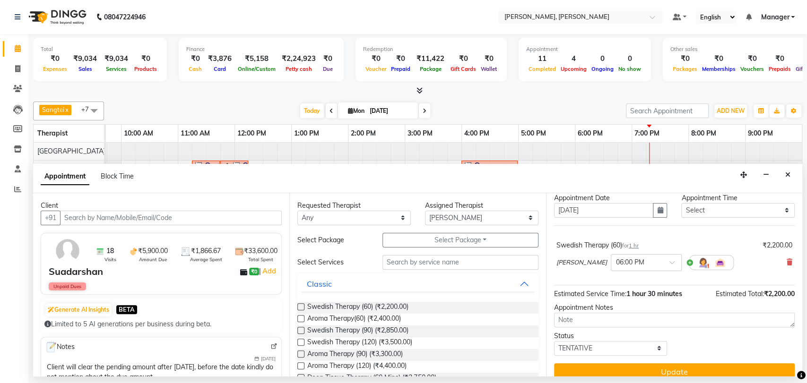
scroll to position [37, 0]
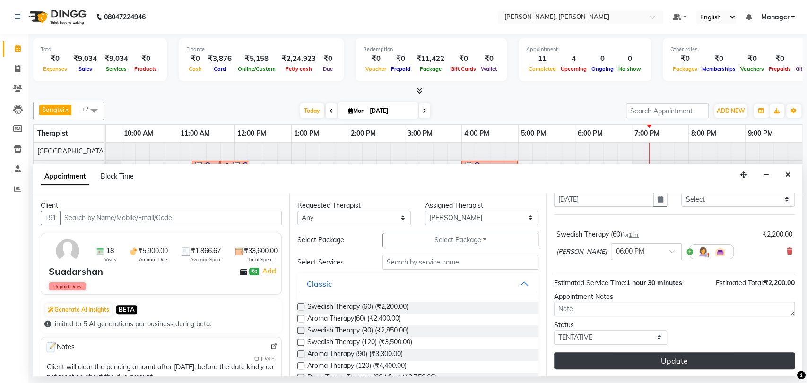
click at [632, 355] on button "Update" at bounding box center [674, 361] width 241 height 17
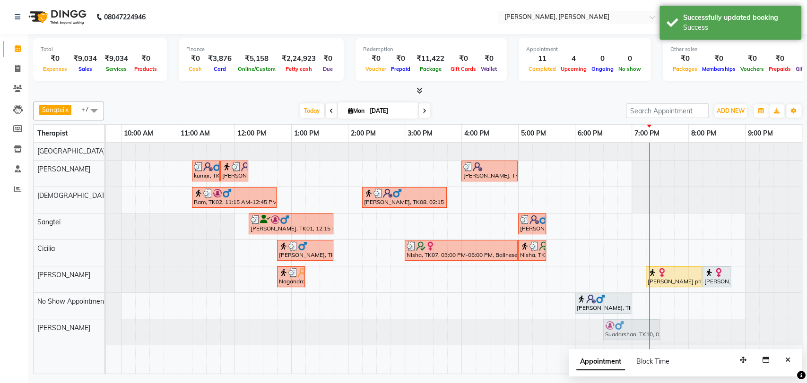
drag, startPoint x: 608, startPoint y: 335, endPoint x: 631, endPoint y: 329, distance: 23.1
click at [64, 329] on div "Suadarshan, TK10, 06:00 PM-07:00 PM, Swedish Therapy (60) [GEOGRAPHIC_DATA], TK…" at bounding box center [64, 333] width 0 height 26
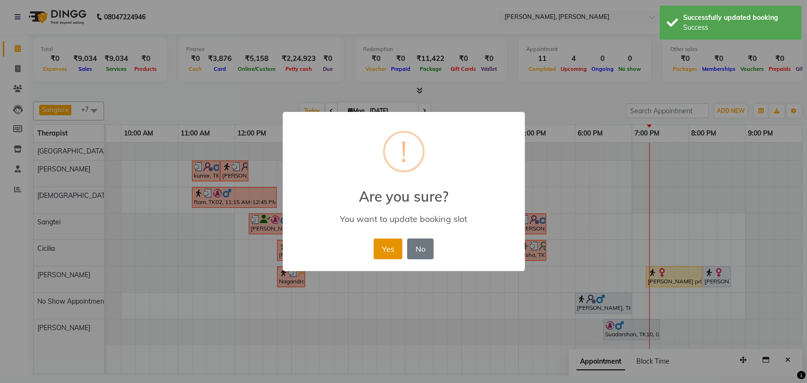
click at [374, 245] on button "Yes" at bounding box center [387, 249] width 29 height 21
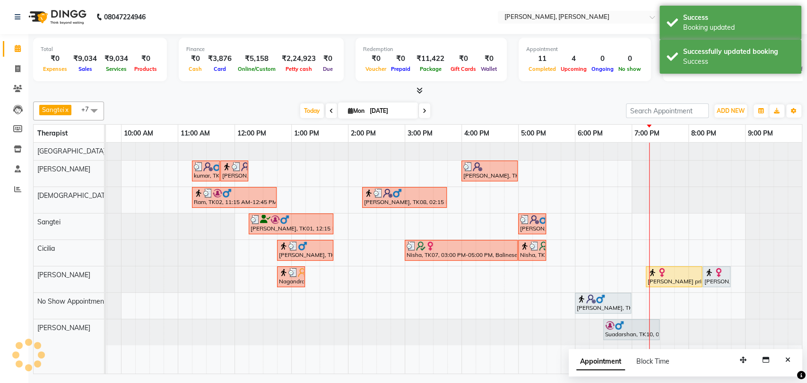
click at [615, 328] on img at bounding box center [619, 325] width 9 height 9
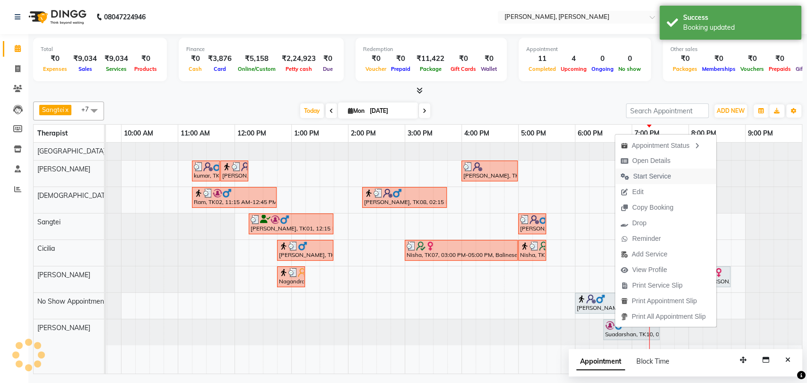
click at [648, 173] on span "Start Service" at bounding box center [652, 177] width 38 height 10
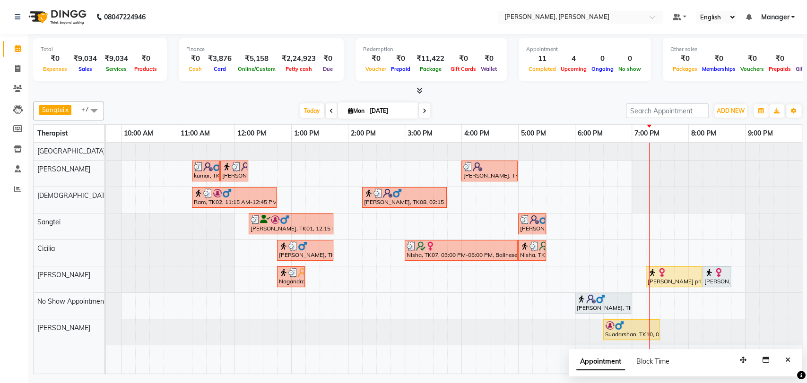
click at [654, 222] on div "kumar, TK03, 11:15 AM-11:45 AM, Foot Reflexology kumar, TK03, 11:45 AM-12:15 PM…" at bounding box center [432, 258] width 737 height 231
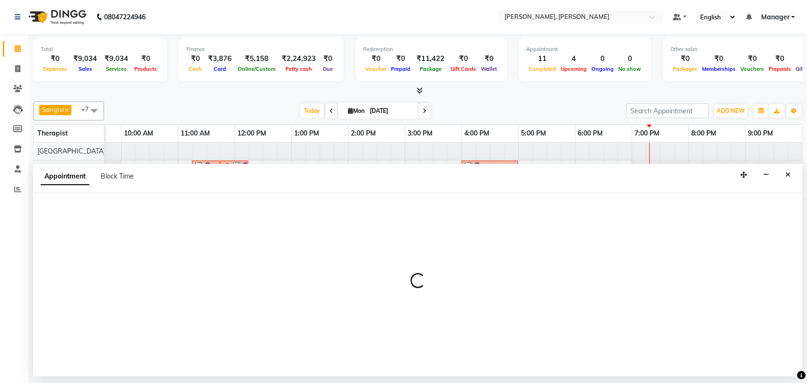
select select "63890"
select select "tentative"
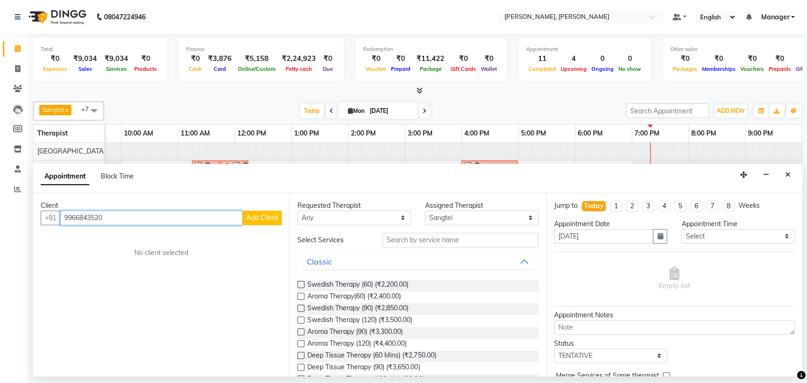
type input "9966843520"
click at [257, 217] on span "Add Client" at bounding box center [262, 218] width 32 height 9
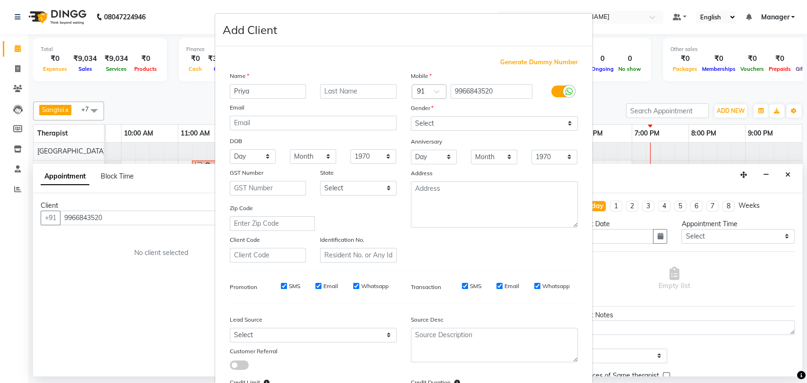
type input "Priya"
click at [424, 121] on select "Select [DEMOGRAPHIC_DATA] [DEMOGRAPHIC_DATA] Other Prefer Not To Say" at bounding box center [494, 123] width 167 height 15
select select "[DEMOGRAPHIC_DATA]"
click at [411, 116] on select "Select [DEMOGRAPHIC_DATA] [DEMOGRAPHIC_DATA] Other Prefer Not To Say" at bounding box center [494, 123] width 167 height 15
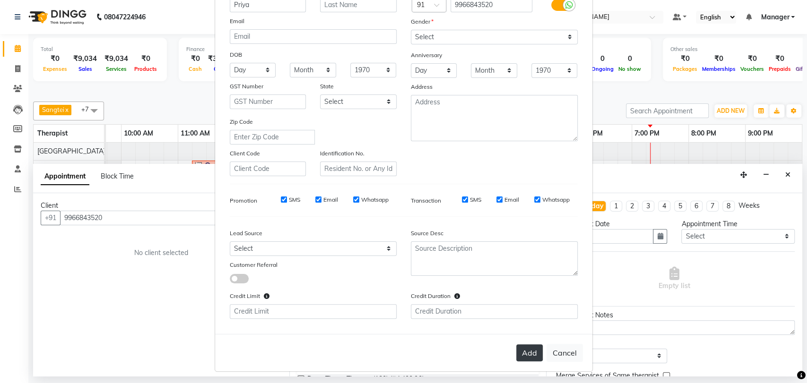
click at [518, 355] on button "Add" at bounding box center [529, 353] width 26 height 17
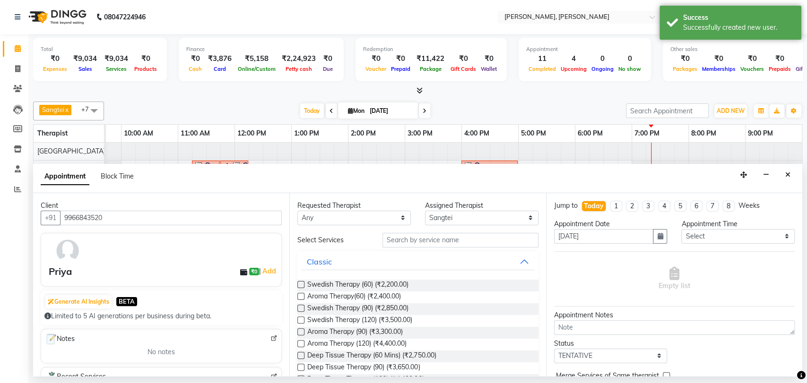
scroll to position [252, 0]
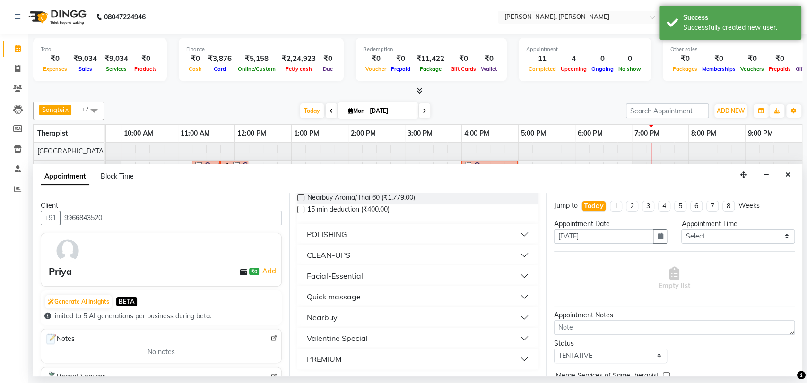
click at [334, 295] on div "Quick massage" at bounding box center [334, 296] width 54 height 11
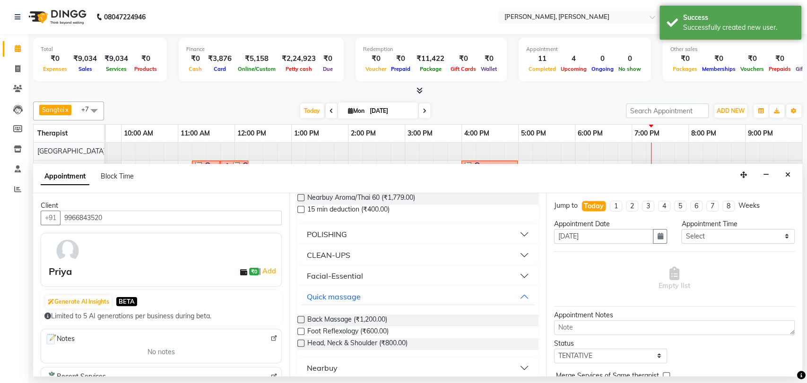
click at [301, 342] on label at bounding box center [300, 343] width 7 height 7
click at [301, 342] on input "checkbox" at bounding box center [300, 344] width 6 height 6
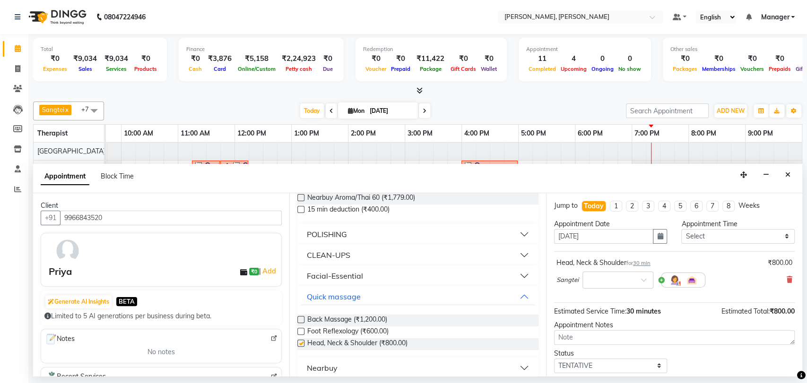
checkbox input "false"
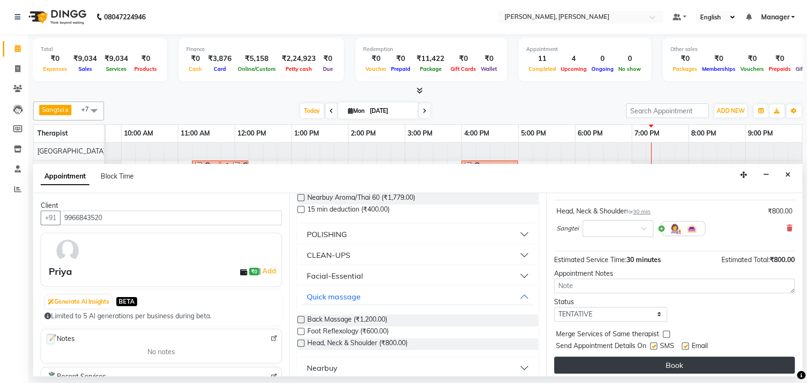
scroll to position [56, 0]
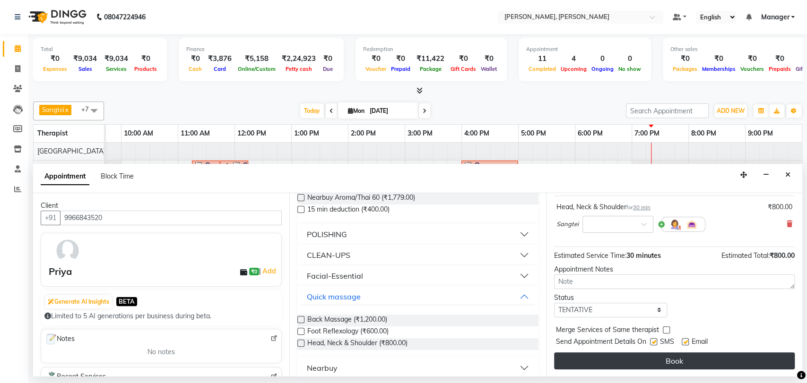
click at [631, 362] on button "Book" at bounding box center [674, 361] width 241 height 17
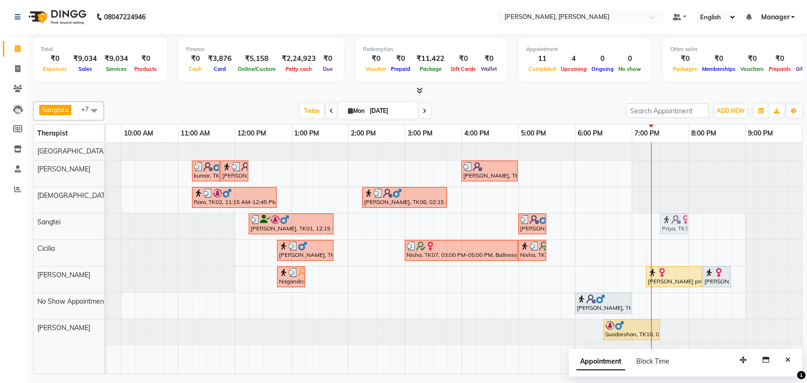
drag, startPoint x: 661, startPoint y: 227, endPoint x: 670, endPoint y: 225, distance: 9.2
click at [64, 225] on div "[PERSON_NAME], TK01, 12:15 PM-01:45 PM, Swedish Therapy (90) [PERSON_NAME], TK1…" at bounding box center [64, 227] width 0 height 26
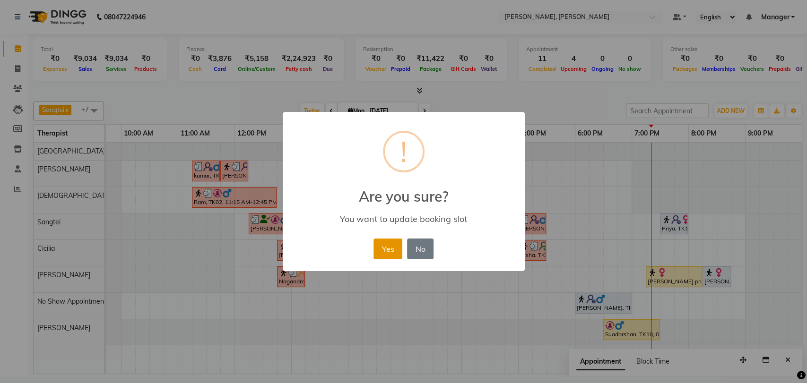
click at [382, 244] on button "Yes" at bounding box center [387, 249] width 29 height 21
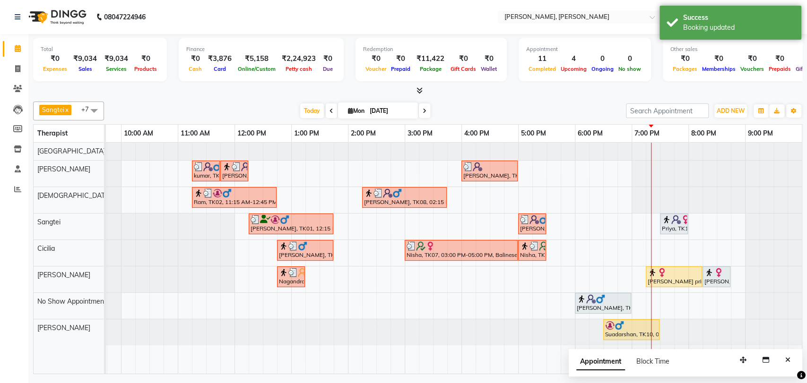
click at [678, 225] on div "Priya, TK13, 07:30 PM-08:00 PM, Head, Neck & Shoulder" at bounding box center [674, 224] width 26 height 18
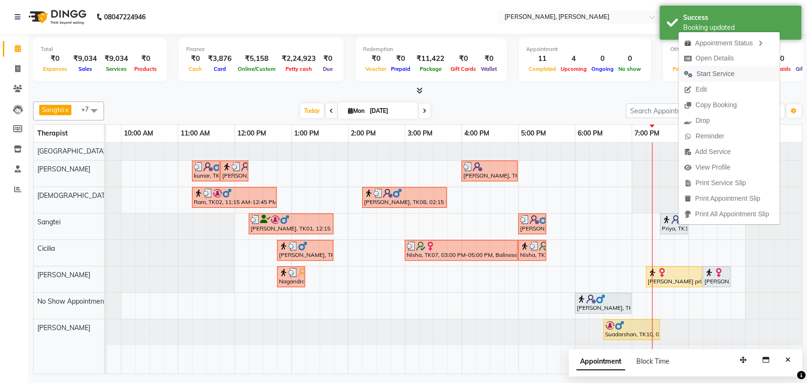
click at [710, 72] on span "Start Service" at bounding box center [715, 74] width 38 height 10
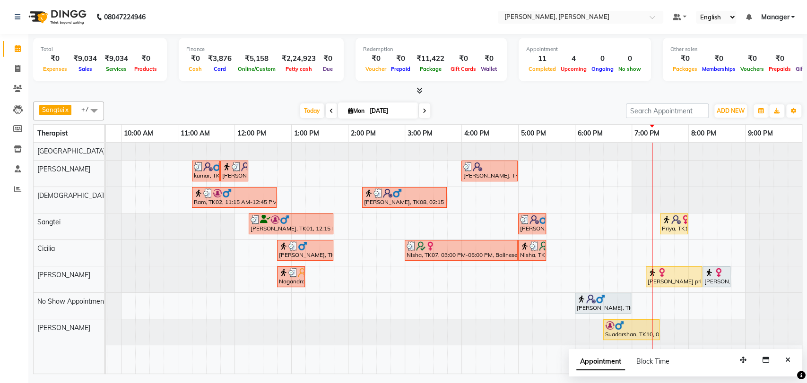
click at [717, 270] on img at bounding box center [718, 272] width 9 height 9
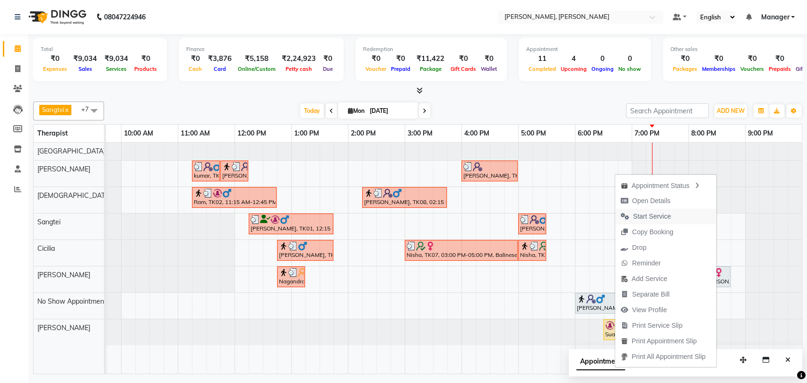
click at [641, 216] on span "Start Service" at bounding box center [652, 217] width 38 height 10
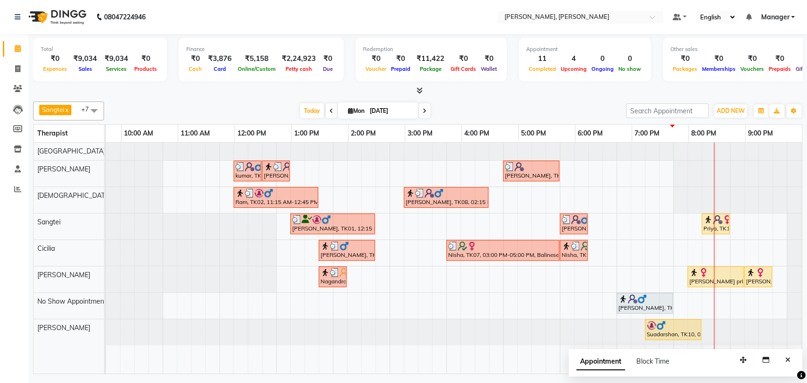
scroll to position [0, 42]
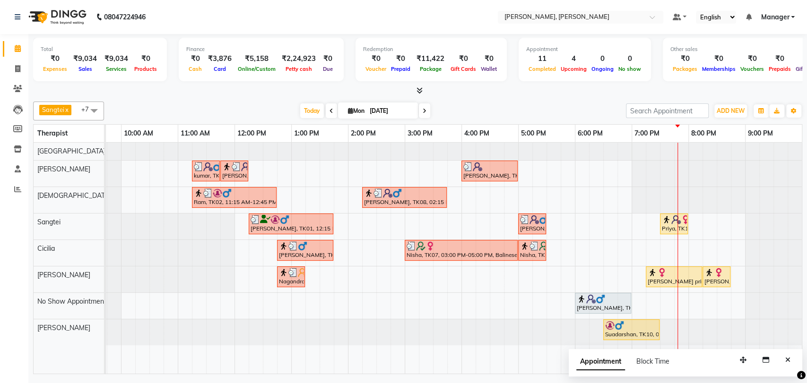
click at [329, 108] on icon at bounding box center [331, 111] width 4 height 6
type input "[DATE]"
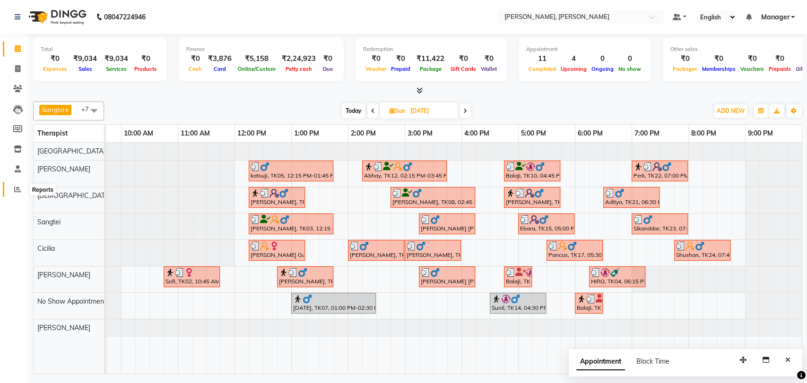
click at [10, 192] on span at bounding box center [17, 189] width 17 height 11
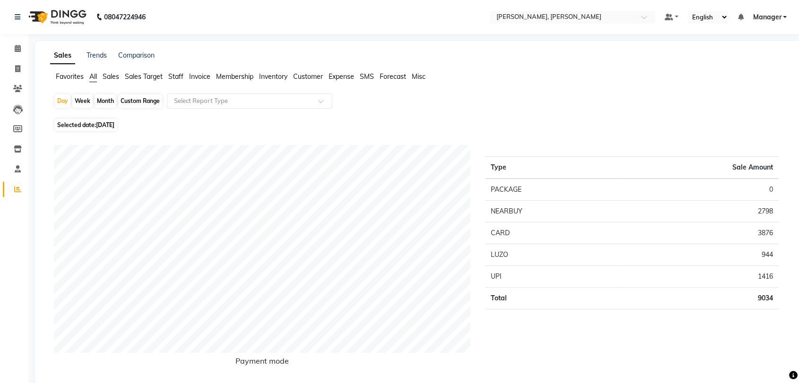
click at [174, 75] on span "Staff" at bounding box center [175, 76] width 15 height 9
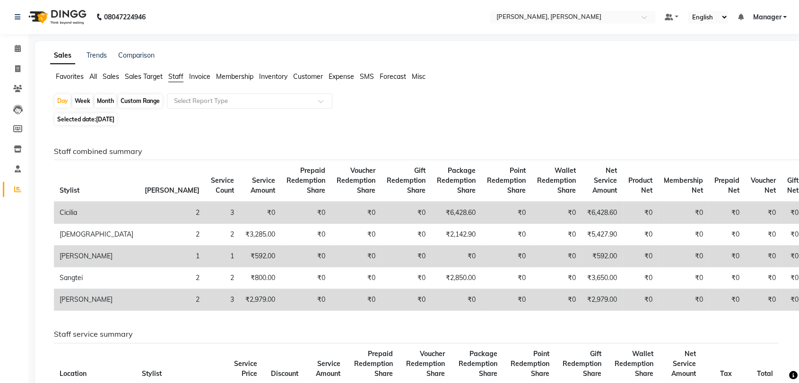
click at [98, 118] on span "[DATE]" at bounding box center [105, 119] width 18 height 7
select select "9"
select select "2025"
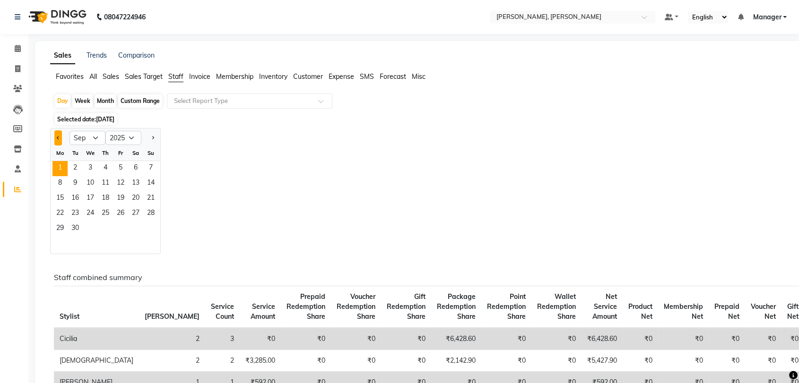
click at [56, 138] on button "Previous month" at bounding box center [58, 137] width 8 height 15
select select "8"
click at [152, 228] on span "31" at bounding box center [150, 229] width 15 height 15
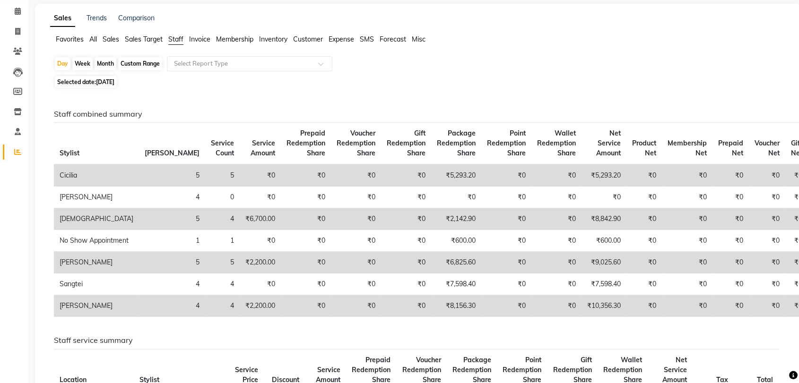
scroll to position [52, 0]
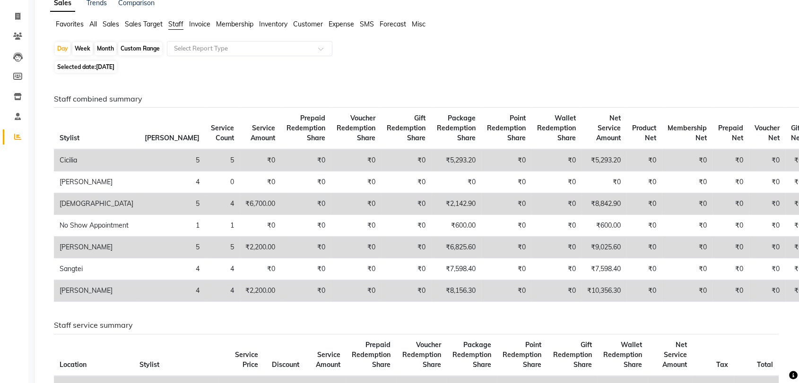
click at [97, 65] on span "31-08-2025" at bounding box center [105, 66] width 18 height 7
select select "8"
select select "2025"
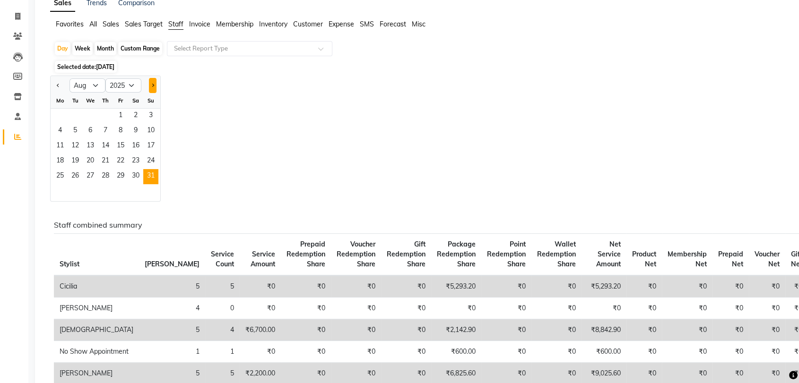
click at [149, 84] on button "Next month" at bounding box center [153, 85] width 8 height 15
select select "9"
click at [58, 114] on span "1" at bounding box center [59, 116] width 15 height 15
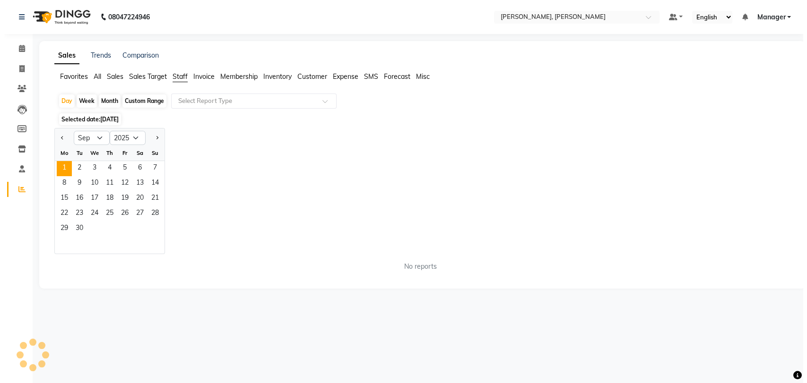
scroll to position [0, 0]
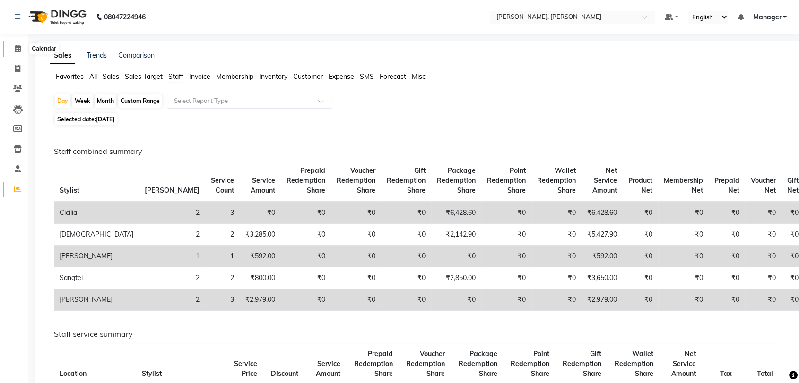
click at [18, 50] on icon at bounding box center [18, 48] width 6 height 7
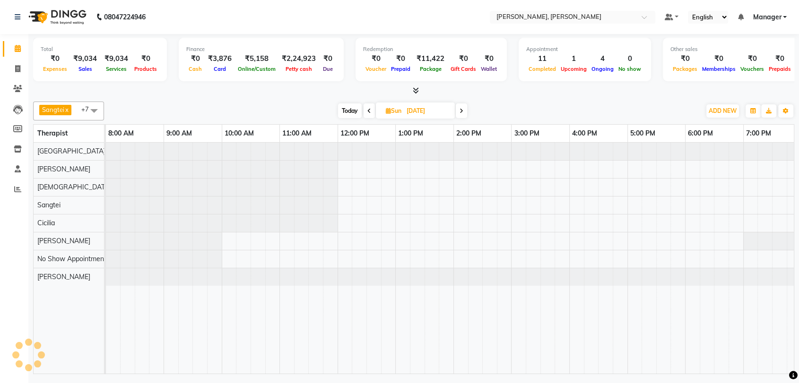
click at [738, 219] on div at bounding box center [450, 258] width 688 height 231
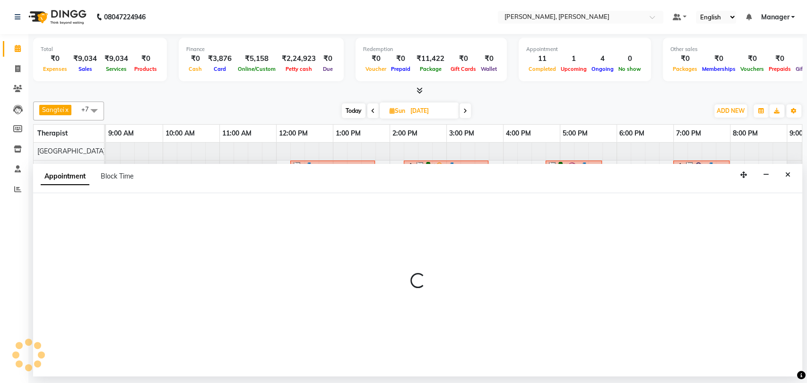
select select "86016"
select select "tentative"
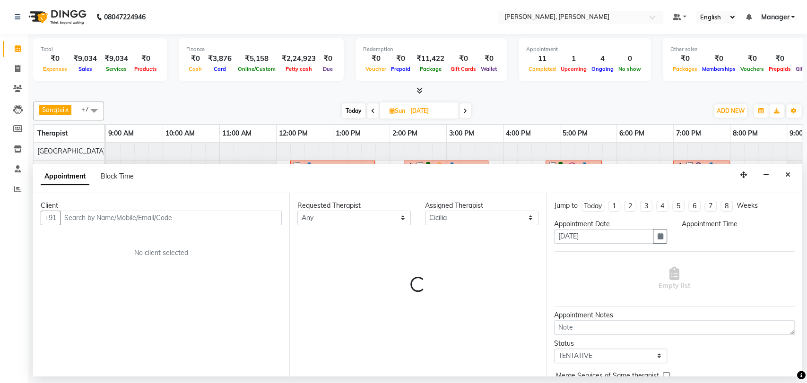
select select "1200"
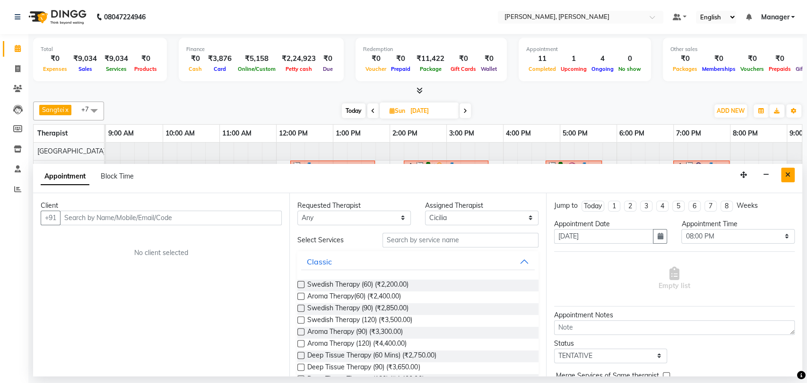
click at [787, 173] on icon "Close" at bounding box center [787, 175] width 5 height 7
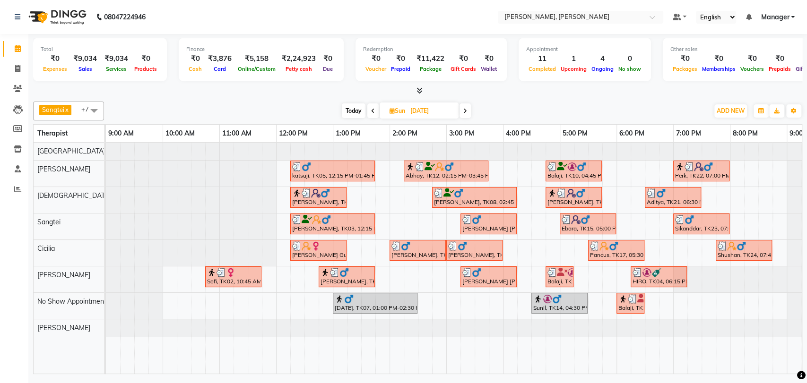
click at [473, 107] on div "Today Sun 31-08-2025" at bounding box center [406, 111] width 595 height 14
click at [463, 109] on icon at bounding box center [465, 111] width 4 height 6
type input "[DATE]"
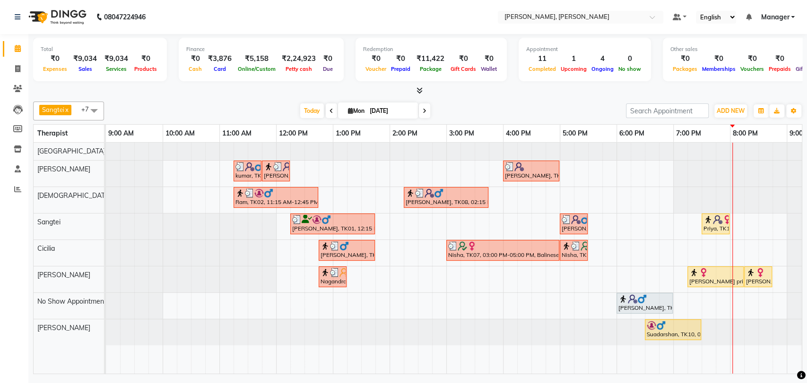
scroll to position [0, 42]
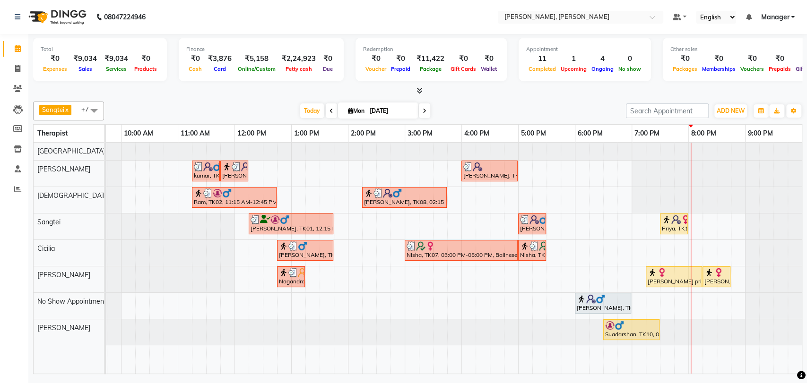
click at [666, 228] on div "Priya, TK13, 07:30 PM-08:00 PM, Head, Neck & Shoulder" at bounding box center [674, 224] width 26 height 18
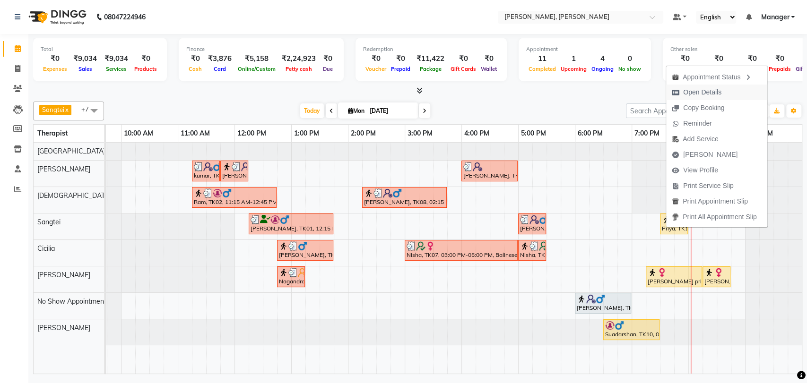
click at [693, 88] on span "Open Details" at bounding box center [702, 92] width 38 height 10
select select "1"
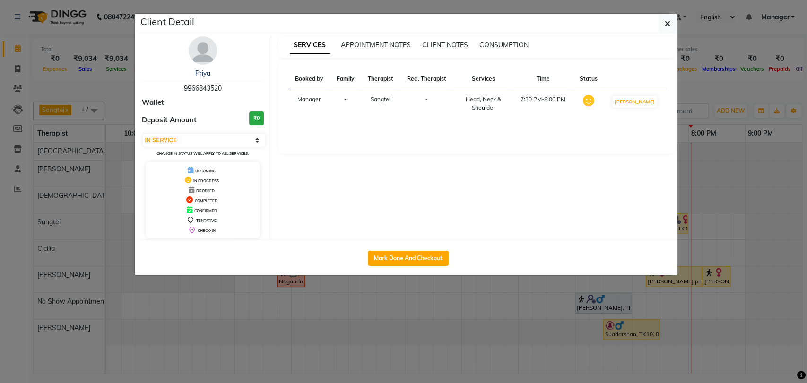
drag, startPoint x: 223, startPoint y: 87, endPoint x: 173, endPoint y: 88, distance: 49.6
click at [173, 88] on div "Priya 9966843520" at bounding box center [203, 81] width 122 height 25
copy span "9966843520"
drag, startPoint x: 218, startPoint y: 77, endPoint x: 182, endPoint y: 77, distance: 36.4
click at [182, 77] on div "Priya" at bounding box center [203, 74] width 122 height 10
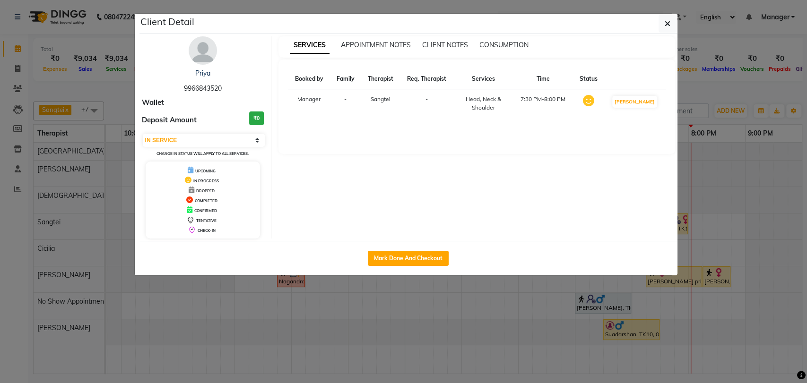
copy link "Priya"
click at [668, 23] on icon "button" at bounding box center [668, 24] width 6 height 8
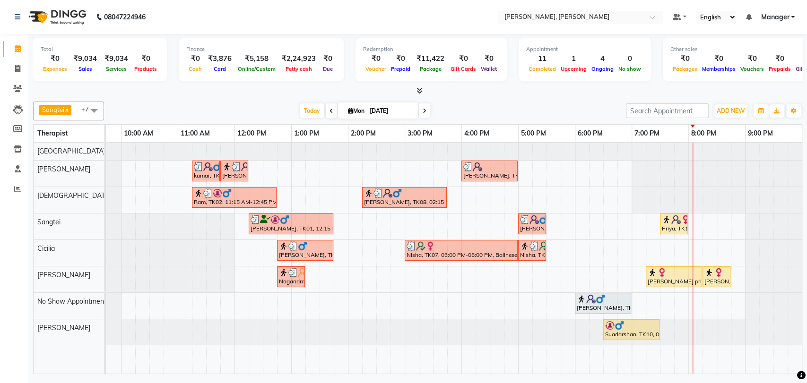
click at [615, 325] on img at bounding box center [619, 325] width 9 height 9
click at [616, 326] on img at bounding box center [619, 325] width 9 height 9
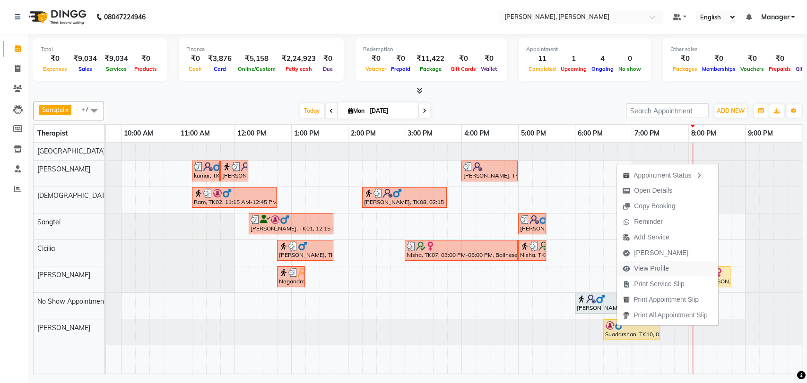
click at [648, 269] on span "View Profile" at bounding box center [651, 269] width 35 height 10
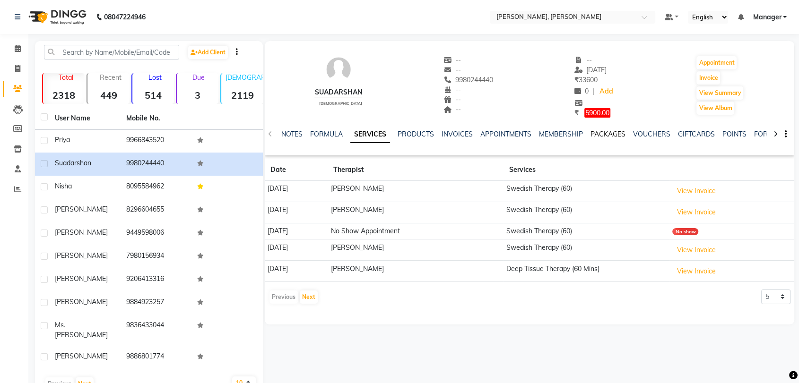
drag, startPoint x: 608, startPoint y: 132, endPoint x: 604, endPoint y: 141, distance: 10.4
click at [608, 132] on link "PACKAGES" at bounding box center [607, 134] width 35 height 9
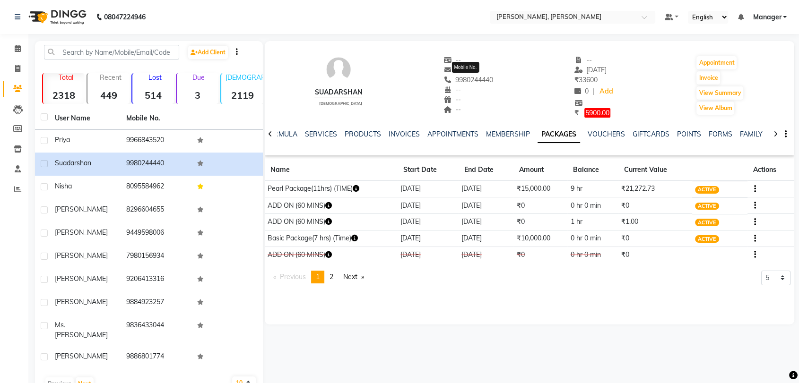
drag, startPoint x: 499, startPoint y: 79, endPoint x: 454, endPoint y: 80, distance: 45.4
click at [454, 80] on div "Suadarshan male -- -- 9980244440 Mobile No. -- -- -- -- 11-08-2025 ₹ 33600 0 | …" at bounding box center [529, 82] width 529 height 72
copy span "9980244440"
drag, startPoint x: 364, startPoint y: 90, endPoint x: 305, endPoint y: 90, distance: 58.1
click at [305, 90] on div "Suadarshan male -- -- 9980244440 -- -- -- -- 11-08-2025 ₹ 33600 0 | Add ₹ 5900.…" at bounding box center [529, 82] width 529 height 72
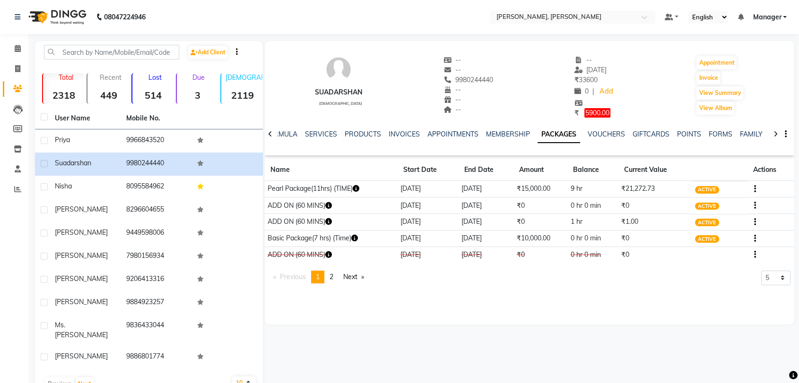
copy div "Suadarshan"
click at [15, 45] on icon at bounding box center [18, 48] width 6 height 7
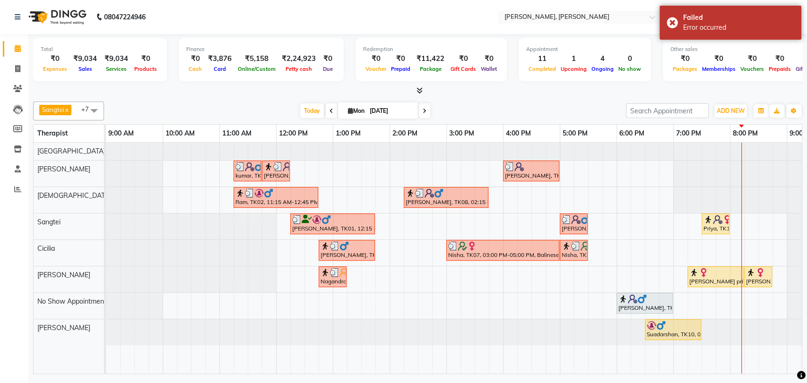
click at [662, 327] on img at bounding box center [660, 325] width 9 height 9
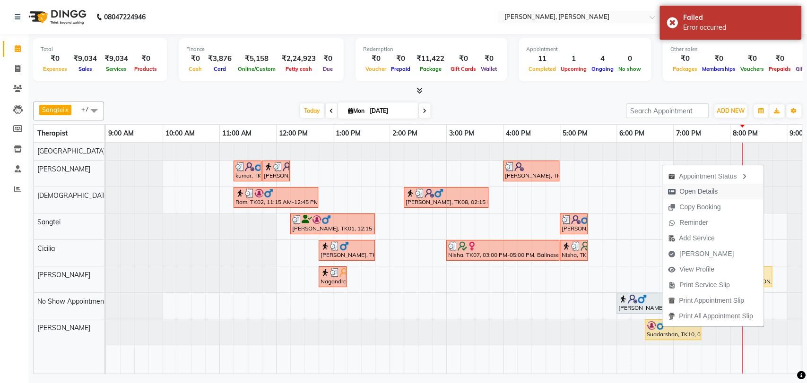
click at [701, 189] on span "Open Details" at bounding box center [698, 192] width 38 height 10
select select "1"
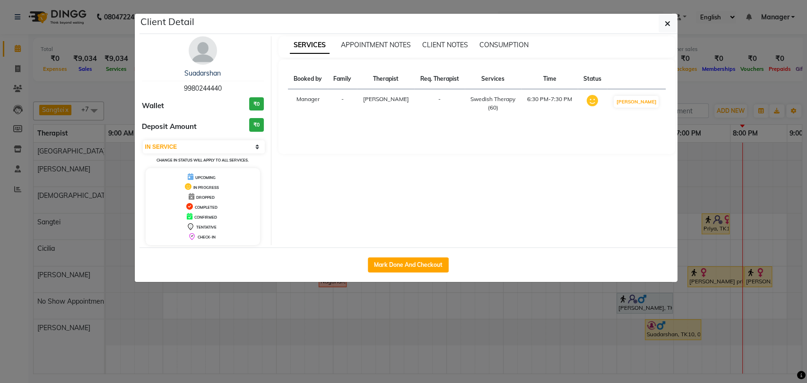
click at [416, 275] on div "Mark Done And Checkout" at bounding box center [408, 265] width 538 height 35
click at [417, 265] on button "Mark Done And Checkout" at bounding box center [408, 265] width 81 height 15
select select "service"
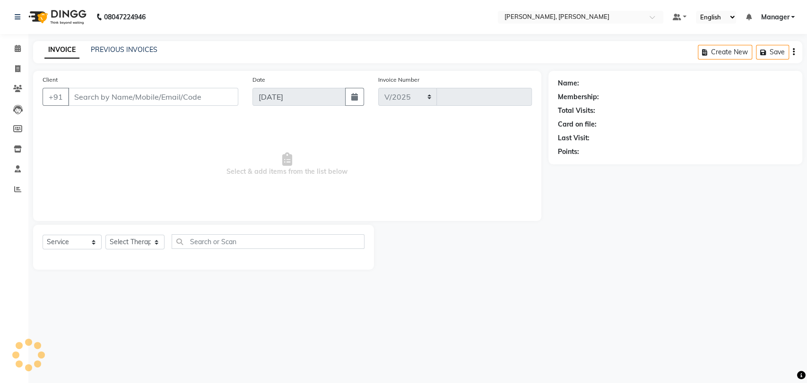
select select "7301"
type input "1621"
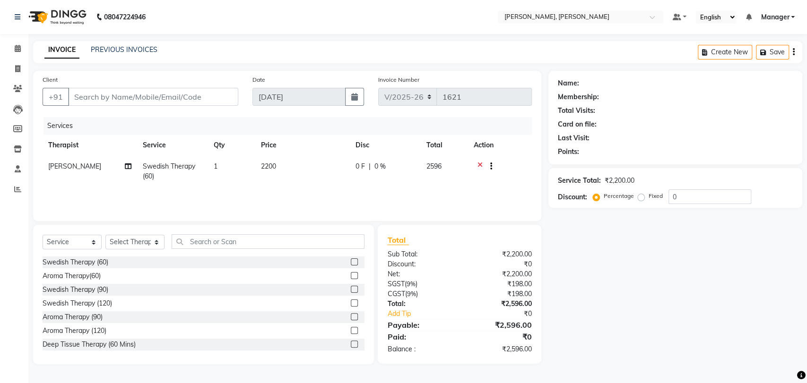
type input "9980244440"
select select "63258"
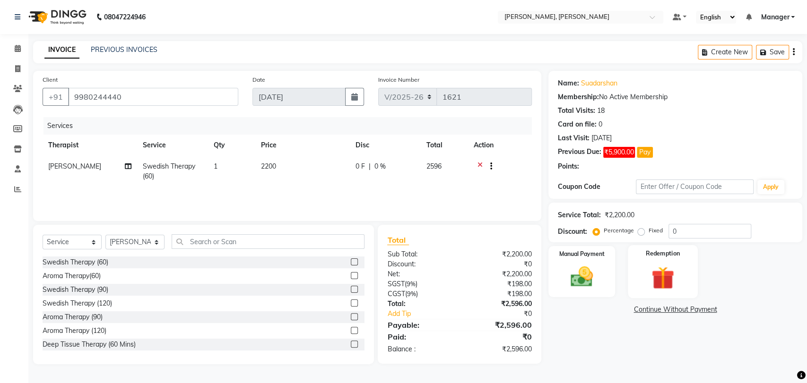
click at [635, 270] on div "Redemption" at bounding box center [663, 271] width 70 height 53
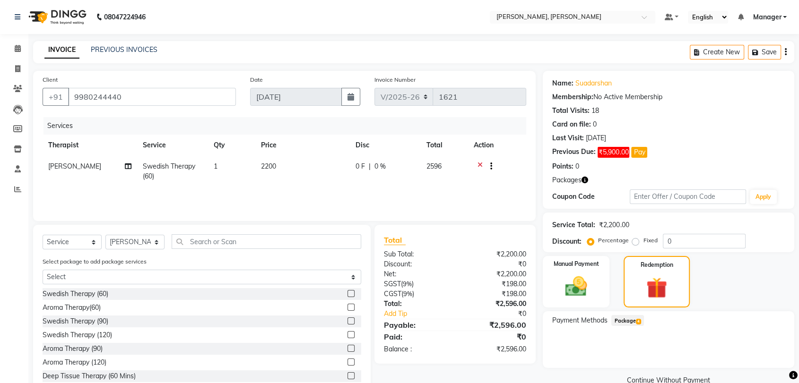
click at [624, 322] on span "Package 4" at bounding box center [627, 320] width 33 height 11
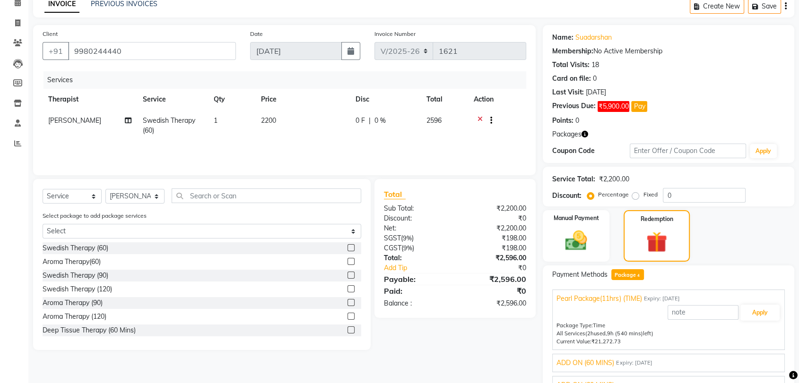
scroll to position [95, 0]
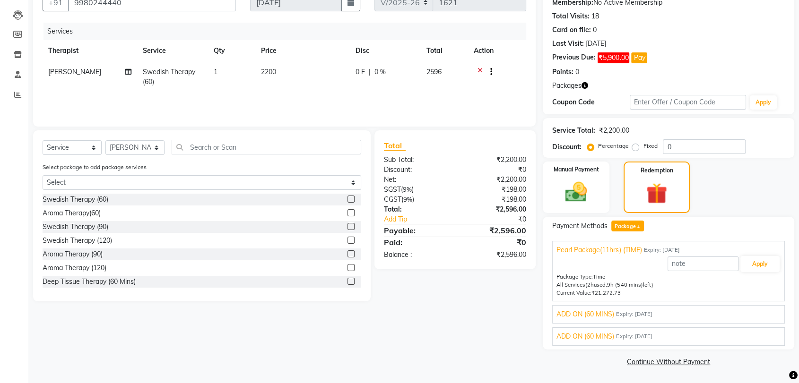
click at [632, 312] on span "Expiry: 15-03-2026" at bounding box center [634, 315] width 36 height 8
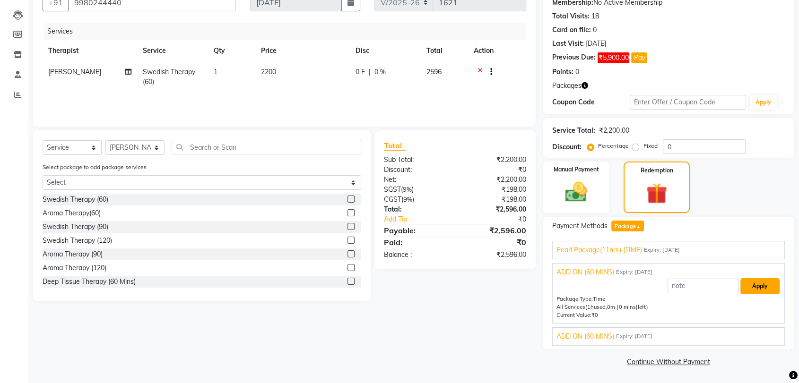
click at [754, 285] on button "Apply" at bounding box center [759, 286] width 39 height 16
type input "ADD ON (60 MINS)"
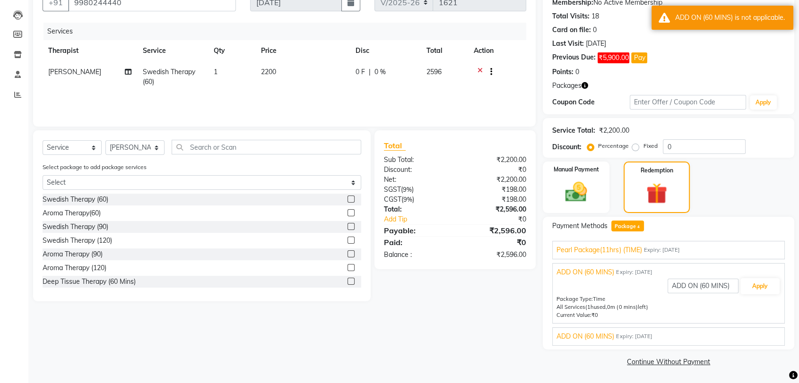
click at [670, 338] on div "ADD ON (60 MINS) Expiry: 15-03-2026" at bounding box center [668, 337] width 224 height 10
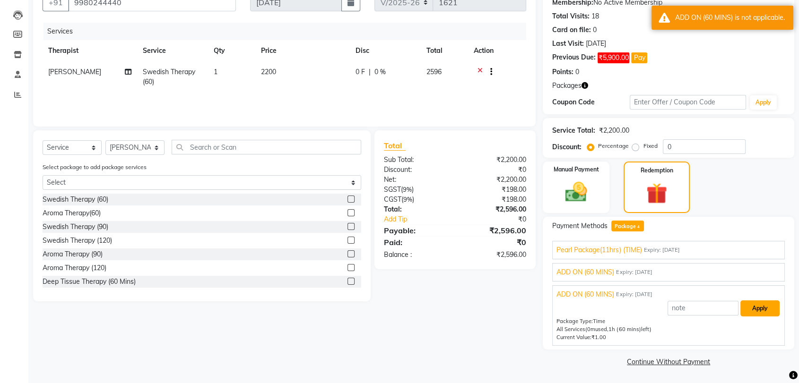
click at [744, 308] on button "Apply" at bounding box center [759, 309] width 39 height 16
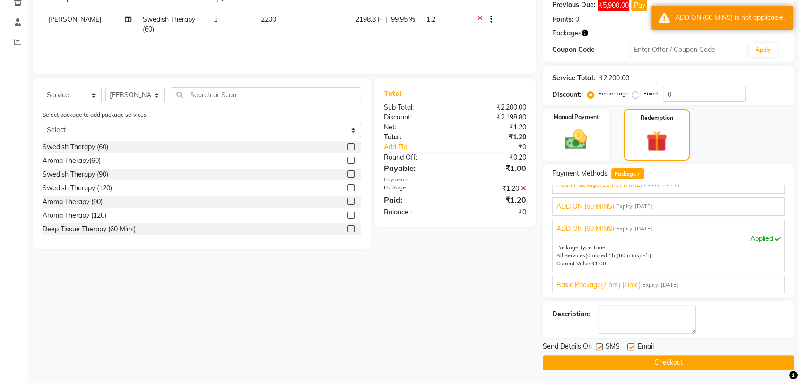
scroll to position [147, 0]
click at [696, 359] on button "Checkout" at bounding box center [668, 362] width 251 height 15
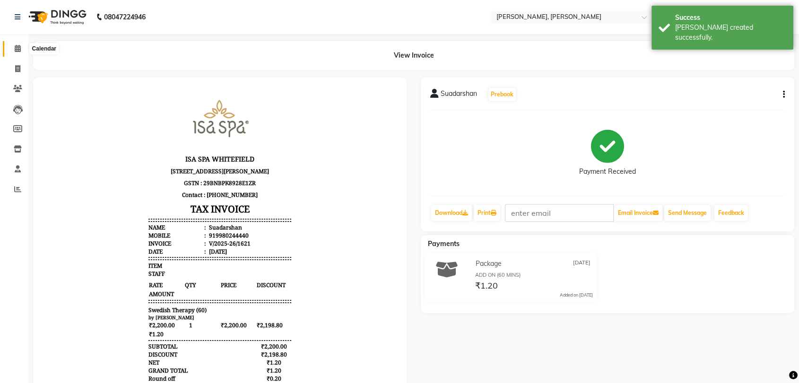
click at [18, 50] on icon at bounding box center [18, 48] width 6 height 7
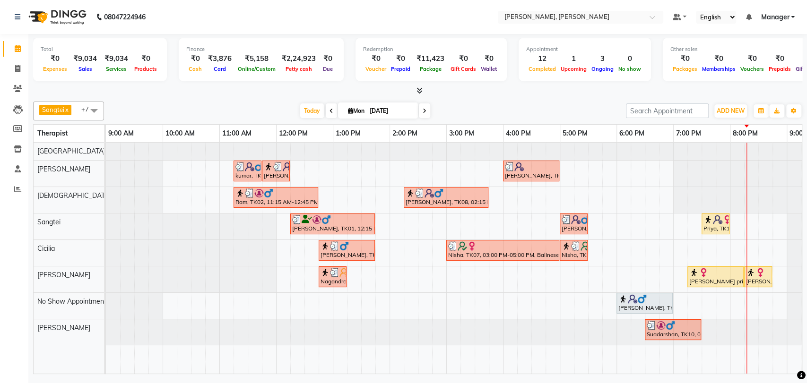
click at [717, 224] on div "Priya, TK13, 07:30 PM-08:00 PM, Head, Neck & Shoulder" at bounding box center [715, 224] width 26 height 18
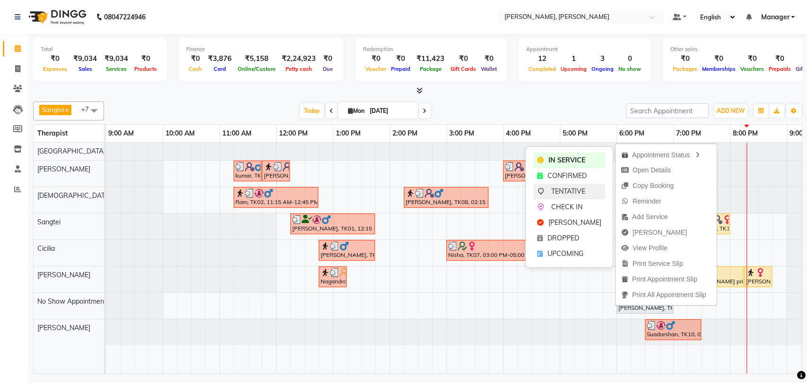
click at [563, 194] on span "TENTATIVE" at bounding box center [568, 192] width 34 height 10
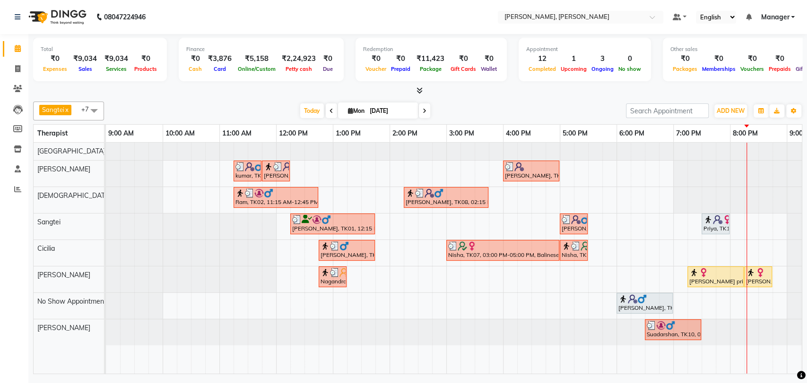
click at [724, 228] on div "Priya, TK13, 07:30 PM-08:00 PM, Head, Neck & Shoulder" at bounding box center [715, 224] width 26 height 18
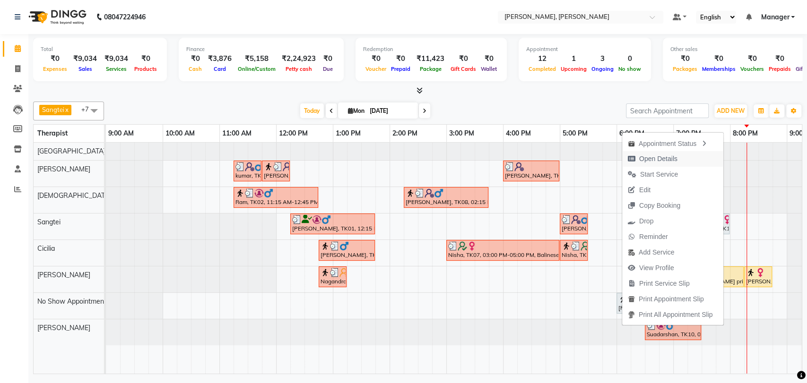
click at [651, 160] on span "Open Details" at bounding box center [658, 159] width 38 height 10
select select "7"
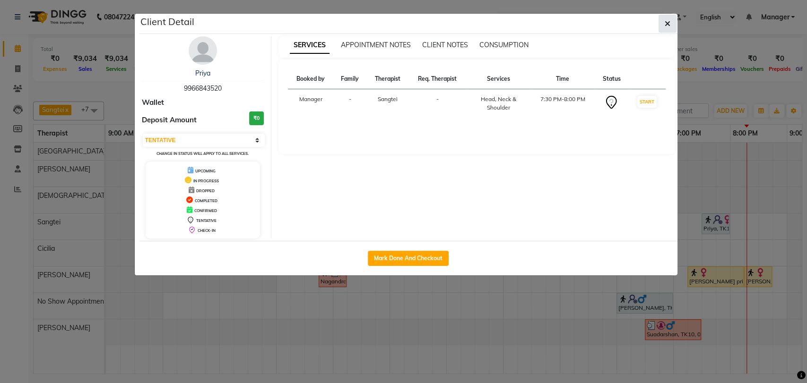
click at [669, 27] on icon "button" at bounding box center [668, 24] width 6 height 8
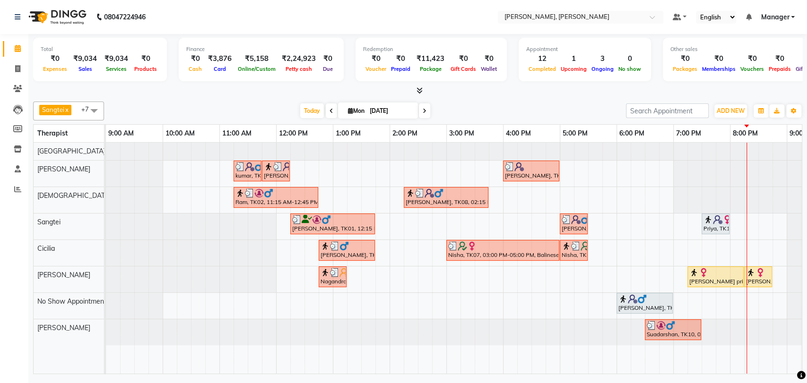
click at [724, 219] on img at bounding box center [726, 219] width 9 height 9
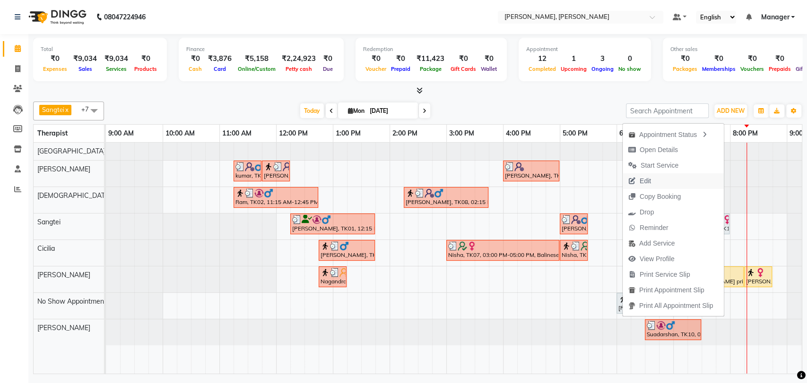
click at [647, 179] on span "Edit" at bounding box center [645, 181] width 11 height 10
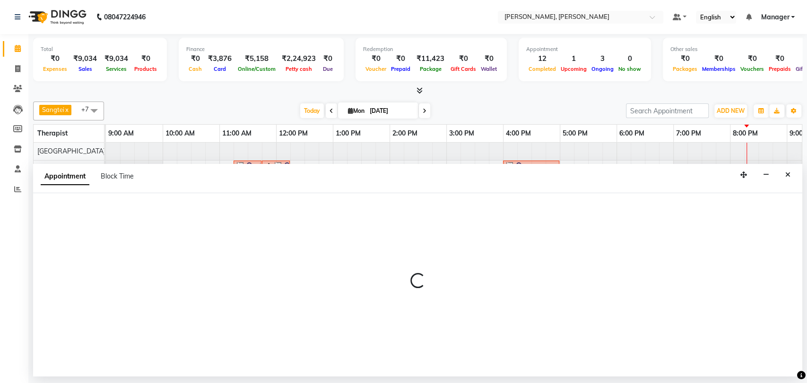
select select "tentative"
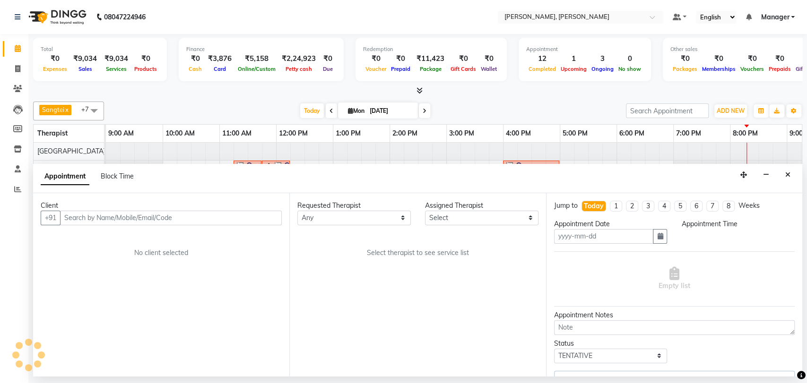
type input "[DATE]"
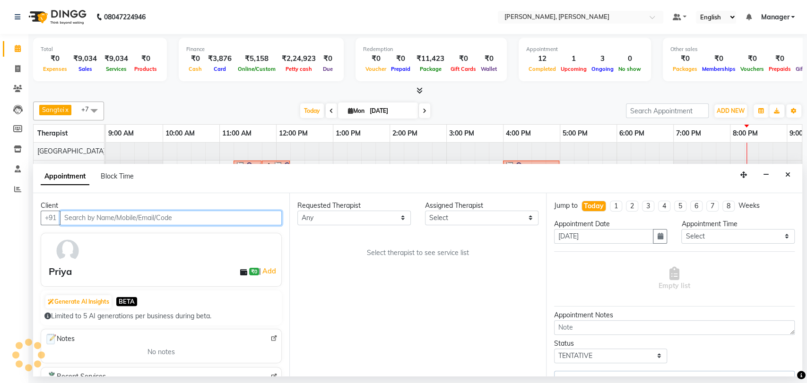
select select "63890"
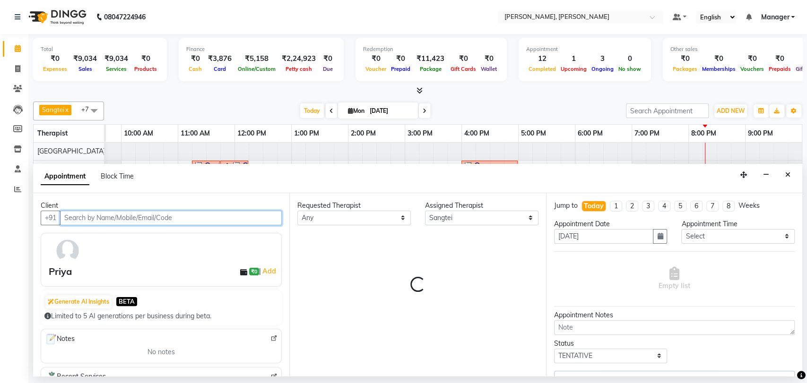
select select "3670"
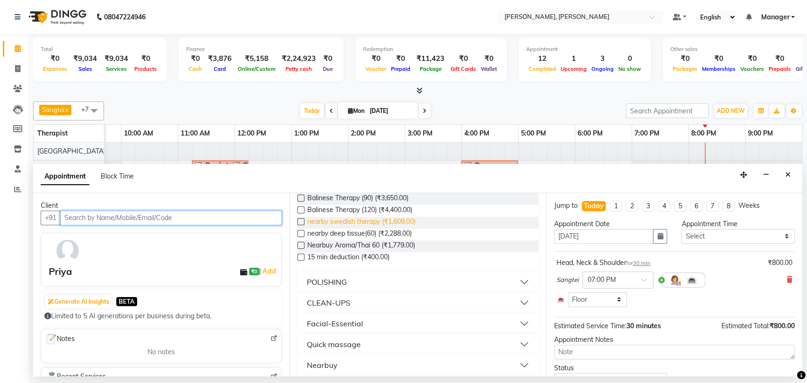
scroll to position [252, 0]
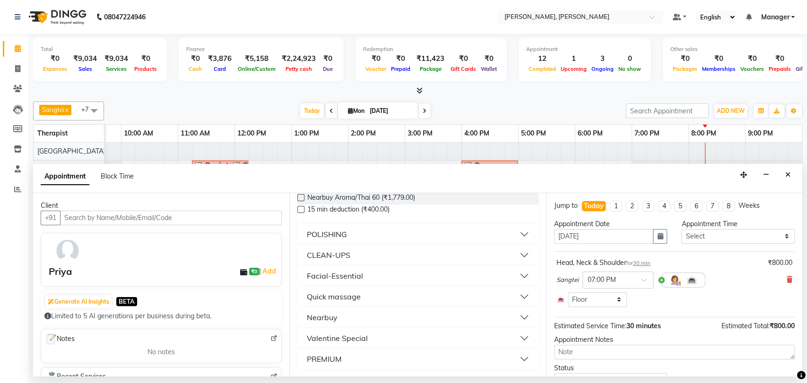
click at [330, 295] on div "Quick massage" at bounding box center [334, 296] width 54 height 11
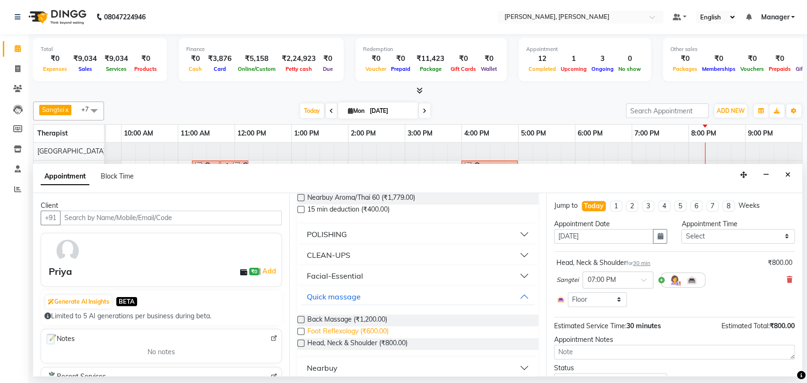
click at [318, 328] on span "Foot Reflexology (₹600.00)" at bounding box center [347, 333] width 81 height 12
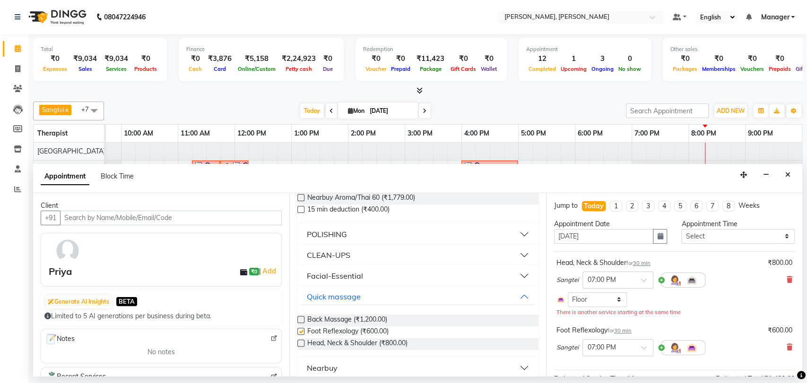
checkbox input "false"
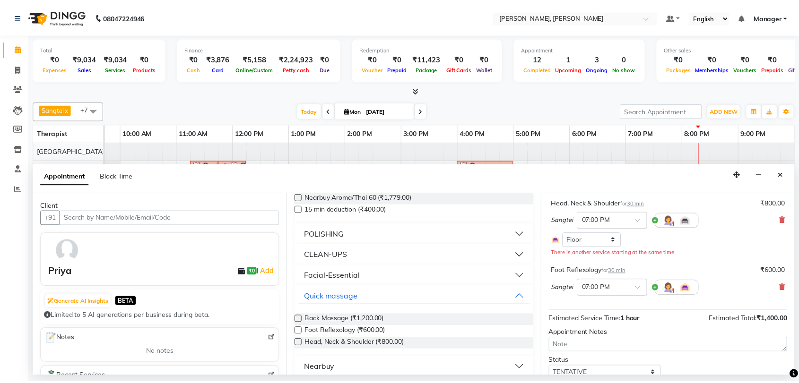
scroll to position [95, 0]
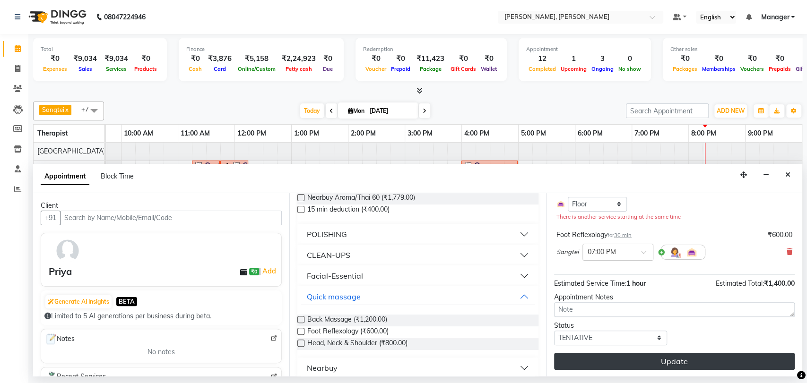
click at [624, 360] on button "Update" at bounding box center [674, 361] width 241 height 17
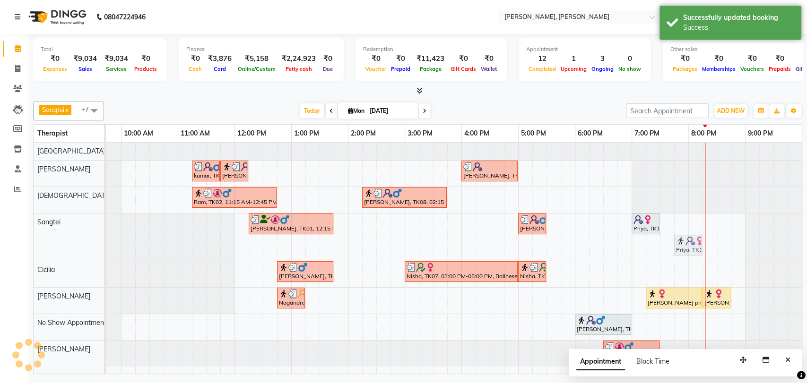
drag, startPoint x: 666, startPoint y: 240, endPoint x: 676, endPoint y: 220, distance: 22.6
click at [676, 220] on div "kumar, TK03, 11:15 AM-11:45 AM, Foot Reflexology kumar, TK03, 11:45 AM-12:15 PM…" at bounding box center [432, 258] width 737 height 231
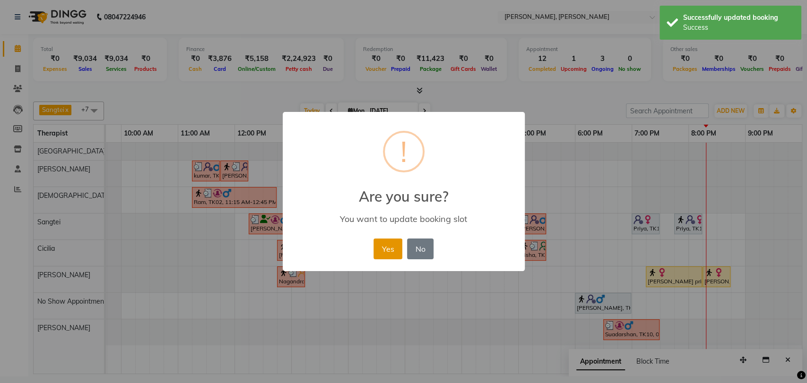
click at [380, 249] on button "Yes" at bounding box center [387, 249] width 29 height 21
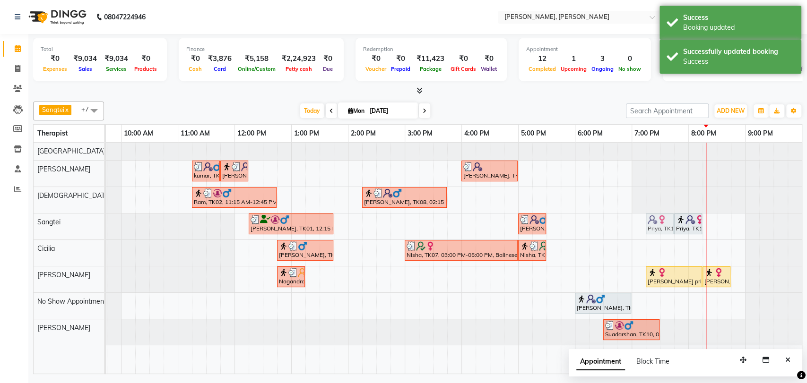
drag, startPoint x: 635, startPoint y: 221, endPoint x: 647, endPoint y: 220, distance: 11.4
click at [64, 220] on div "sabarish, TK01, 12:15 PM-01:45 PM, Swedish Therapy (90) Abhinav, TK11, 05:00 PM…" at bounding box center [64, 227] width 0 height 26
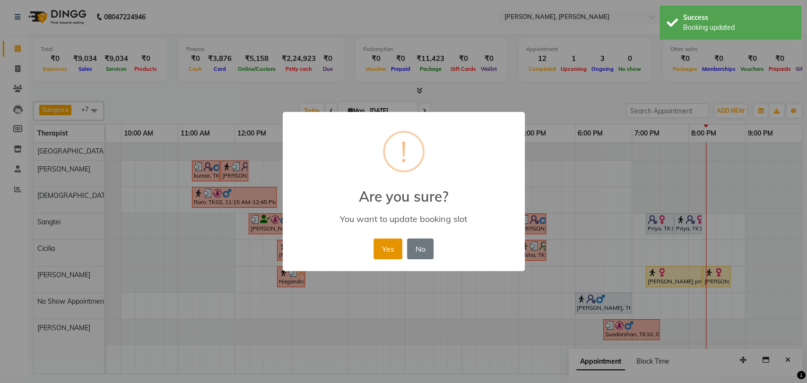
click at [384, 245] on button "Yes" at bounding box center [387, 249] width 29 height 21
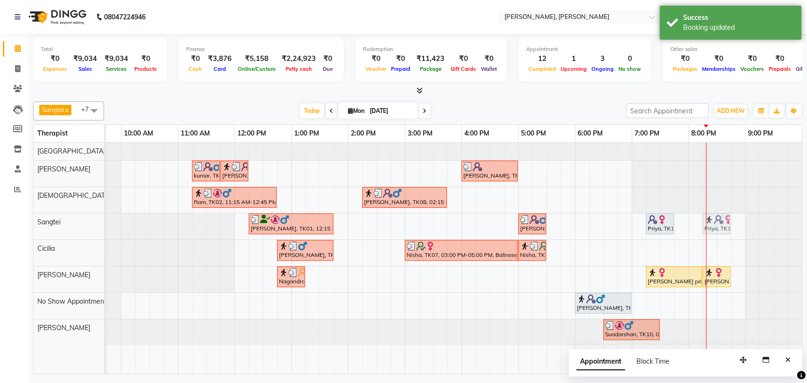
drag, startPoint x: 689, startPoint y: 225, endPoint x: 721, endPoint y: 223, distance: 31.8
click at [64, 223] on div "sabarish, TK01, 12:15 PM-01:45 PM, Swedish Therapy (90) Abhinav, TK11, 05:00 PM…" at bounding box center [64, 227] width 0 height 26
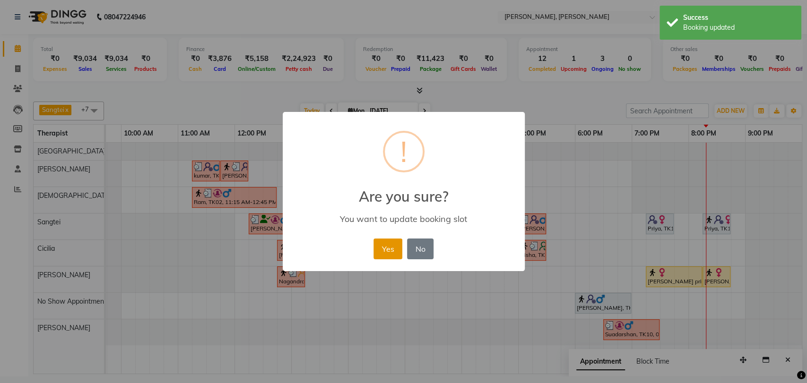
click at [385, 246] on button "Yes" at bounding box center [387, 249] width 29 height 21
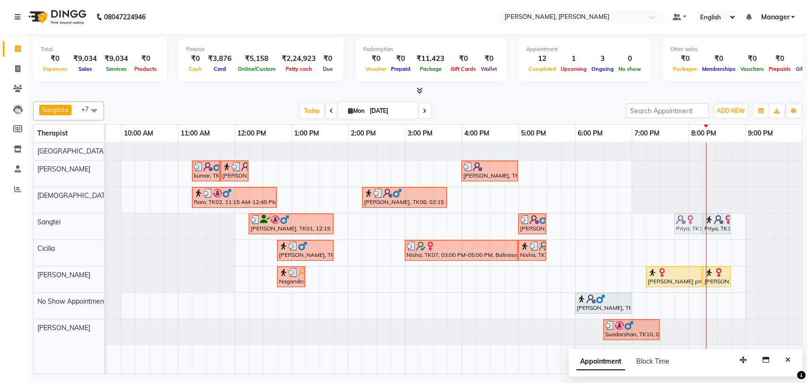
drag, startPoint x: 646, startPoint y: 221, endPoint x: 672, endPoint y: 219, distance: 25.6
click at [672, 219] on div "kumar, TK03, 11:15 AM-11:45 AM, Foot Reflexology kumar, TK03, 11:45 AM-12:15 PM…" at bounding box center [432, 258] width 737 height 231
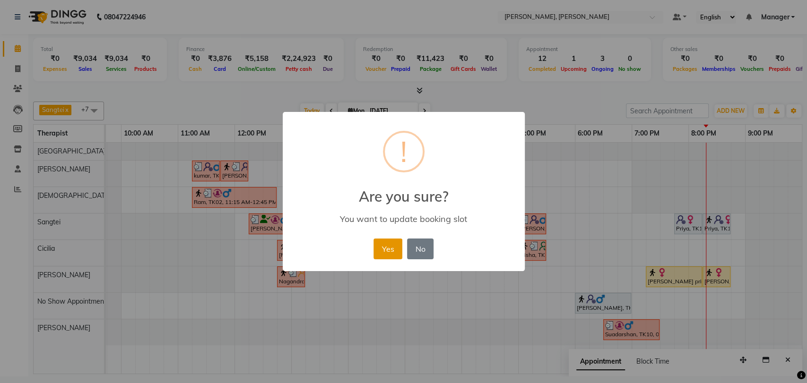
click at [387, 253] on button "Yes" at bounding box center [387, 249] width 29 height 21
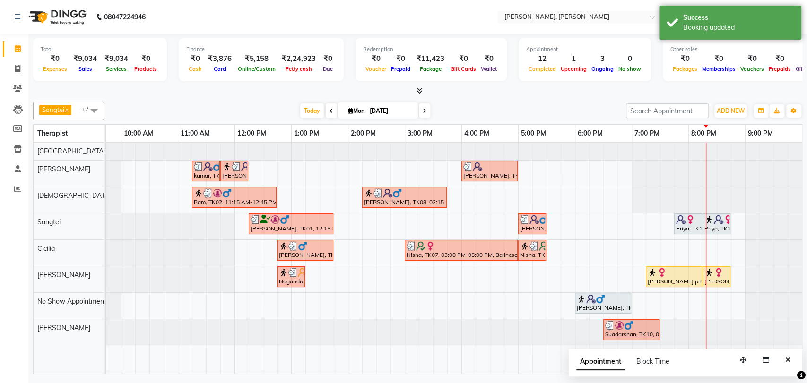
click at [688, 225] on div "Priya, TK13, 07:45 PM-08:15 PM, Foot Reflexology" at bounding box center [688, 224] width 26 height 18
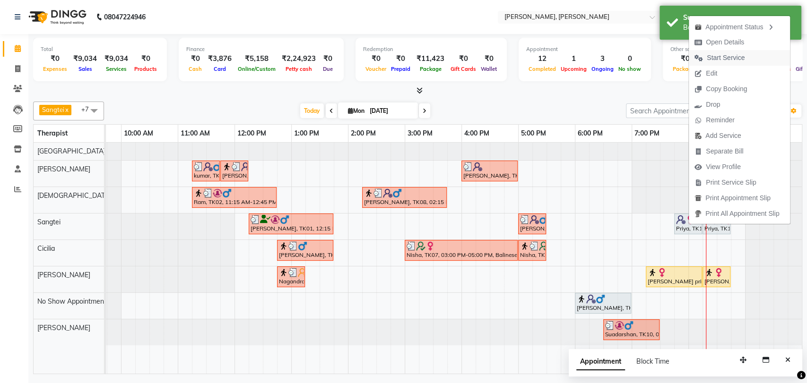
click at [738, 54] on span "Start Service" at bounding box center [726, 58] width 38 height 10
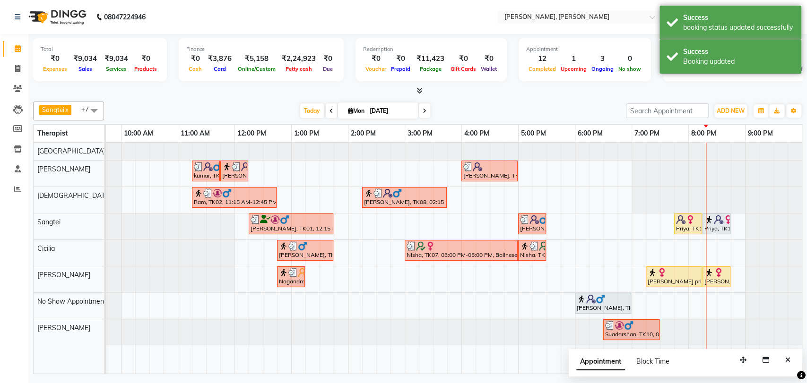
click at [720, 217] on img at bounding box center [718, 219] width 9 height 9
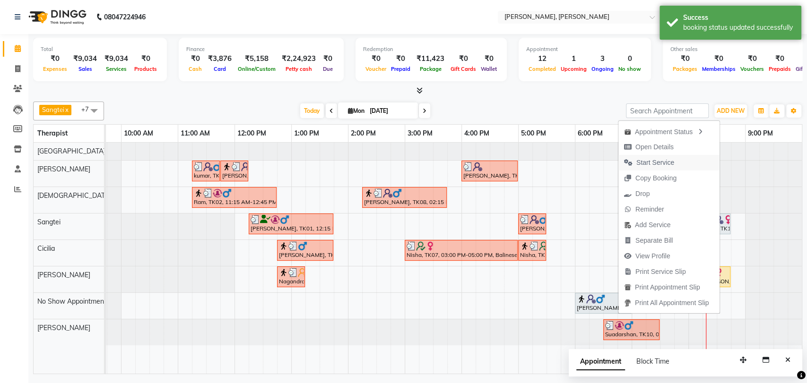
click at [650, 160] on span "Start Service" at bounding box center [655, 163] width 38 height 10
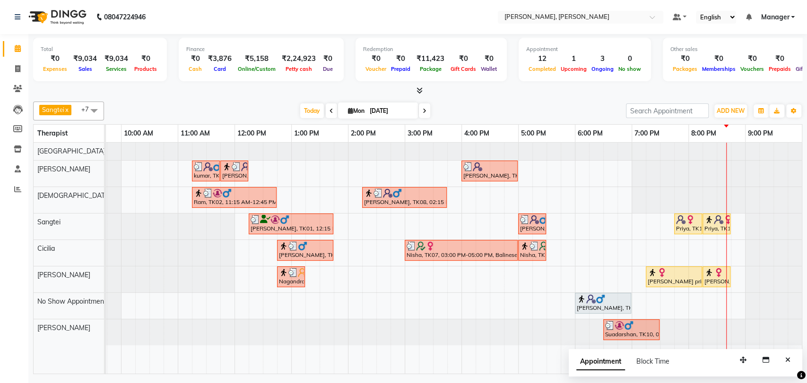
click at [64, 340] on div at bounding box center [64, 333] width 0 height 26
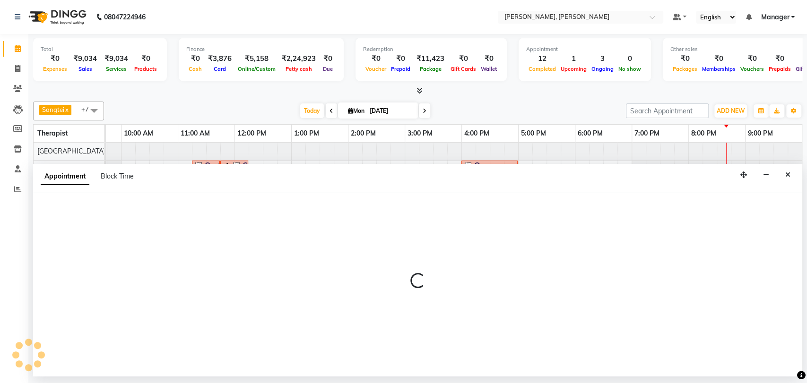
select select "63258"
select select "tentative"
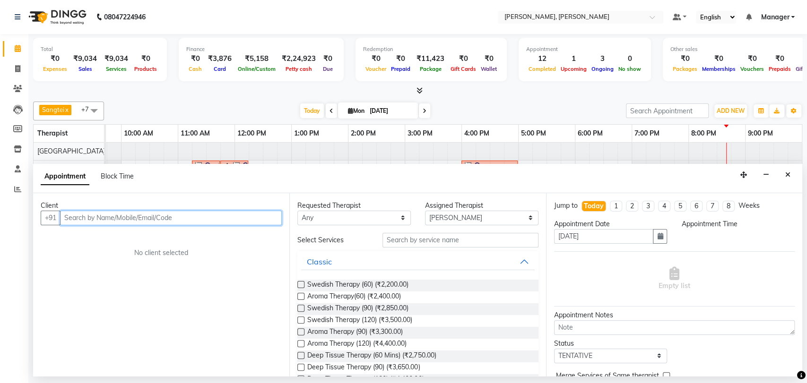
select select "1020"
click at [790, 173] on button "Close" at bounding box center [788, 175] width 14 height 15
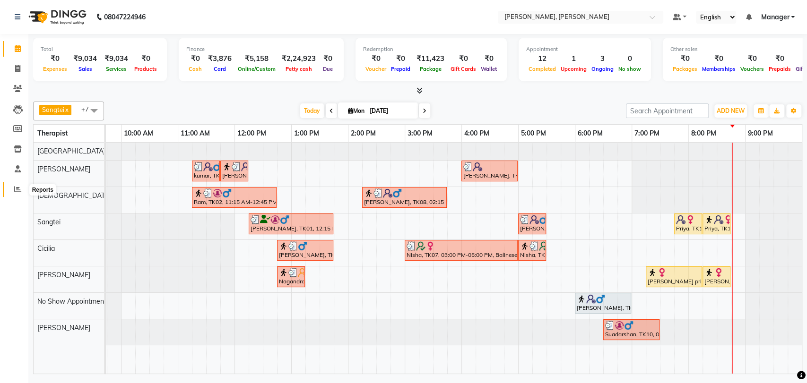
click at [16, 190] on icon at bounding box center [17, 189] width 7 height 7
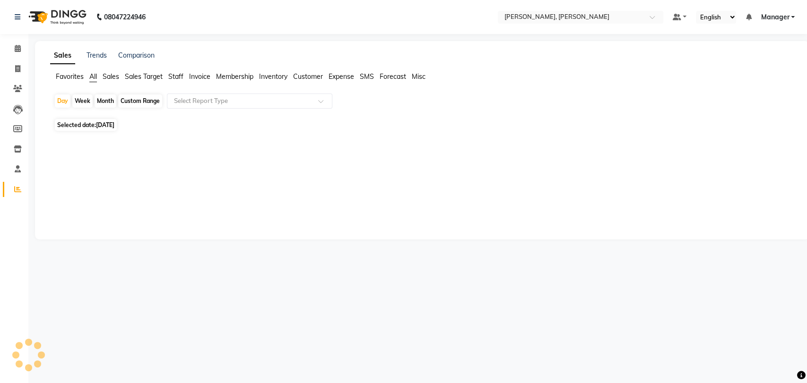
click at [176, 77] on span "Staff" at bounding box center [175, 76] width 15 height 9
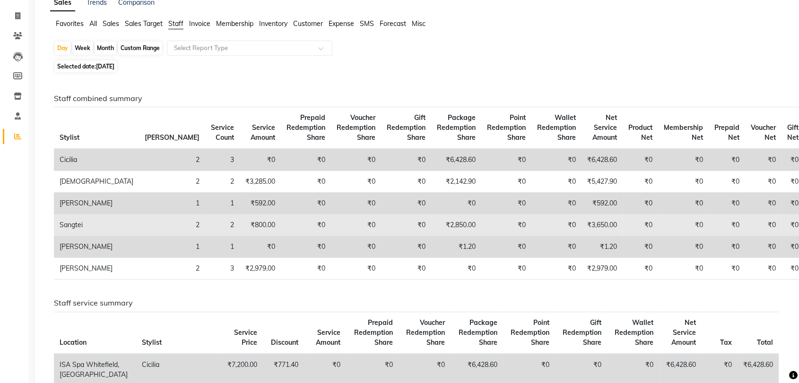
scroll to position [52, 0]
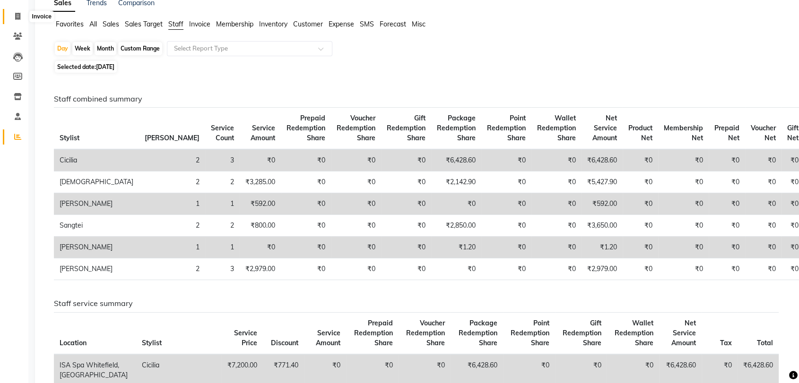
drag, startPoint x: 18, startPoint y: 16, endPoint x: 37, endPoint y: 40, distance: 30.9
click at [18, 16] on icon at bounding box center [17, 16] width 5 height 7
select select "7301"
select select "service"
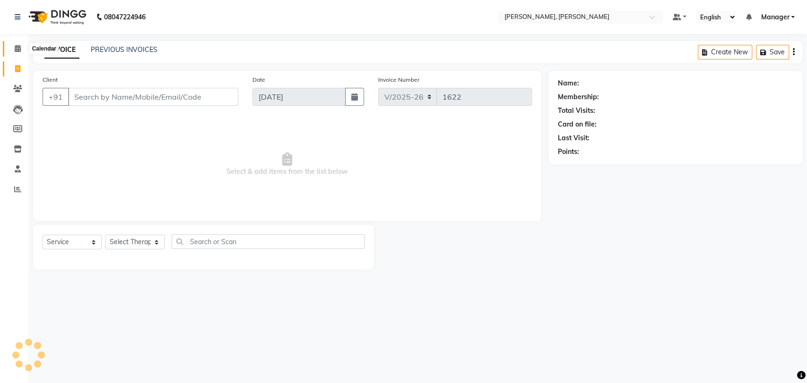
click at [12, 46] on span at bounding box center [17, 48] width 17 height 11
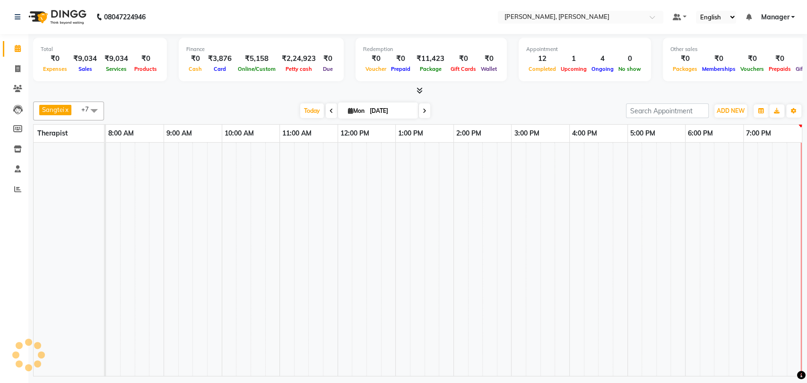
click at [19, 50] on icon at bounding box center [18, 48] width 6 height 7
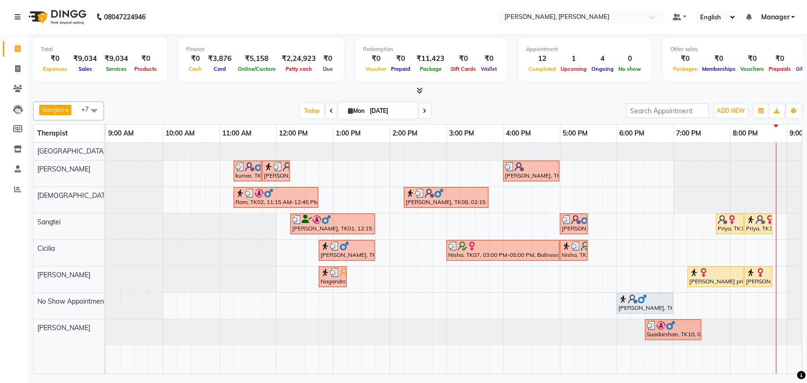
click at [726, 225] on div "Priya, TK13, 07:45 PM-08:15 PM, Foot Reflexology" at bounding box center [730, 224] width 26 height 18
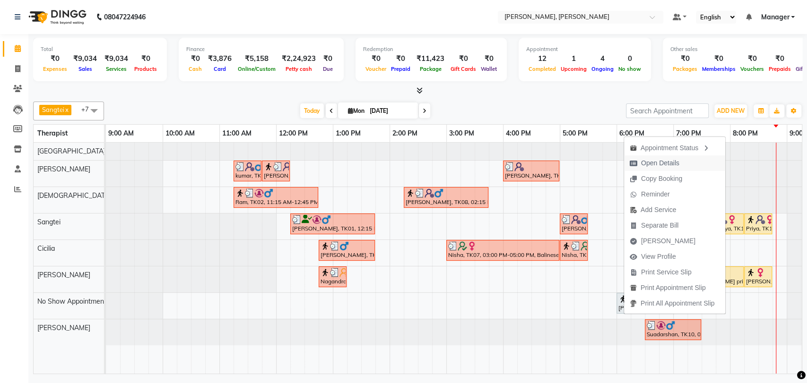
click at [671, 158] on span "Open Details" at bounding box center [660, 163] width 38 height 10
select select "1"
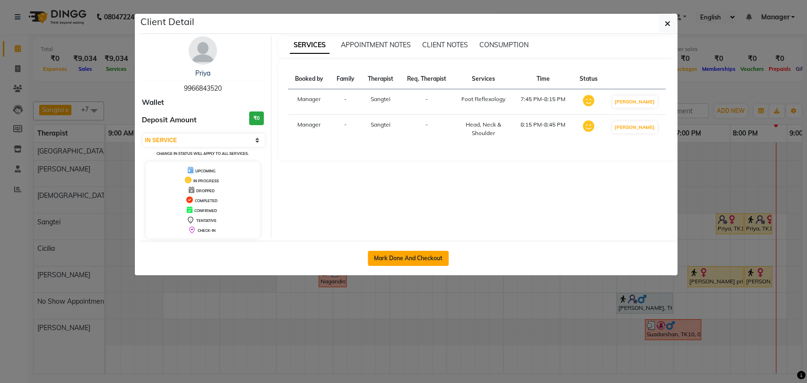
click at [379, 254] on button "Mark Done And Checkout" at bounding box center [408, 258] width 81 height 15
select select "service"
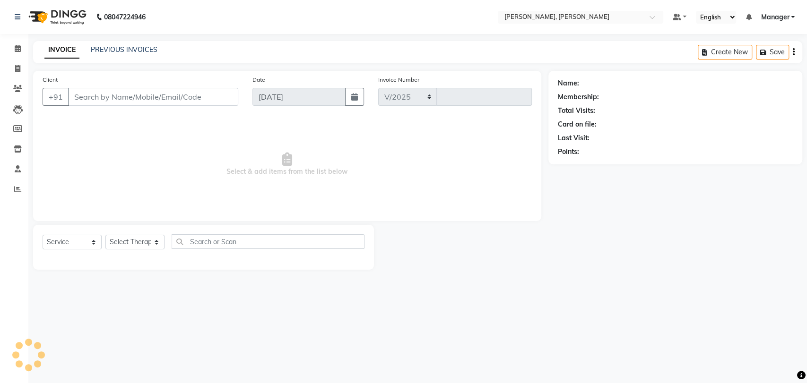
select select "7301"
type input "1622"
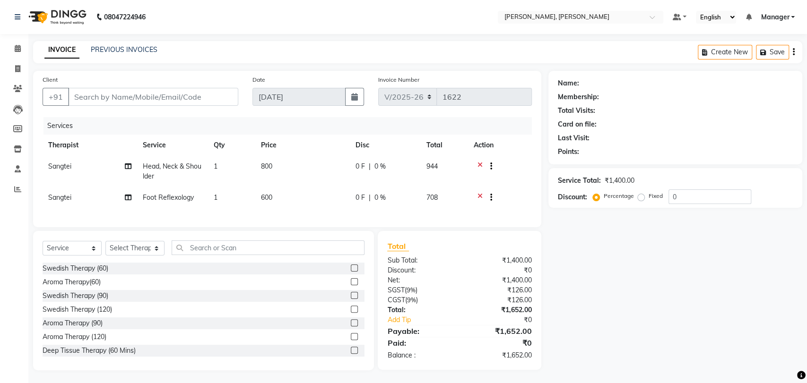
type input "9966843520"
select select "63890"
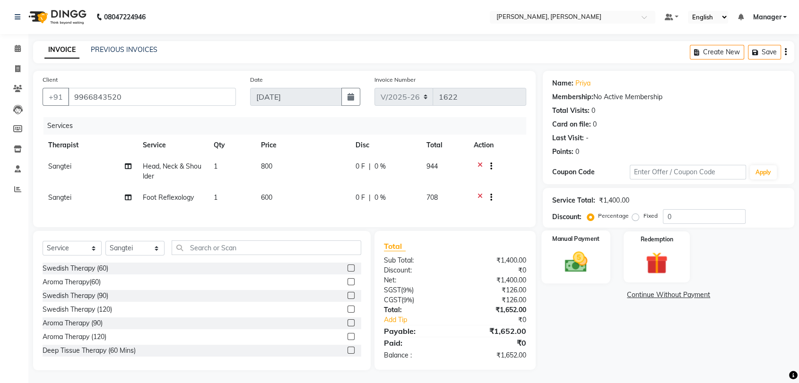
click at [598, 251] on div "Manual Payment" at bounding box center [576, 257] width 69 height 53
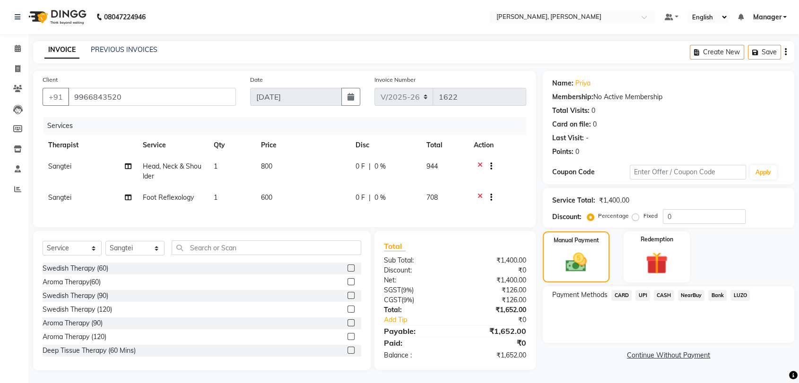
click at [642, 297] on span "UPI" at bounding box center [642, 295] width 15 height 11
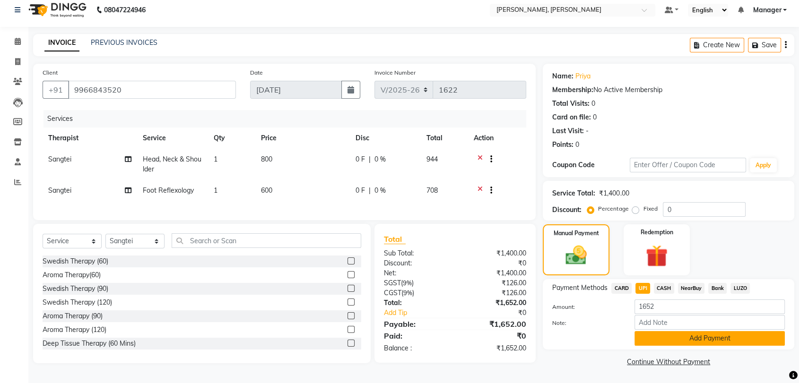
scroll to position [9, 0]
click at [685, 333] on button "Add Payment" at bounding box center [709, 338] width 150 height 15
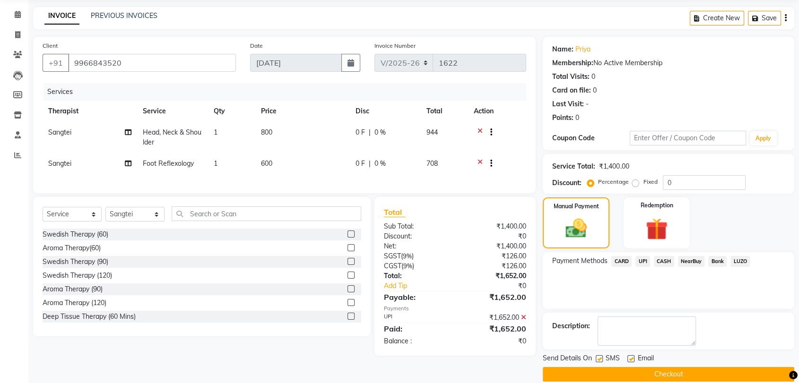
scroll to position [46, 0]
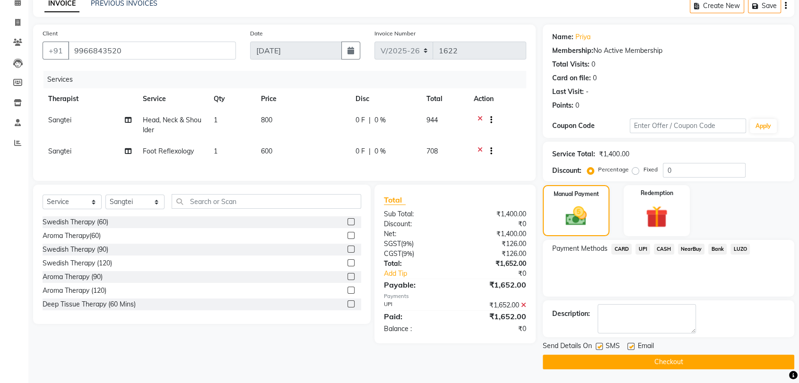
click at [654, 360] on button "Checkout" at bounding box center [668, 362] width 251 height 15
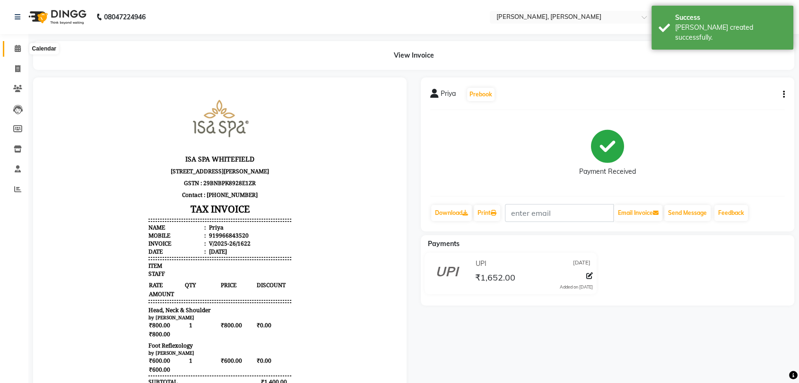
click at [17, 48] on icon at bounding box center [18, 48] width 6 height 7
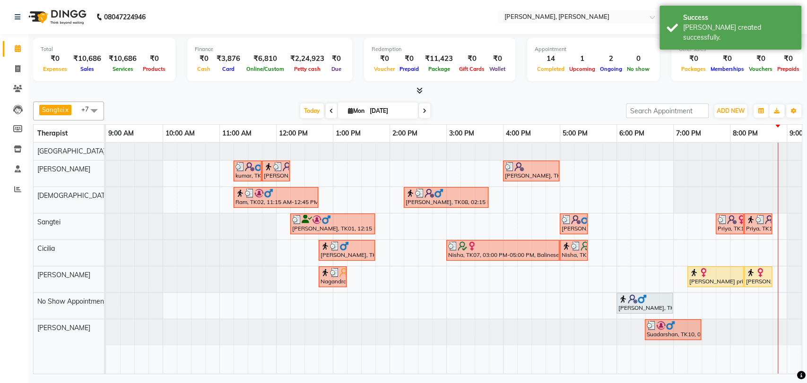
click at [705, 276] on img at bounding box center [703, 272] width 9 height 9
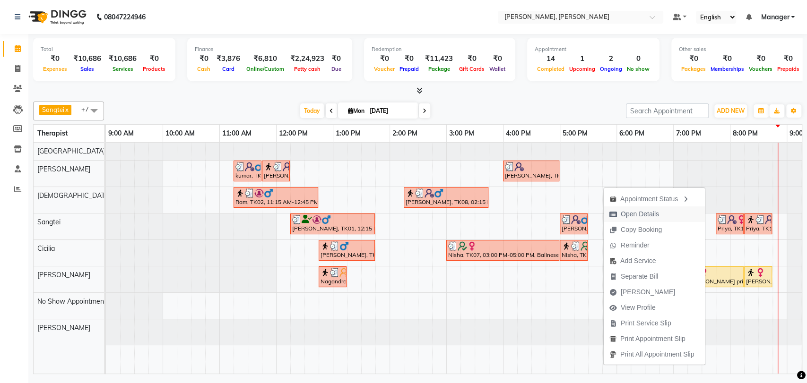
click at [628, 217] on span "Open Details" at bounding box center [640, 214] width 38 height 10
select select "1"
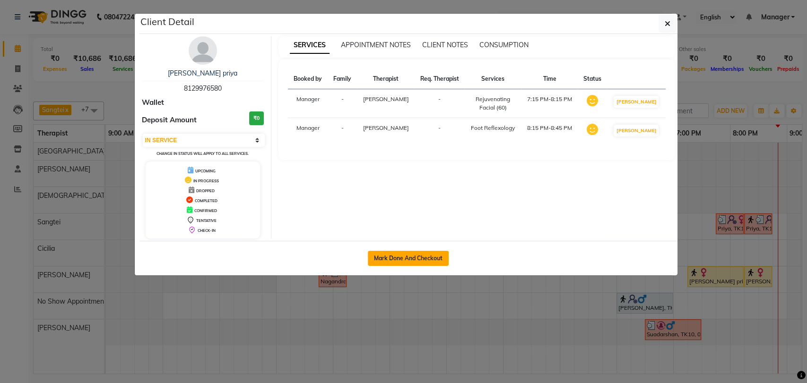
click at [414, 258] on button "Mark Done And Checkout" at bounding box center [408, 258] width 81 height 15
select select "service"
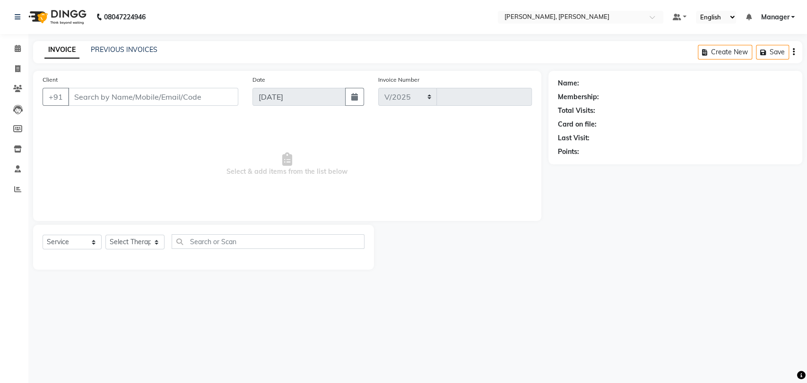
select select "7301"
type input "1623"
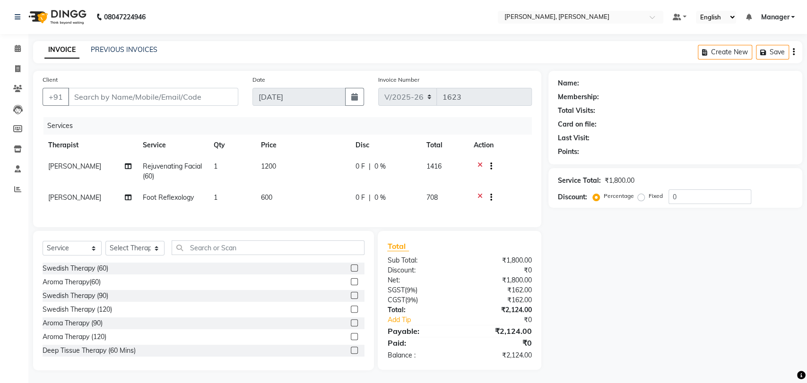
type input "8129976580"
select select "88461"
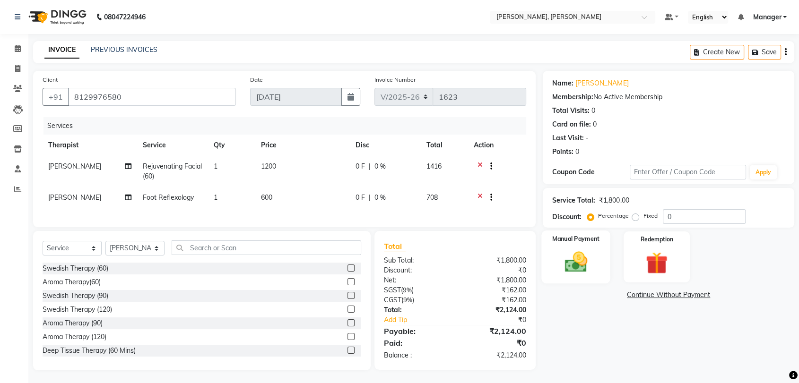
click at [600, 265] on div "Manual Payment" at bounding box center [576, 257] width 69 height 53
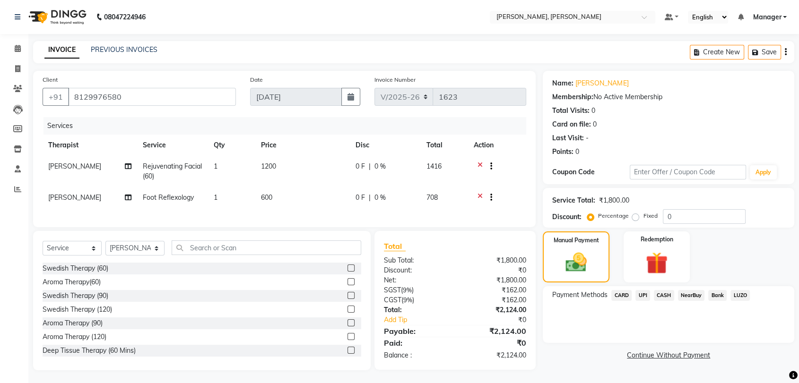
click at [737, 295] on span "LUZO" at bounding box center [739, 295] width 19 height 11
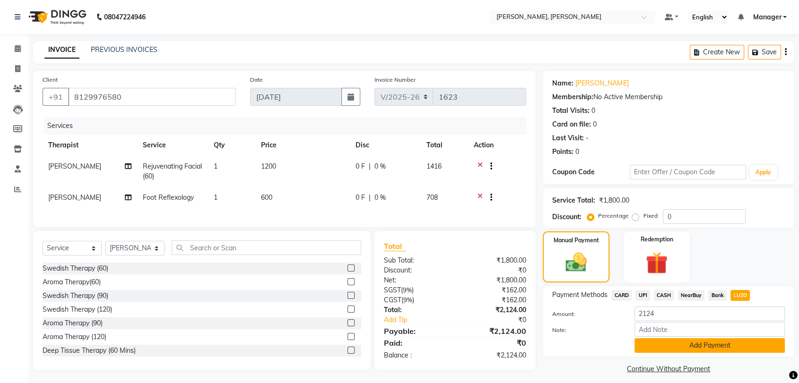
click at [684, 347] on button "Add Payment" at bounding box center [709, 345] width 150 height 15
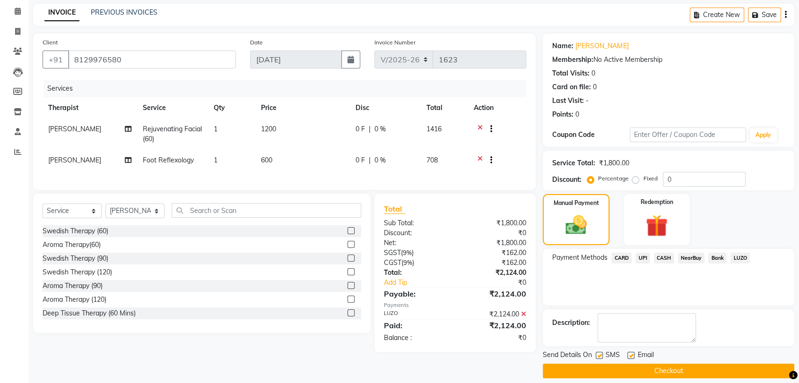
scroll to position [46, 0]
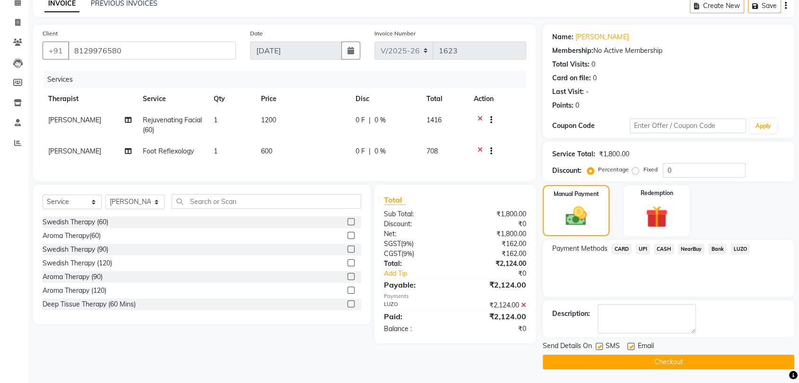
click at [682, 360] on button "Checkout" at bounding box center [668, 362] width 251 height 15
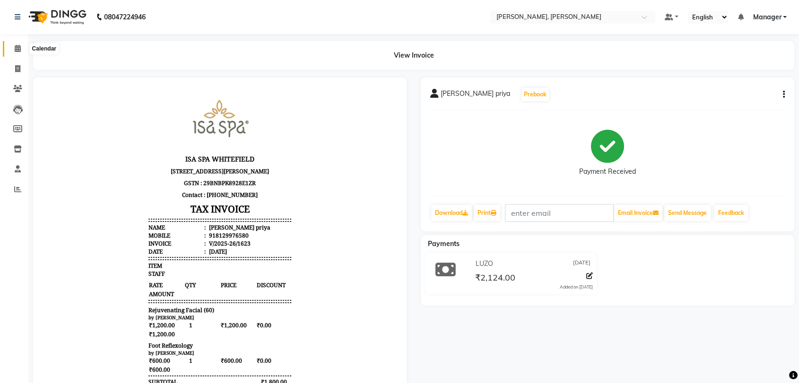
click at [15, 50] on icon at bounding box center [18, 48] width 6 height 7
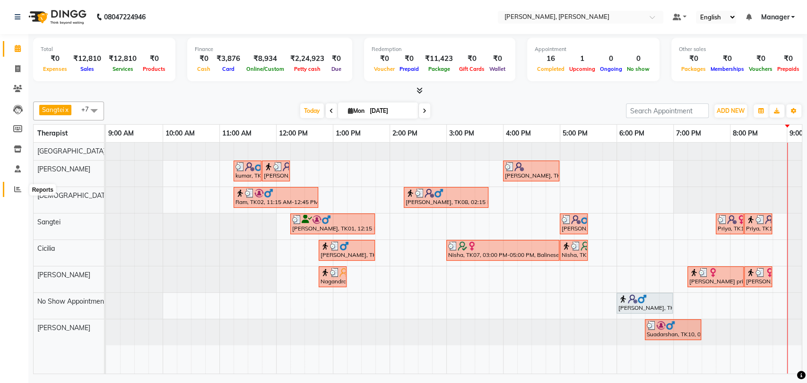
click at [17, 191] on icon at bounding box center [17, 189] width 7 height 7
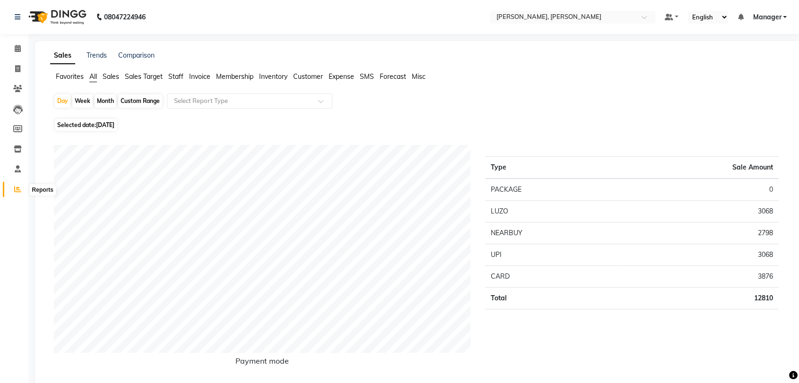
click at [17, 188] on icon at bounding box center [17, 189] width 7 height 7
click at [178, 77] on span "Staff" at bounding box center [175, 76] width 15 height 9
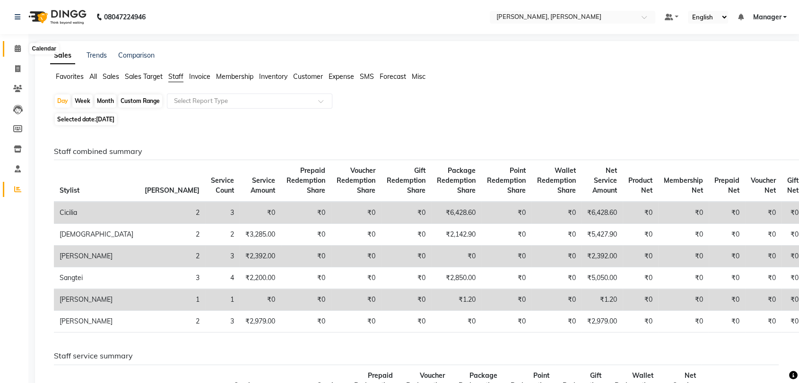
drag, startPoint x: 16, startPoint y: 44, endPoint x: 18, endPoint y: 49, distance: 5.5
click at [16, 45] on icon at bounding box center [18, 48] width 6 height 7
